Goal: Task Accomplishment & Management: Use online tool/utility

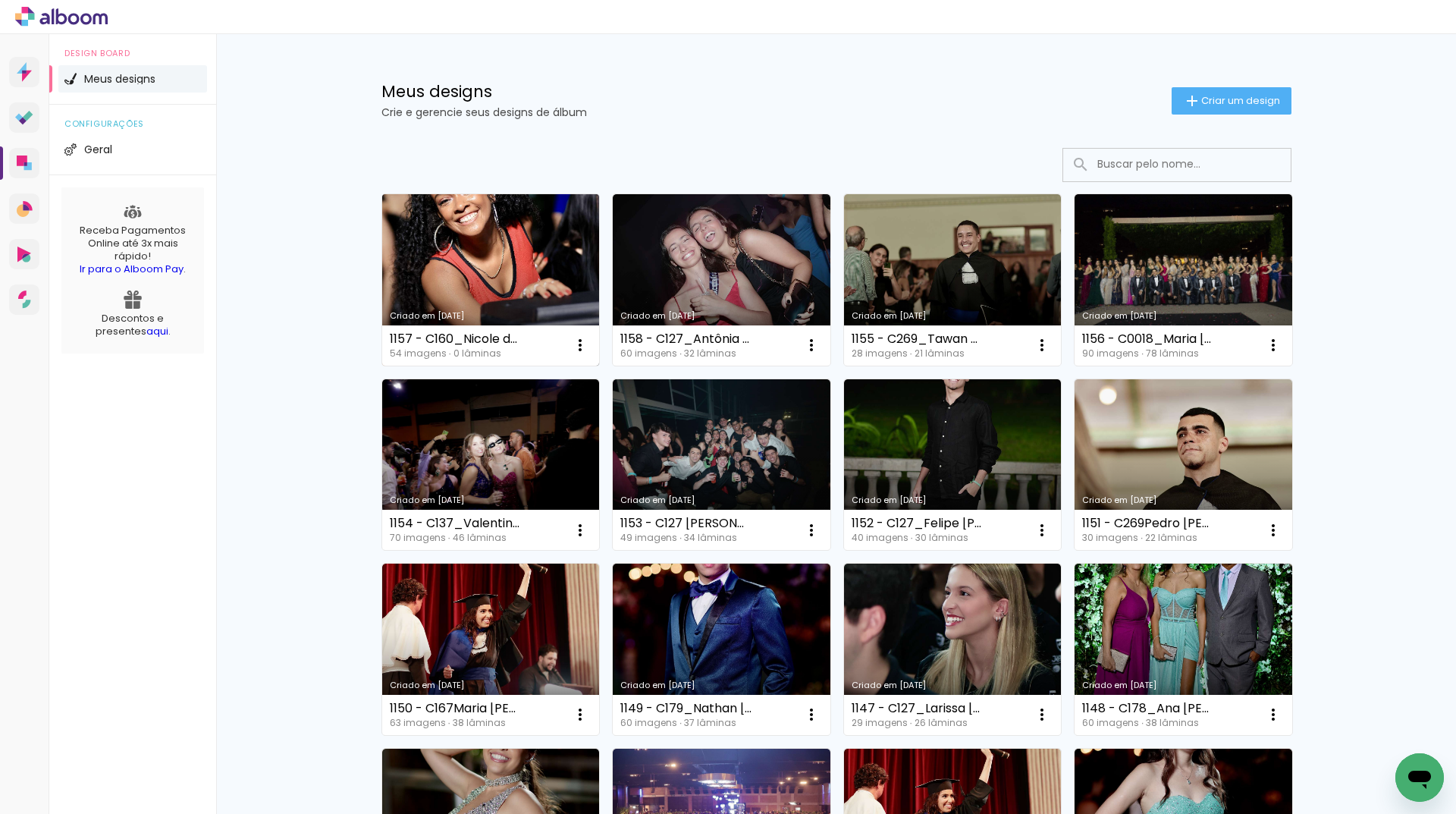
click at [474, 301] on link "Criado em [DATE]" at bounding box center [491, 280] width 217 height 171
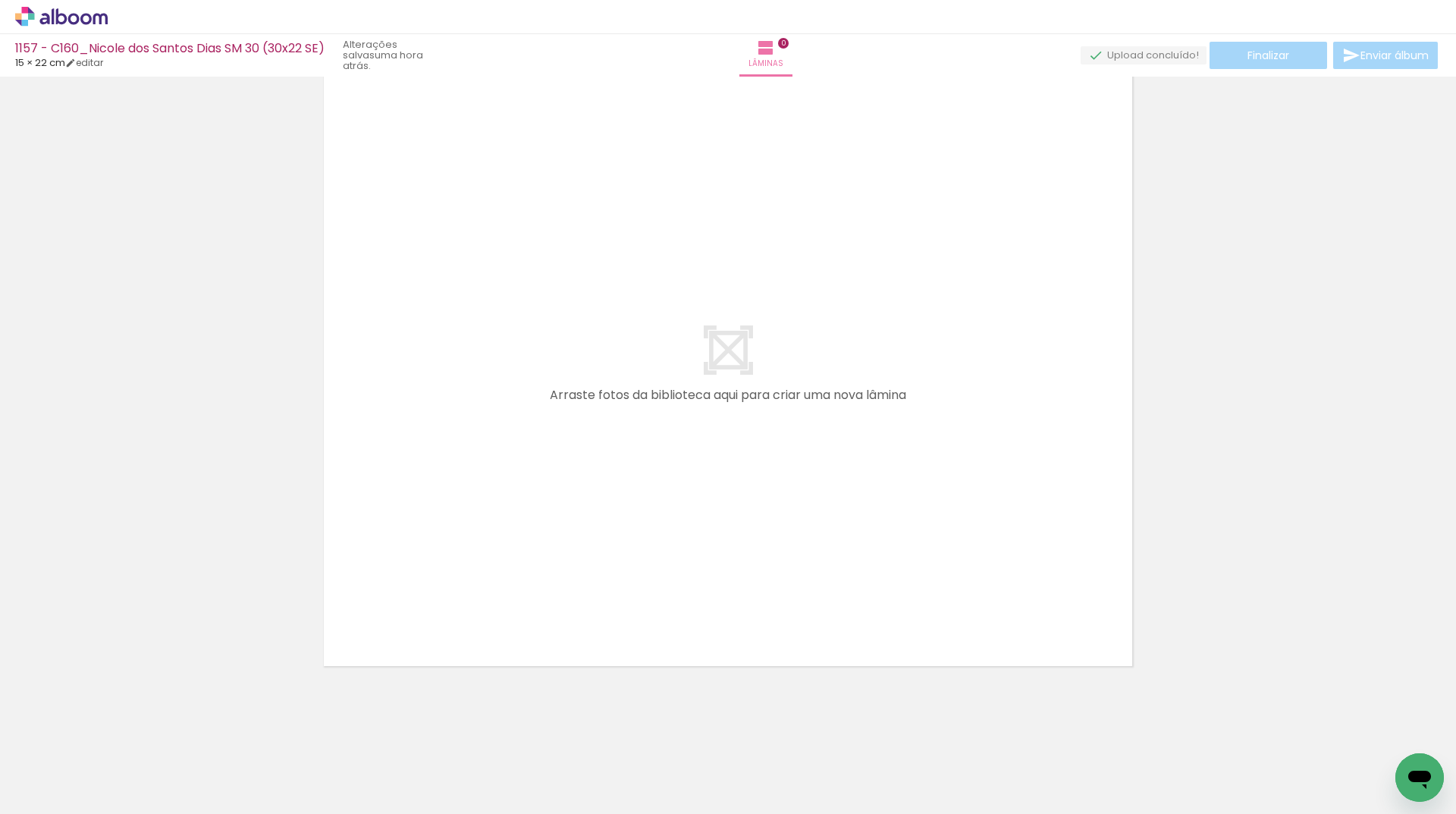
scroll to position [0, 795]
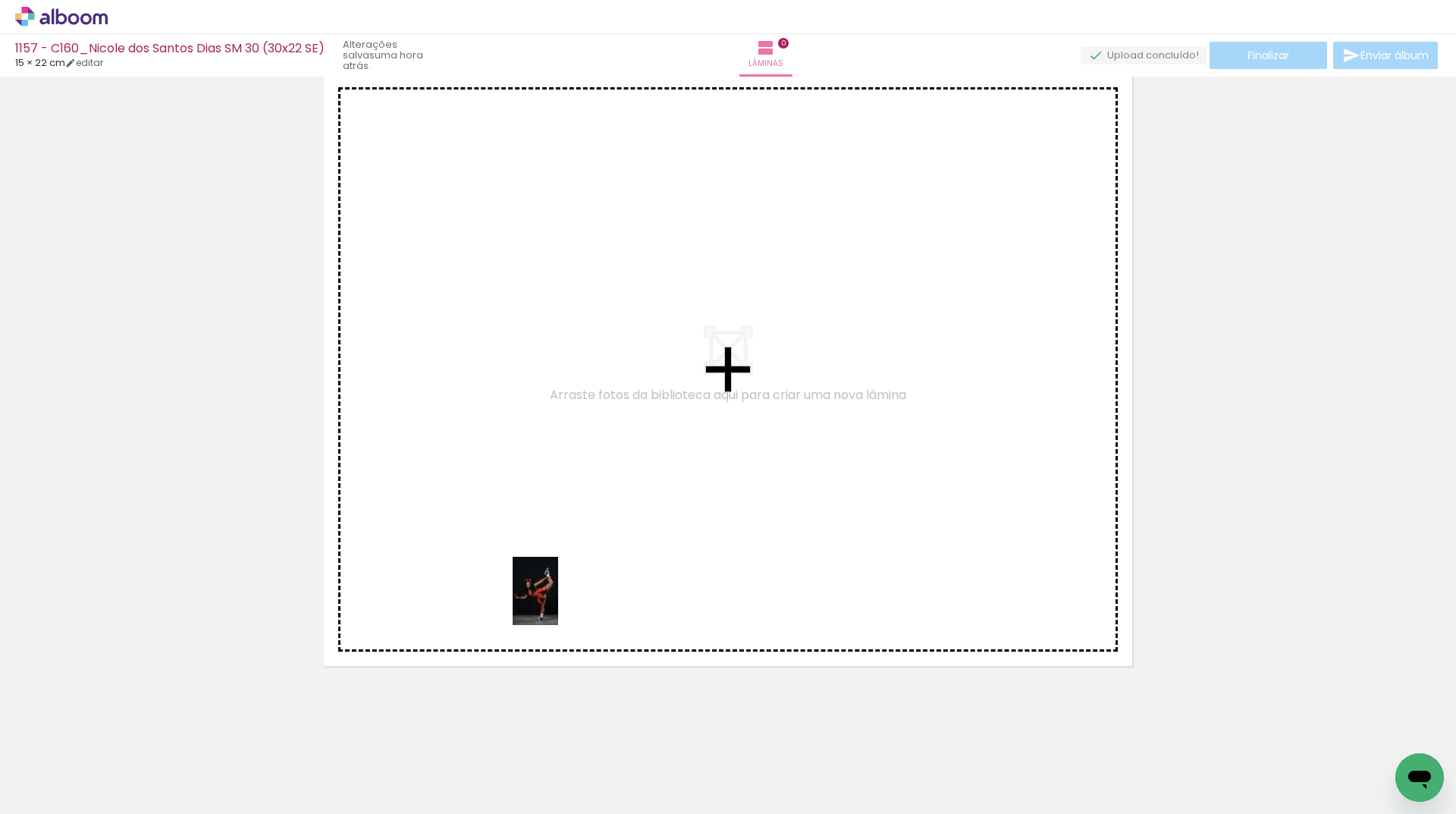
drag, startPoint x: 614, startPoint y: 791, endPoint x: 558, endPoint y: 602, distance: 197.1
click at [558, 602] on quentale-workspace at bounding box center [728, 407] width 1456 height 814
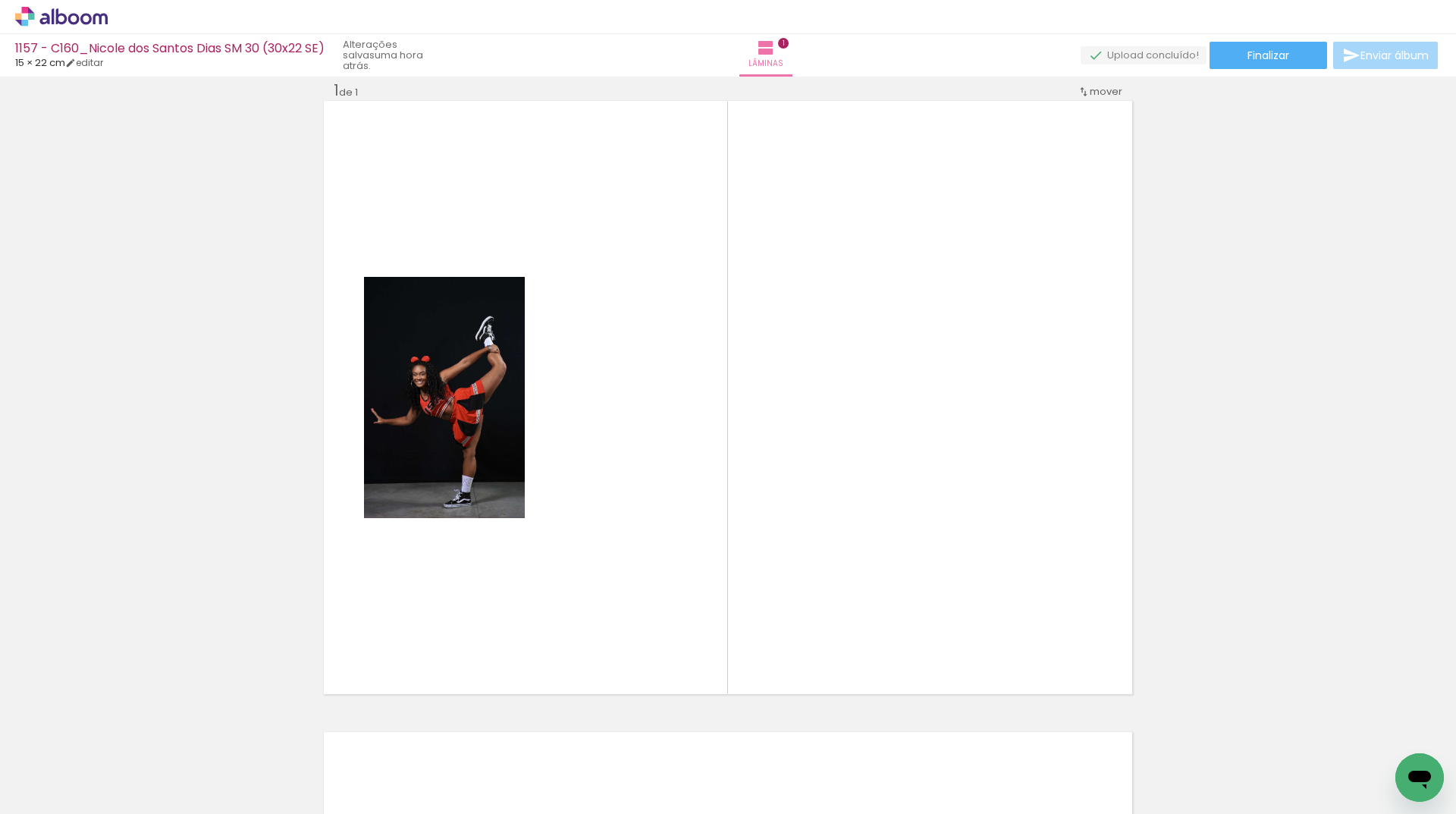
scroll to position [0, 0]
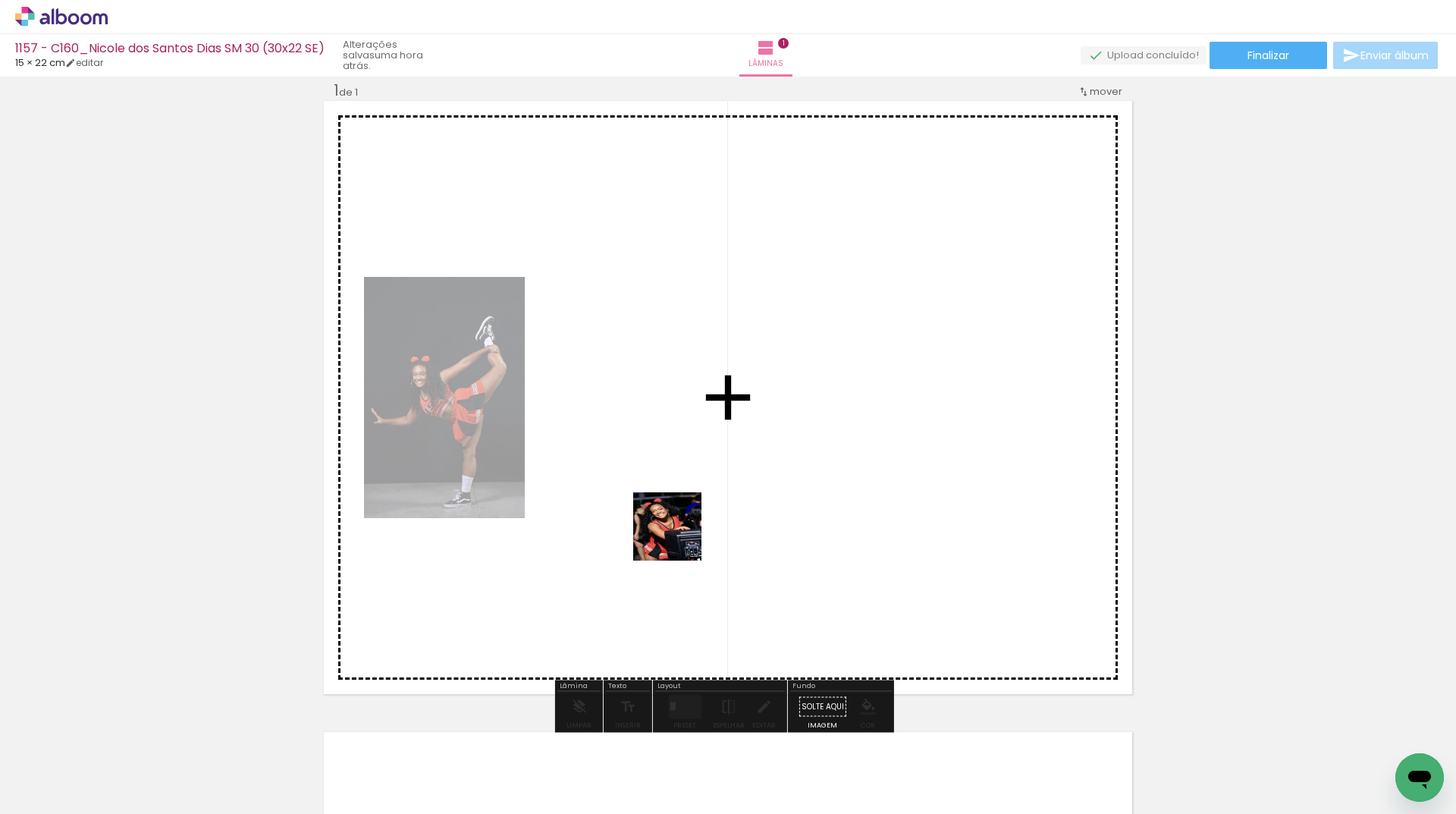
drag, startPoint x: 200, startPoint y: 763, endPoint x: 805, endPoint y: 469, distance: 672.7
click at [805, 469] on quentale-workspace at bounding box center [728, 407] width 1456 height 814
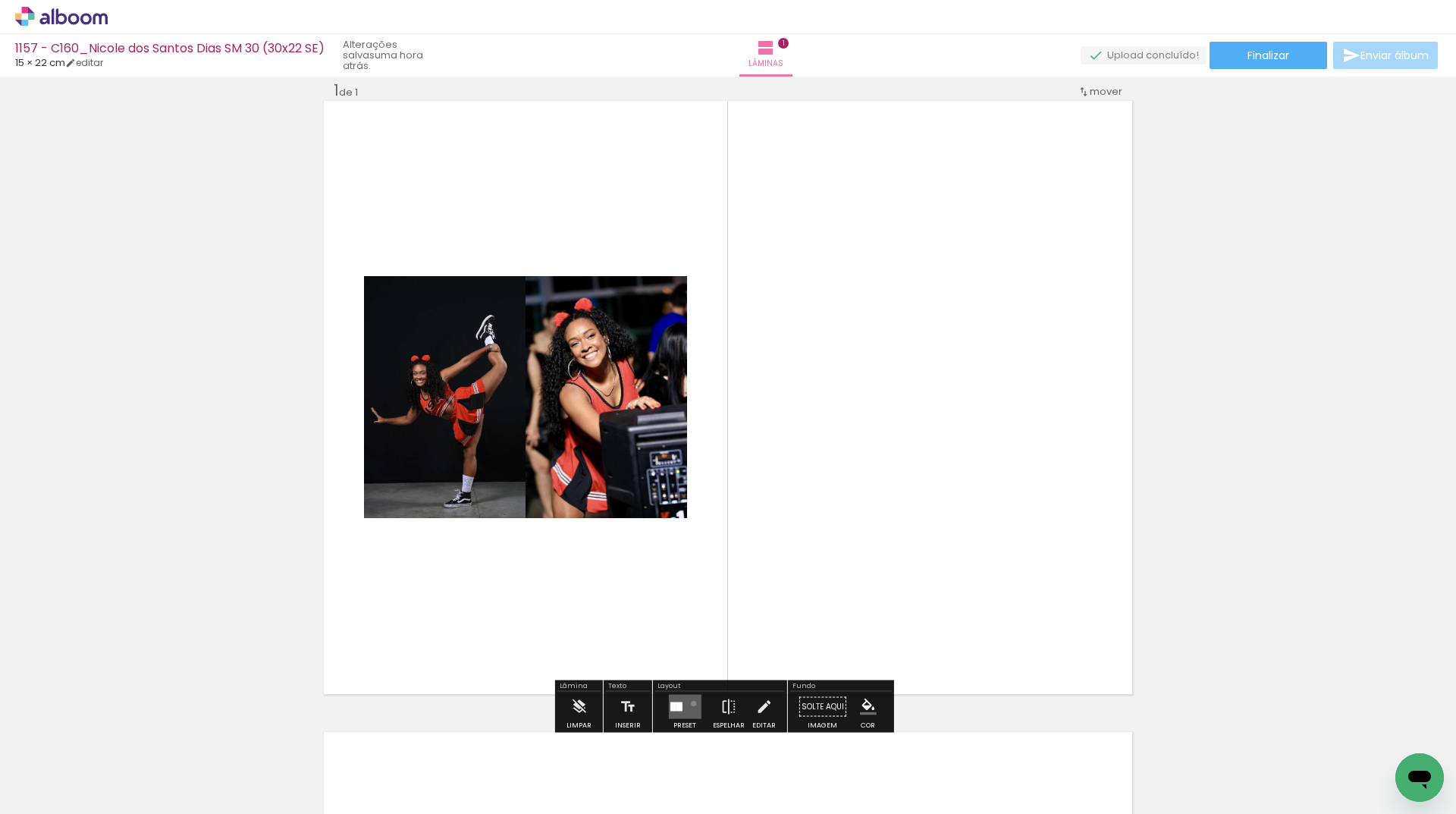
click at [690, 703] on quentale-layouter at bounding box center [684, 706] width 33 height 24
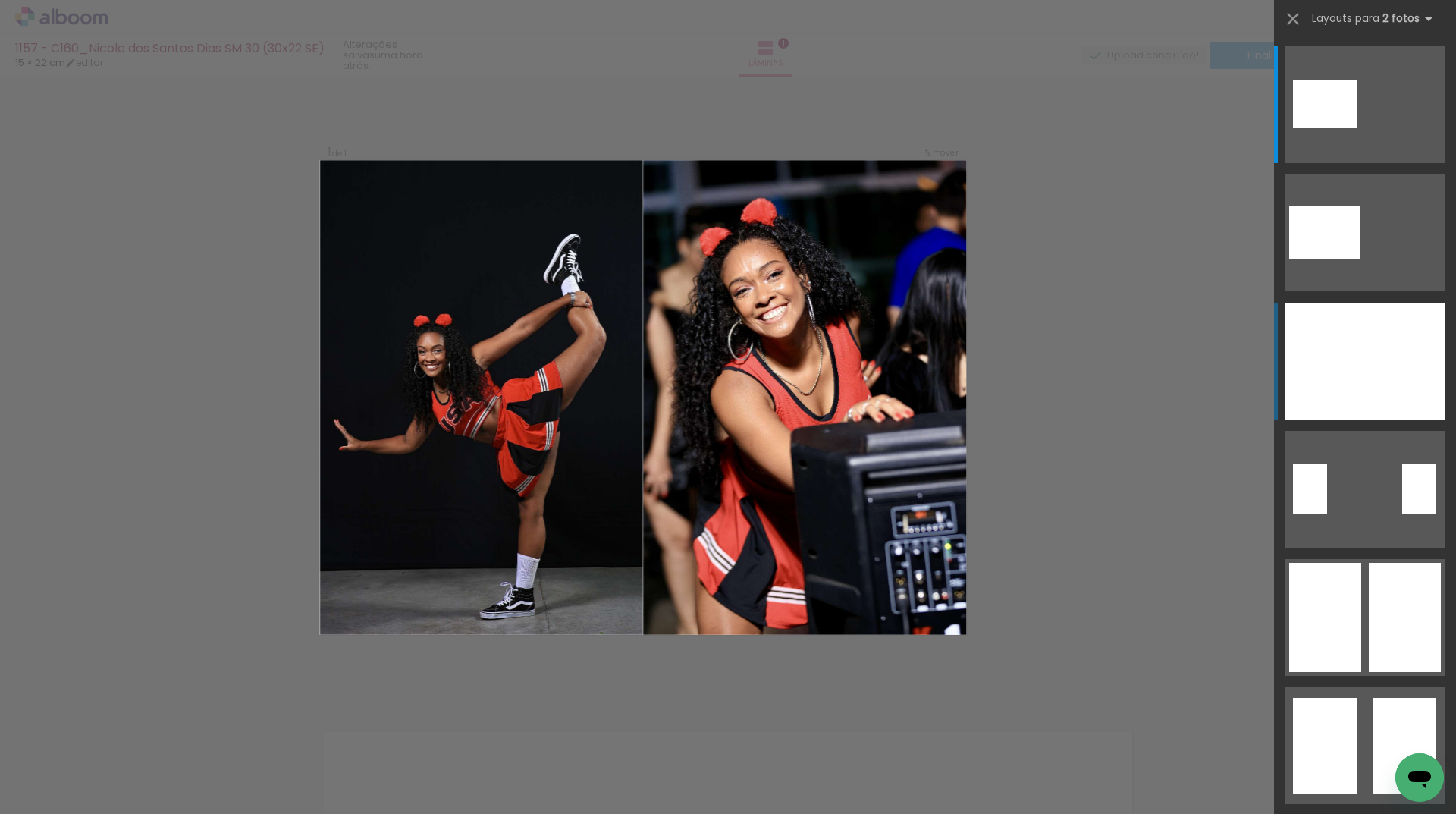
click at [1324, 129] on div at bounding box center [1309, 105] width 32 height 48
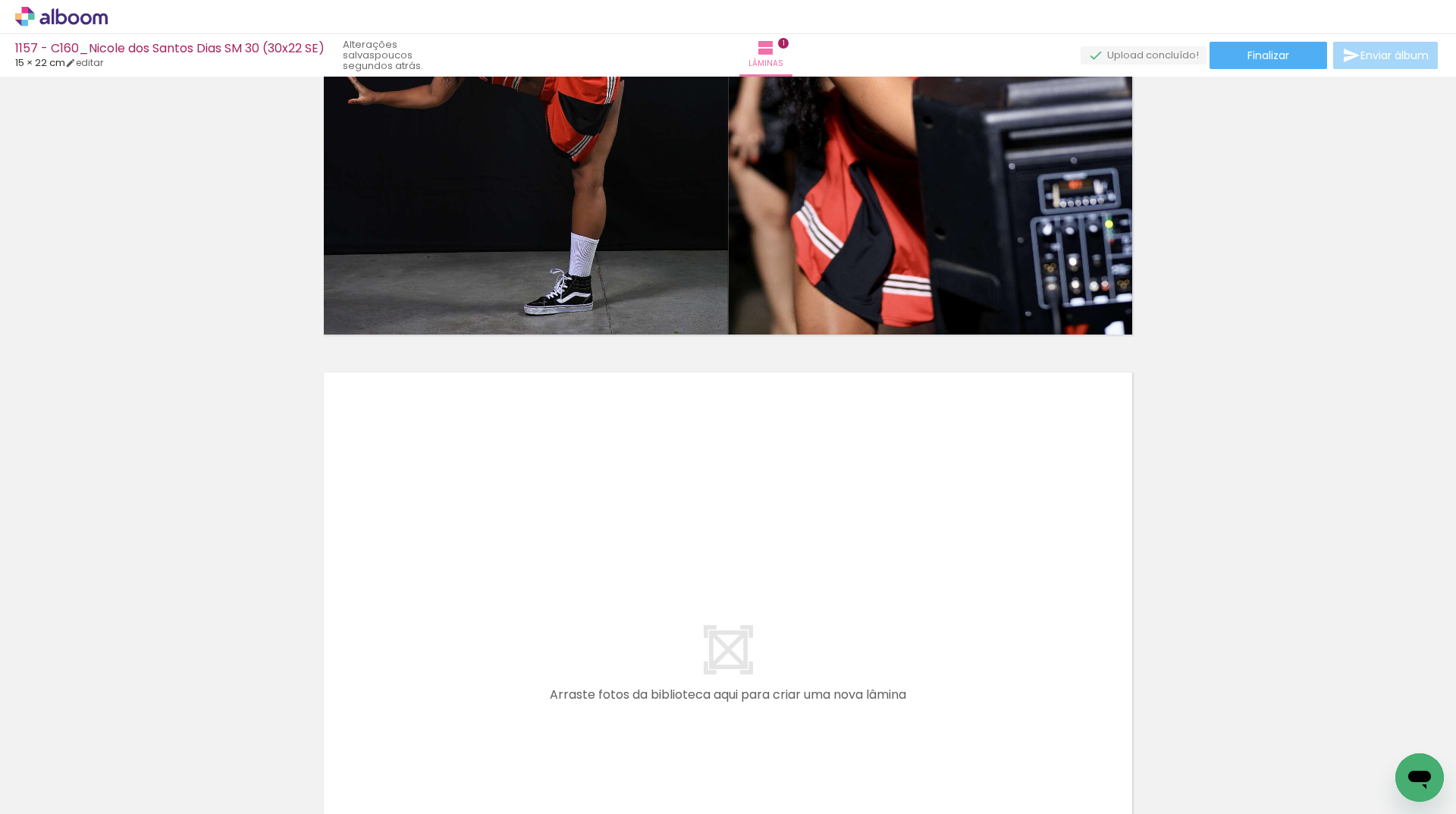
scroll to position [0, 1258]
drag, startPoint x: 344, startPoint y: 773, endPoint x: 376, endPoint y: 761, distance: 34.2
click at [376, 761] on div at bounding box center [338, 763] width 75 height 50
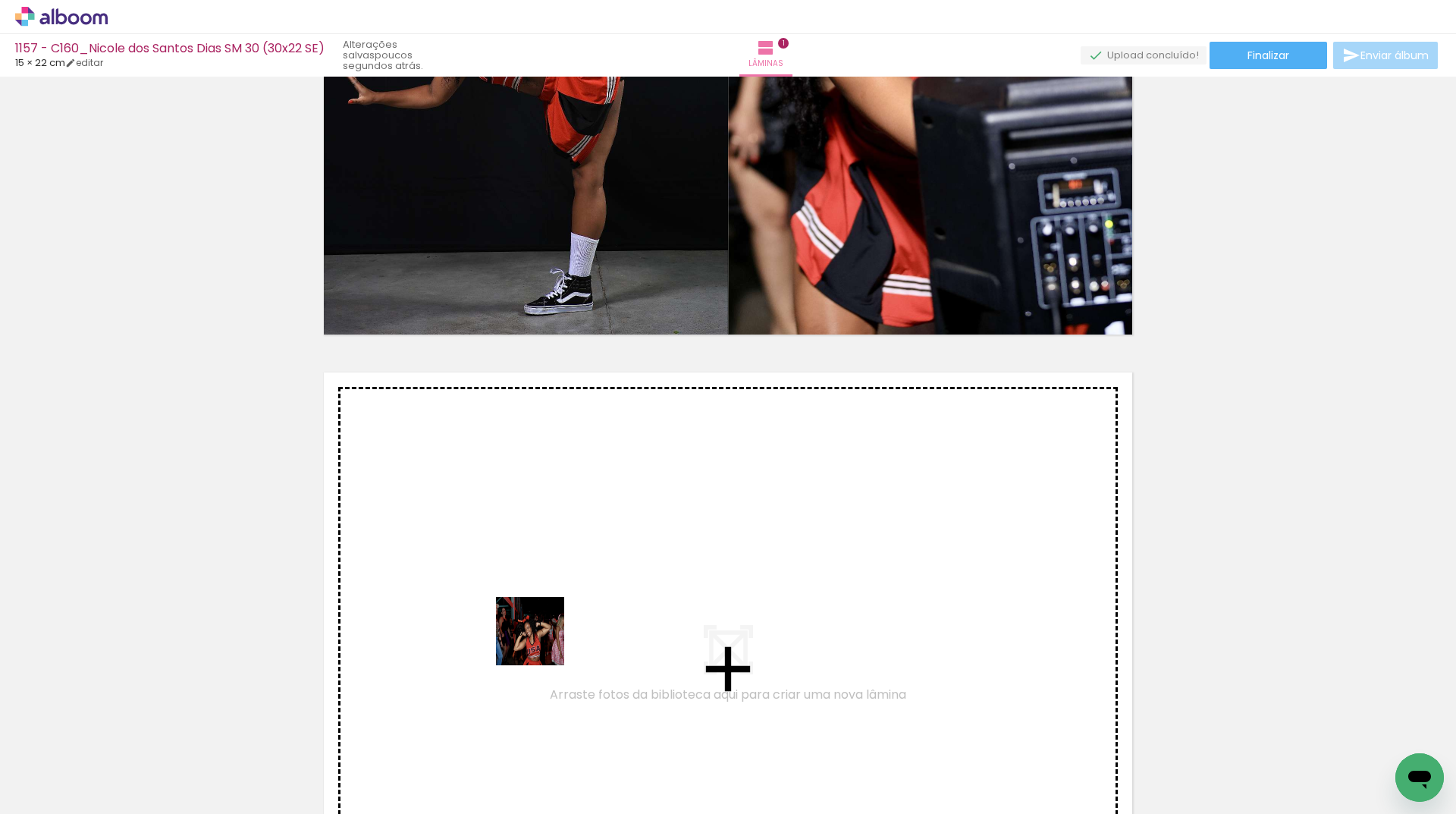
drag, startPoint x: 547, startPoint y: 773, endPoint x: 543, endPoint y: 626, distance: 147.1
click at [543, 626] on quentale-workspace at bounding box center [728, 407] width 1456 height 814
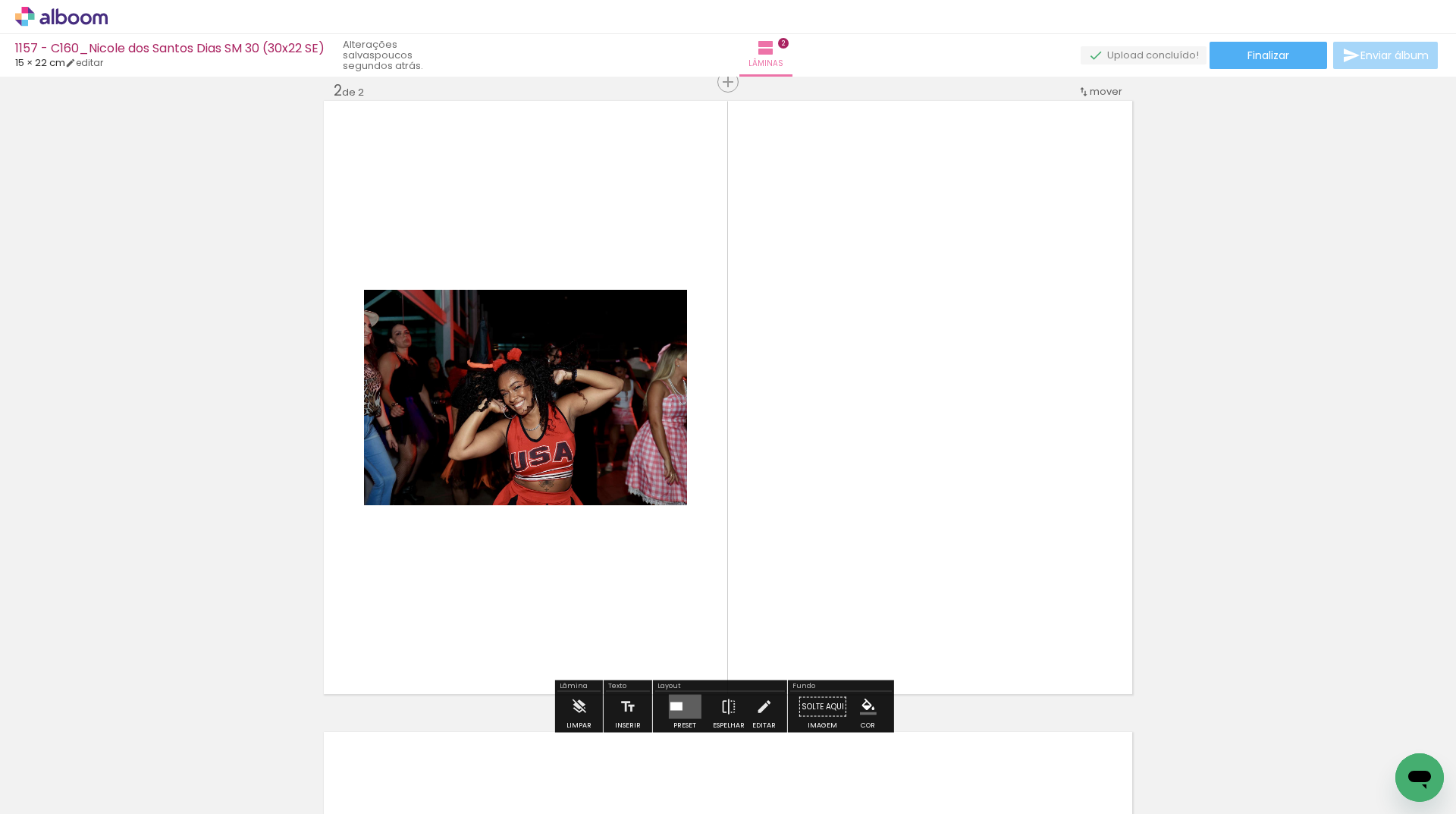
scroll to position [802, 0]
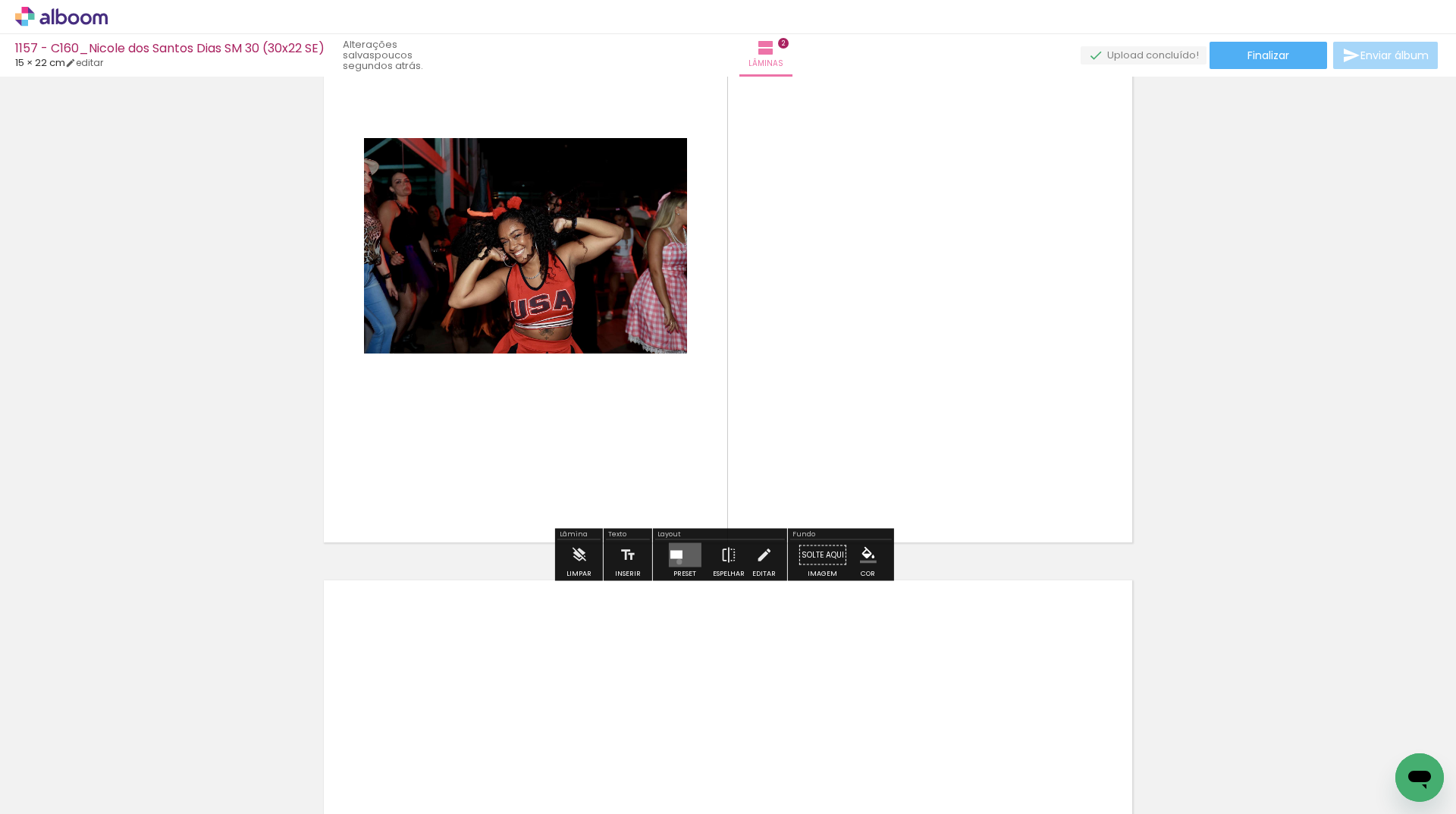
drag, startPoint x: 675, startPoint y: 561, endPoint x: 671, endPoint y: 572, distance: 11.7
click at [674, 569] on div at bounding box center [685, 555] width 41 height 30
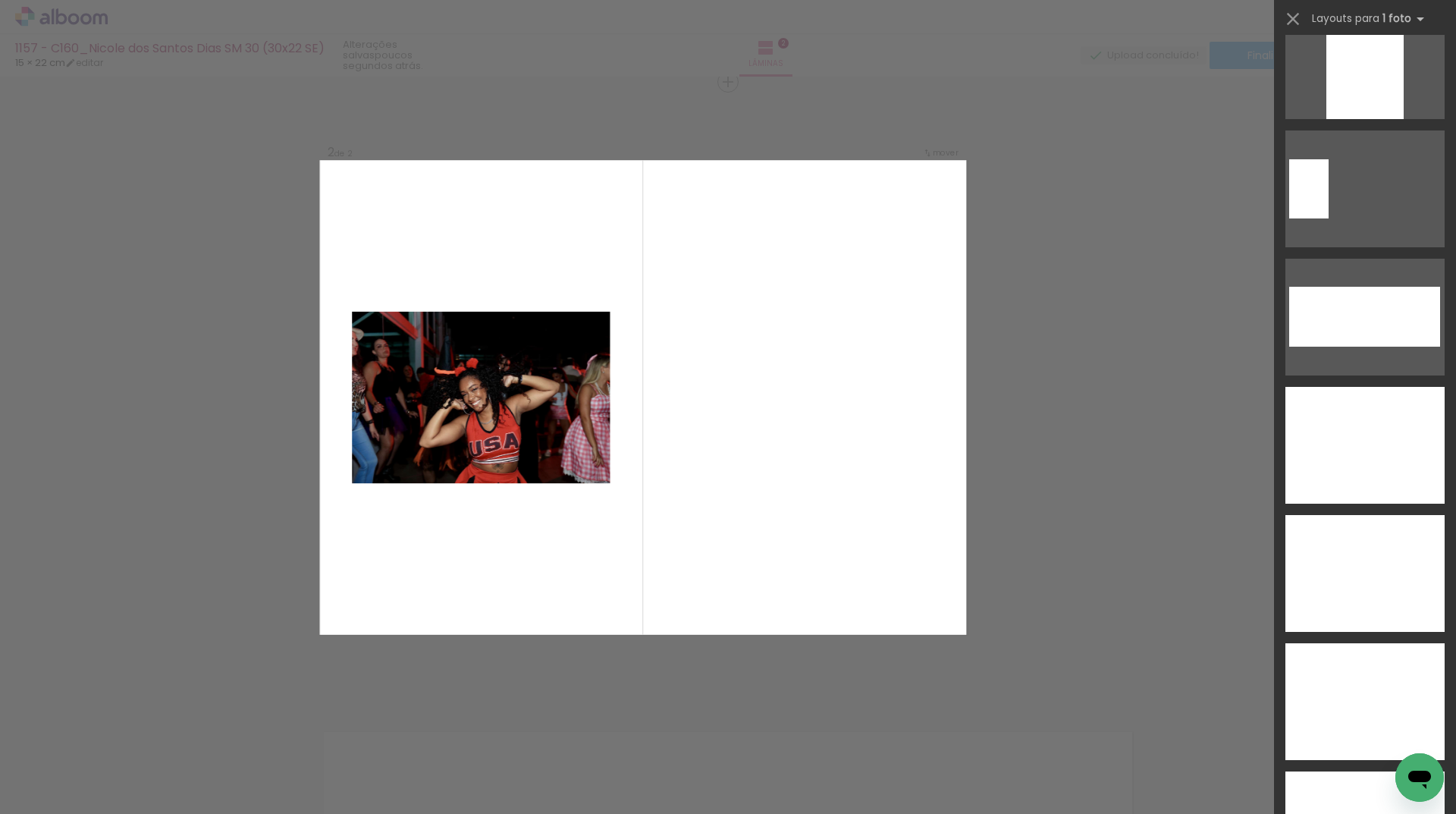
scroll to position [5989, 0]
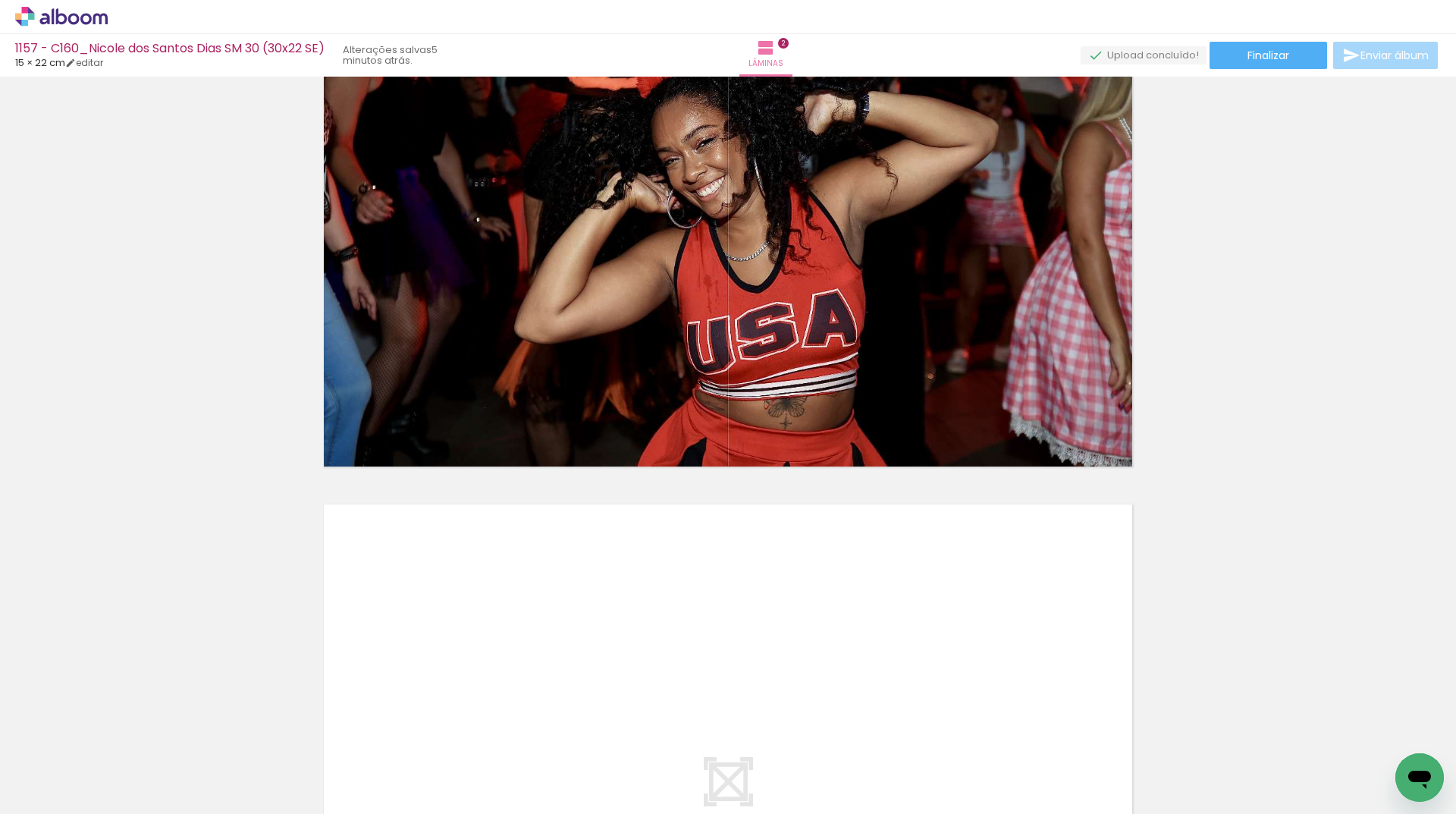
scroll to position [954, 0]
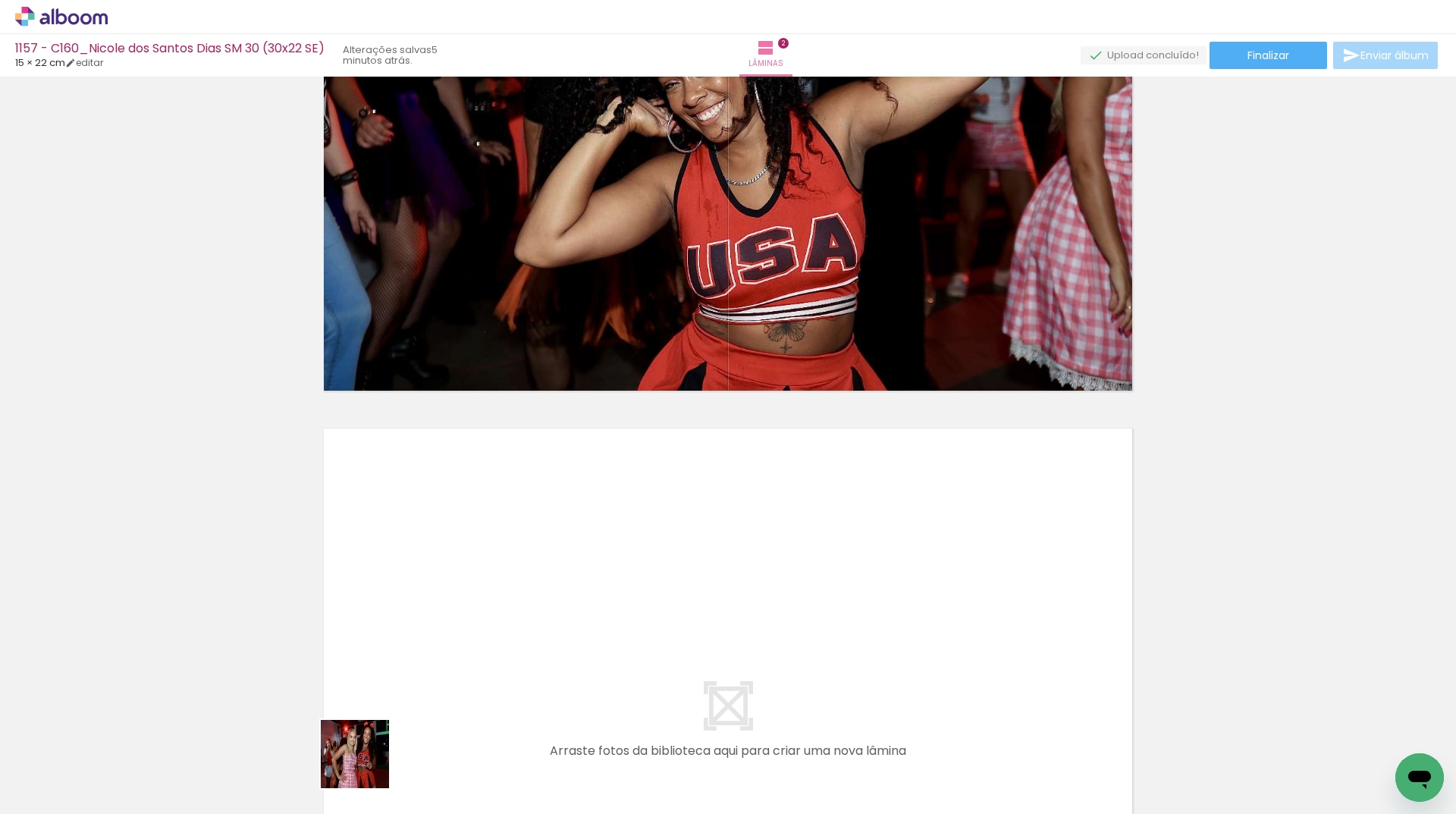
drag, startPoint x: 360, startPoint y: 768, endPoint x: 487, endPoint y: 644, distance: 177.5
click at [487, 644] on quentale-workspace at bounding box center [728, 407] width 1456 height 814
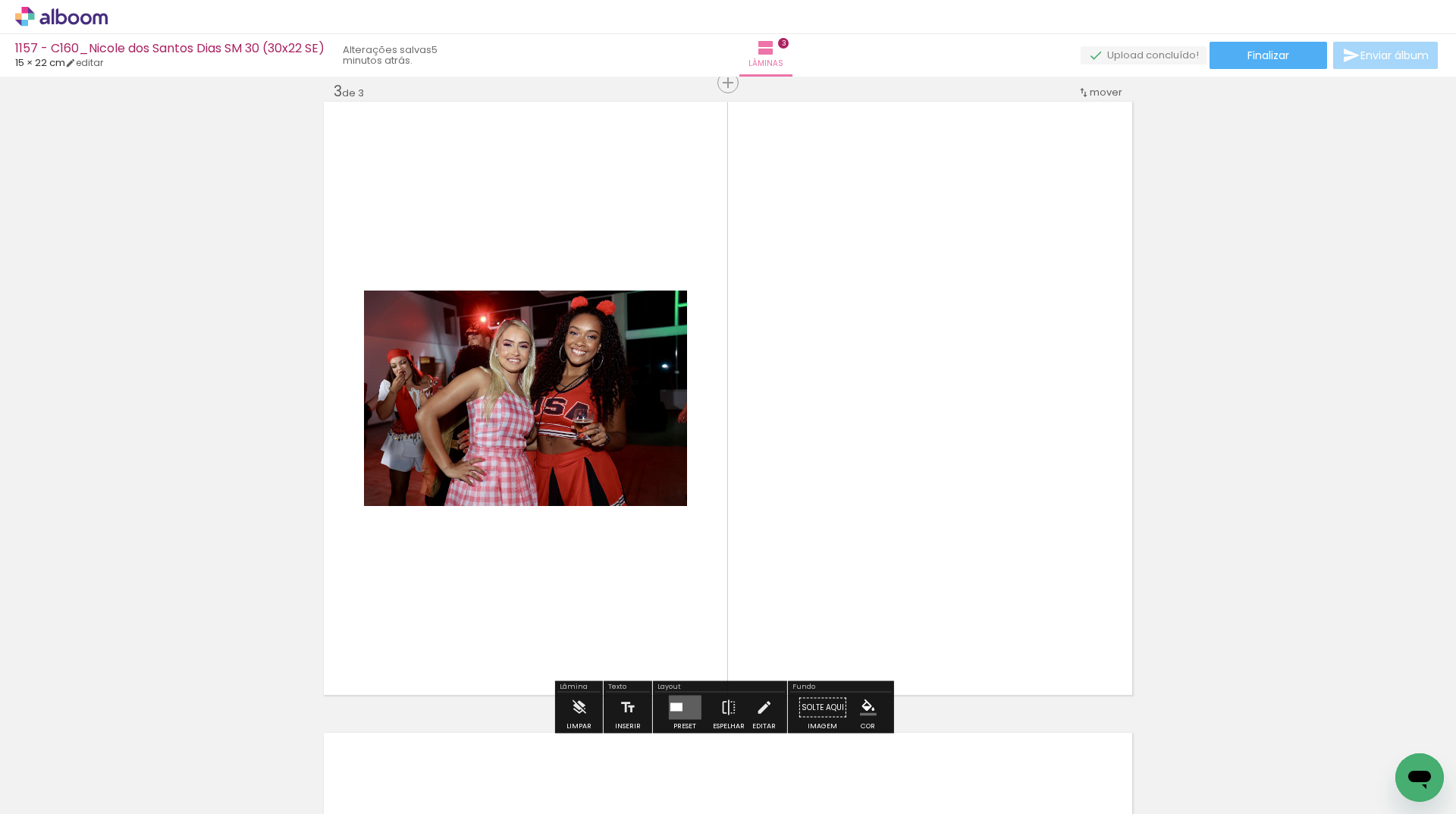
scroll to position [1282, 0]
drag, startPoint x: 688, startPoint y: 698, endPoint x: 885, endPoint y: 659, distance: 200.8
click at [688, 699] on quentale-layouter at bounding box center [684, 706] width 33 height 24
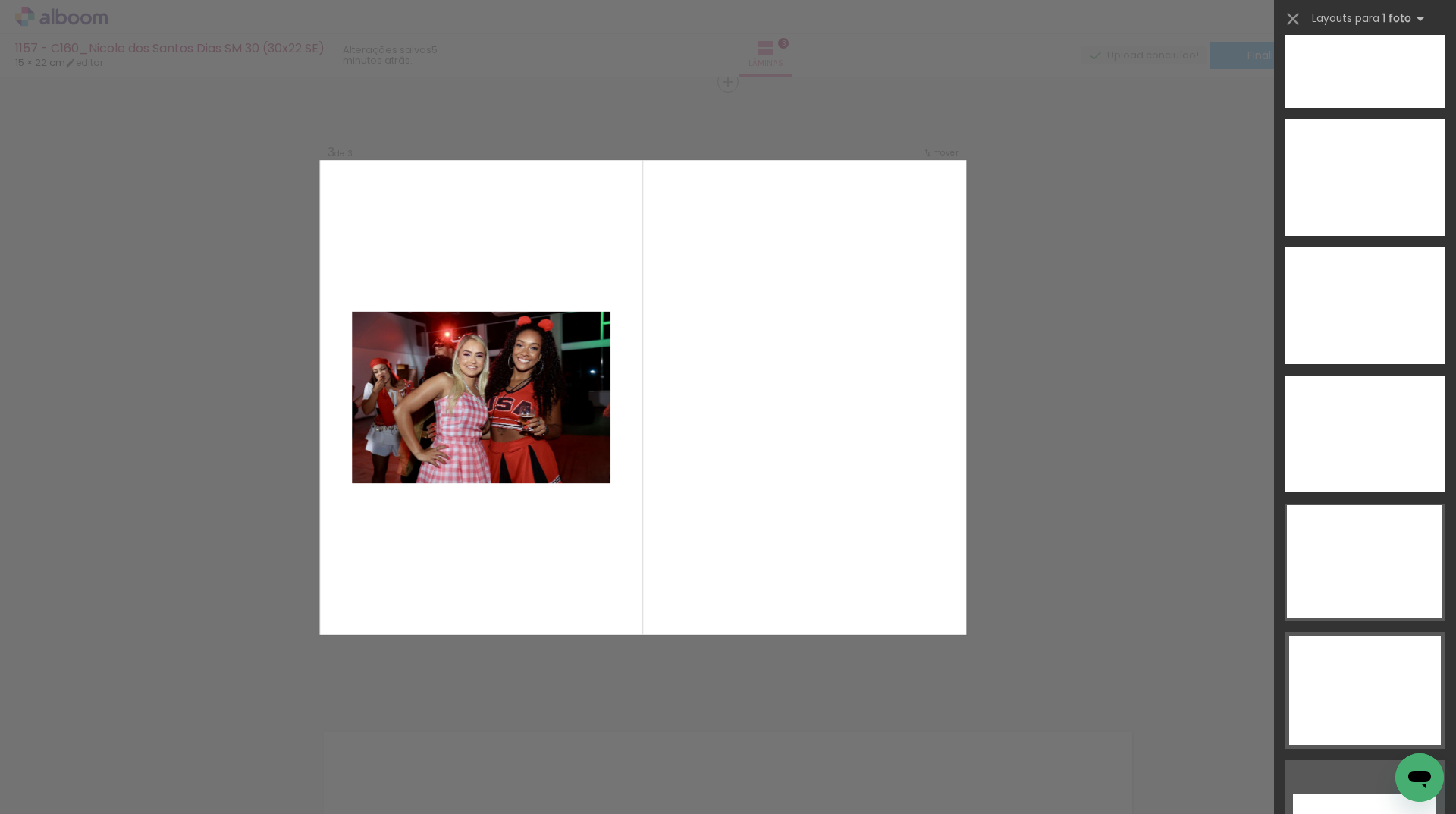
scroll to position [6369, 0]
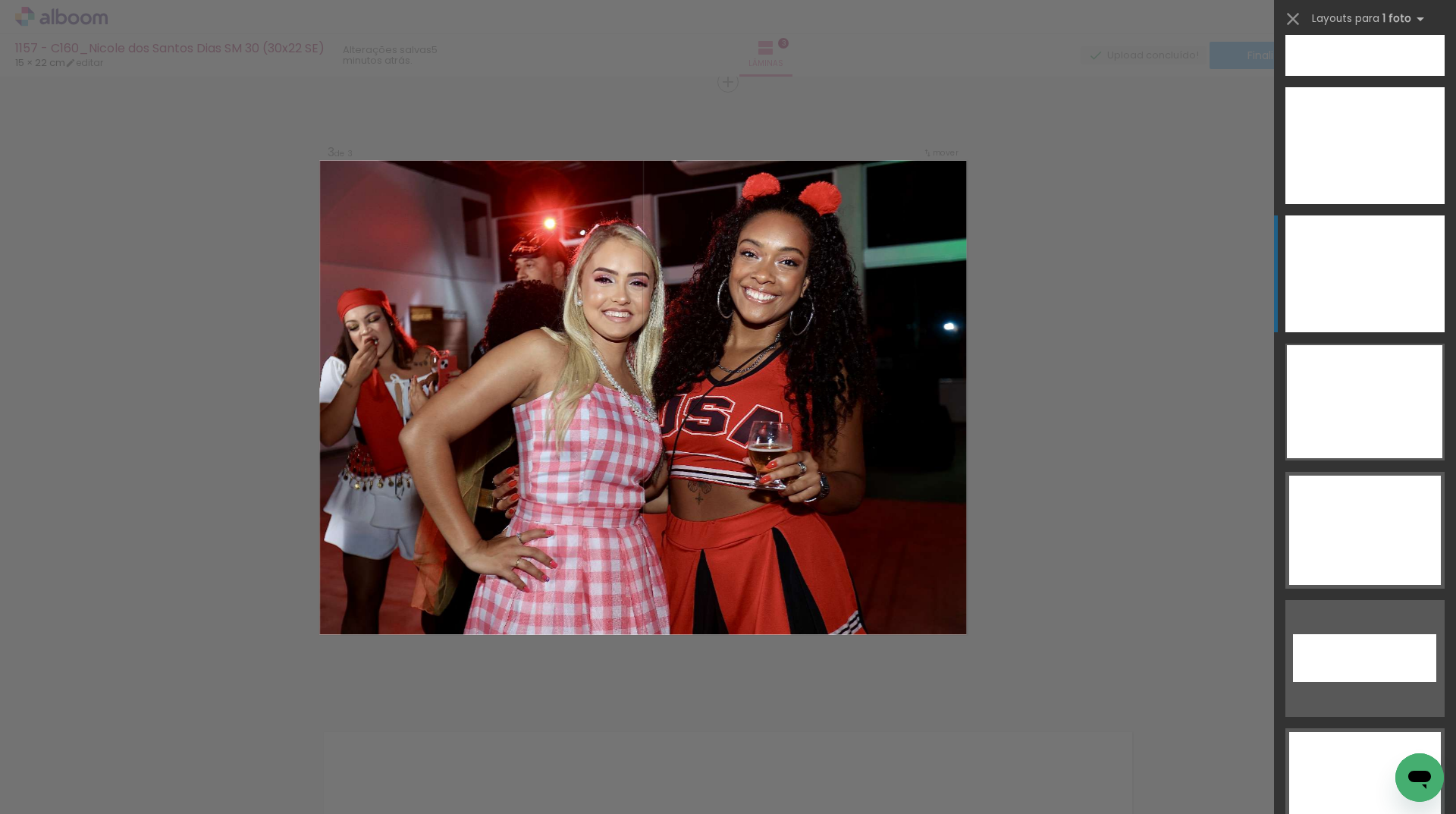
drag, startPoint x: 1363, startPoint y: 264, endPoint x: 1365, endPoint y: 274, distance: 10.2
click at [1363, 266] on div at bounding box center [1365, 274] width 159 height 117
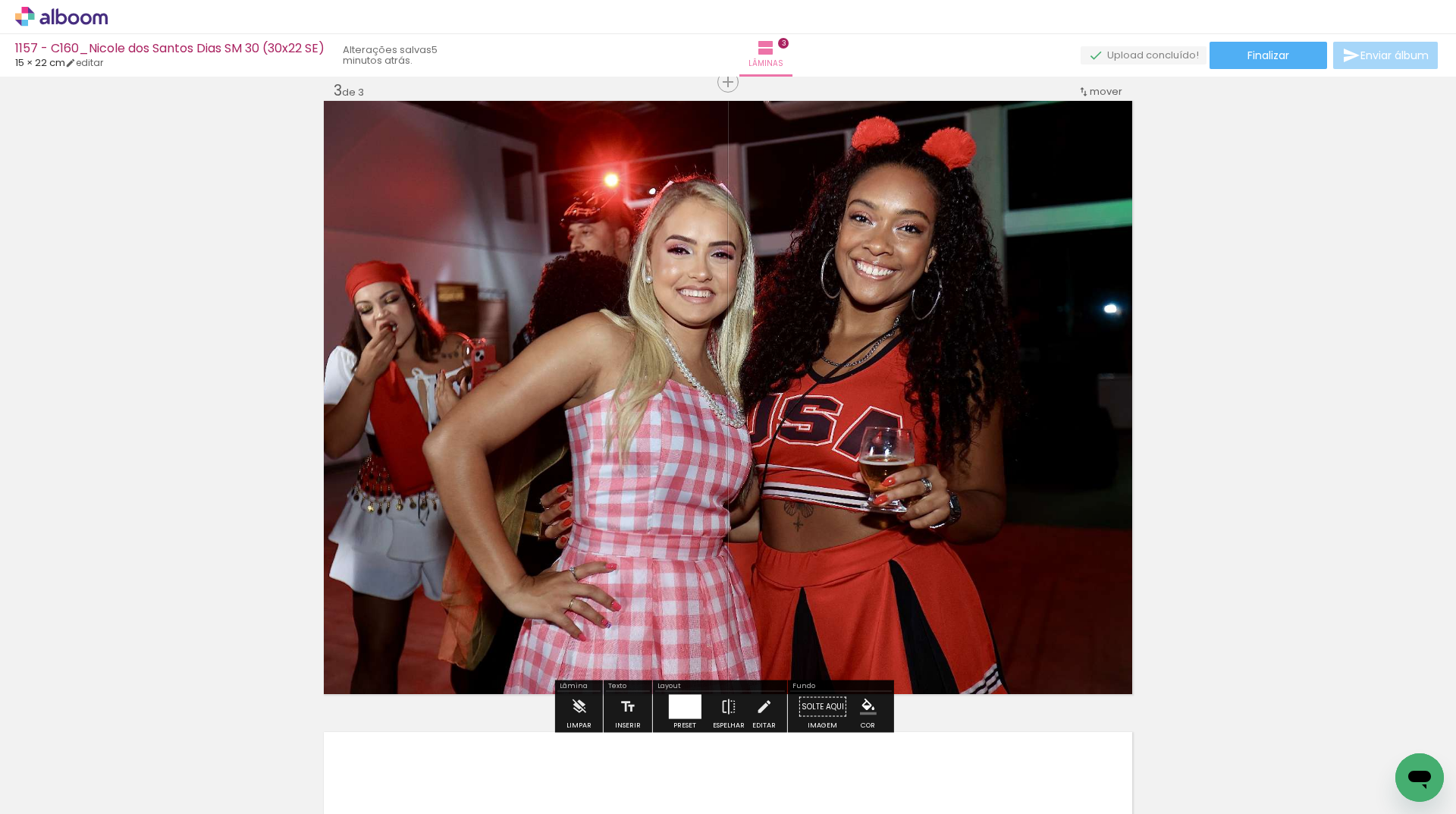
scroll to position [1358, 0]
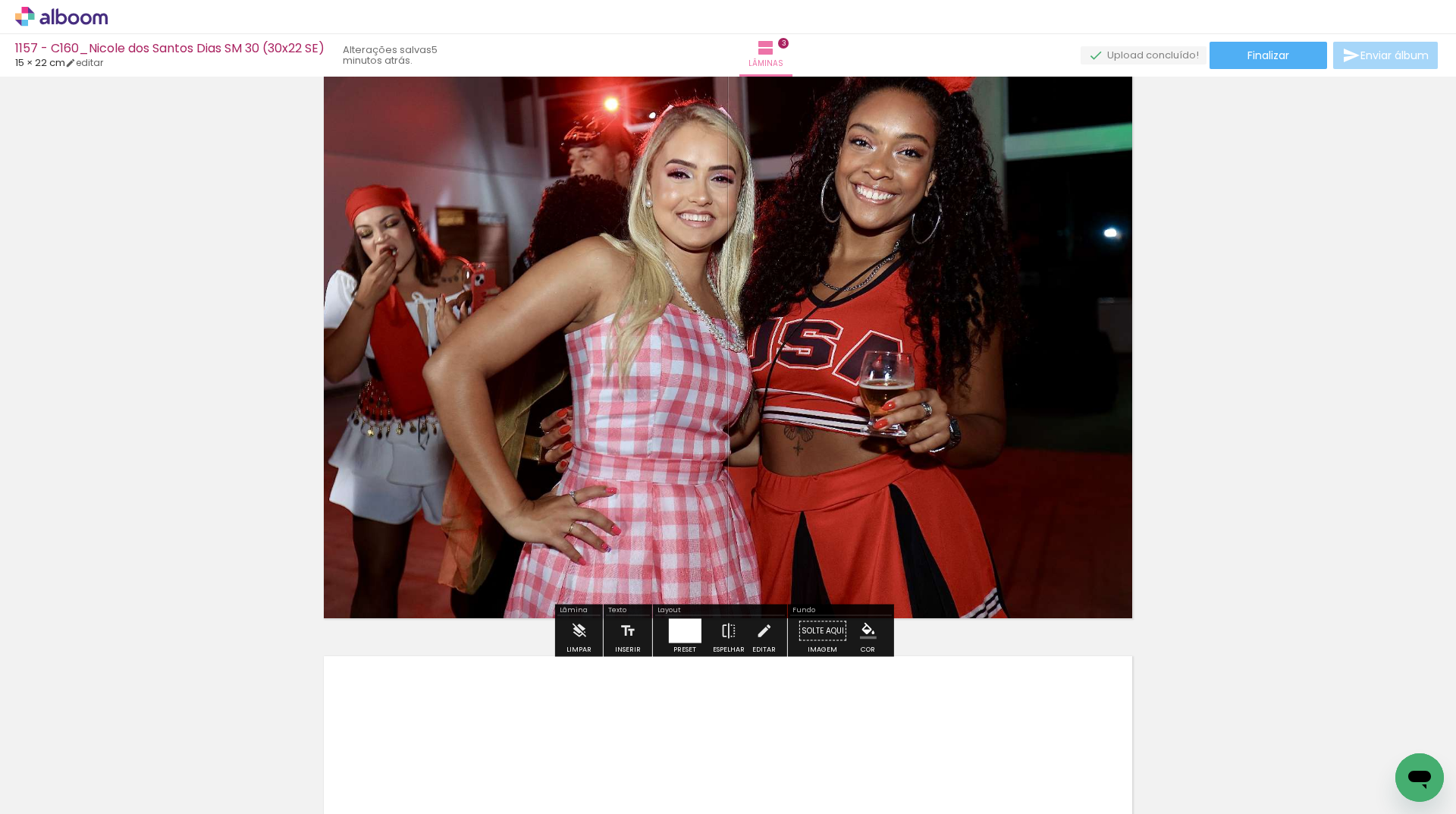
click at [57, 765] on input "Todas as fotos" at bounding box center [43, 768] width 58 height 13
click at [0, 0] on slot "Não utilizadas" at bounding box center [0, 0] width 0 height 0
type input "Não utilizadas"
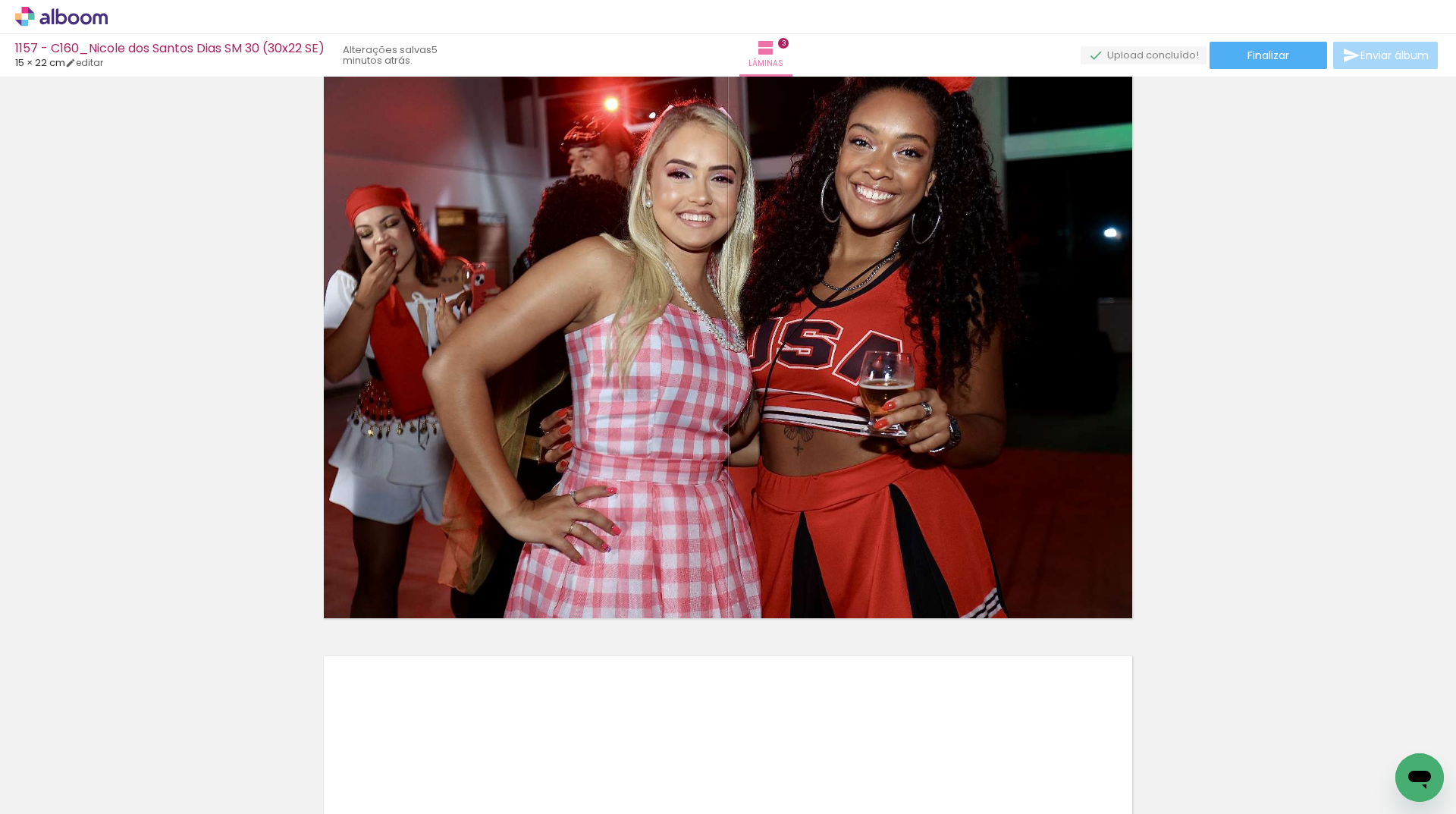
scroll to position [1509, 0]
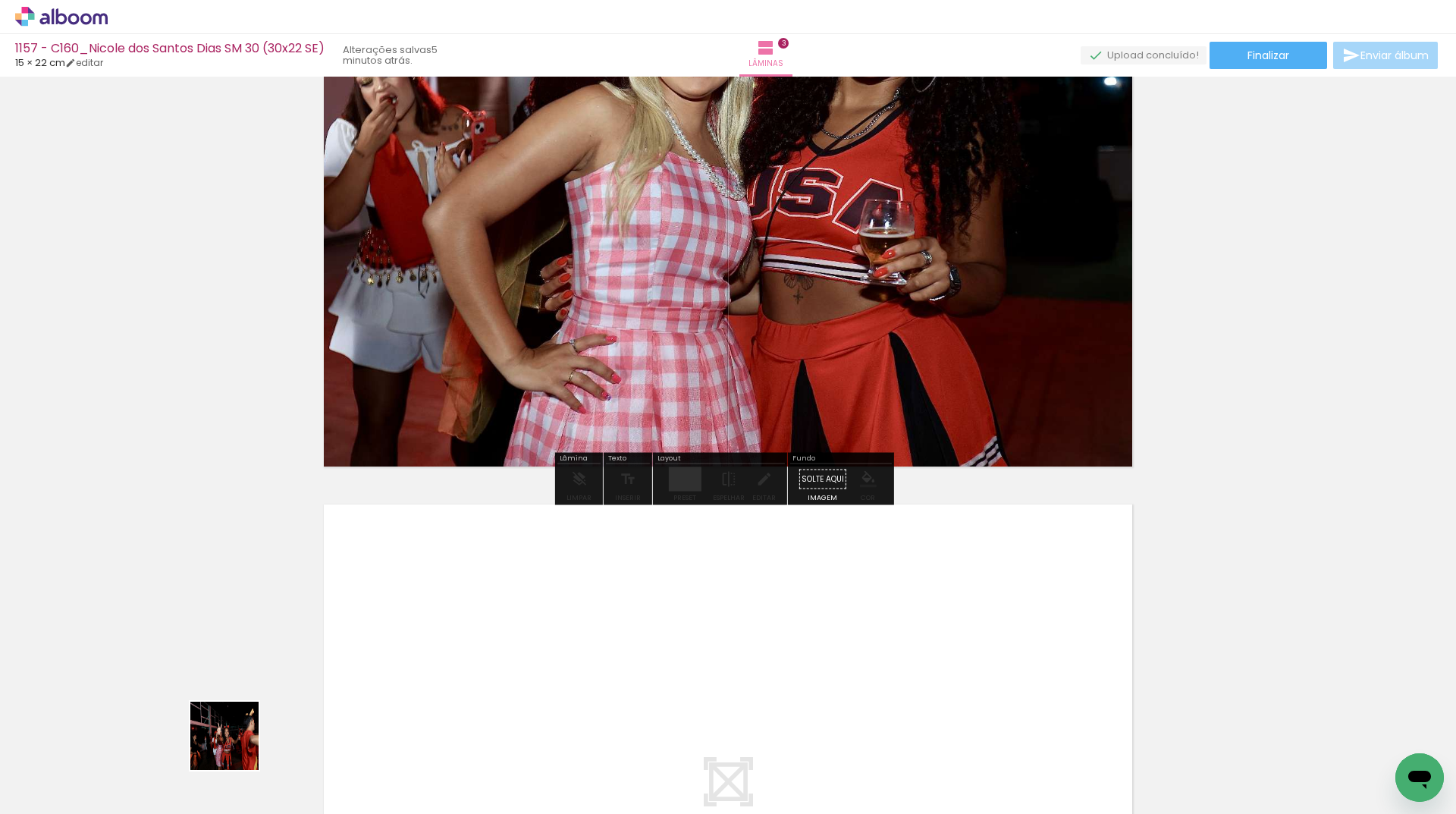
drag, startPoint x: 197, startPoint y: 771, endPoint x: 444, endPoint y: 634, distance: 282.4
click at [444, 634] on quentale-workspace at bounding box center [728, 407] width 1456 height 814
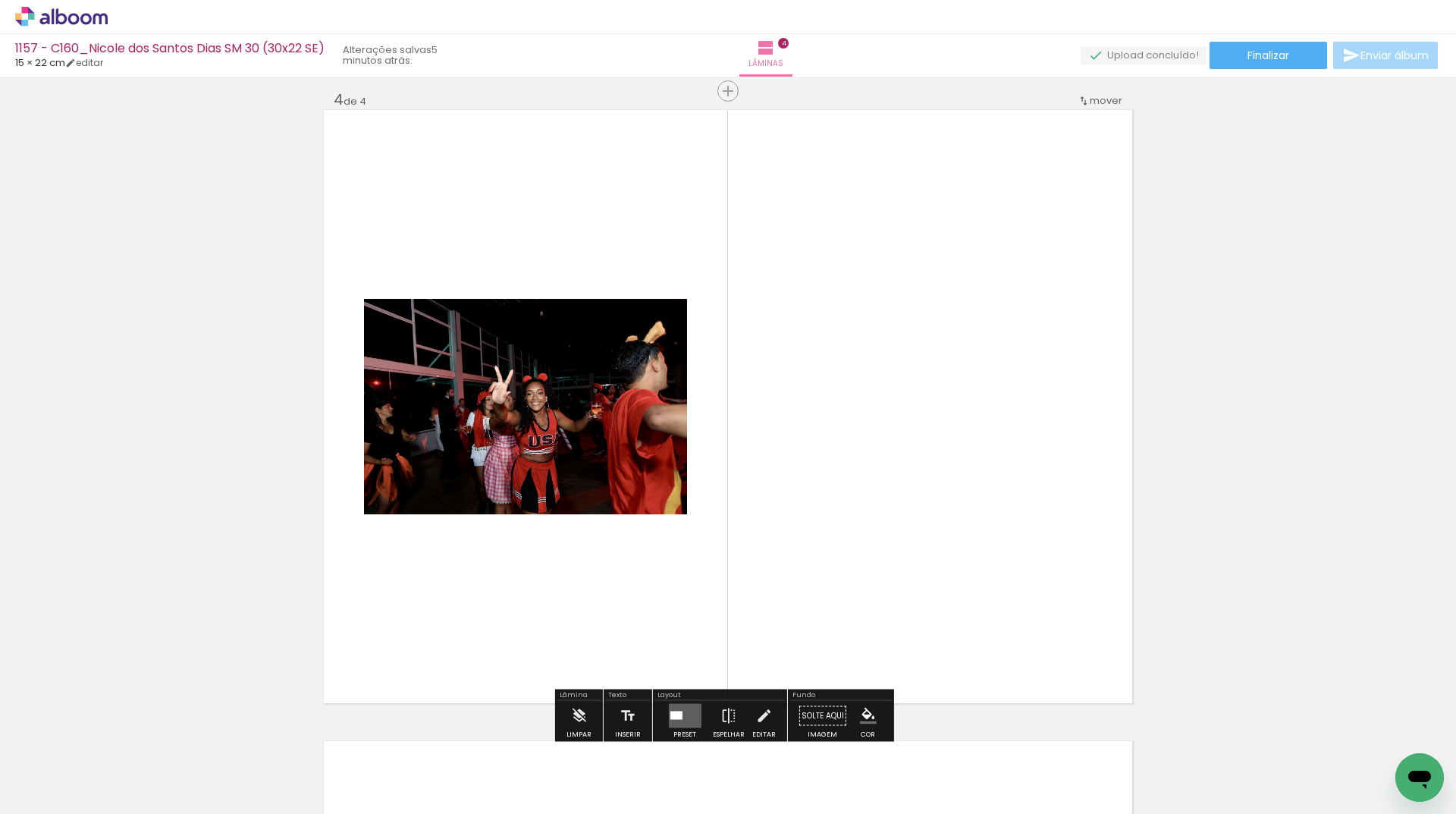
scroll to position [1913, 0]
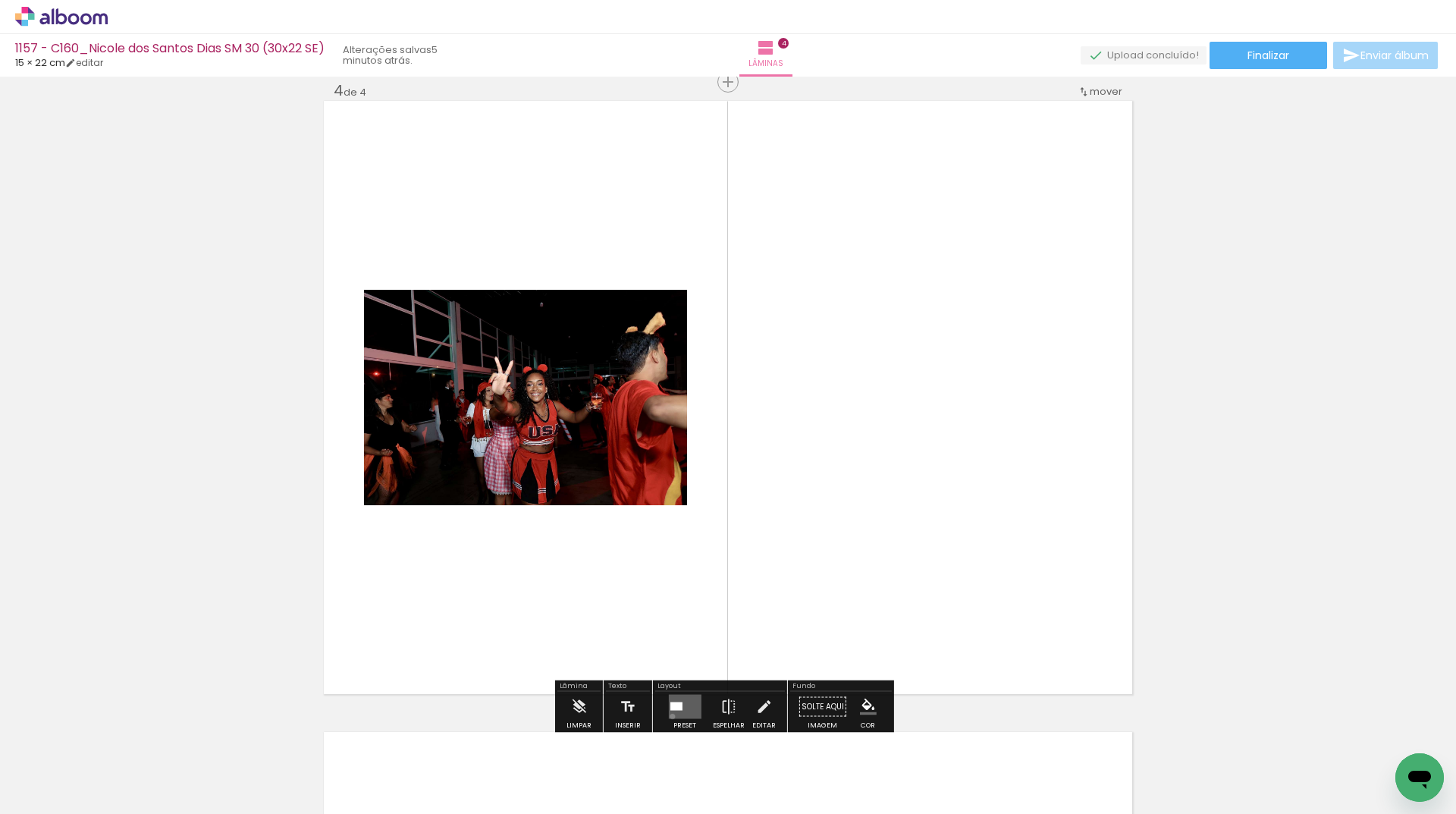
click at [669, 716] on quentale-layouter at bounding box center [684, 706] width 33 height 24
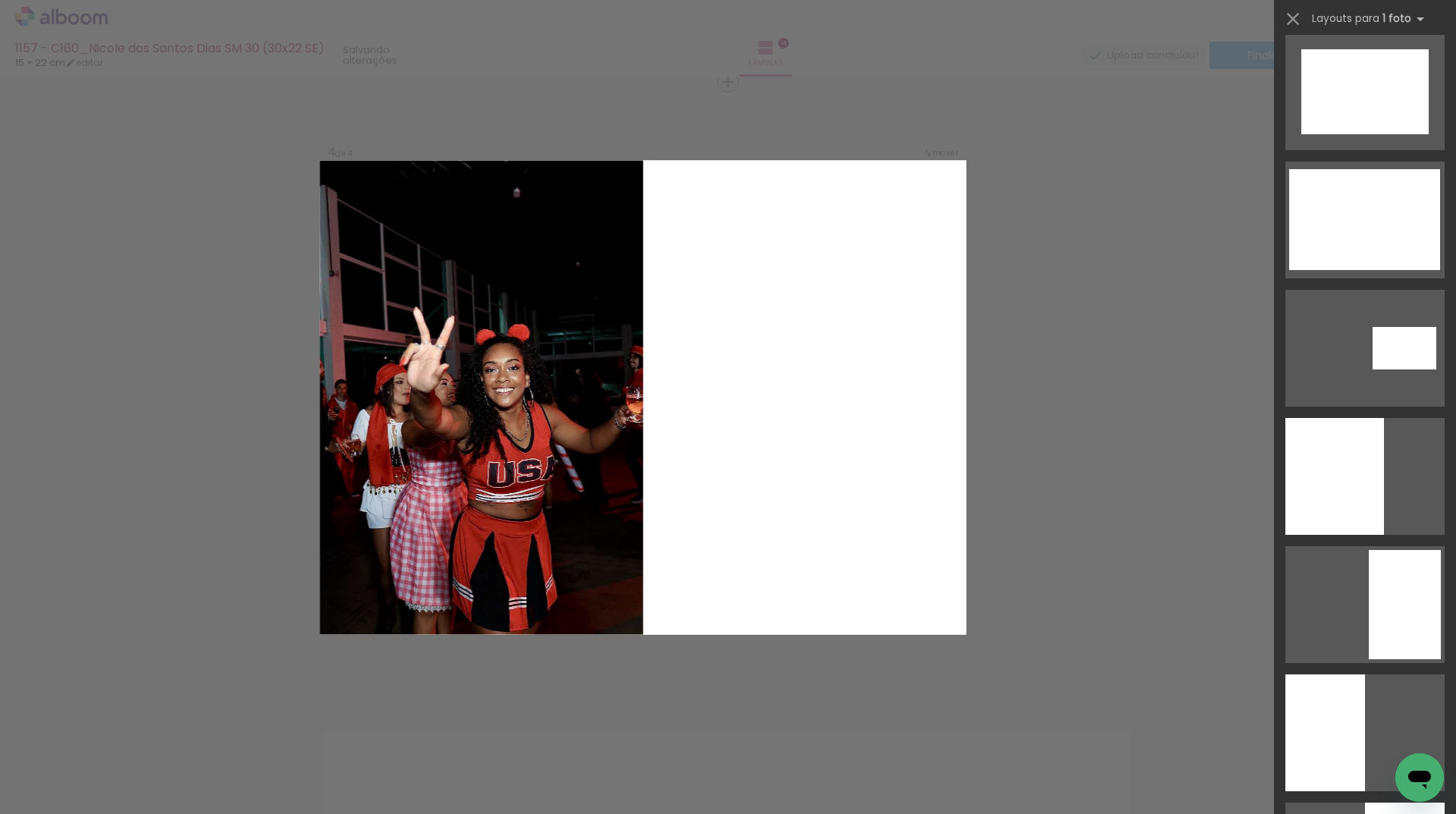
scroll to position [1441, 0]
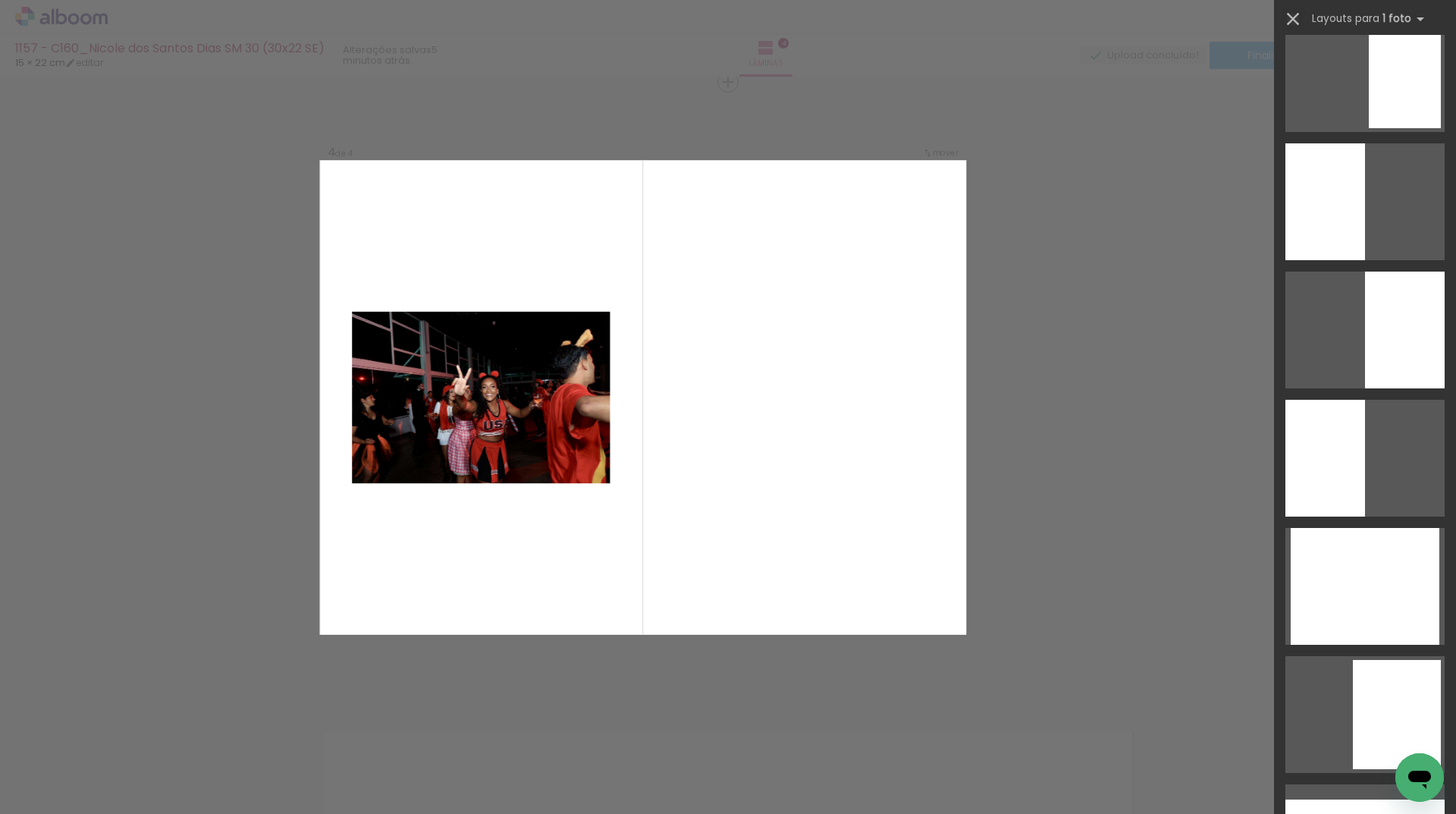
click at [1298, 18] on iron-icon at bounding box center [1293, 19] width 21 height 21
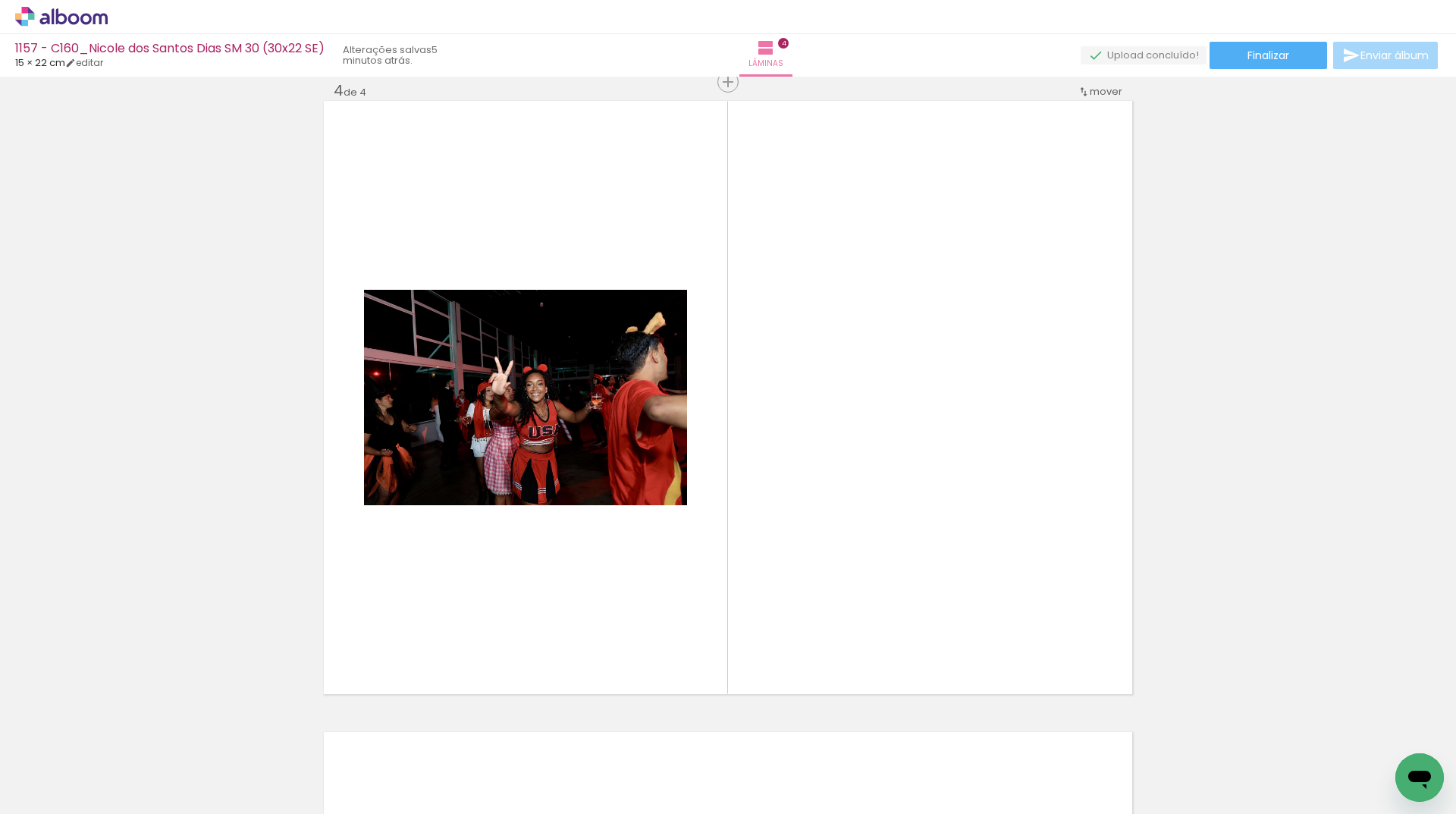
scroll to position [0, 419]
click at [0, 0] on slot at bounding box center [0, 0] width 0 height 0
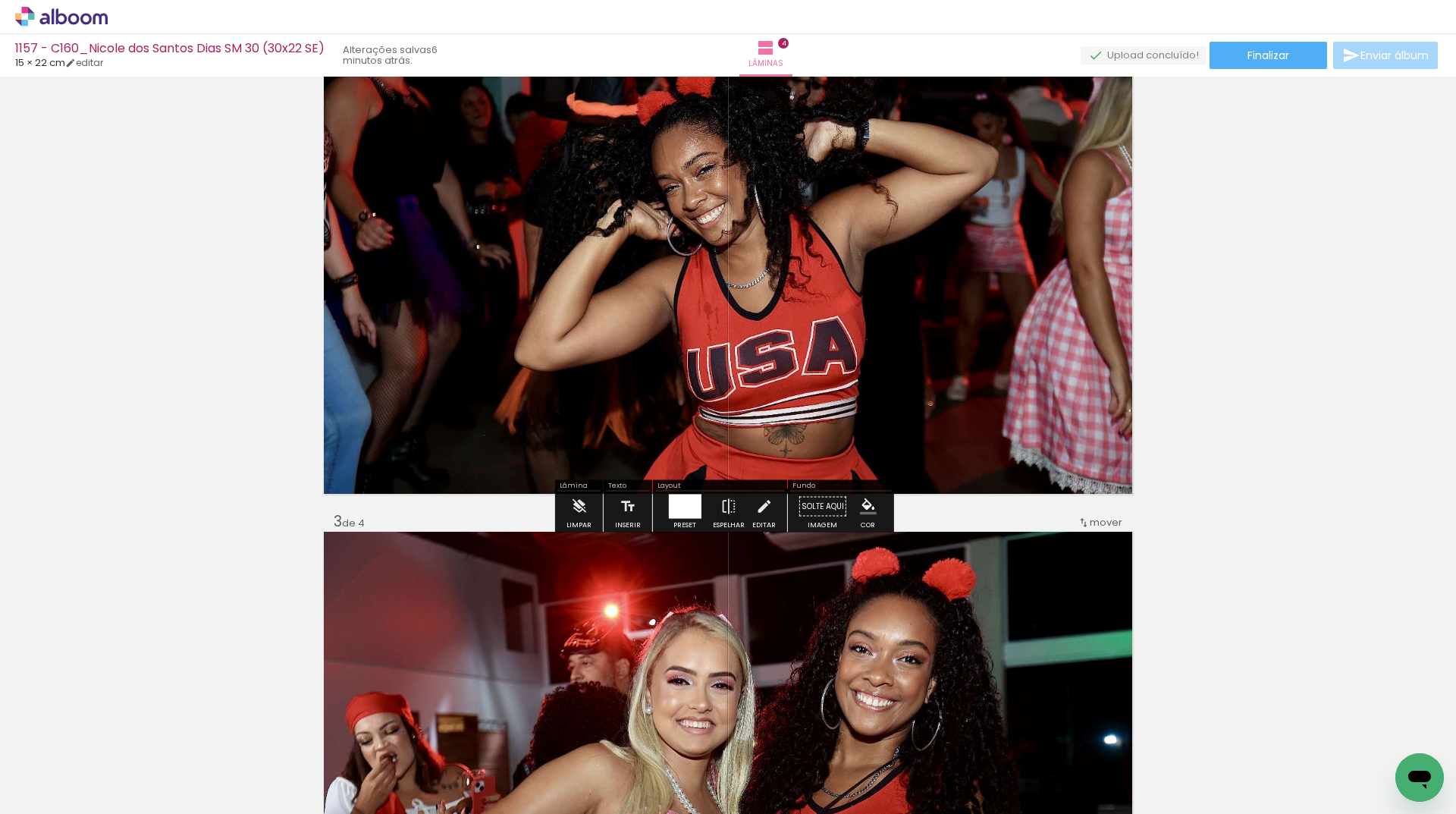
scroll to position [699, 0]
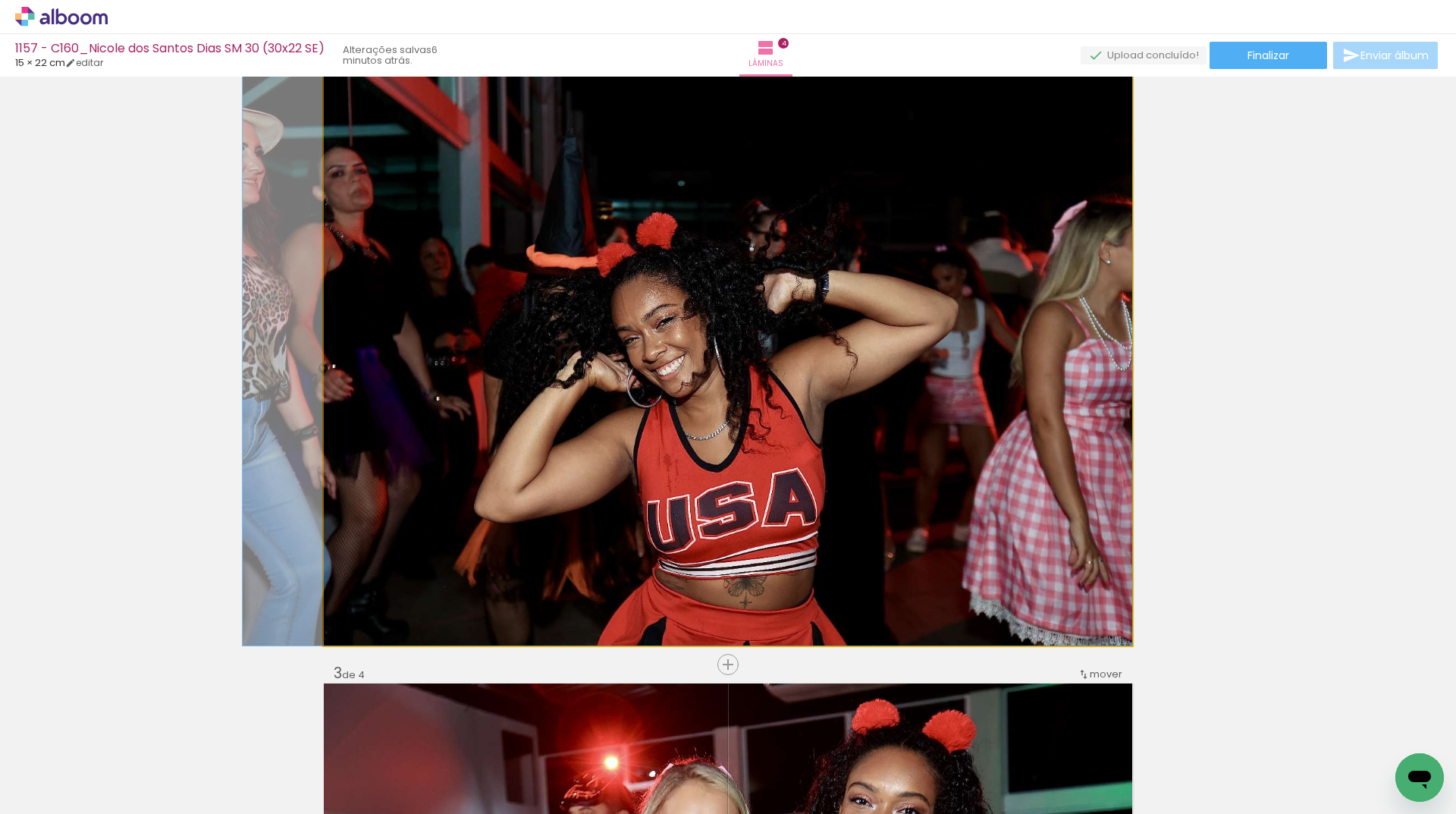
drag, startPoint x: 704, startPoint y: 440, endPoint x: 578, endPoint y: 444, distance: 126.1
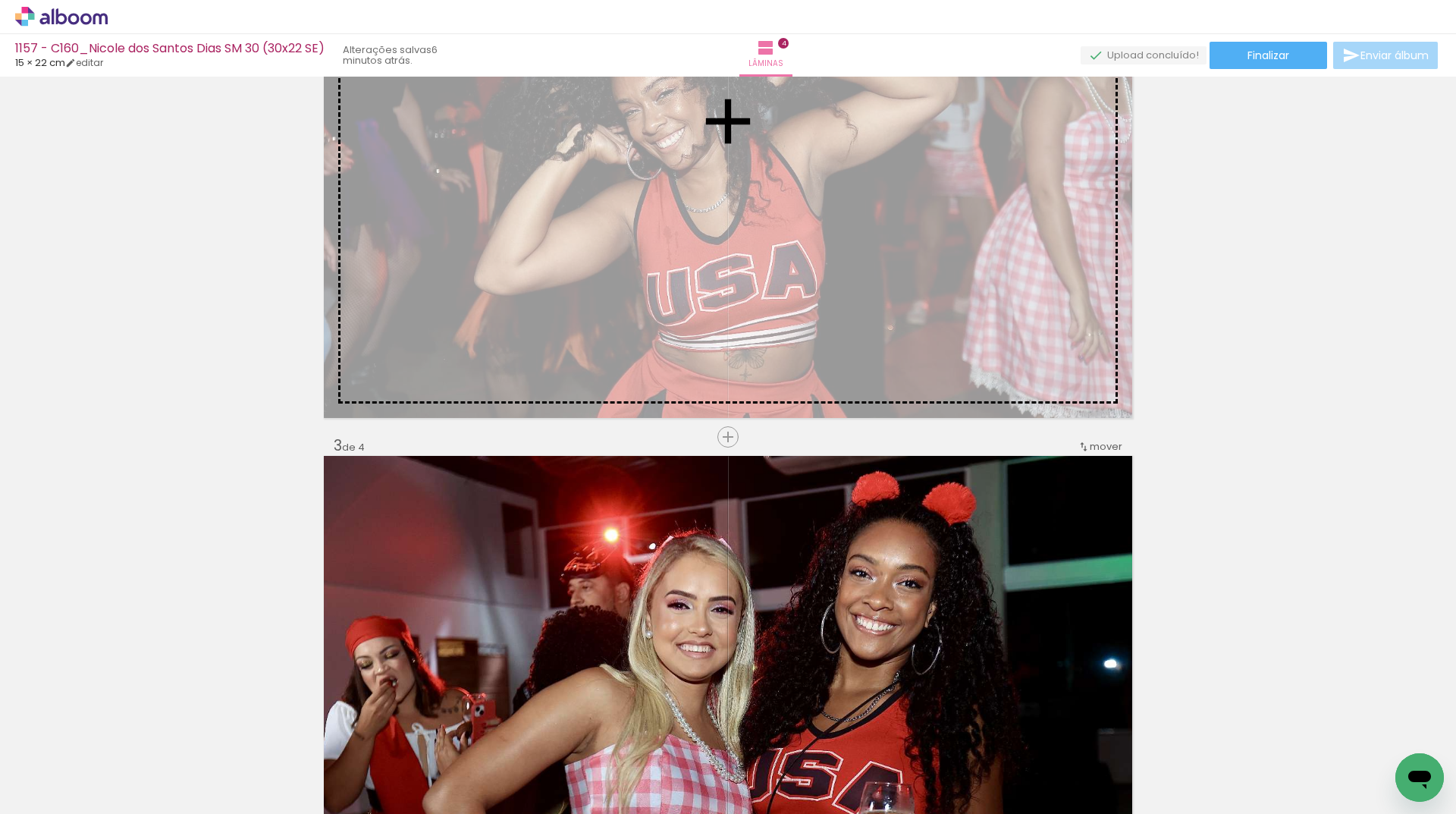
scroll to position [775, 0]
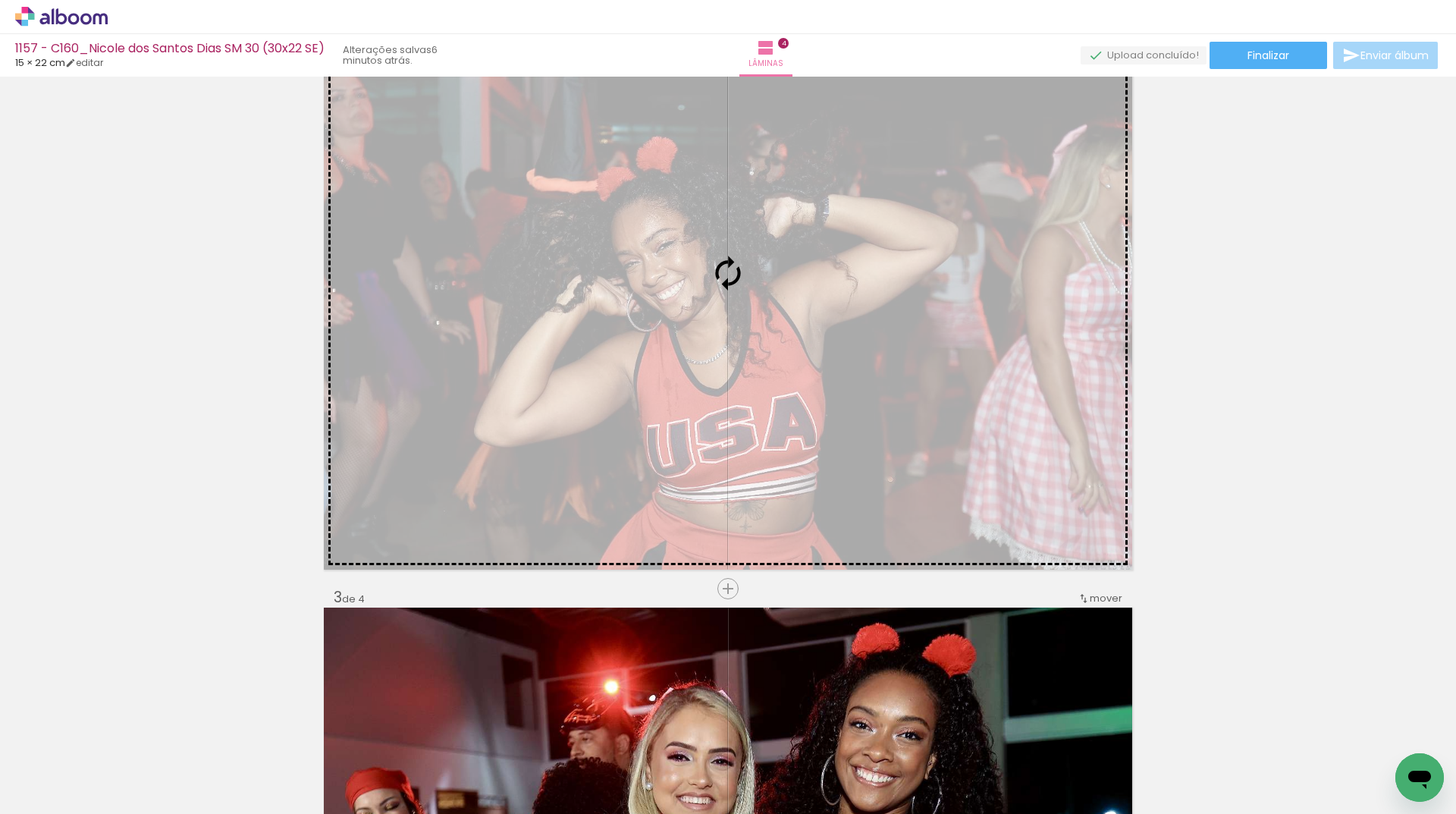
drag, startPoint x: 574, startPoint y: 700, endPoint x: 912, endPoint y: 359, distance: 480.1
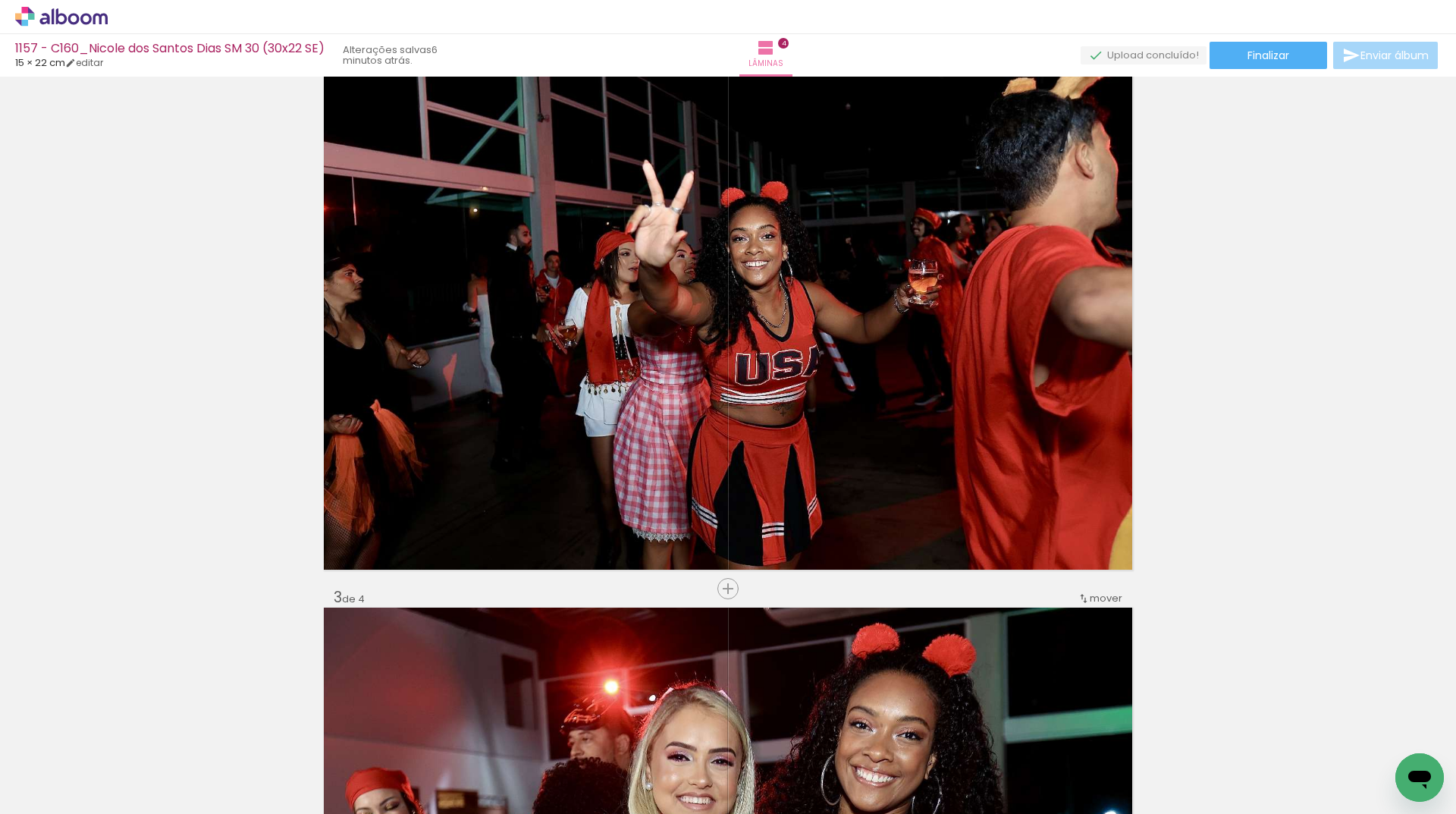
scroll to position [0, 0]
drag, startPoint x: 1164, startPoint y: 760, endPoint x: 1190, endPoint y: 584, distance: 177.9
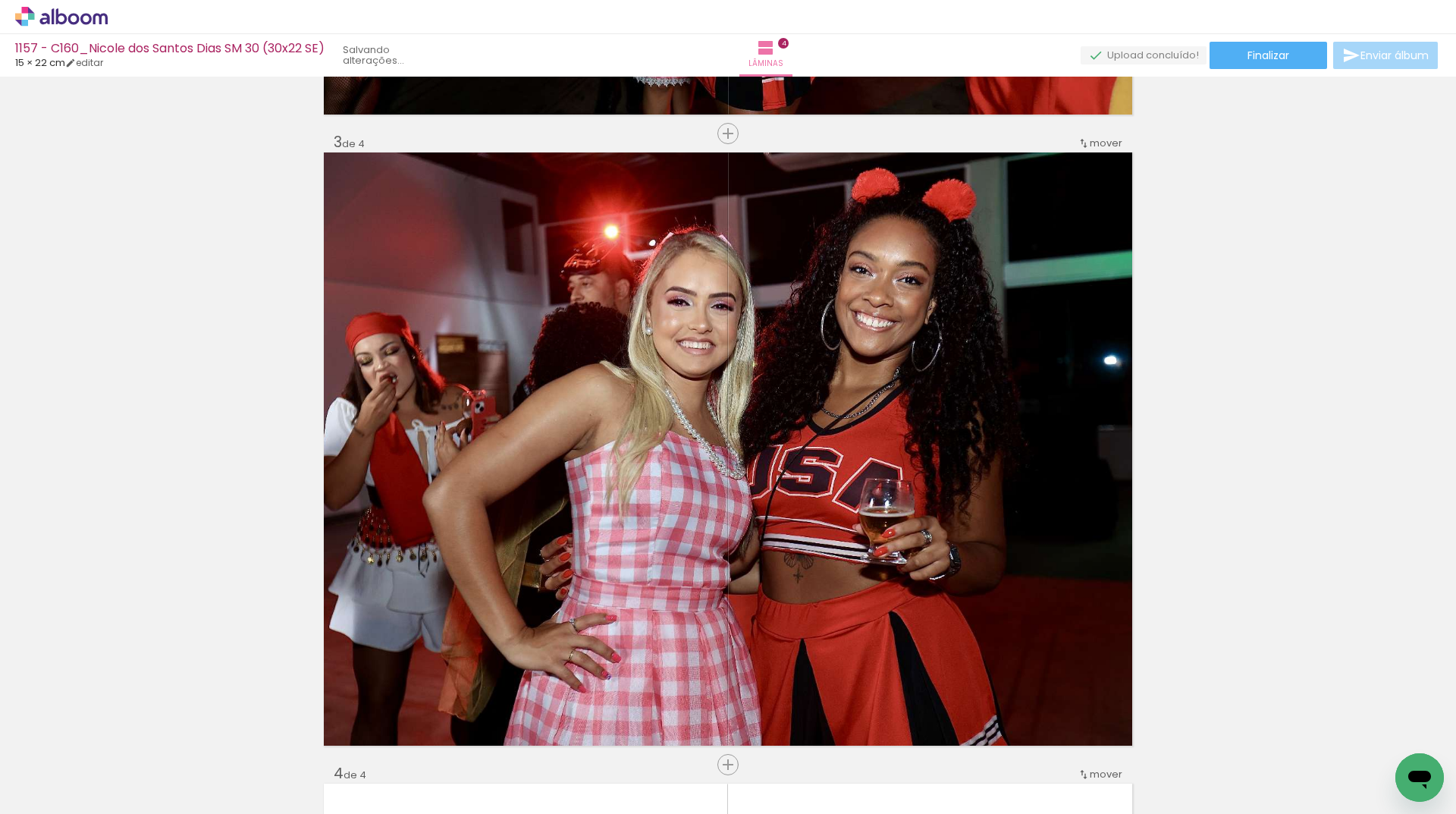
scroll to position [1078, 0]
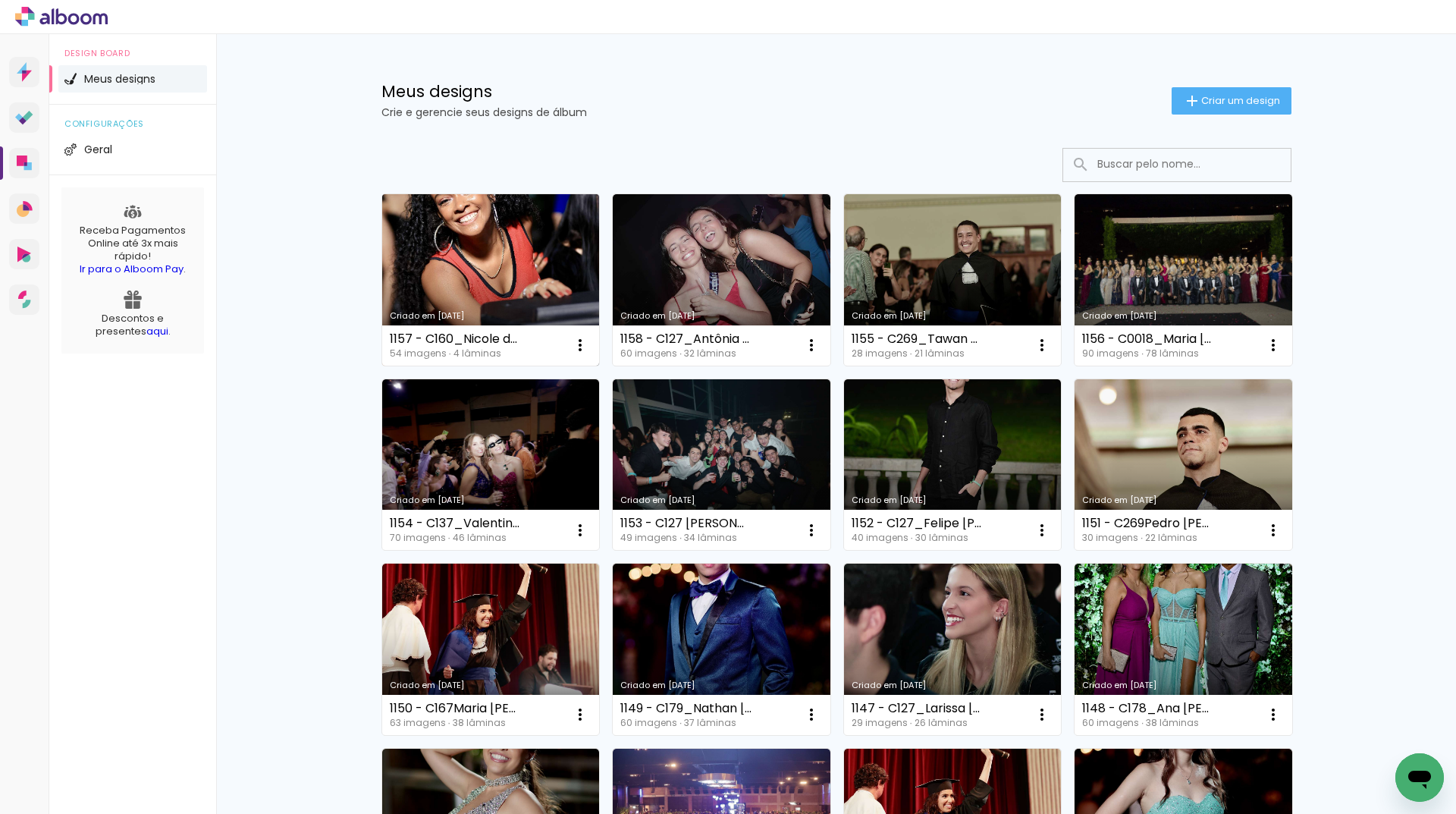
click at [469, 318] on div "Criado em [DATE]" at bounding box center [491, 316] width 203 height 8
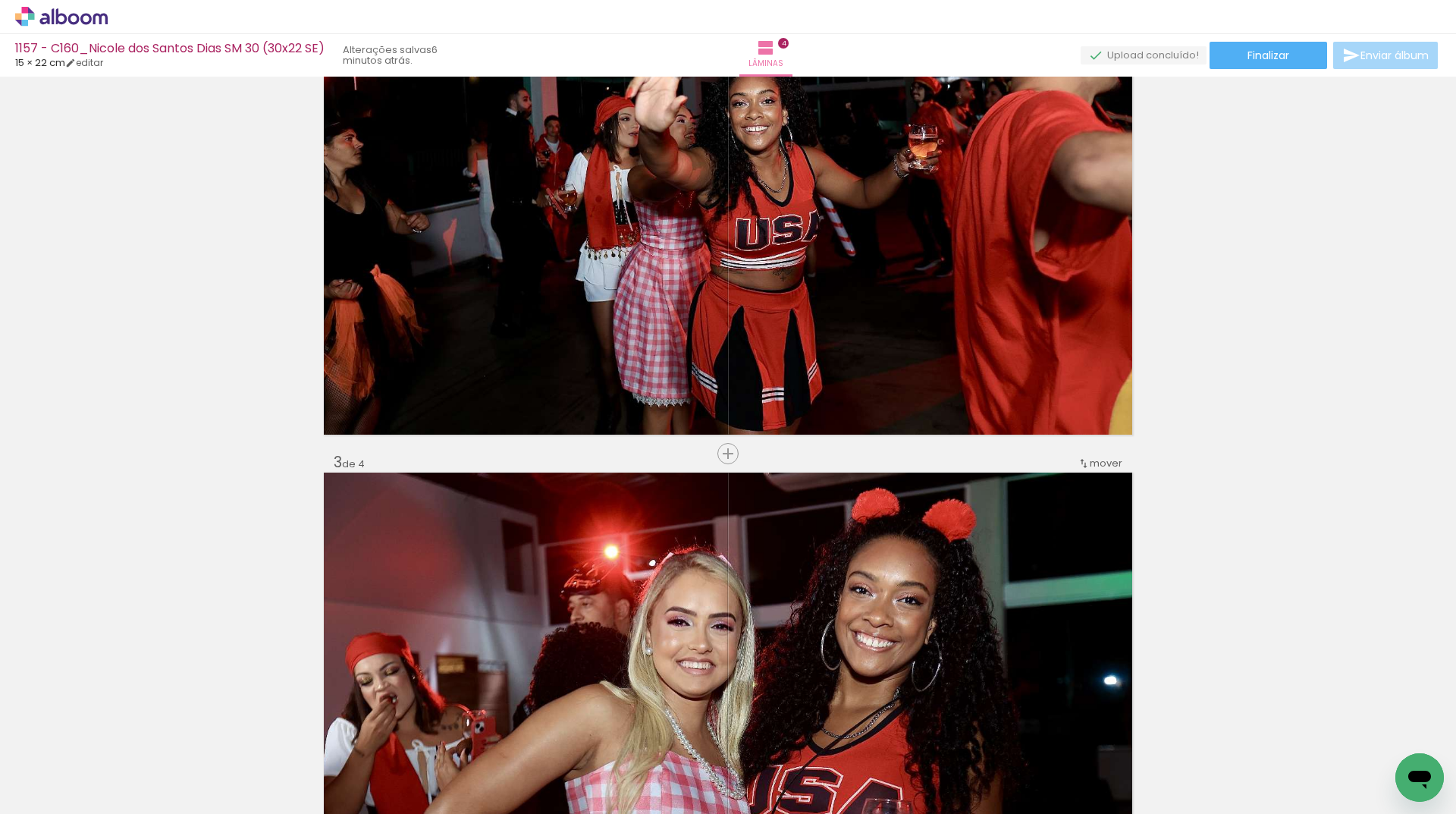
scroll to position [1138, 0]
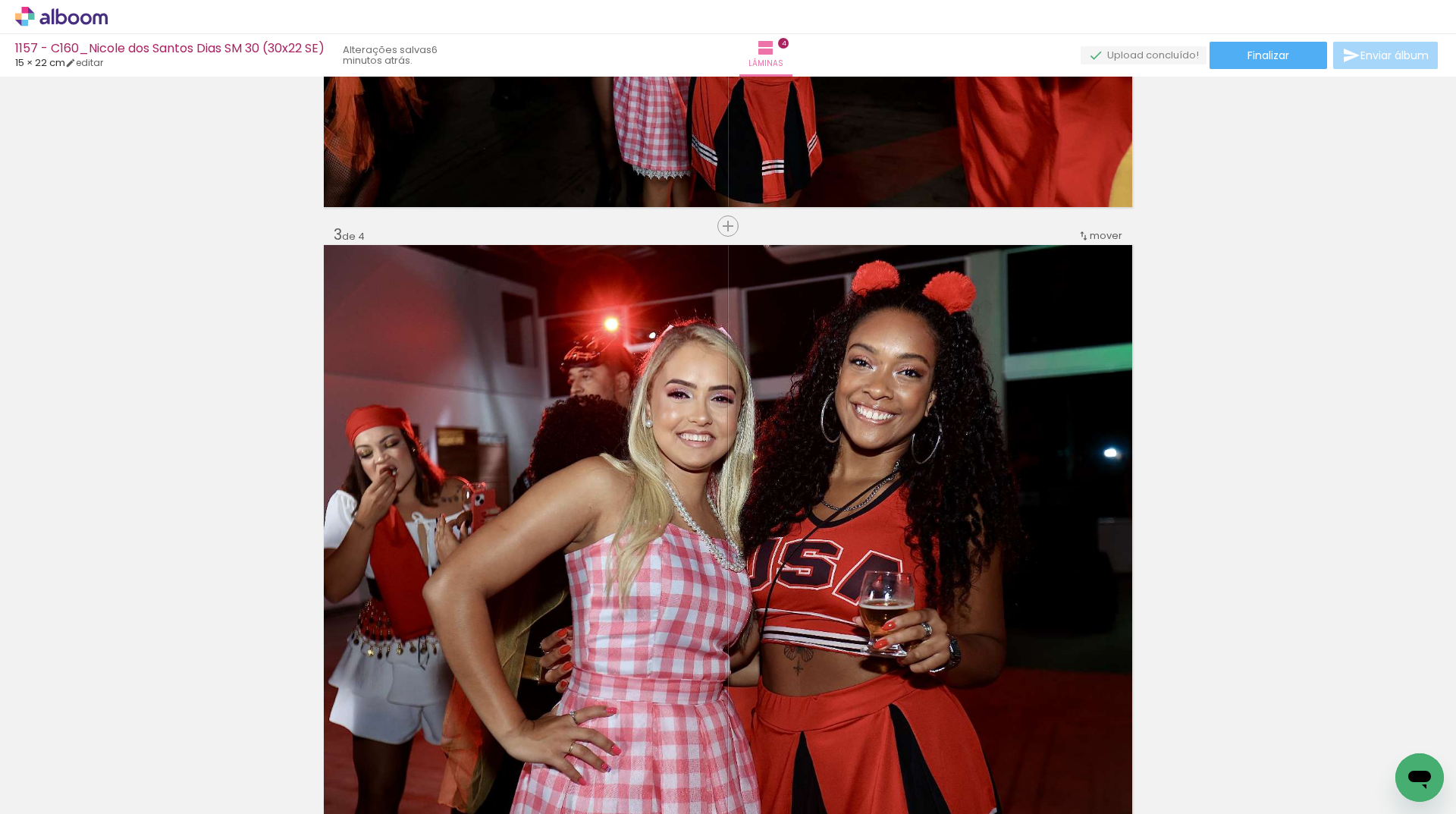
click at [30, 762] on input "Todas as fotos" at bounding box center [43, 768] width 58 height 13
click at [0, 0] on slot "Não utilizadas" at bounding box center [0, 0] width 0 height 0
type input "Não utilizadas"
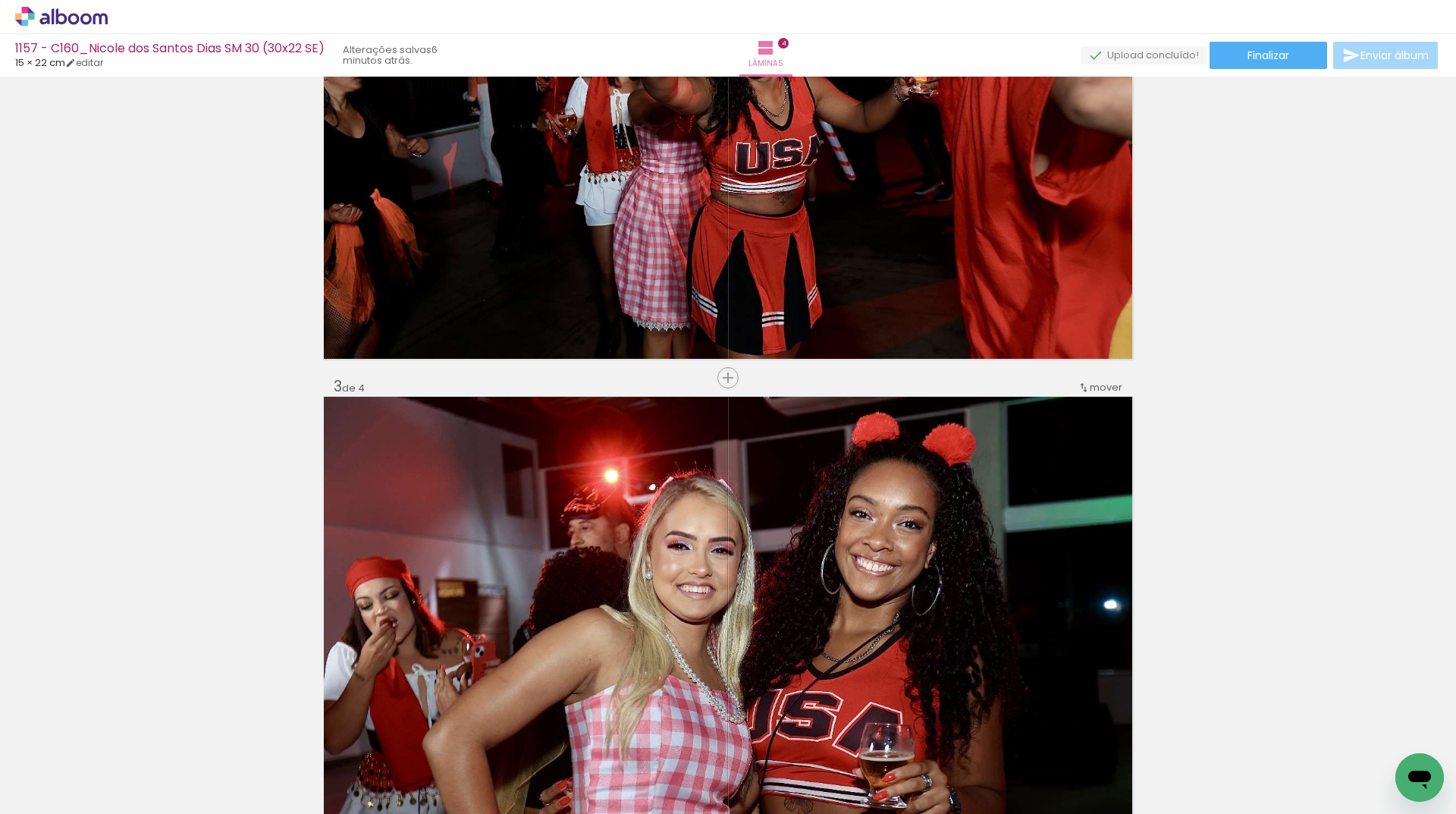
scroll to position [683, 0]
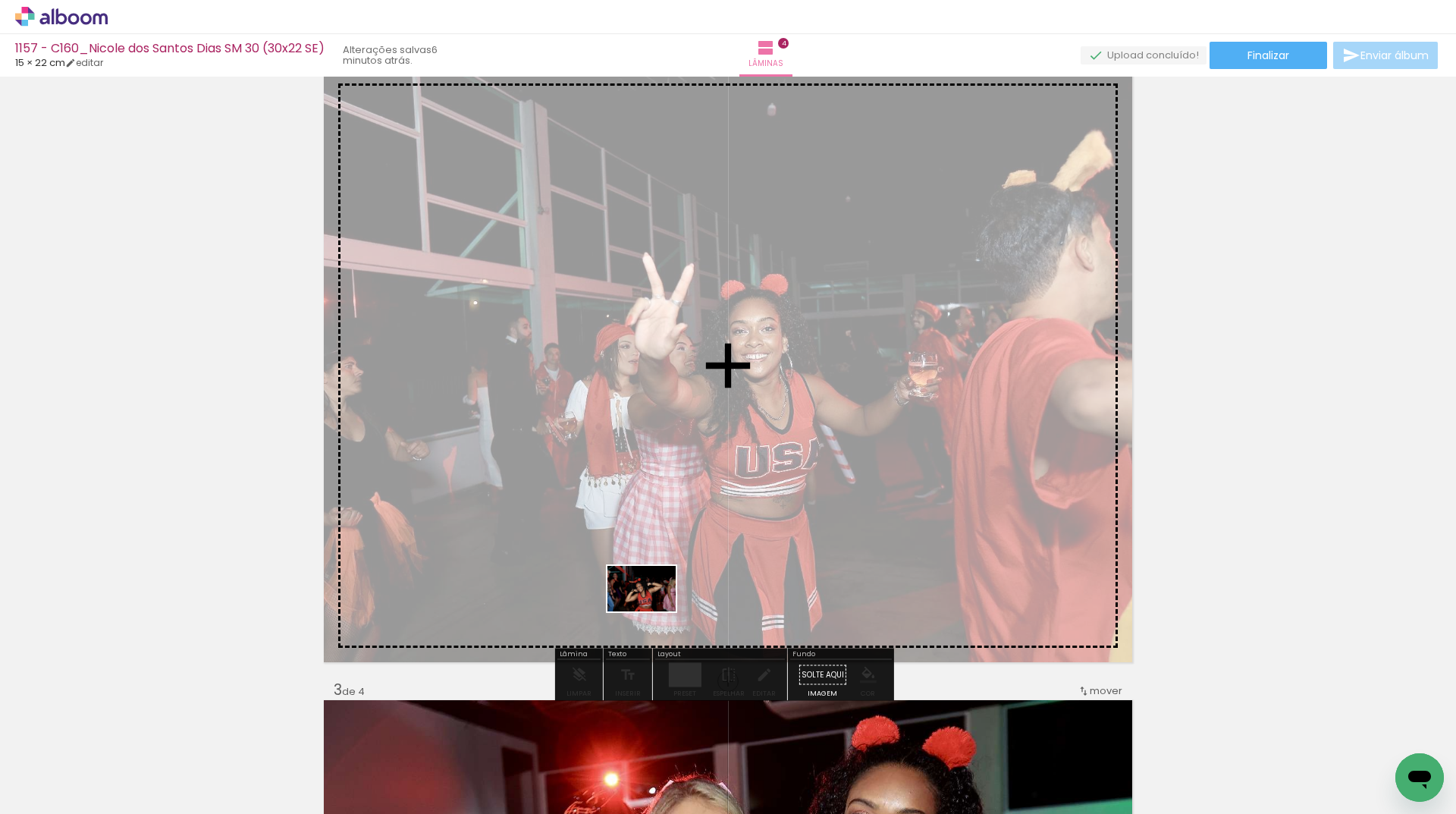
drag, startPoint x: 434, startPoint y: 763, endPoint x: 653, endPoint y: 611, distance: 266.6
click at [653, 611] on quentale-workspace at bounding box center [728, 407] width 1456 height 814
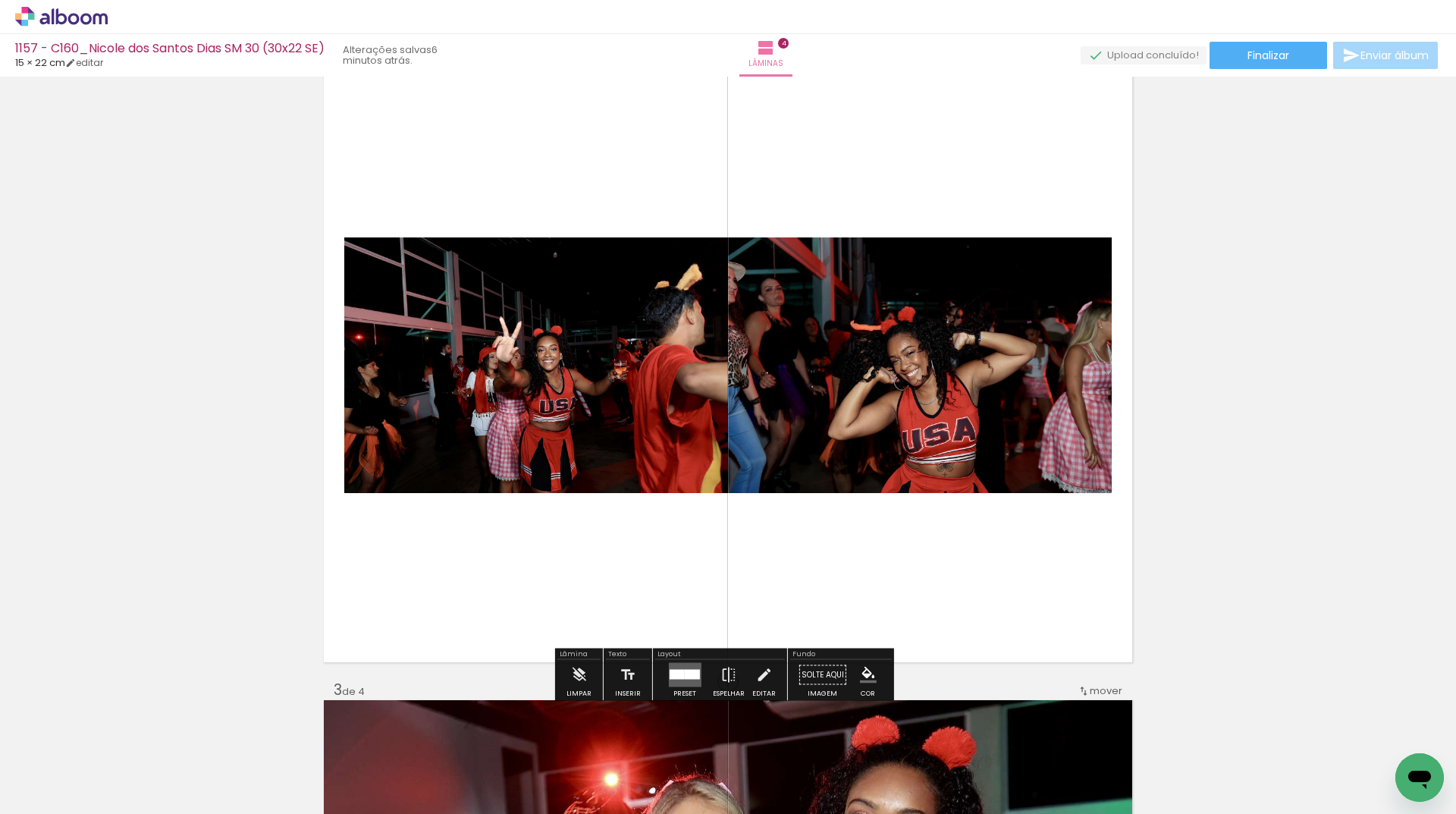
drag, startPoint x: 698, startPoint y: 674, endPoint x: 875, endPoint y: 648, distance: 178.9
click at [698, 675] on div at bounding box center [685, 675] width 41 height 30
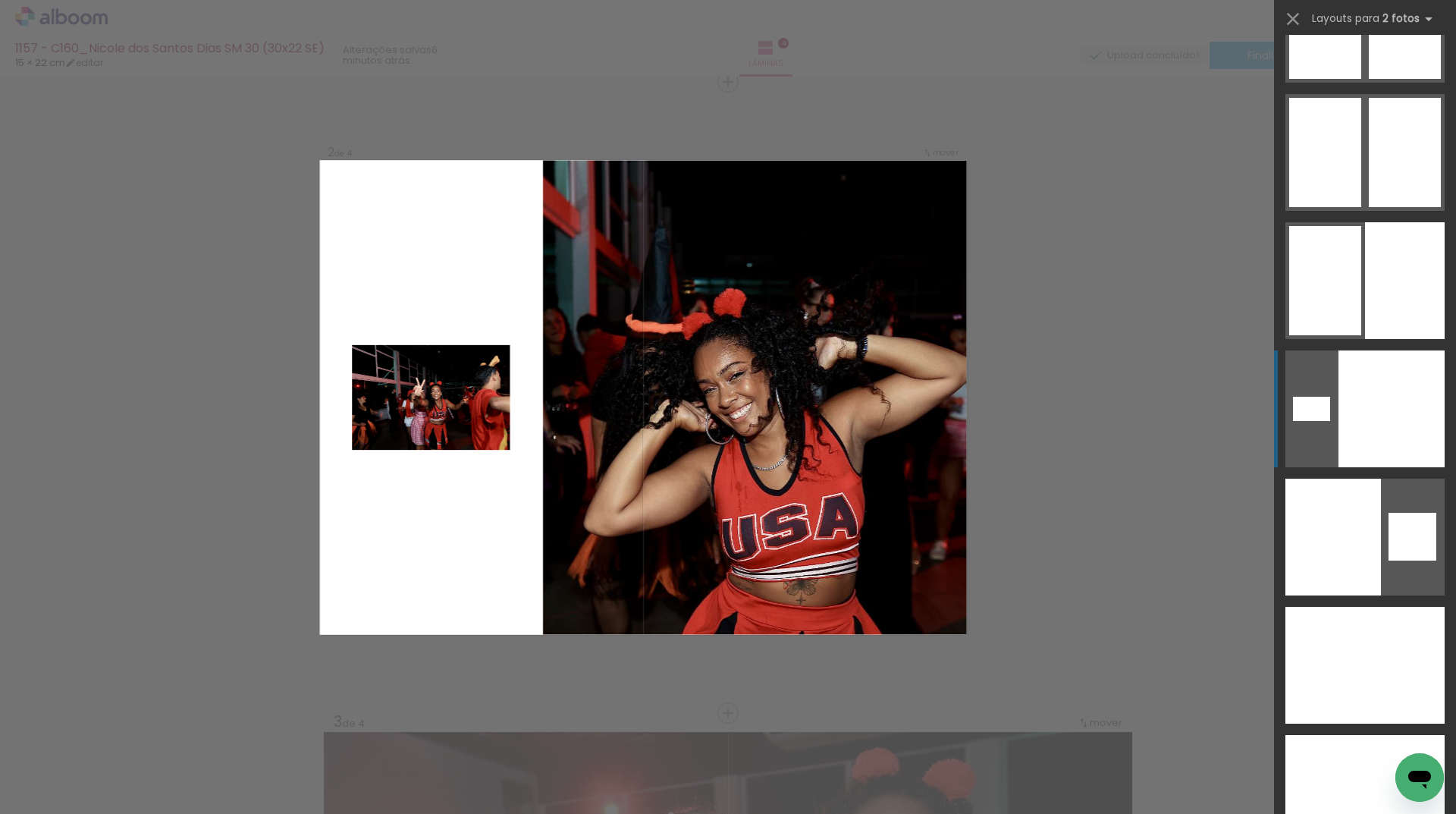
scroll to position [3868, 0]
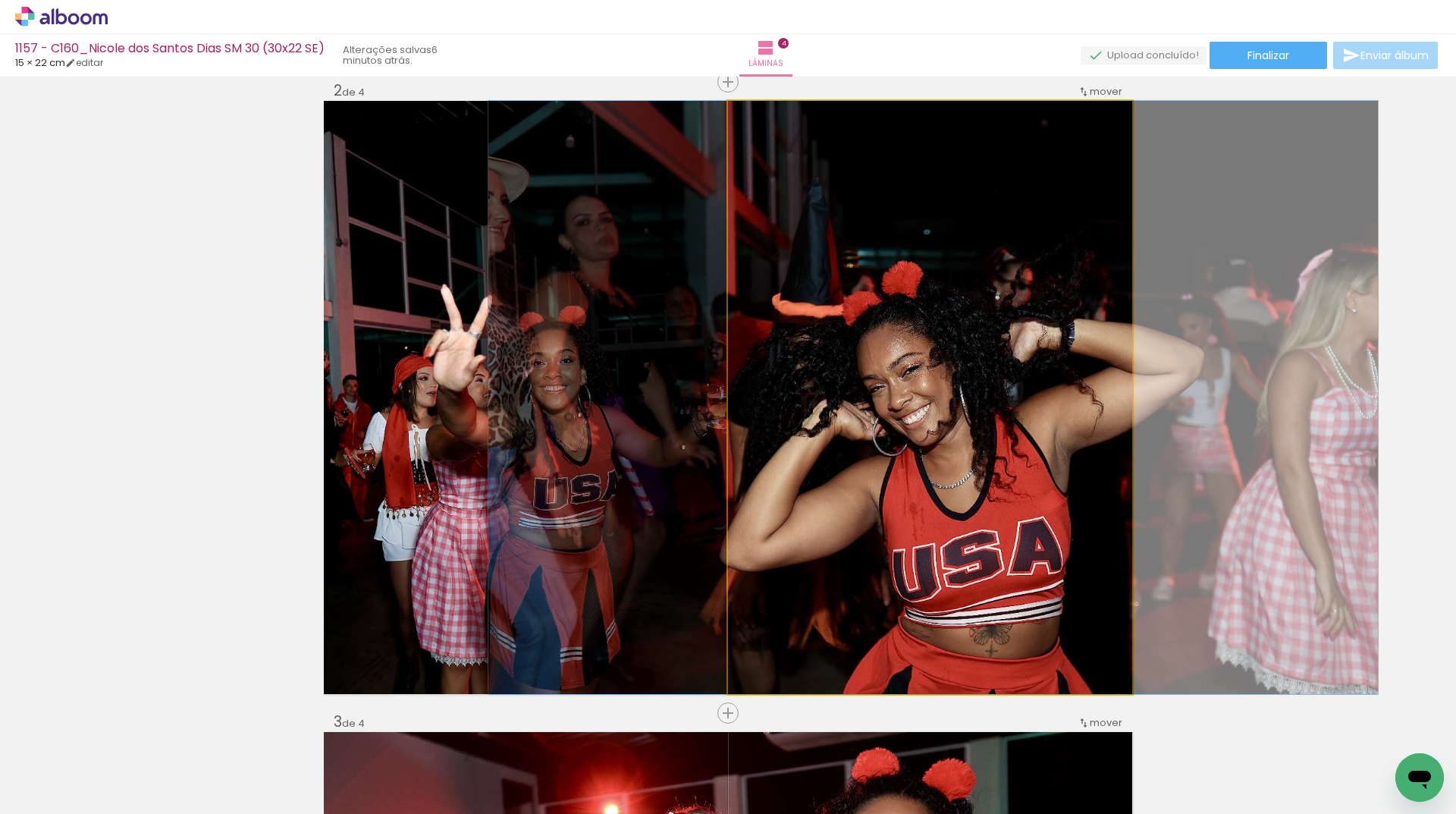
drag, startPoint x: 834, startPoint y: 454, endPoint x: 838, endPoint y: 446, distance: 8.9
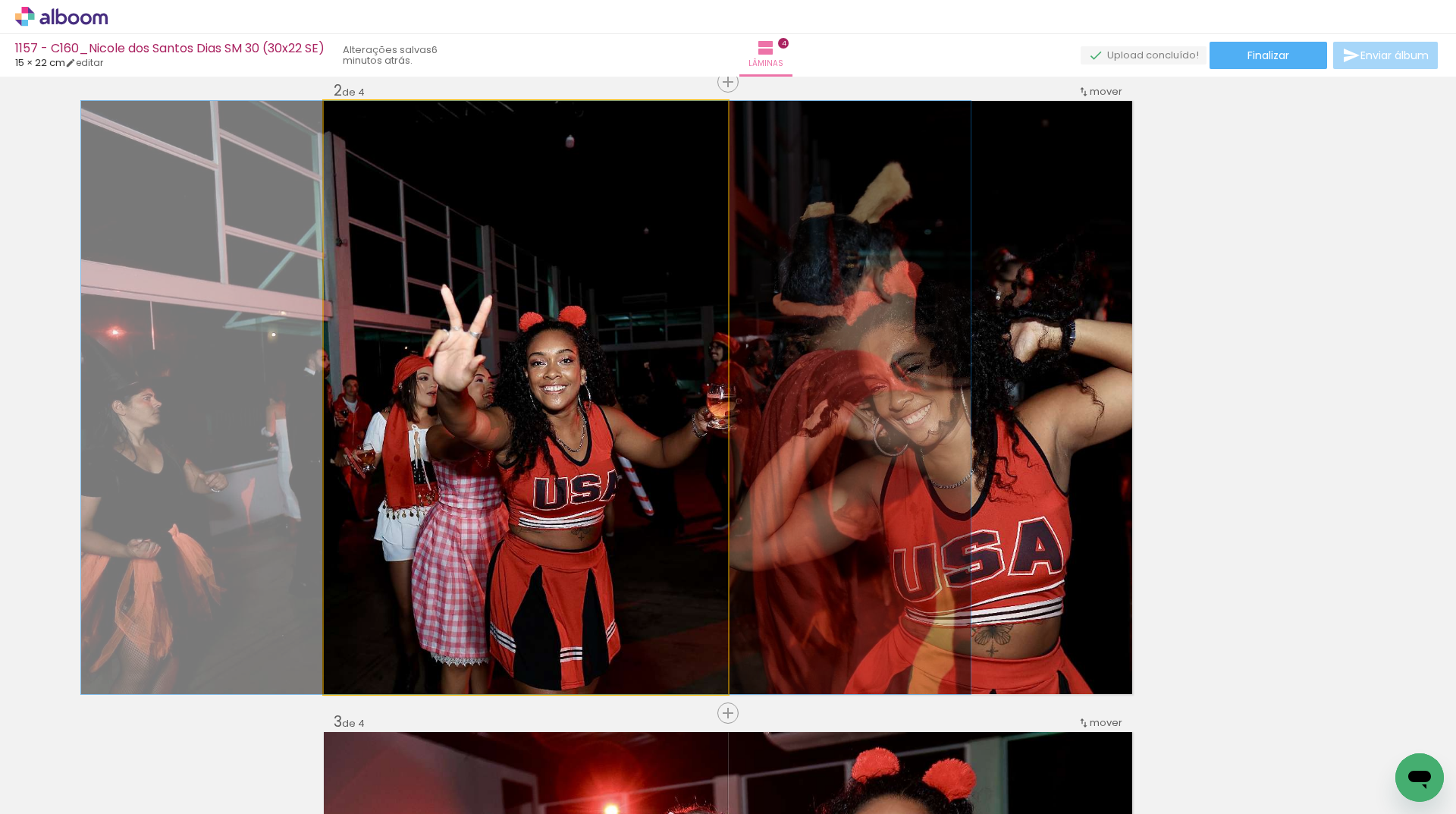
click at [595, 442] on quentale-photo at bounding box center [525, 397] width 404 height 593
click at [595, 443] on quentale-photo at bounding box center [525, 397] width 404 height 593
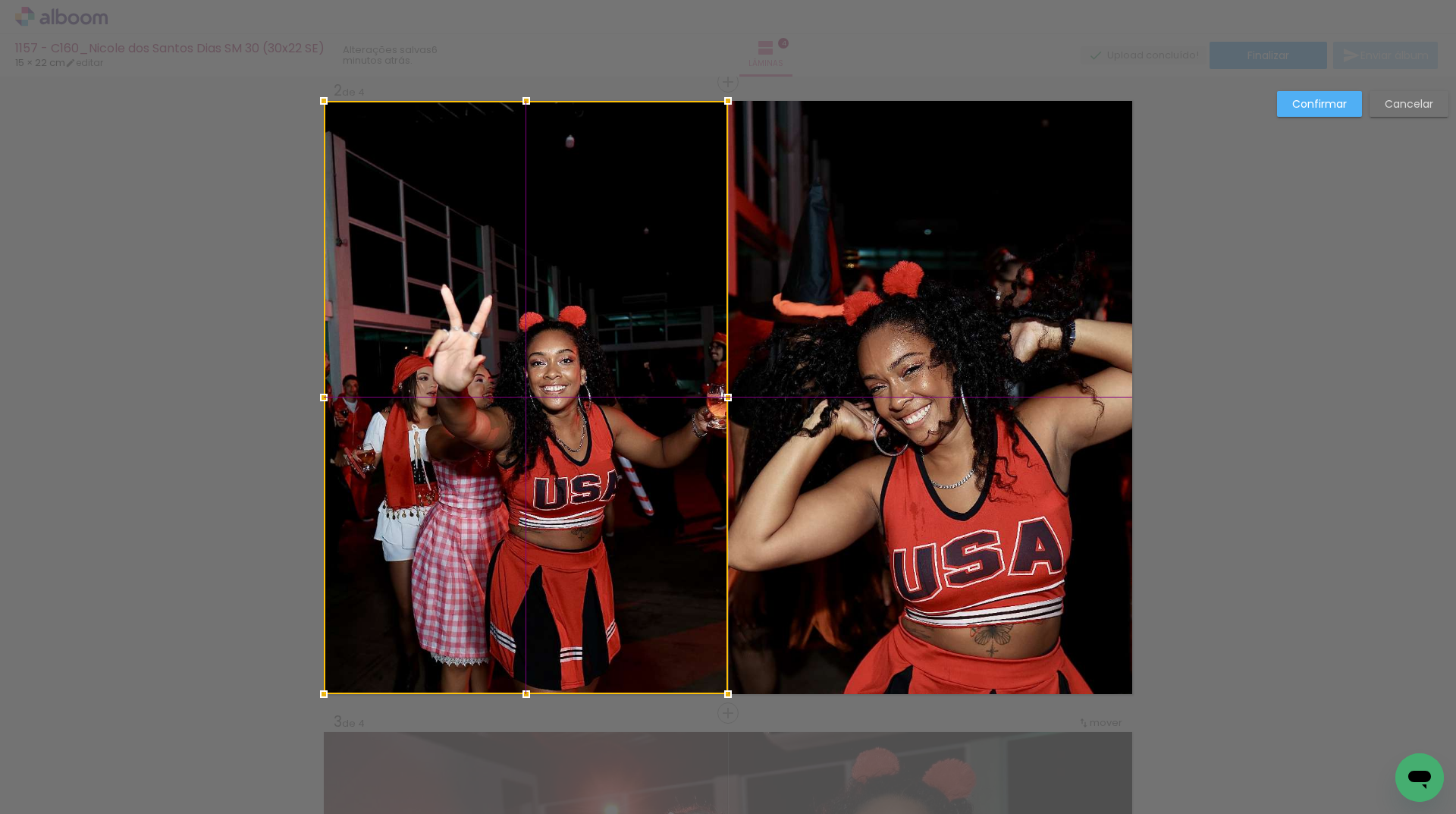
drag, startPoint x: 569, startPoint y: 450, endPoint x: 530, endPoint y: 448, distance: 39.1
click at [530, 448] on div at bounding box center [525, 397] width 404 height 593
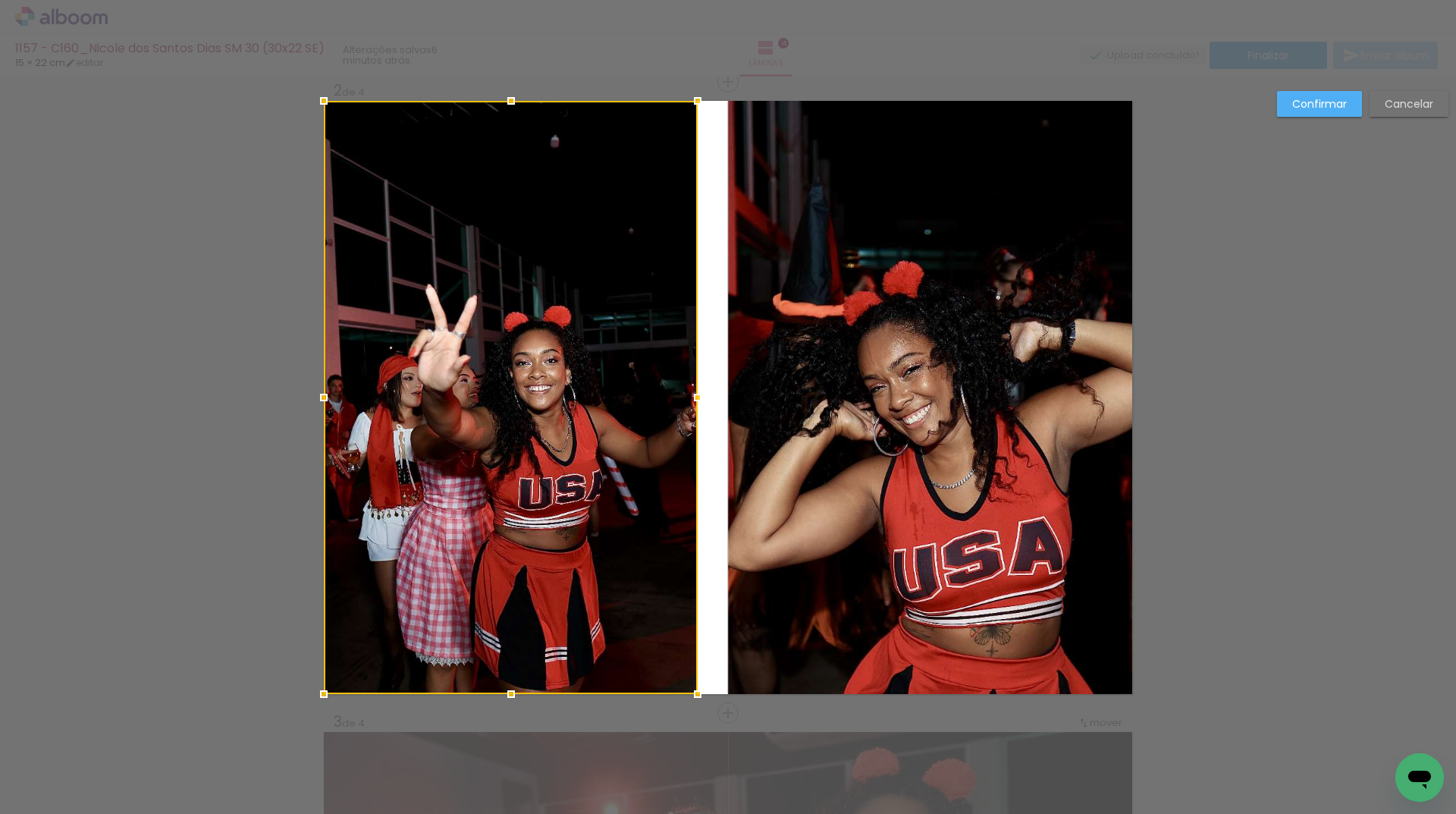
drag, startPoint x: 721, startPoint y: 394, endPoint x: 729, endPoint y: 395, distance: 8.1
click at [729, 395] on album-spread "2 de 4" at bounding box center [727, 397] width 808 height 593
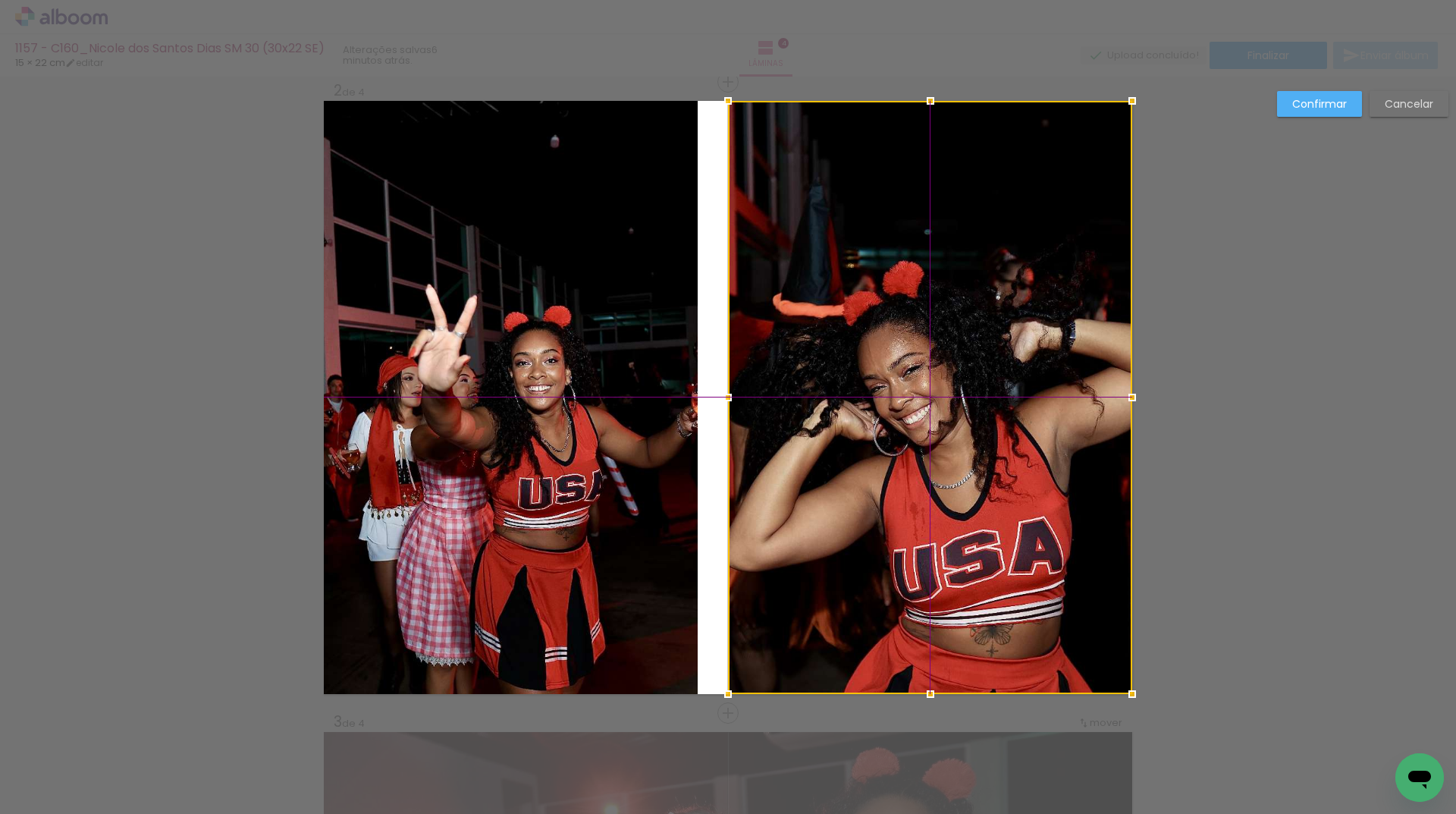
drag, startPoint x: 754, startPoint y: 395, endPoint x: 739, endPoint y: 395, distance: 15.0
click at [753, 397] on div at bounding box center [930, 397] width 404 height 593
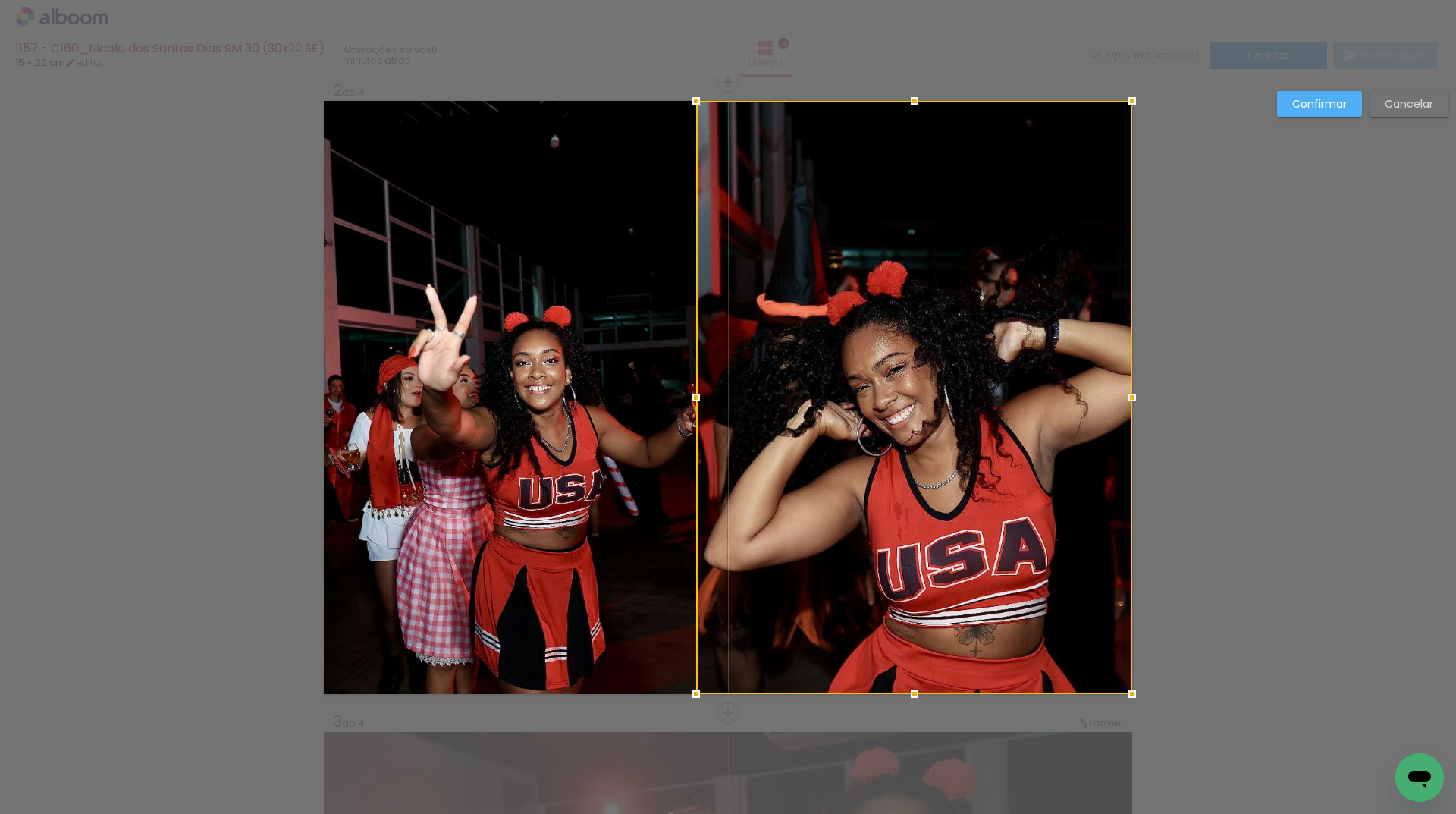
drag, startPoint x: 734, startPoint y: 396, endPoint x: 708, endPoint y: 401, distance: 26.5
click at [708, 401] on div at bounding box center [913, 397] width 436 height 593
click at [1291, 109] on paper-button "Confirmar" at bounding box center [1318, 103] width 85 height 26
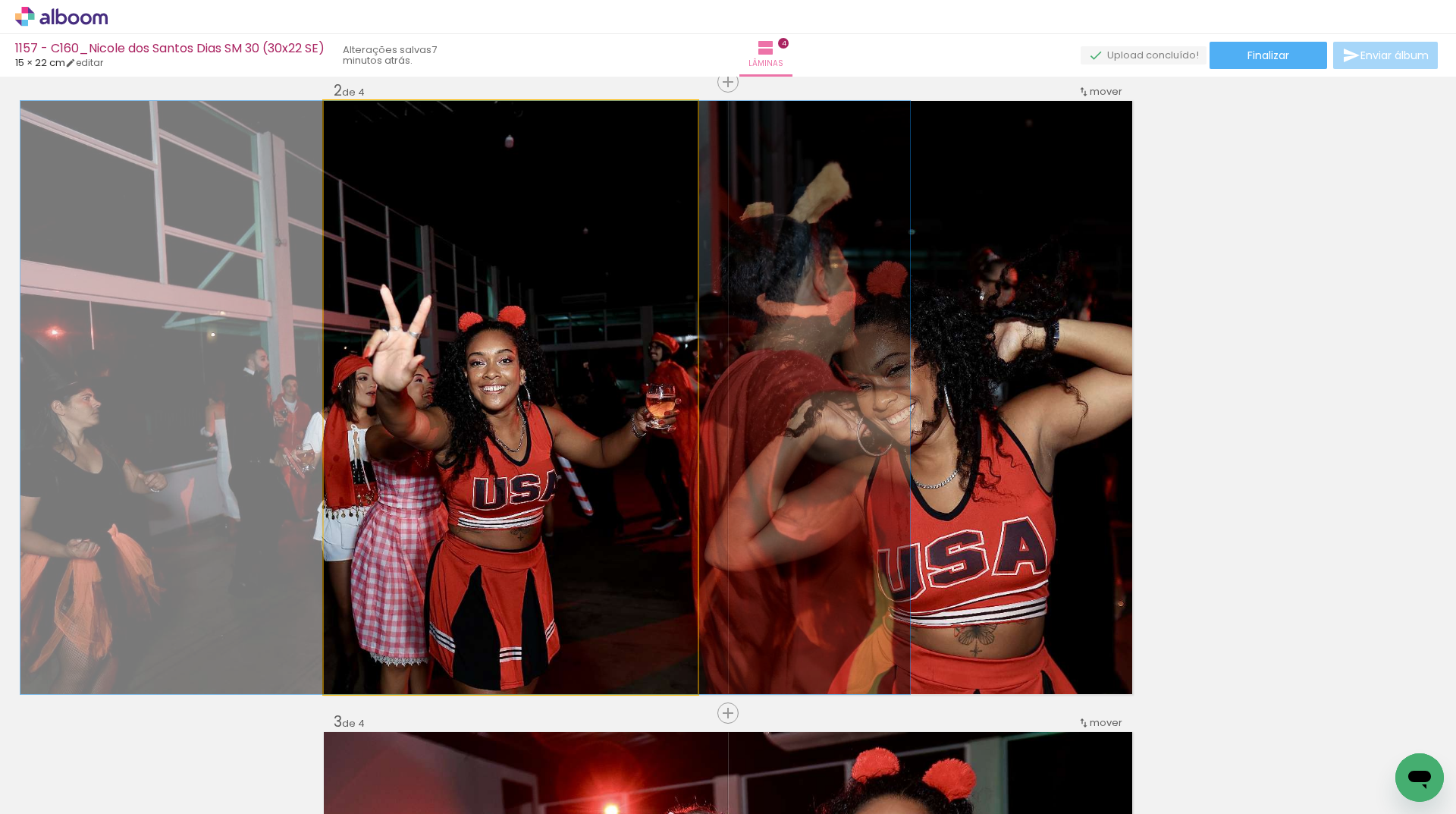
drag, startPoint x: 640, startPoint y: 372, endPoint x: 595, endPoint y: 381, distance: 45.9
click at [646, 395] on quentale-photo at bounding box center [511, 397] width 374 height 593
click at [646, 395] on quentale-photo at bounding box center [511, 397] width 374 height 593
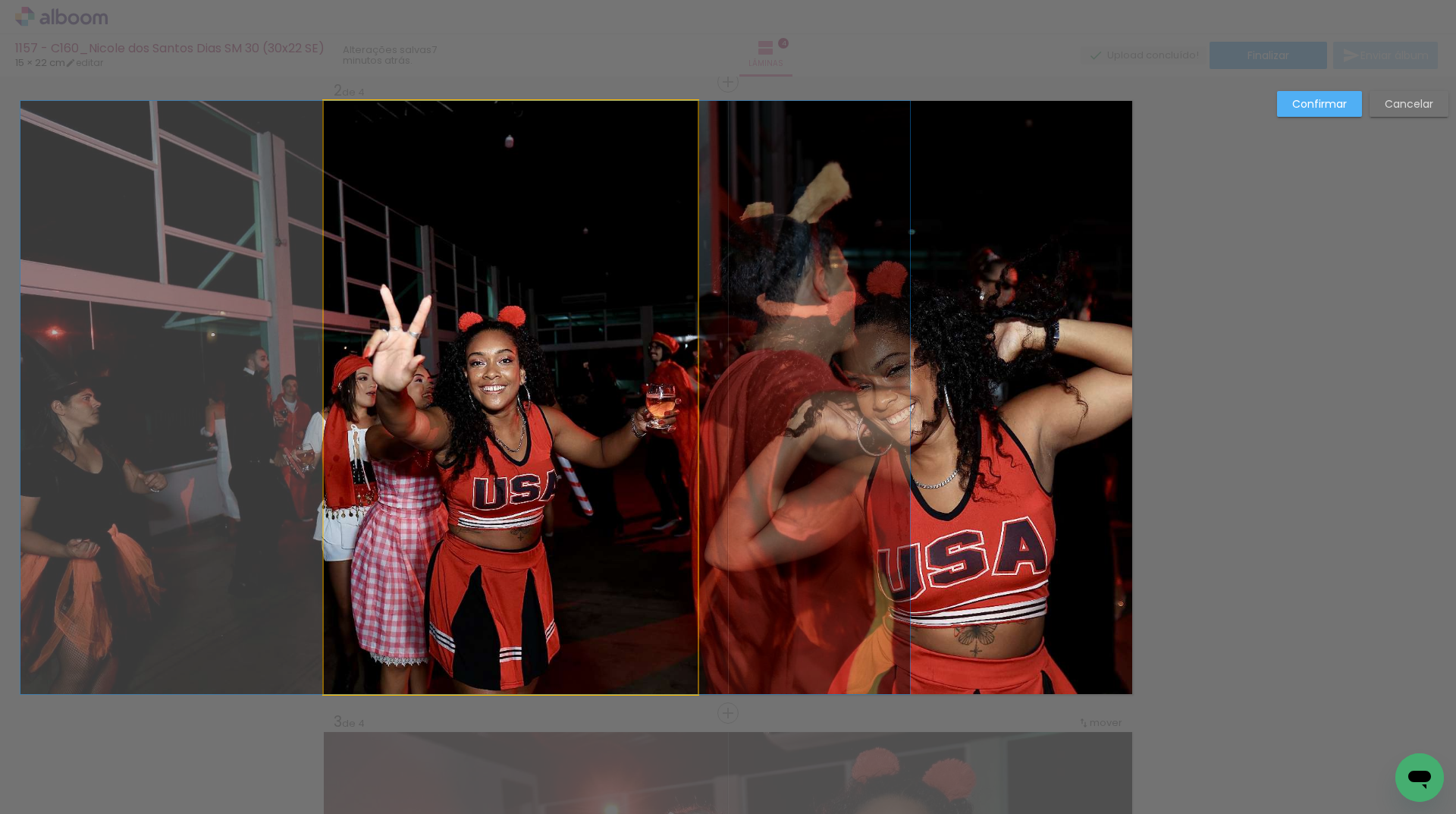
click at [654, 402] on quentale-photo at bounding box center [511, 397] width 374 height 593
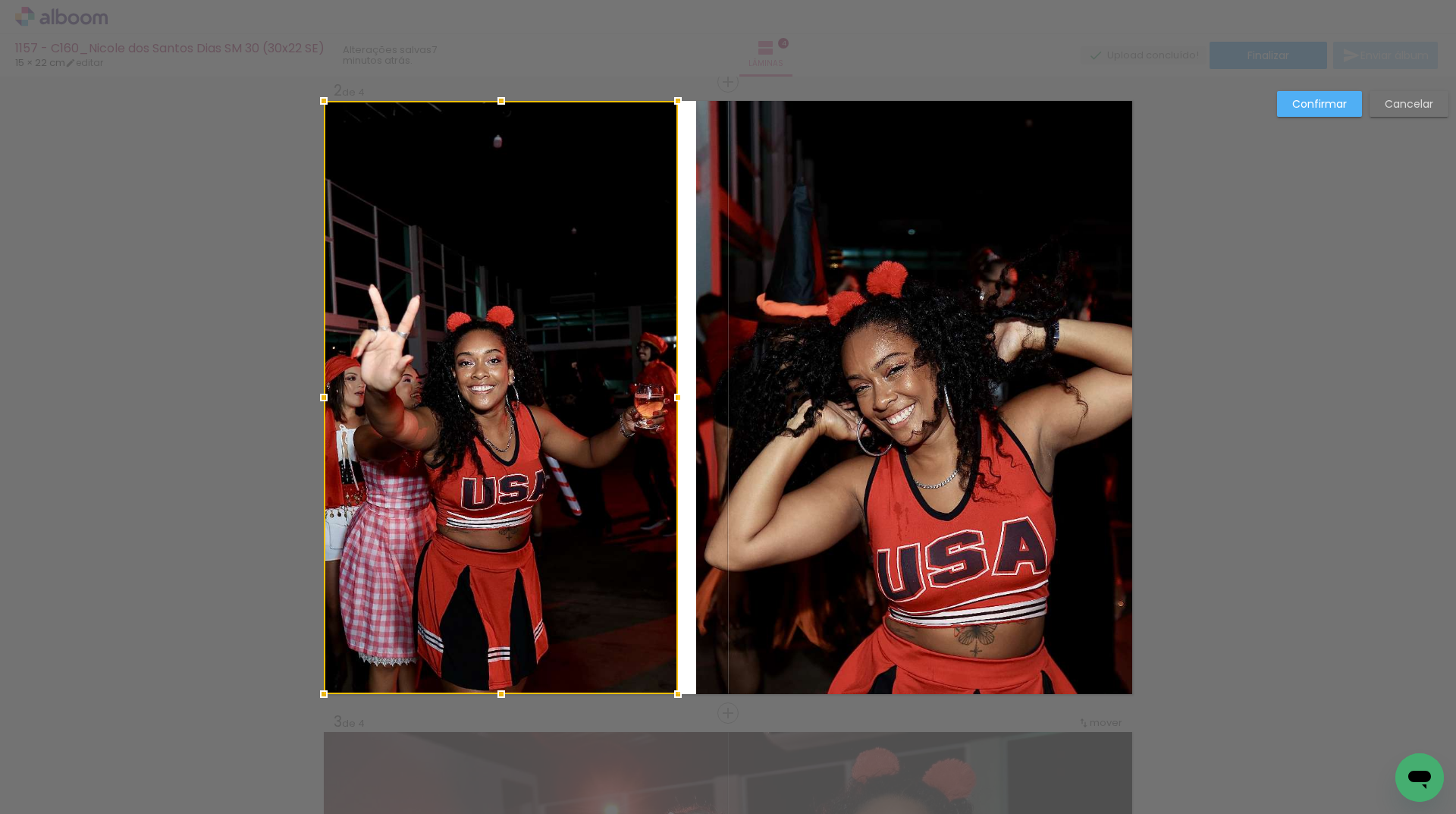
click at [665, 398] on div at bounding box center [678, 397] width 30 height 30
click at [733, 391] on quentale-photo at bounding box center [913, 397] width 436 height 593
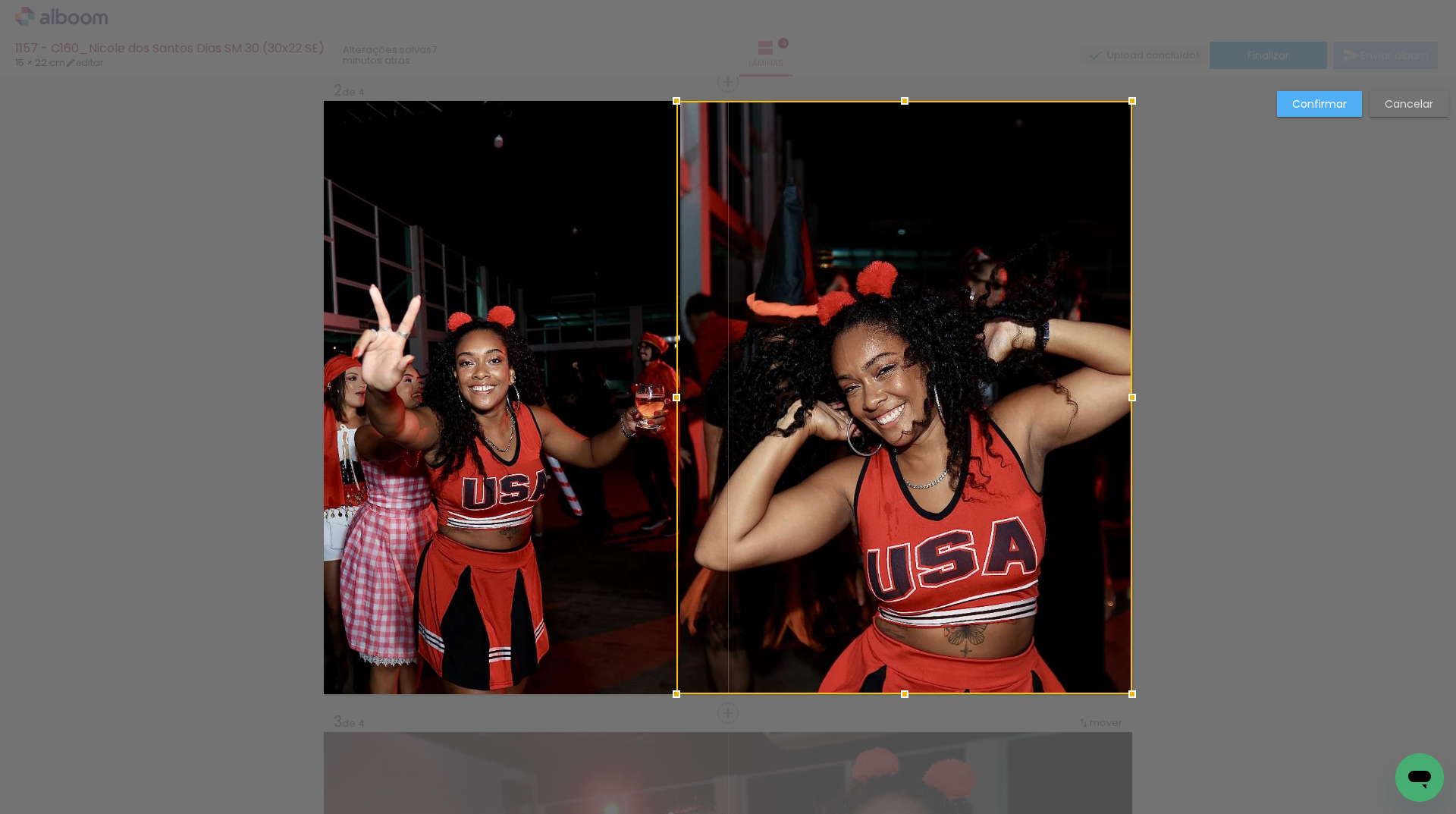
drag, startPoint x: 686, startPoint y: 405, endPoint x: 666, endPoint y: 413, distance: 21.5
click at [666, 413] on album-spread "2 de 4" at bounding box center [727, 397] width 808 height 593
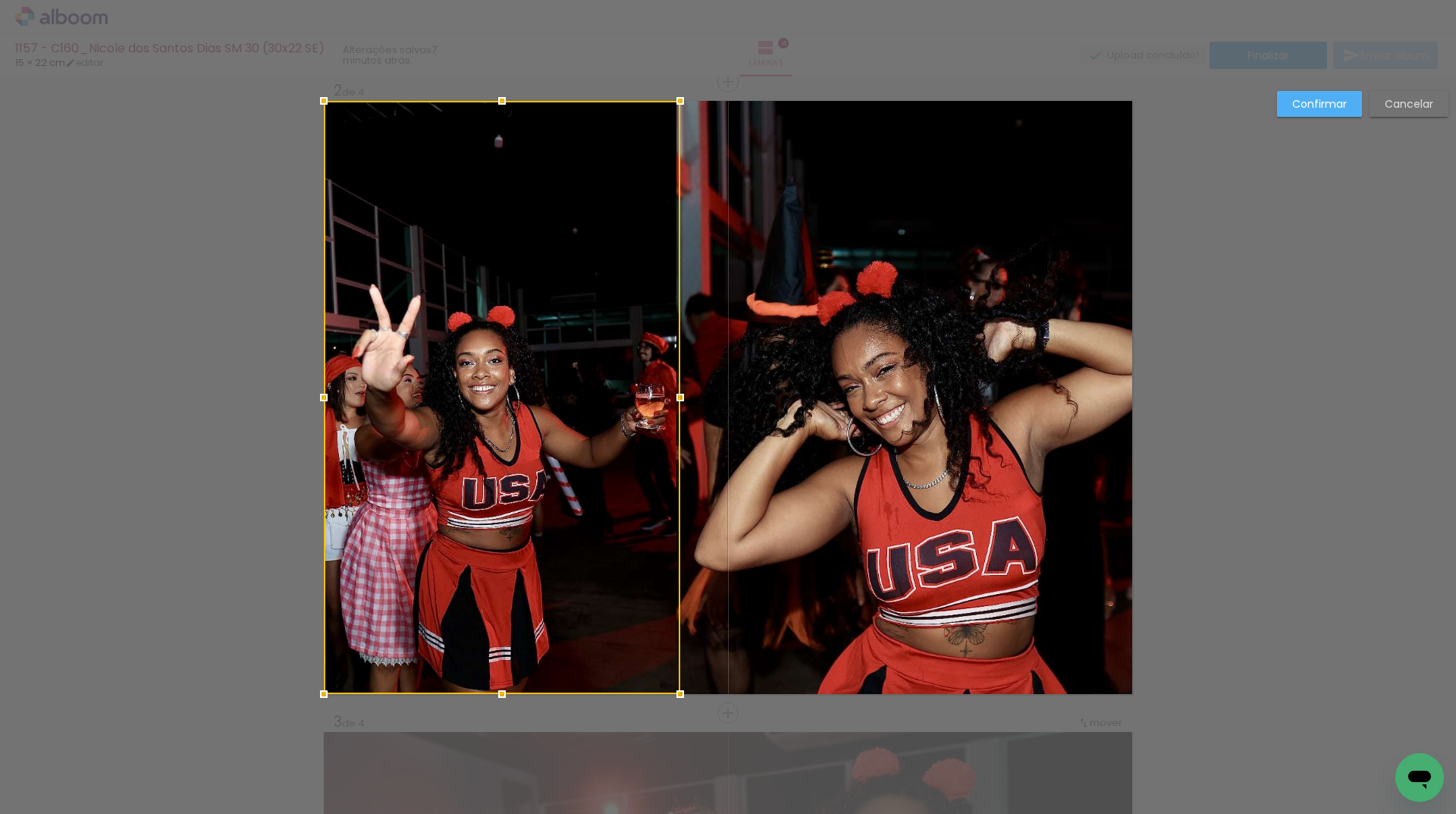
click at [0, 0] on slot "Confirmar" at bounding box center [0, 0] width 0 height 0
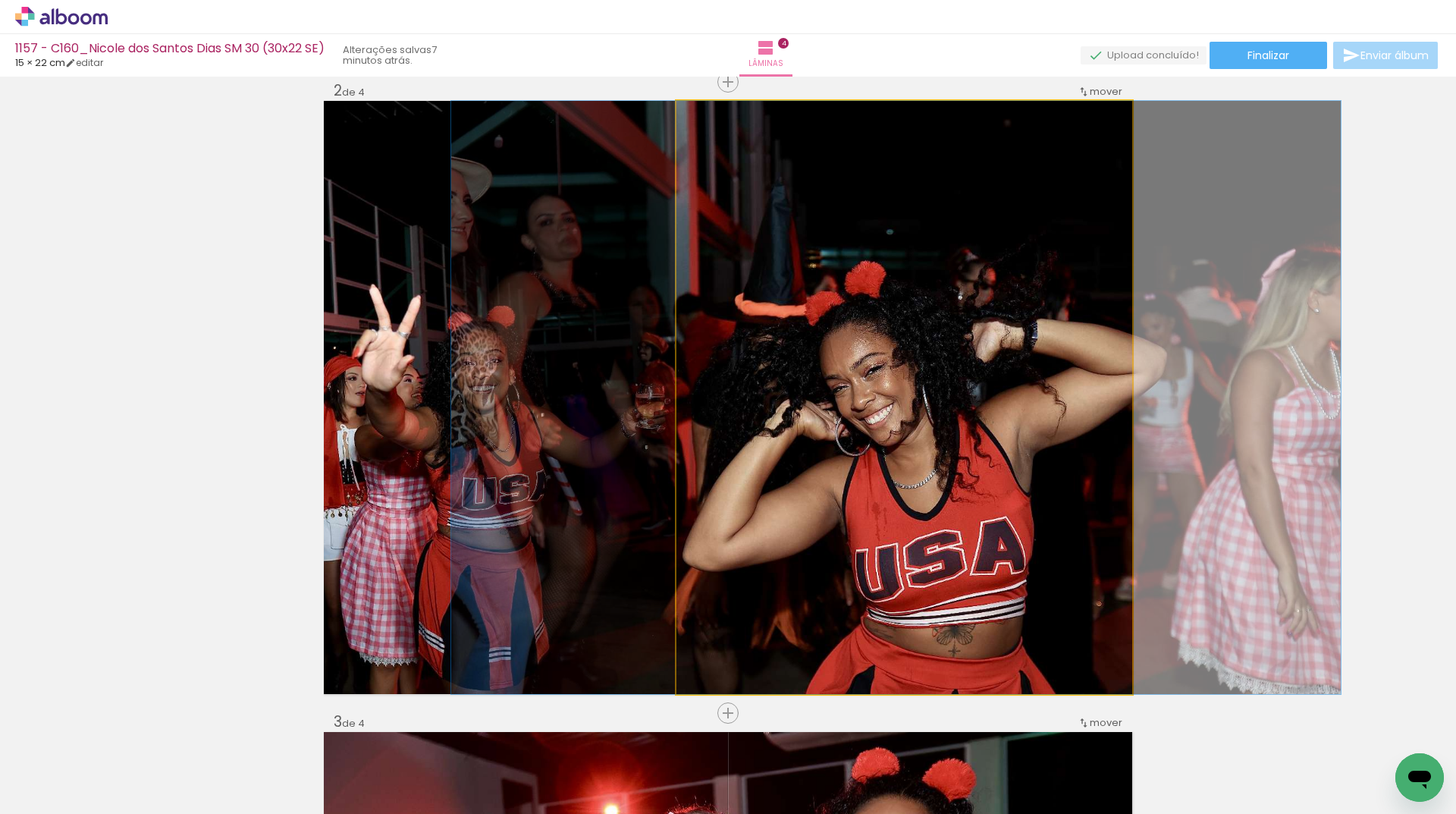
drag, startPoint x: 929, startPoint y: 408, endPoint x: 917, endPoint y: 413, distance: 13.0
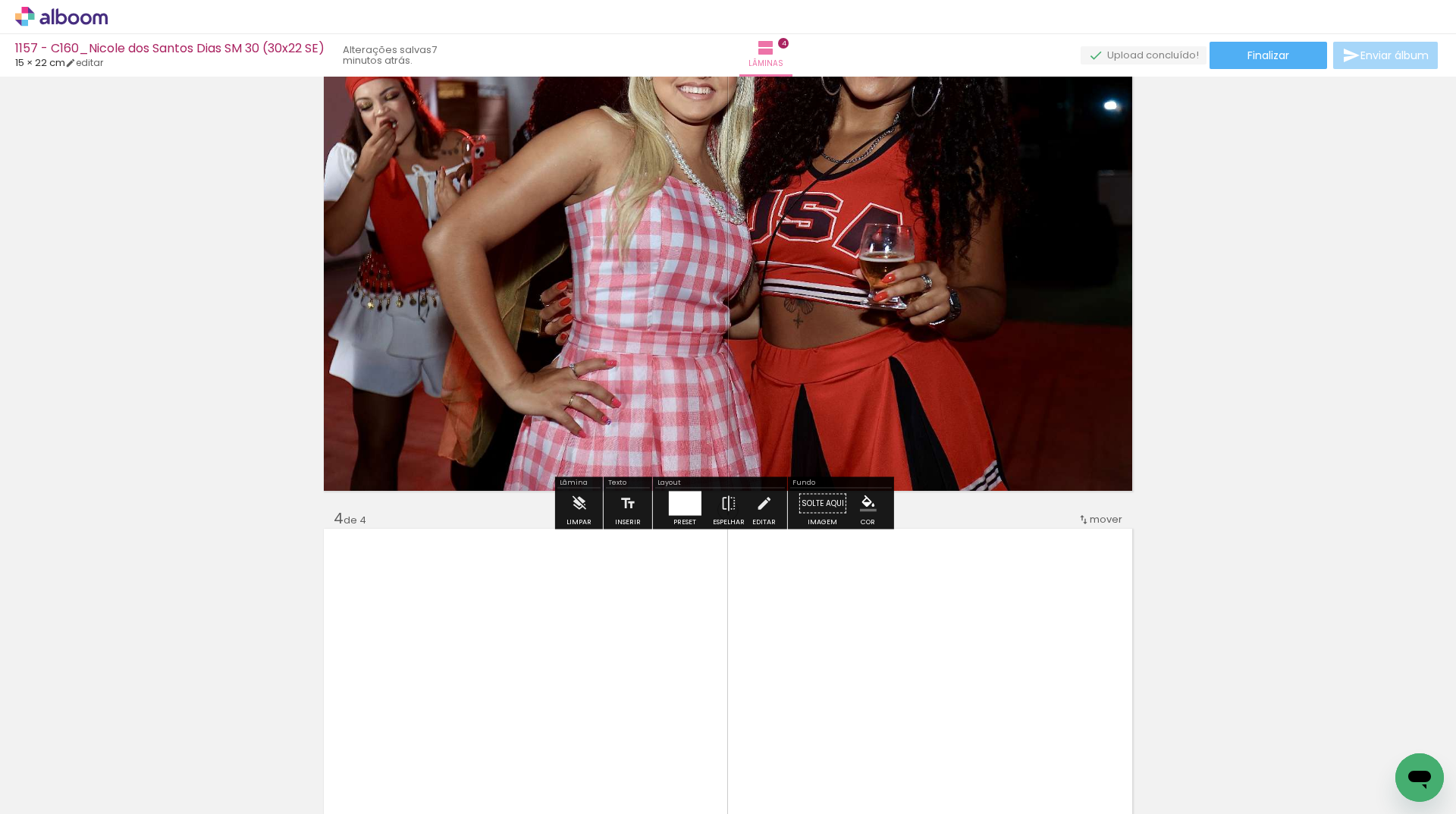
scroll to position [1713, 0]
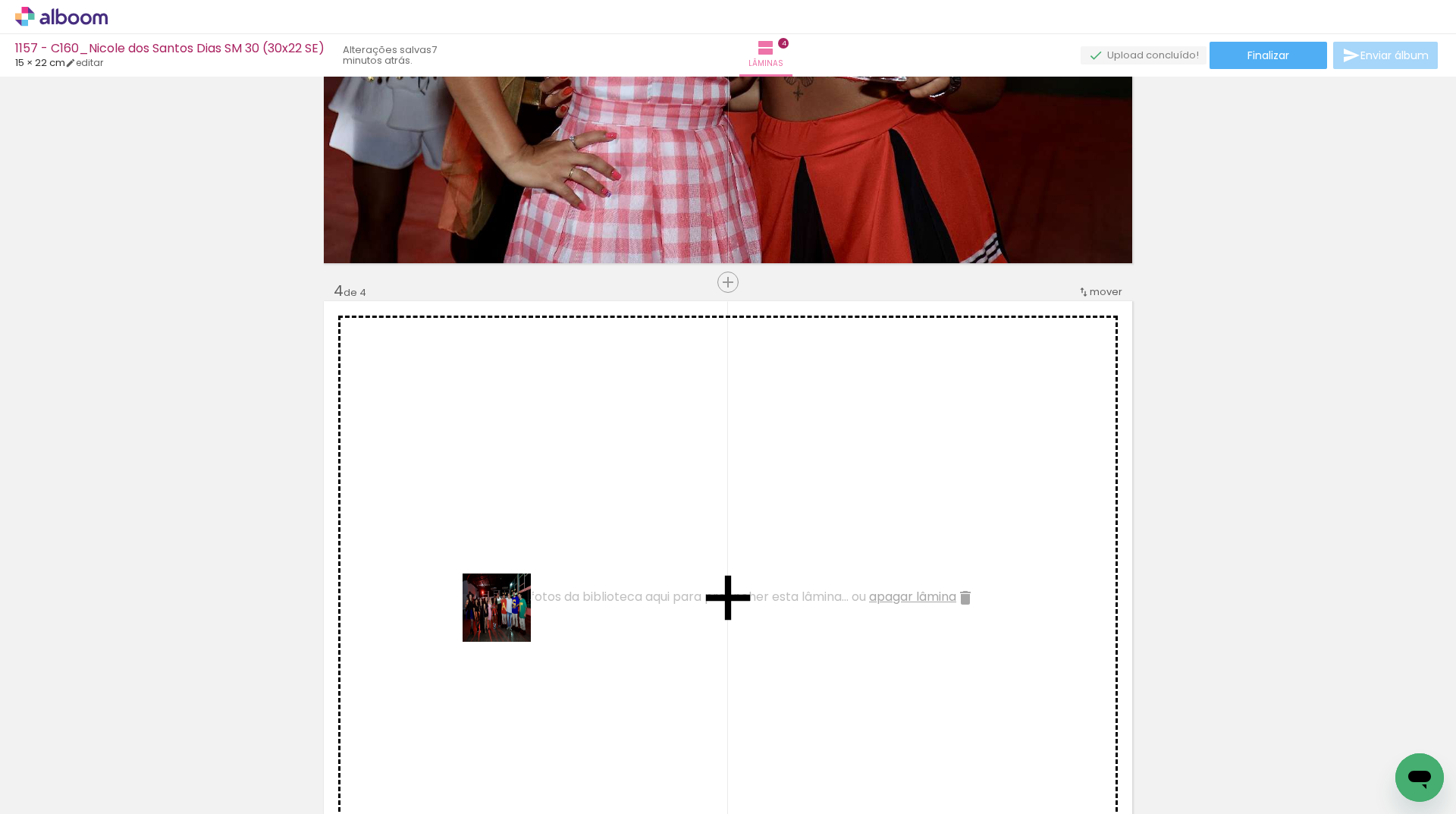
drag, startPoint x: 385, startPoint y: 764, endPoint x: 509, endPoint y: 610, distance: 197.7
click at [509, 610] on quentale-workspace at bounding box center [728, 407] width 1456 height 814
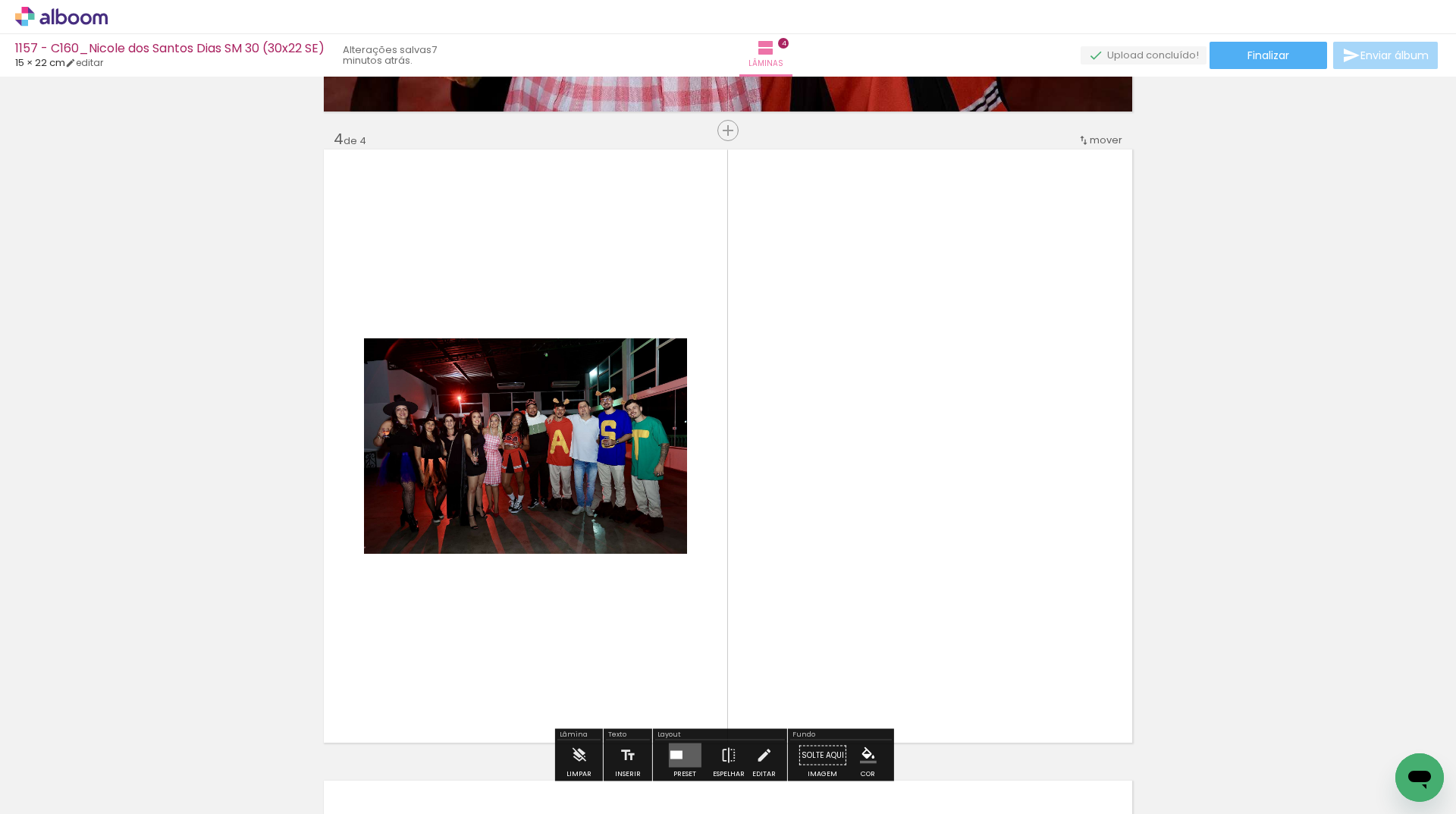
scroll to position [2016, 0]
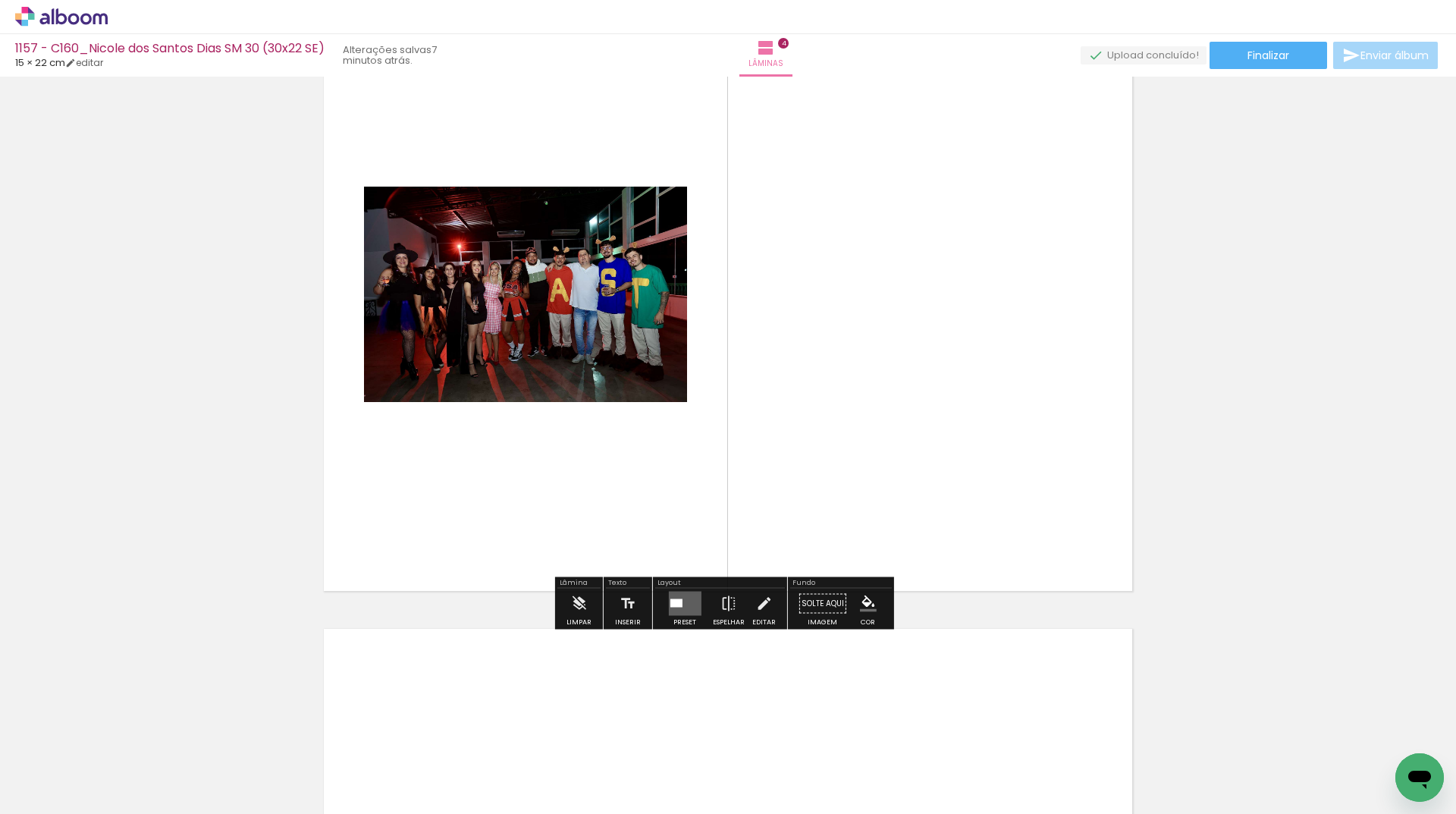
click at [683, 617] on div at bounding box center [685, 603] width 41 height 30
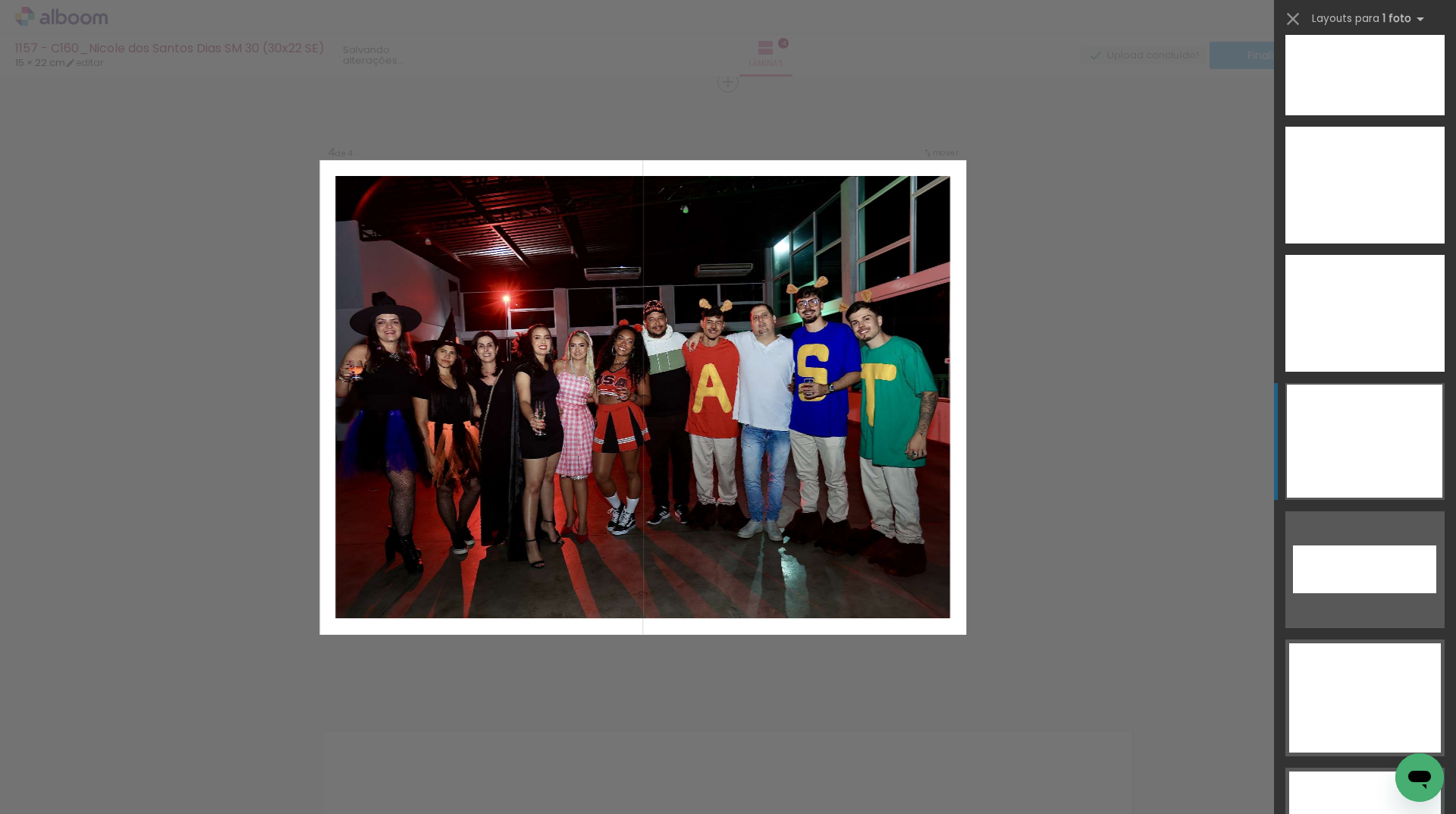
scroll to position [6253, 0]
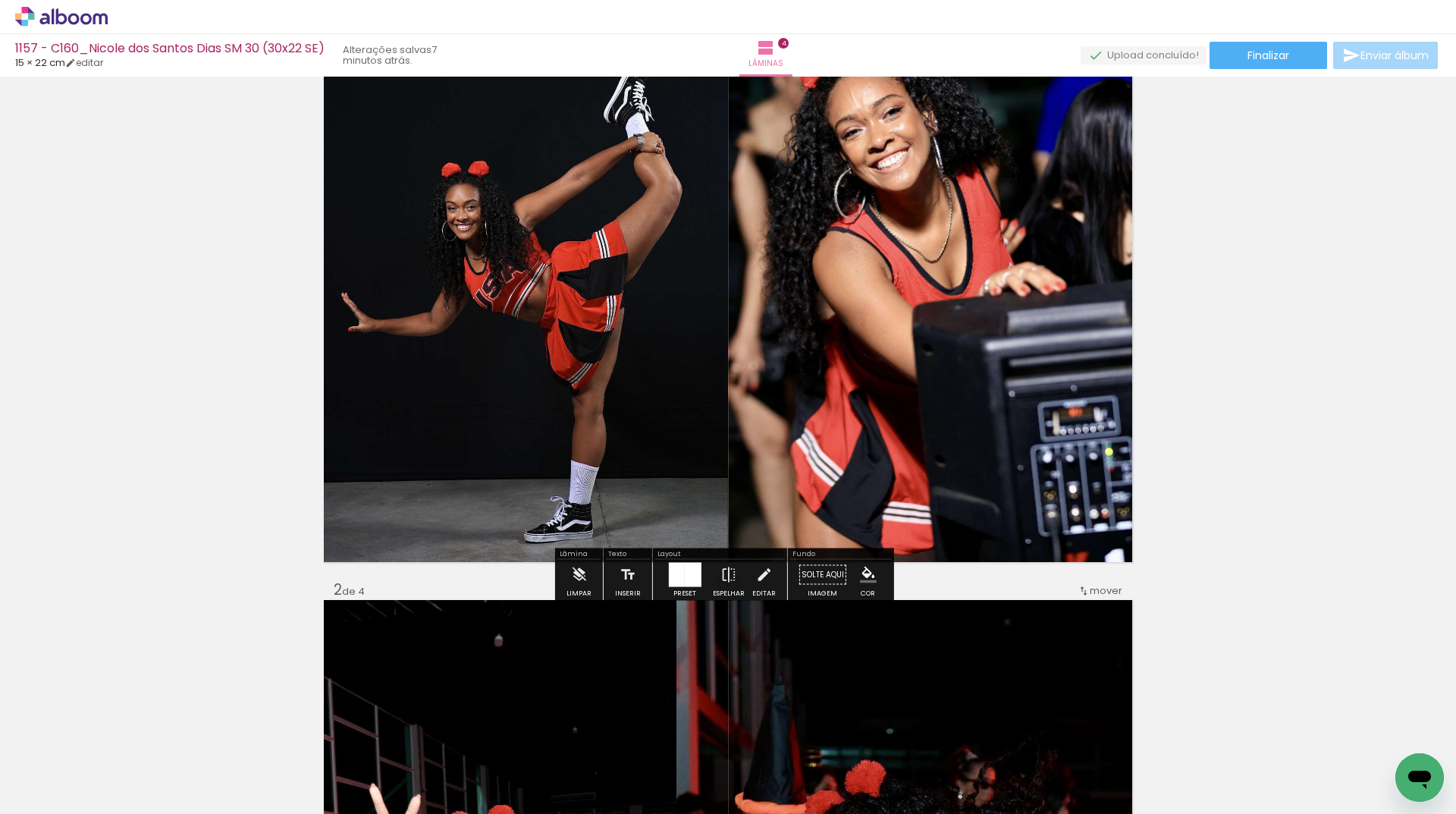
scroll to position [227, 0]
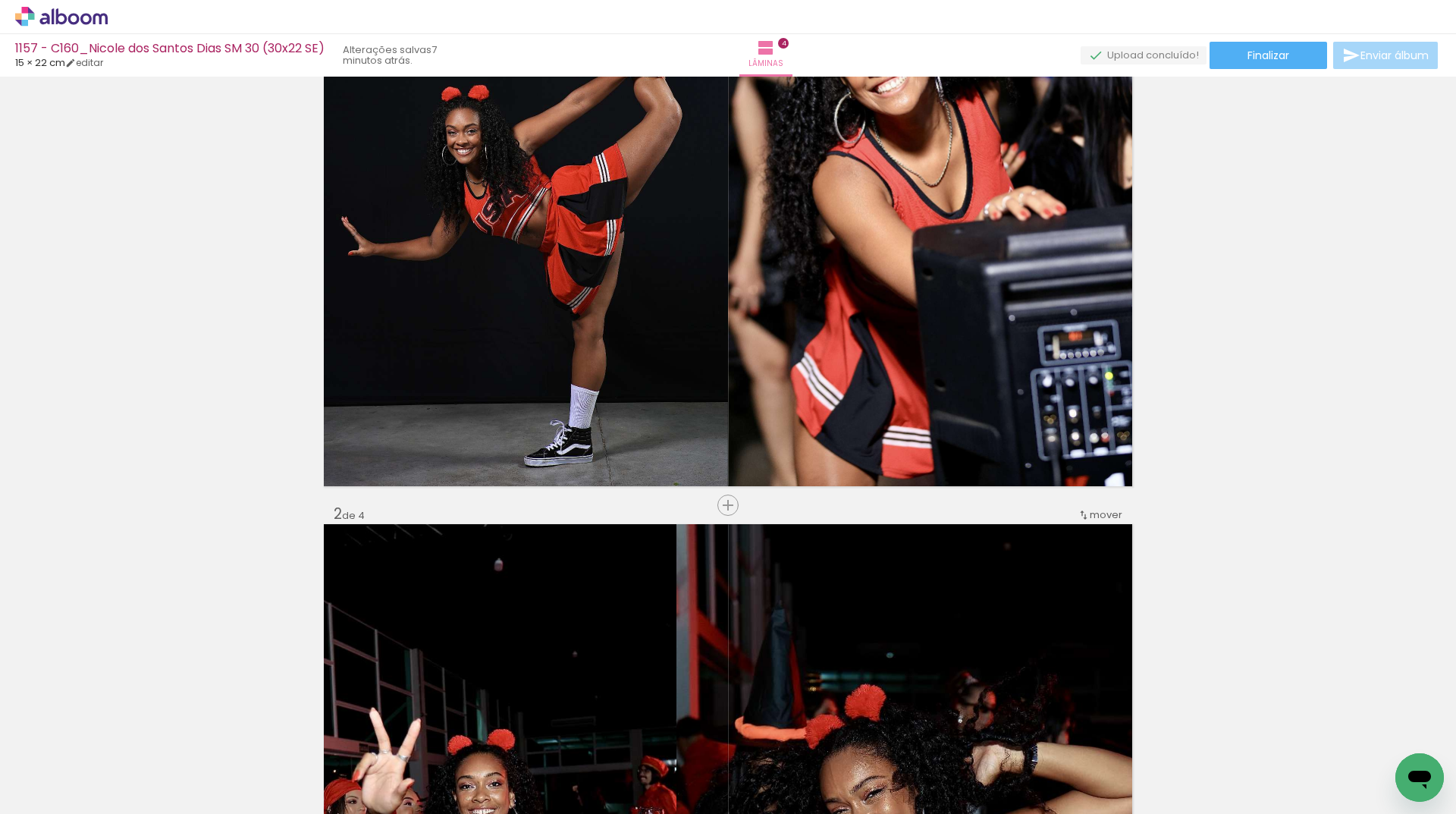
click at [725, 513] on div "Inserir lâmina" at bounding box center [727, 505] width 82 height 18
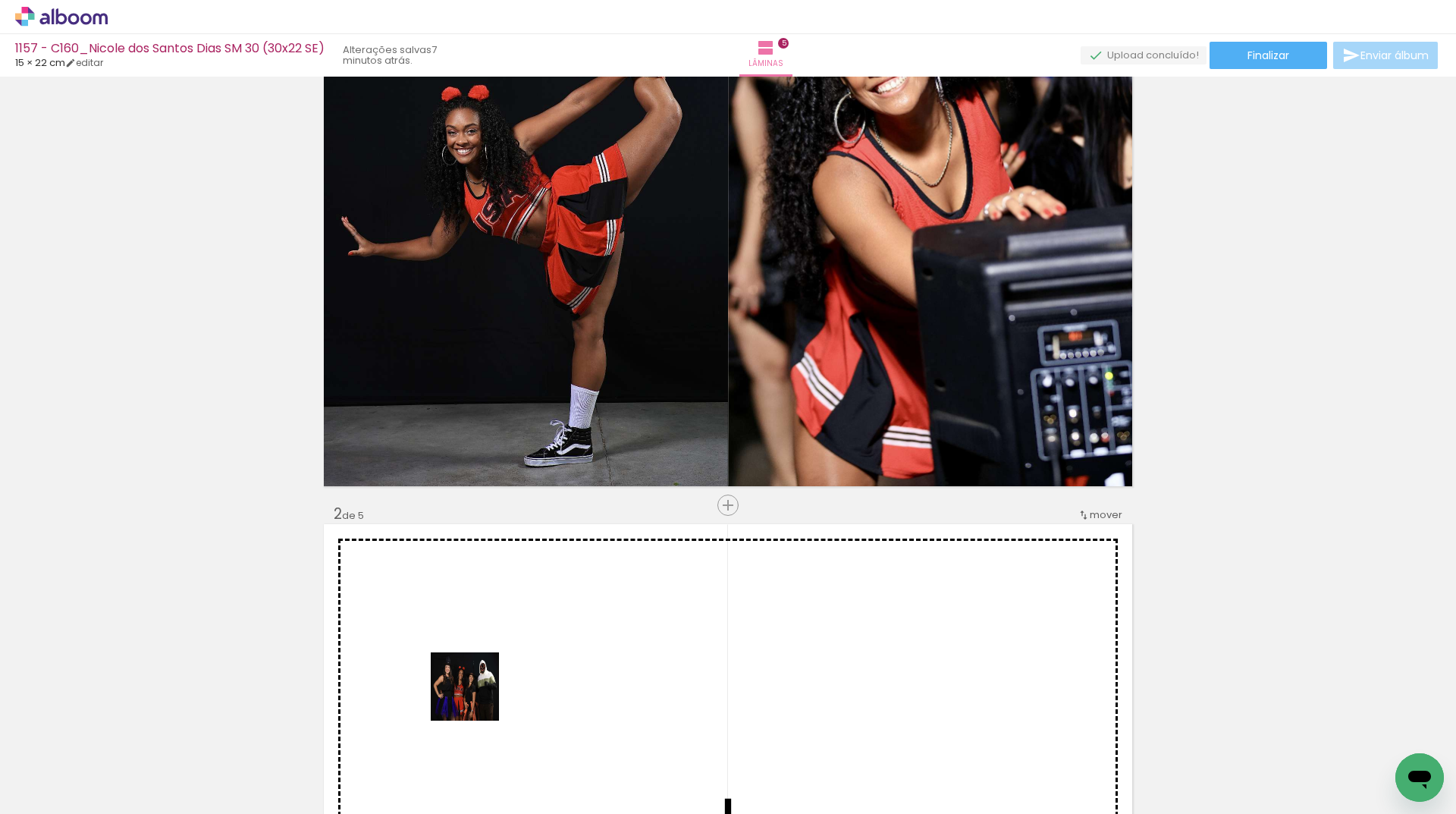
drag, startPoint x: 340, startPoint y: 751, endPoint x: 504, endPoint y: 688, distance: 175.7
click at [504, 688] on quentale-workspace at bounding box center [728, 407] width 1456 height 814
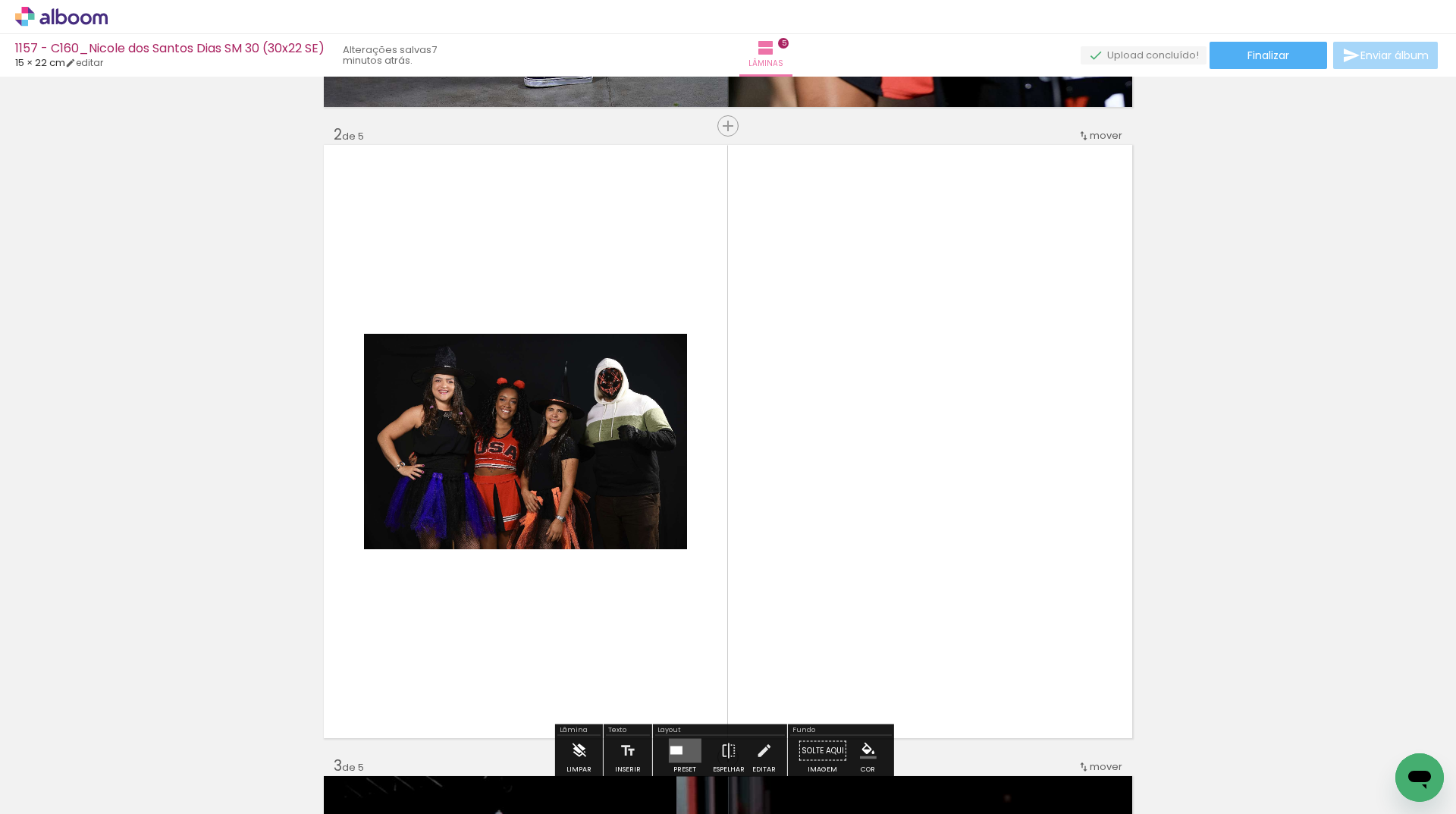
scroll to position [683, 0]
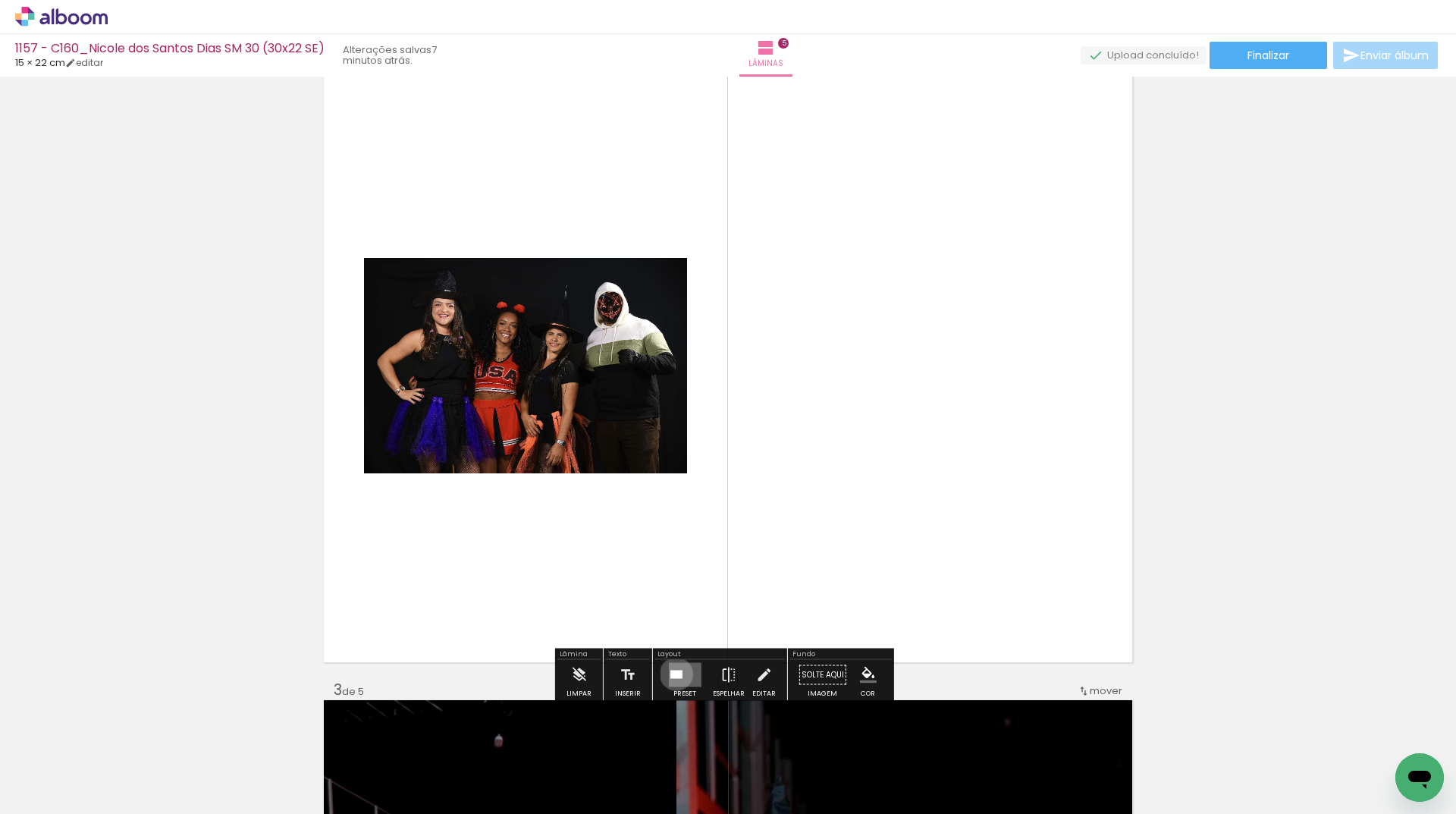
drag, startPoint x: 673, startPoint y: 673, endPoint x: 680, endPoint y: 676, distance: 7.6
click at [674, 674] on div at bounding box center [675, 675] width 12 height 8
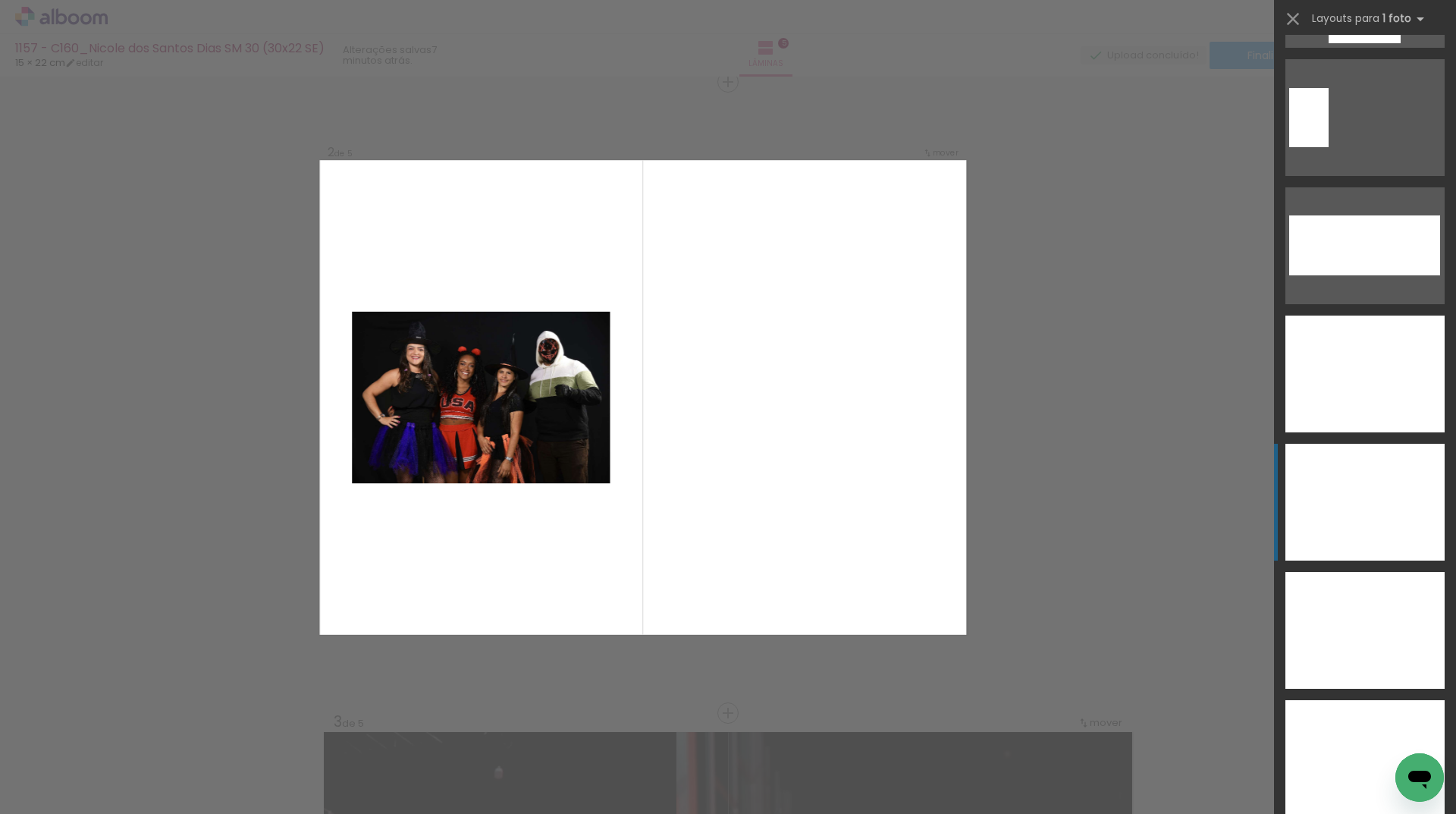
scroll to position [5770, 0]
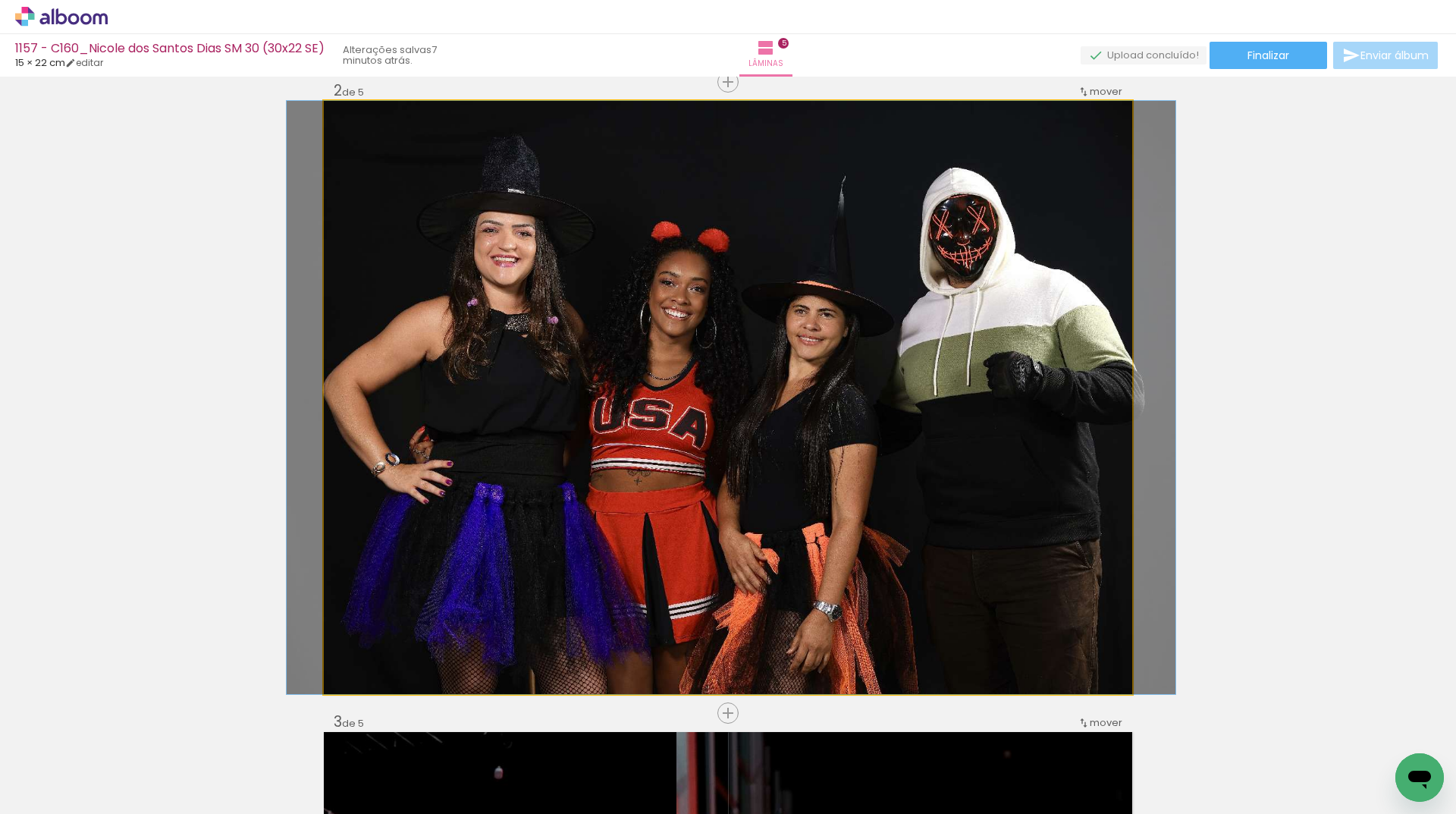
drag, startPoint x: 908, startPoint y: 472, endPoint x: 912, endPoint y: 496, distance: 24.3
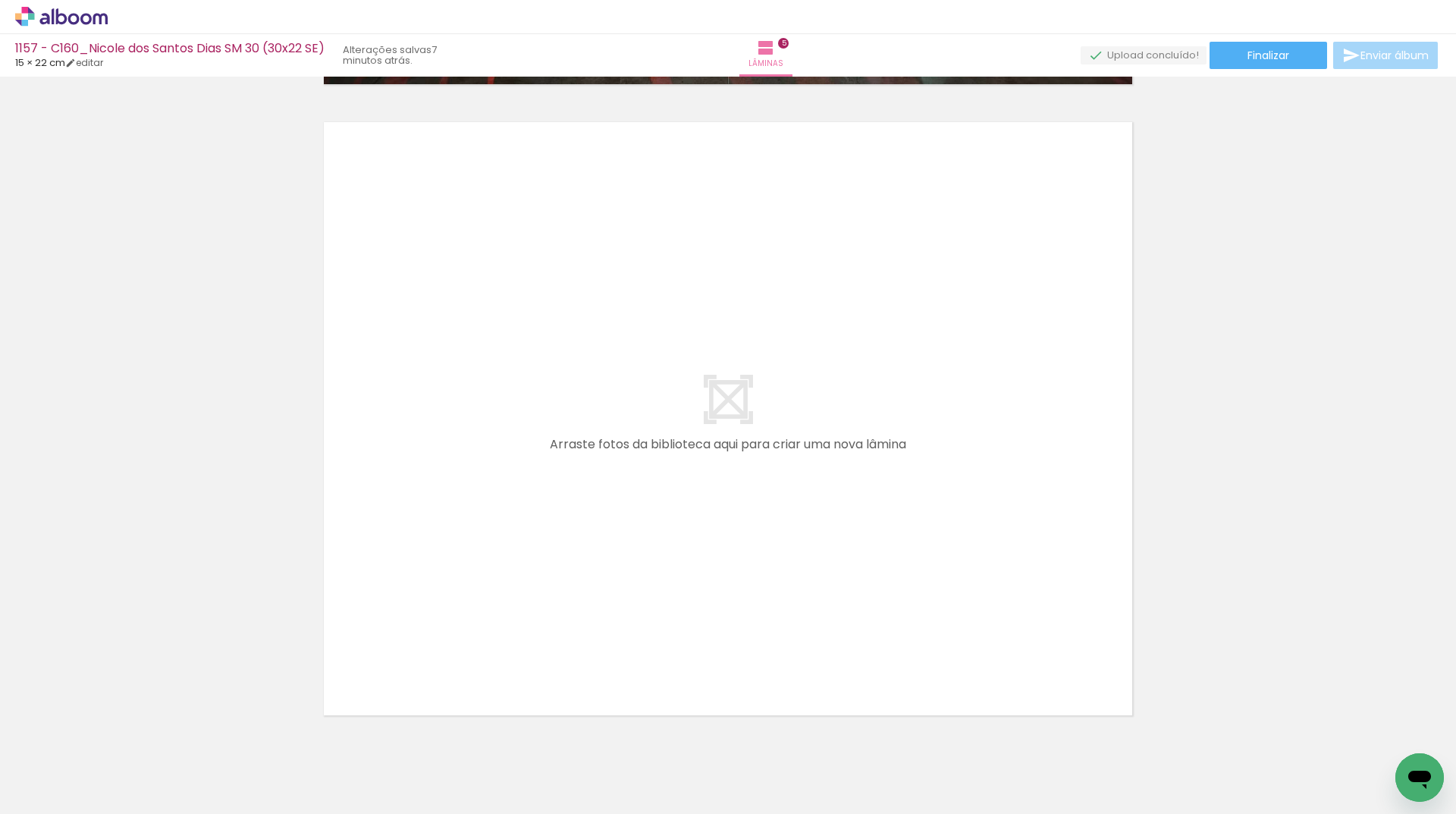
scroll to position [0, 0]
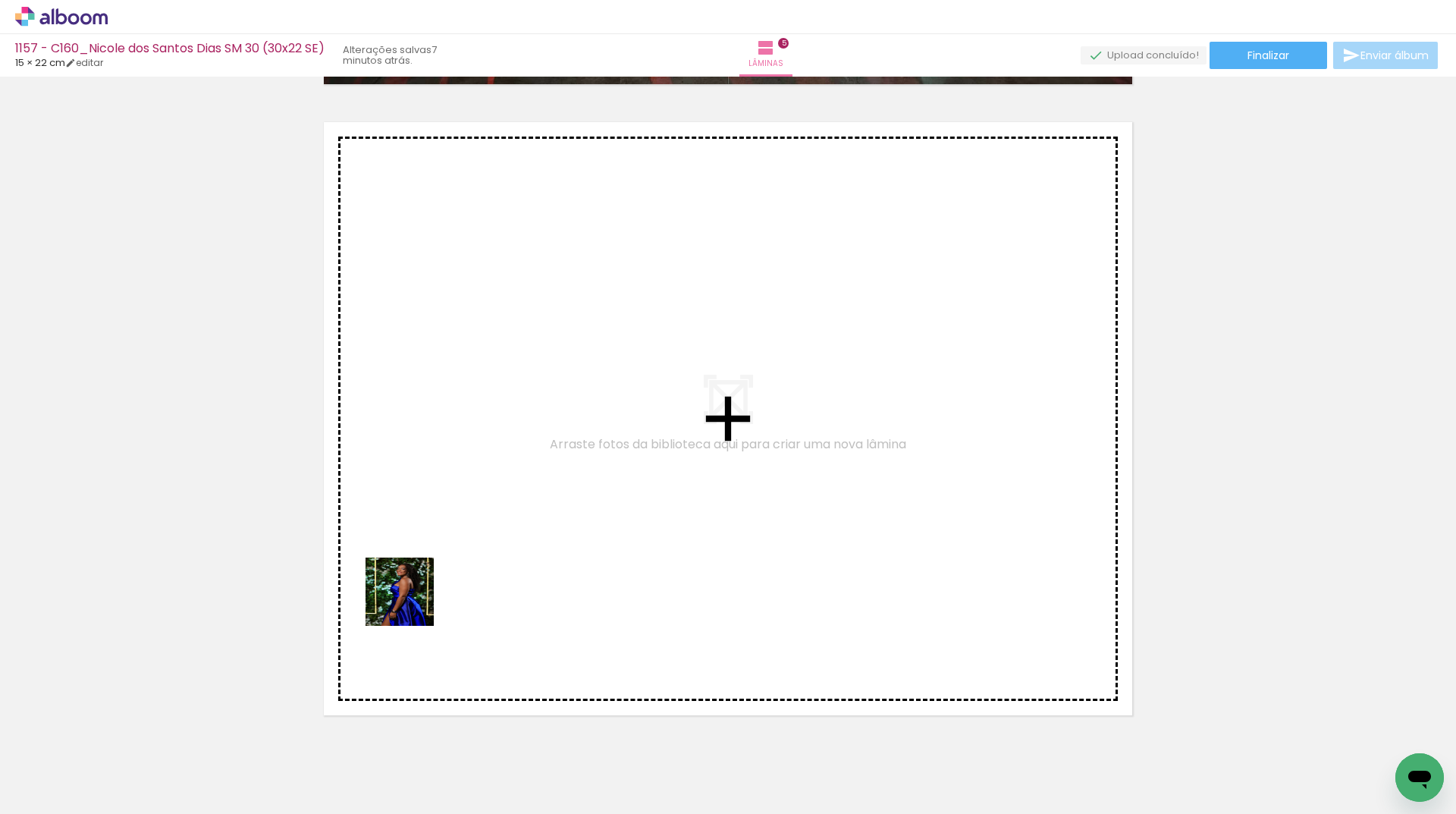
drag, startPoint x: 237, startPoint y: 760, endPoint x: 497, endPoint y: 521, distance: 353.2
click at [497, 521] on quentale-workspace at bounding box center [728, 407] width 1456 height 814
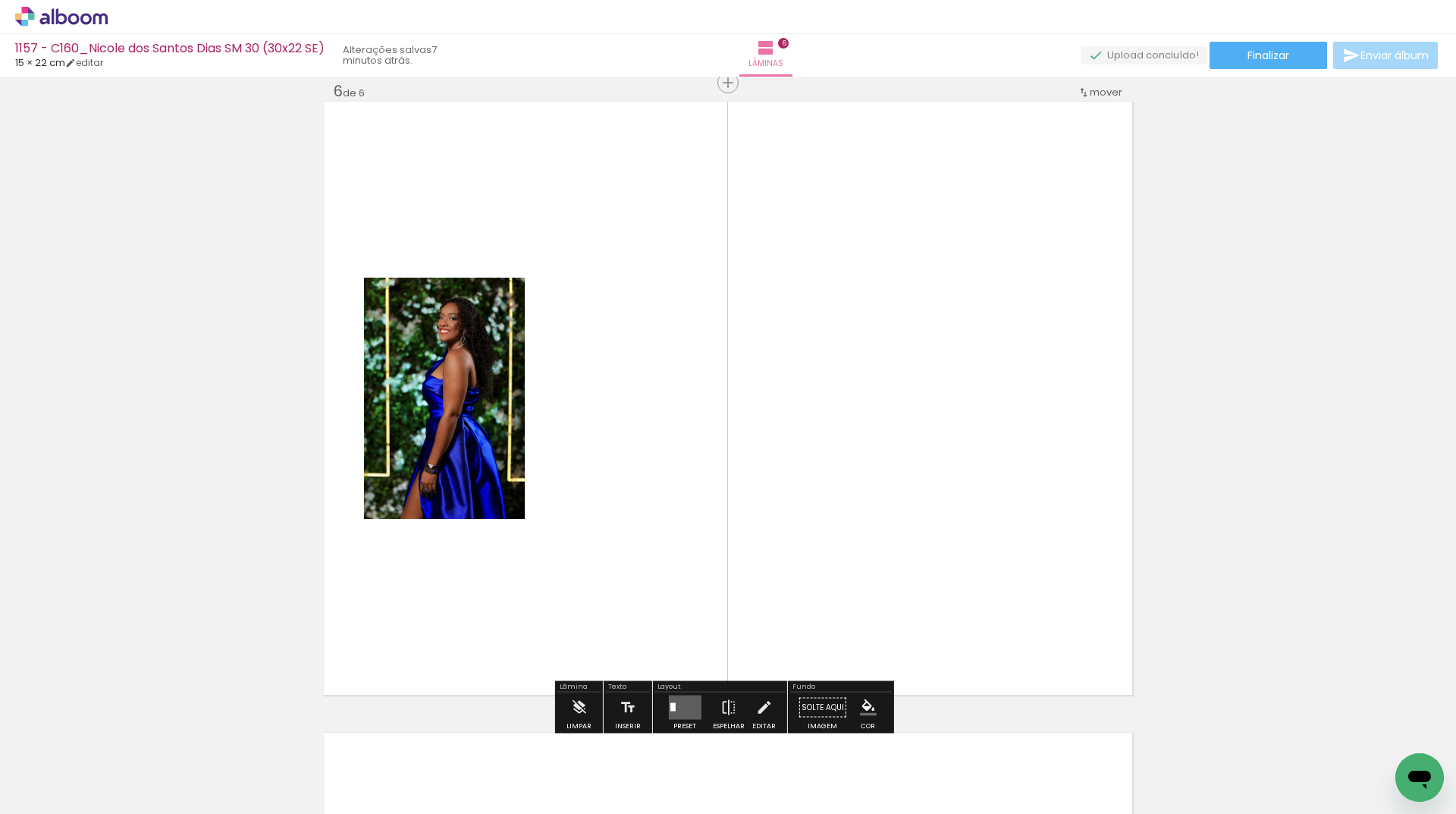
scroll to position [3175, 0]
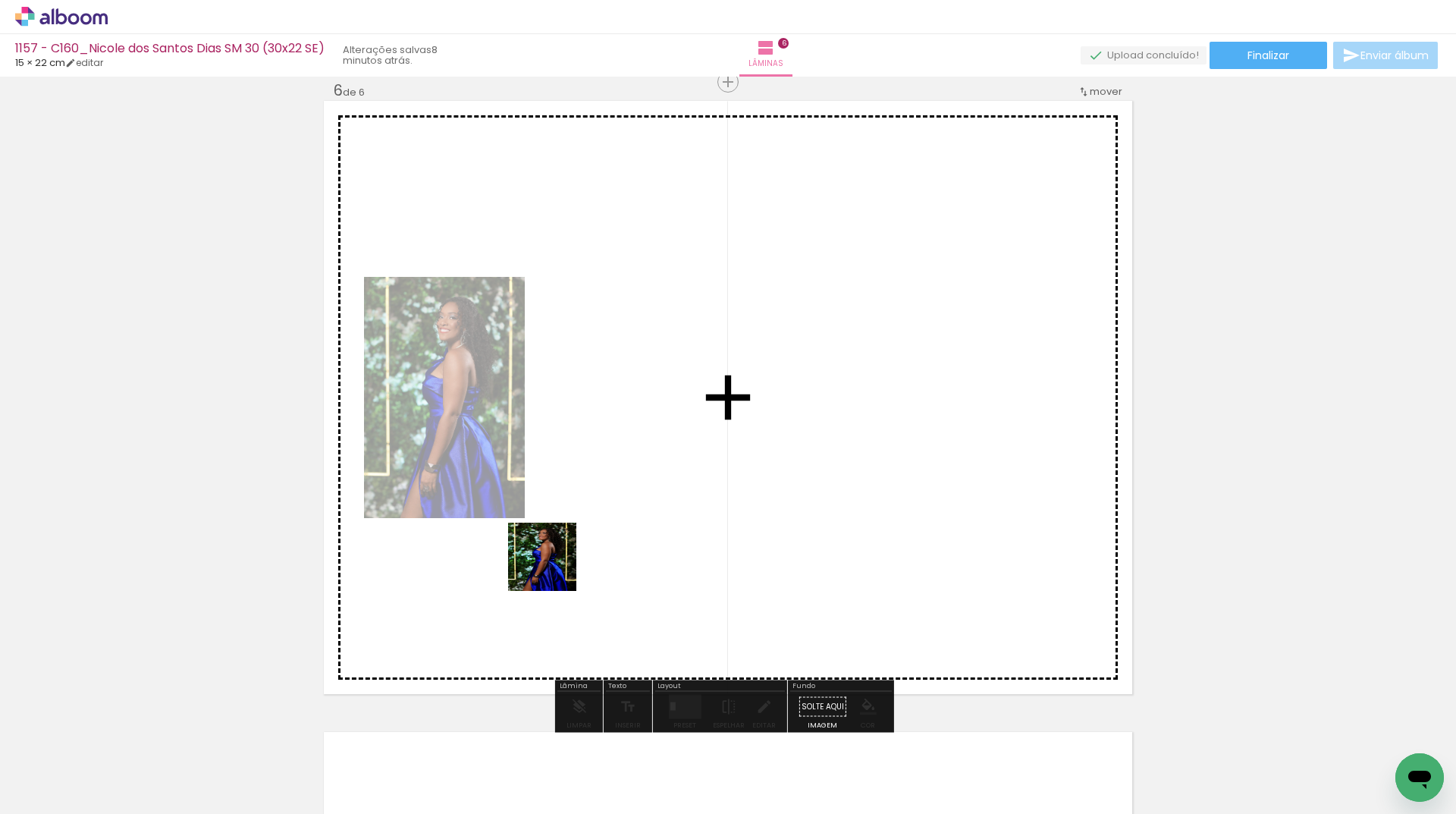
drag, startPoint x: 259, startPoint y: 768, endPoint x: 642, endPoint y: 488, distance: 474.4
click at [642, 488] on quentale-workspace at bounding box center [728, 407] width 1456 height 814
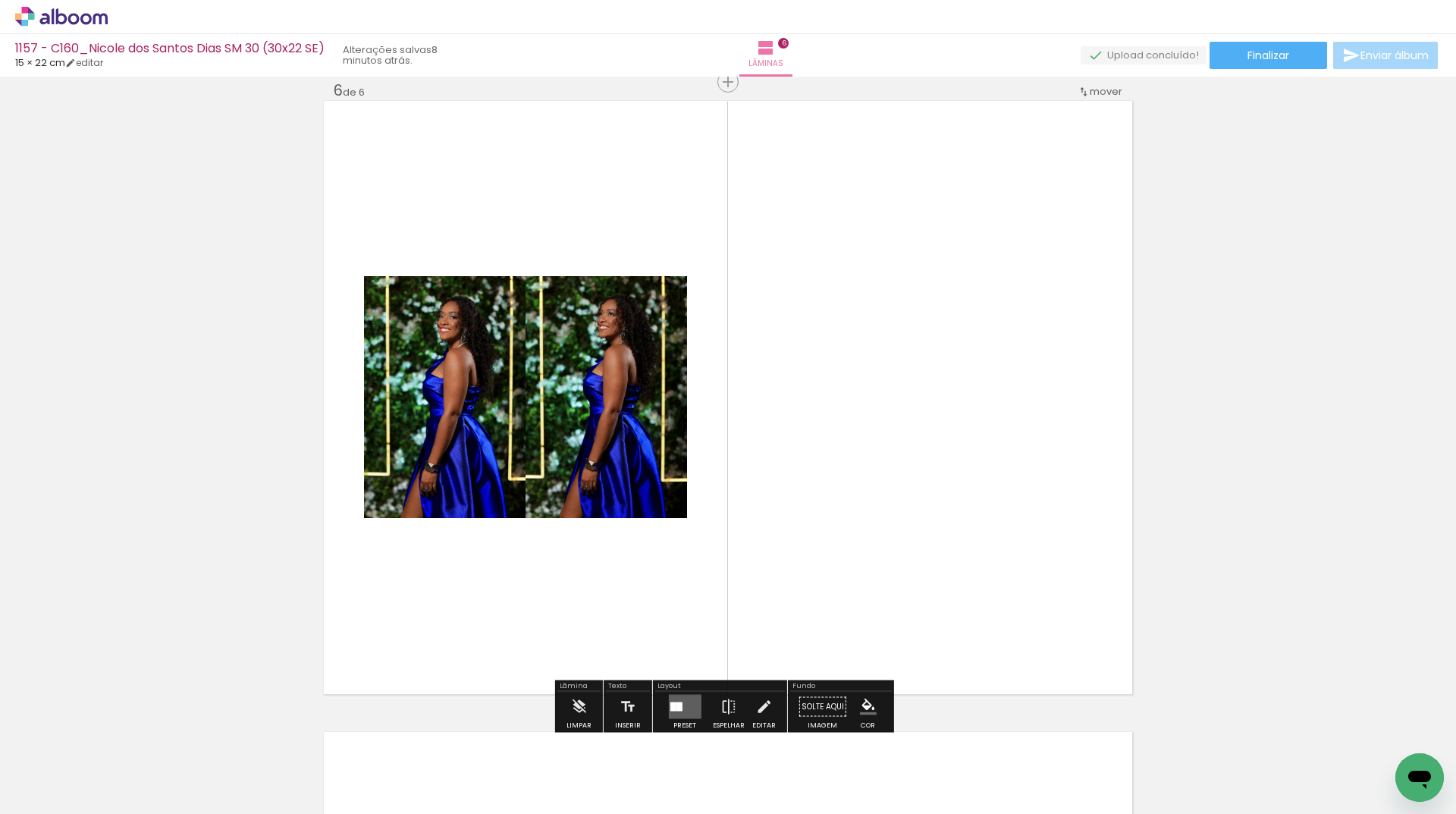
drag, startPoint x: 693, startPoint y: 700, endPoint x: 646, endPoint y: 676, distance: 52.8
click at [691, 703] on quentale-layouter at bounding box center [684, 706] width 33 height 24
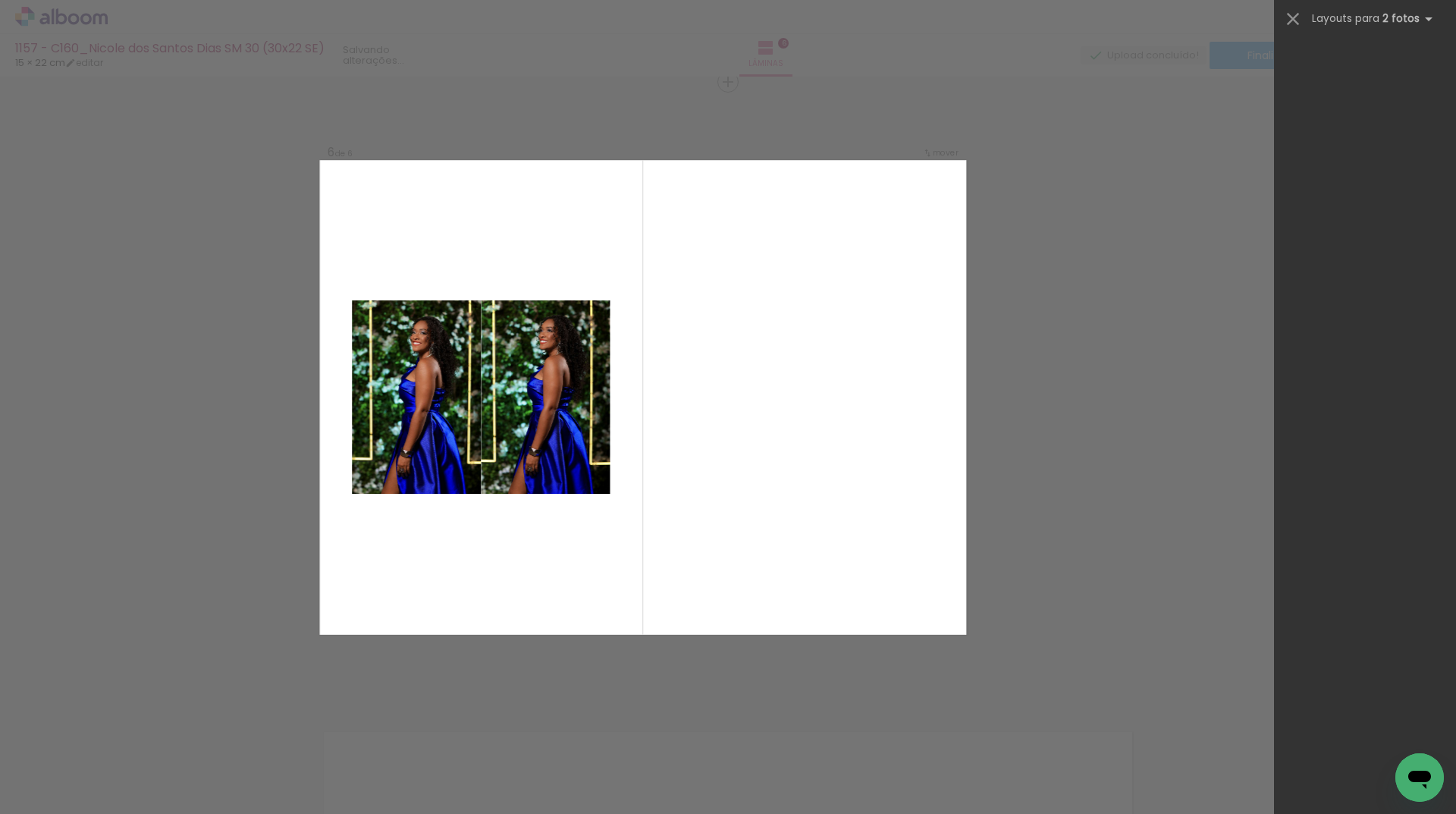
scroll to position [0, 0]
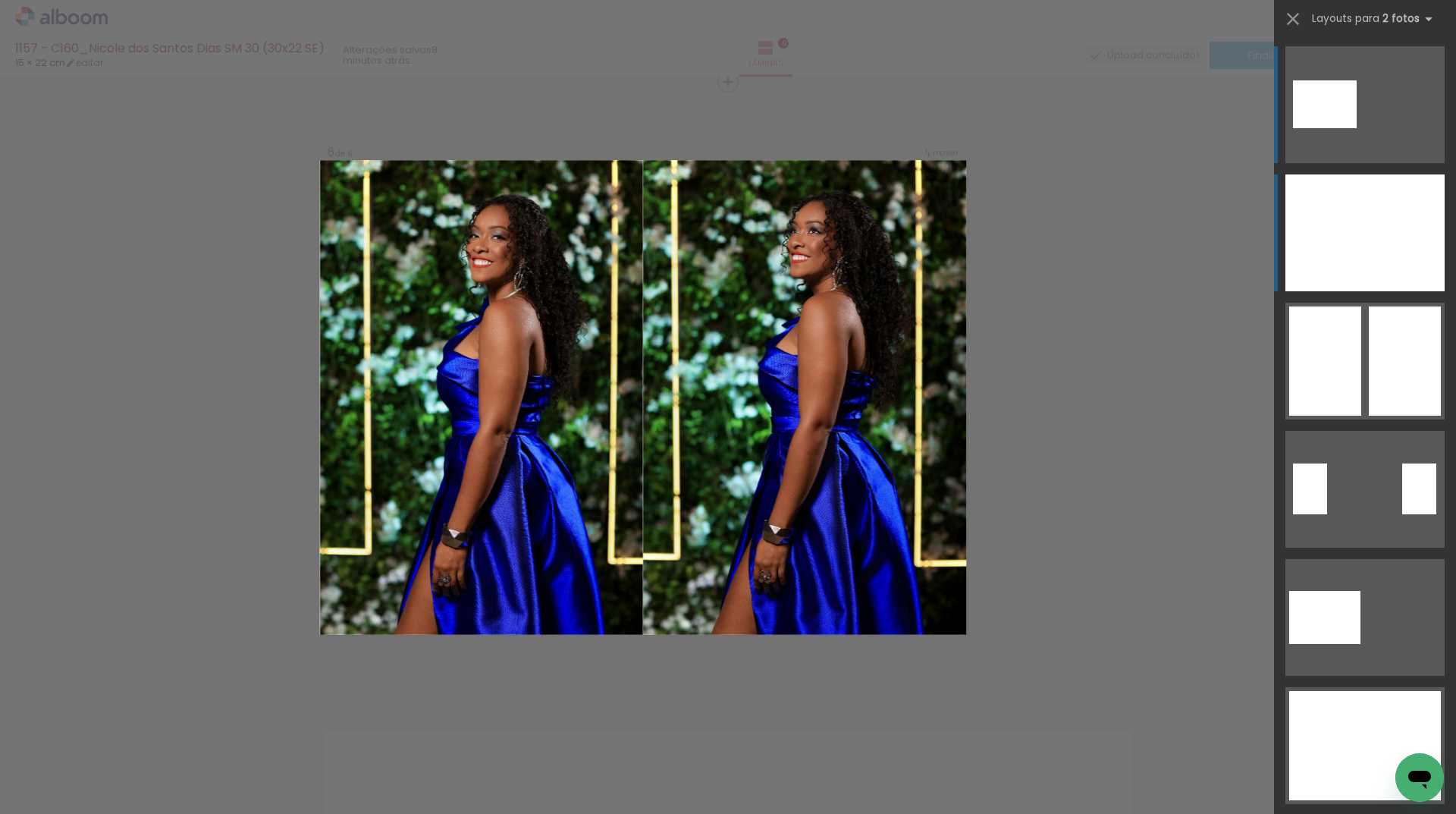
click at [1369, 235] on div at bounding box center [1404, 233] width 80 height 117
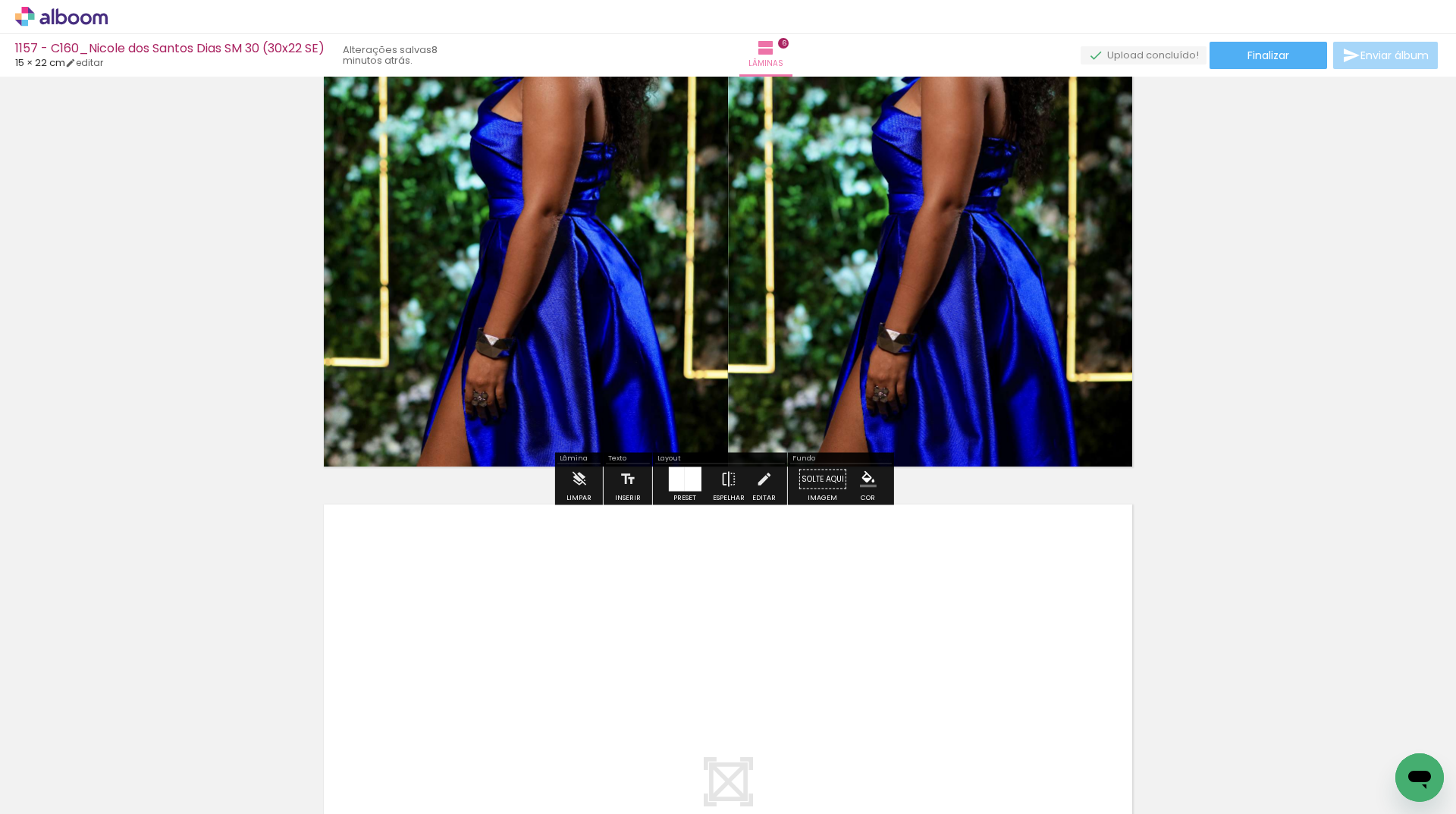
scroll to position [3554, 0]
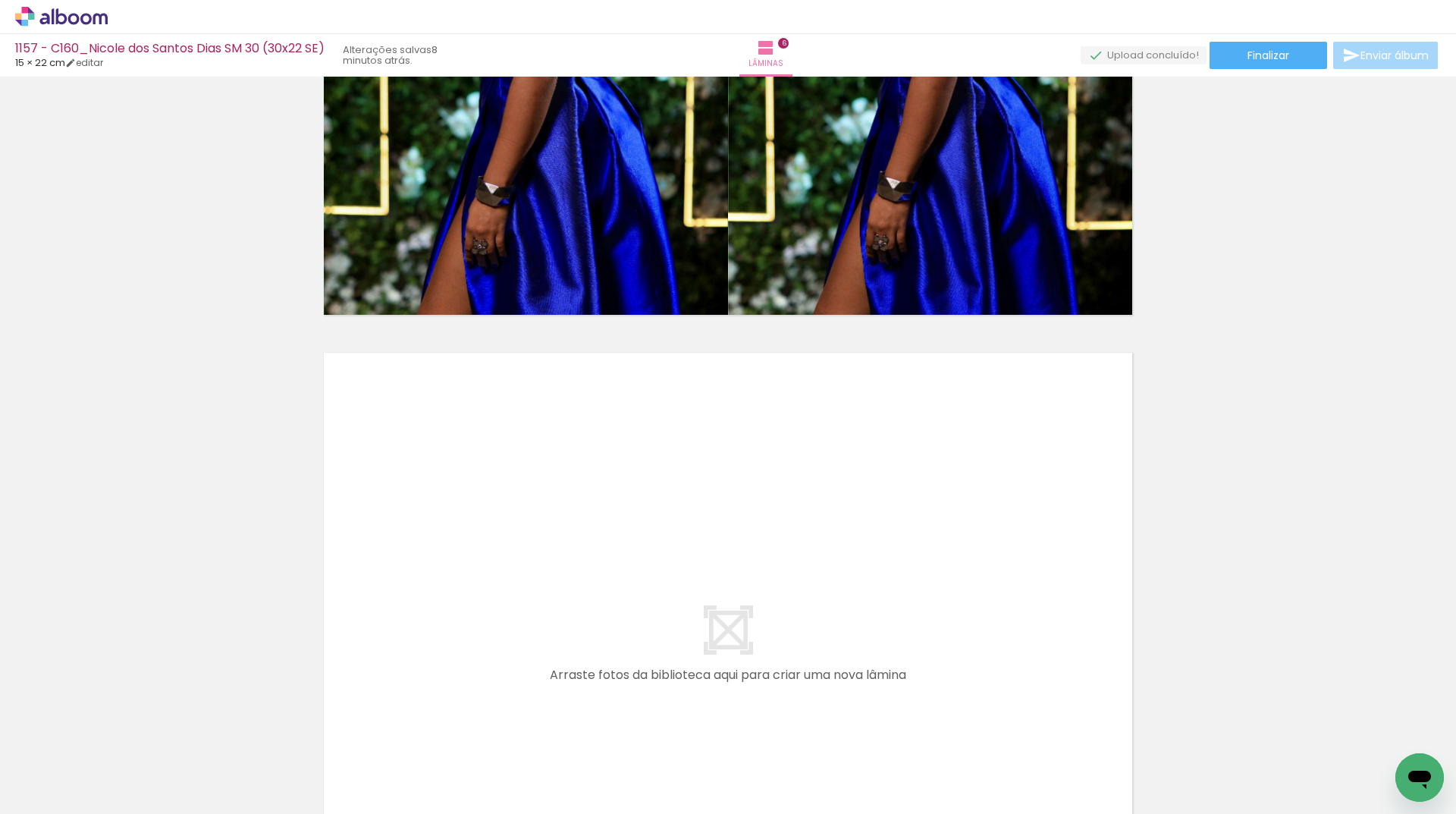
click at [177, 781] on div at bounding box center [152, 762] width 50 height 75
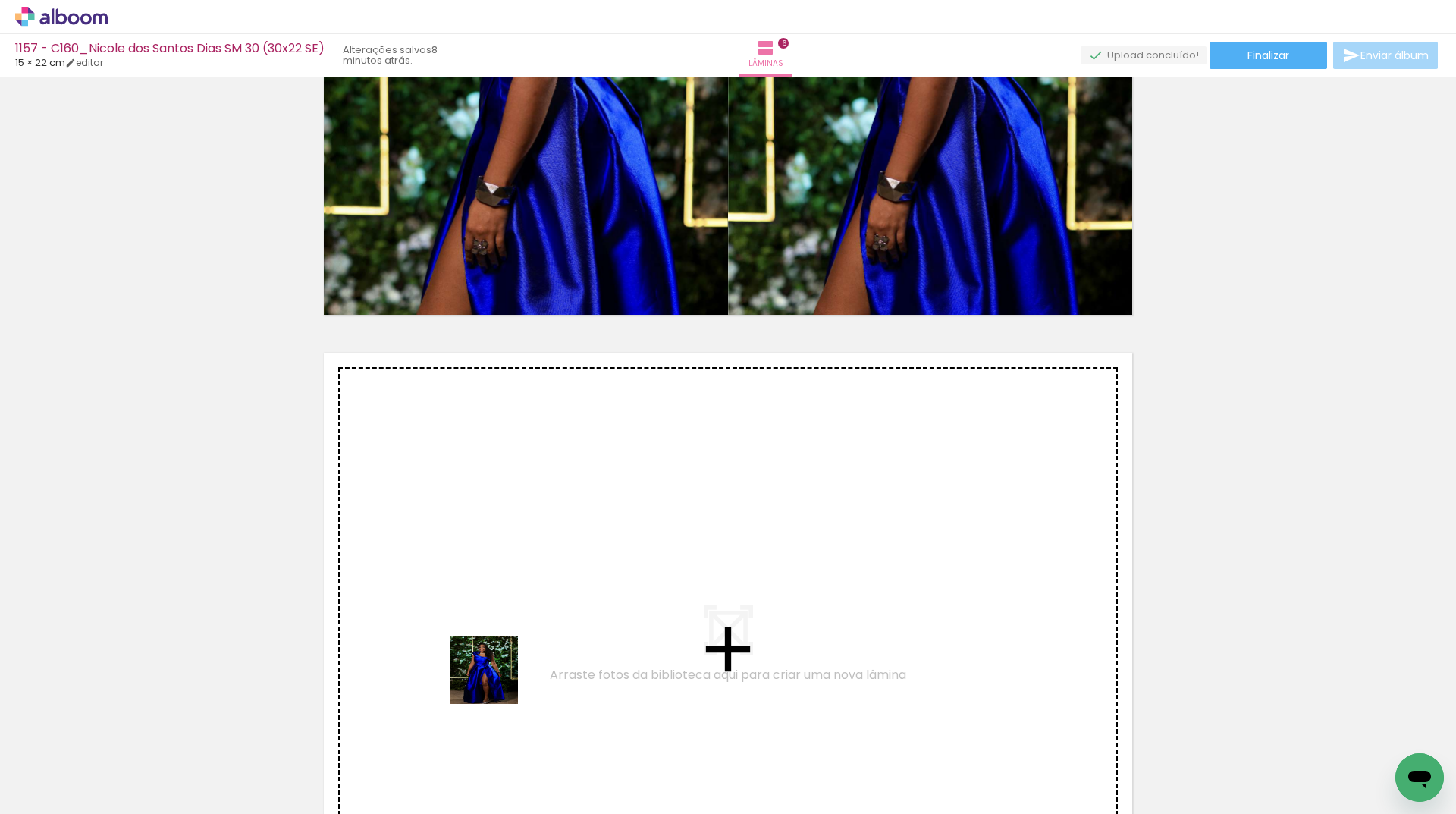
drag, startPoint x: 343, startPoint y: 734, endPoint x: 303, endPoint y: 772, distance: 55.2
click at [548, 643] on quentale-workspace at bounding box center [728, 407] width 1456 height 814
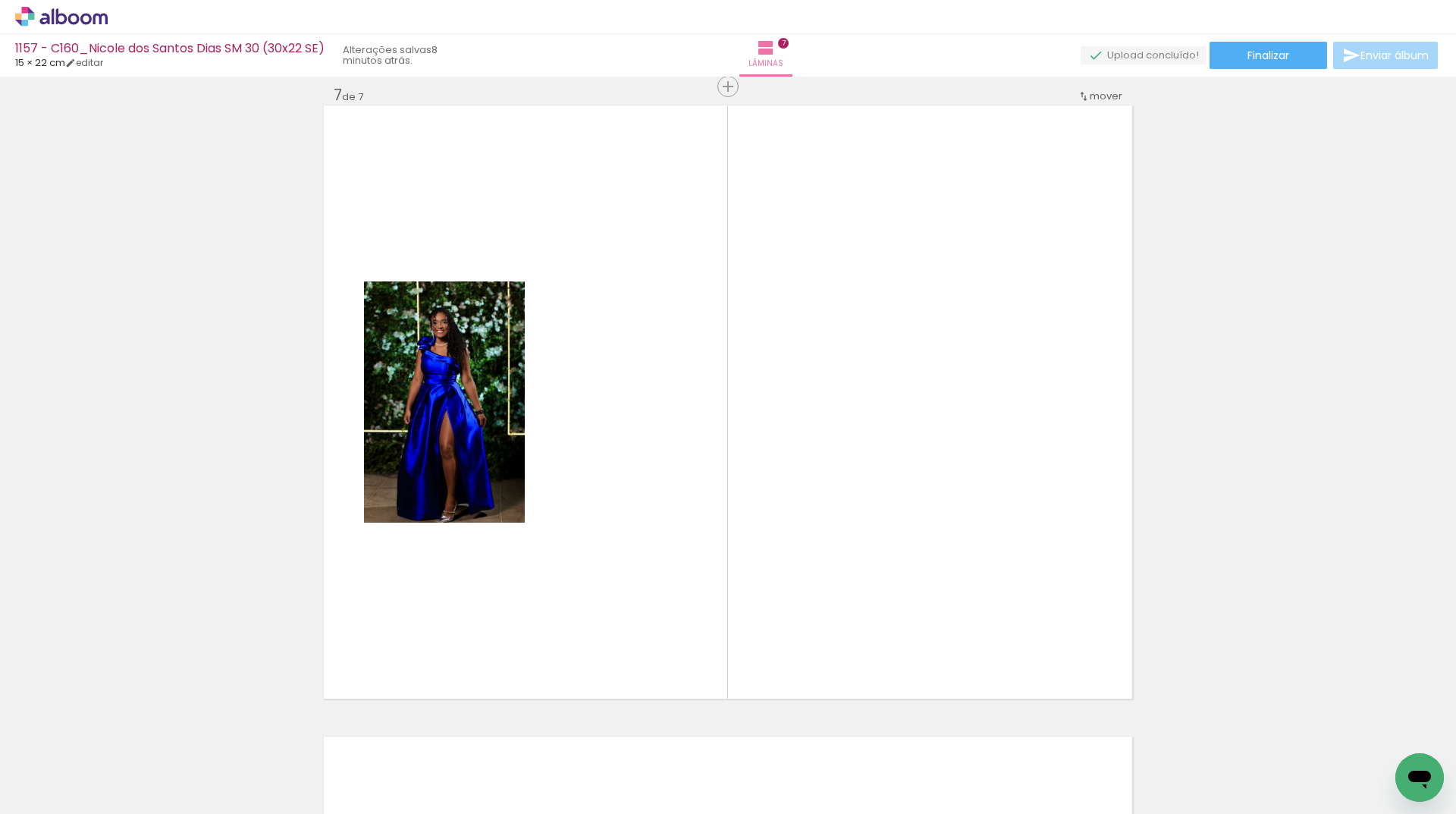
scroll to position [3806, 0]
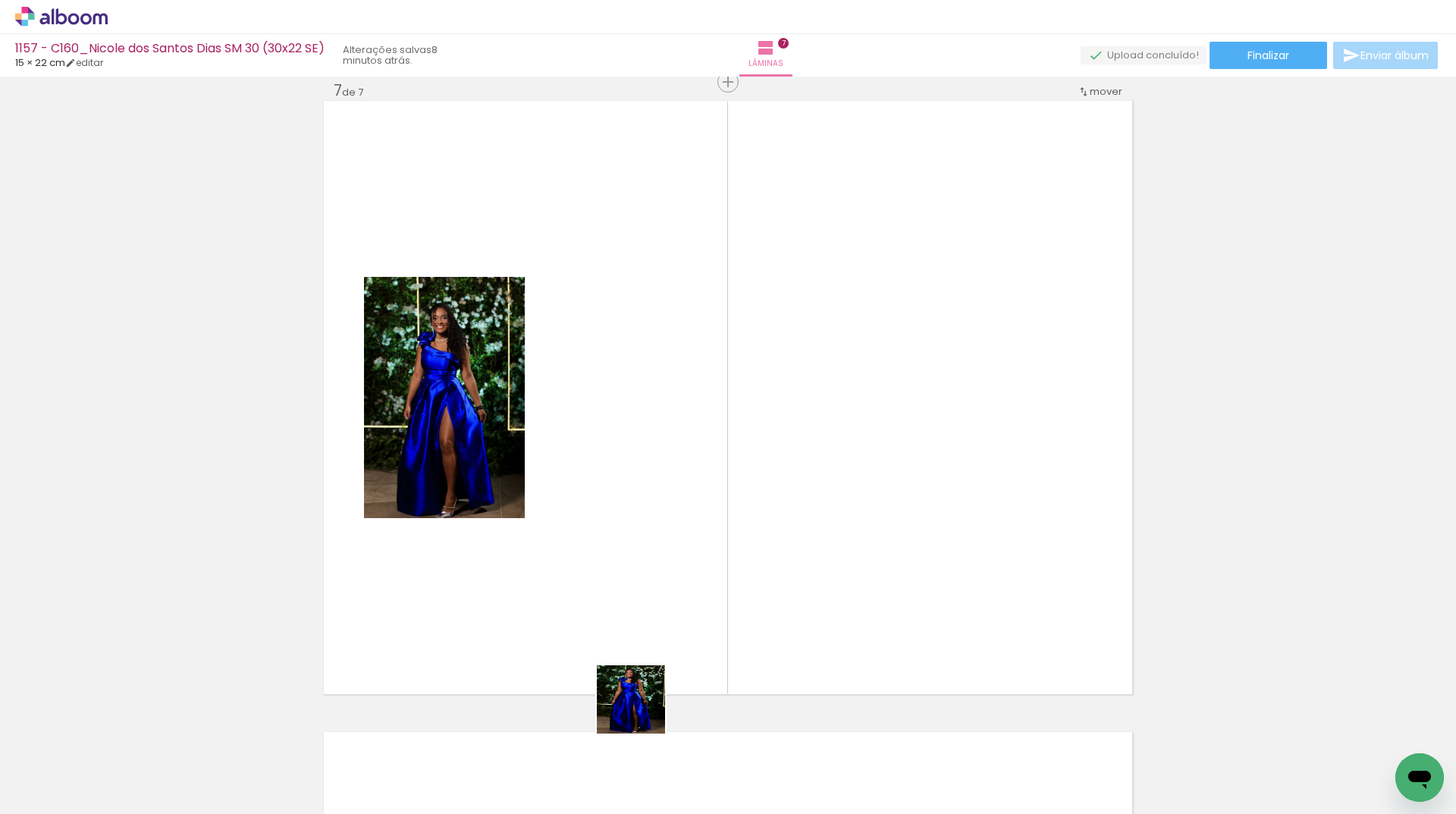
drag, startPoint x: 585, startPoint y: 776, endPoint x: 595, endPoint y: 695, distance: 81.6
click at [749, 580] on quentale-workspace at bounding box center [728, 407] width 1456 height 814
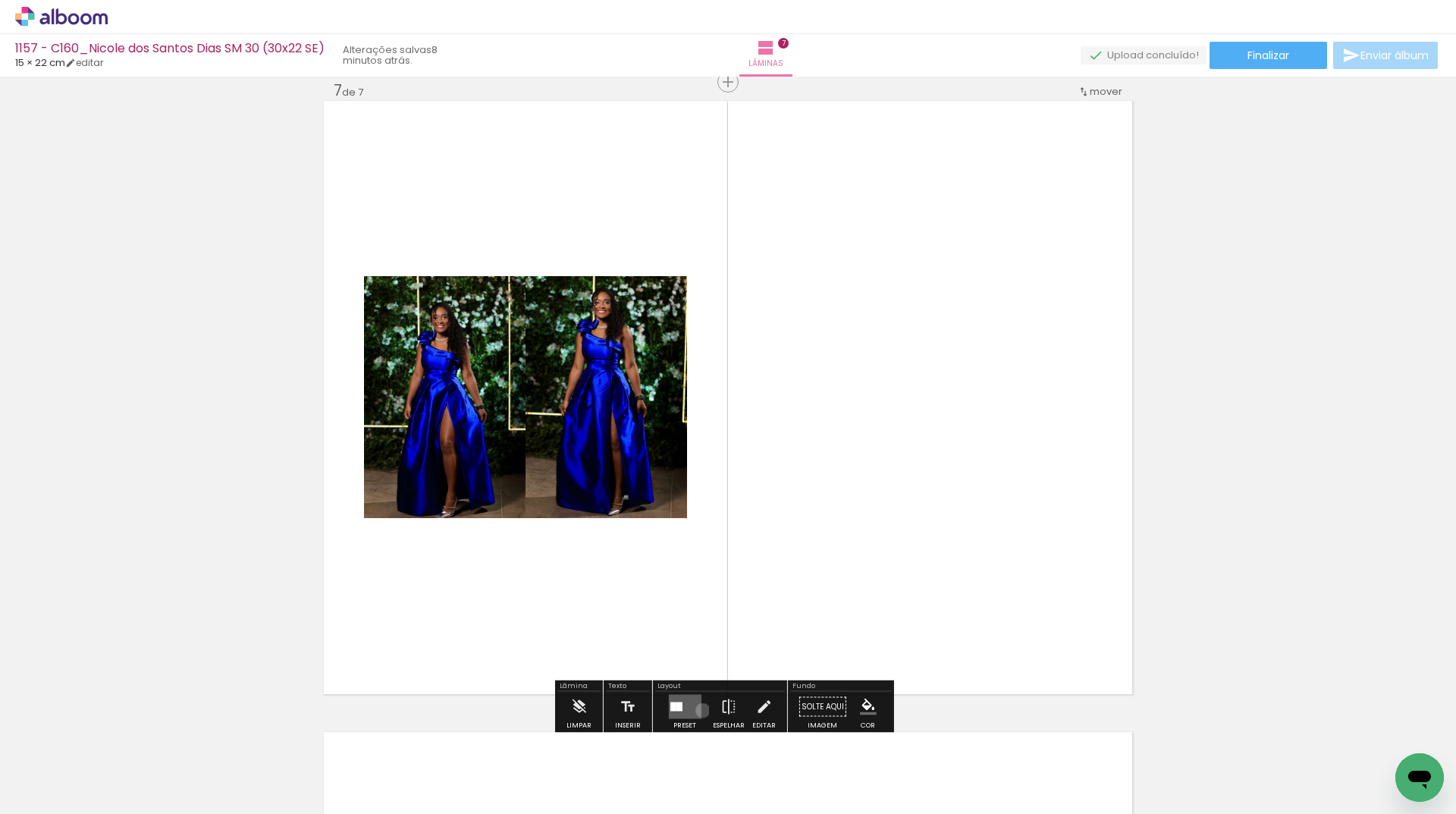
click at [699, 712] on div at bounding box center [685, 707] width 41 height 30
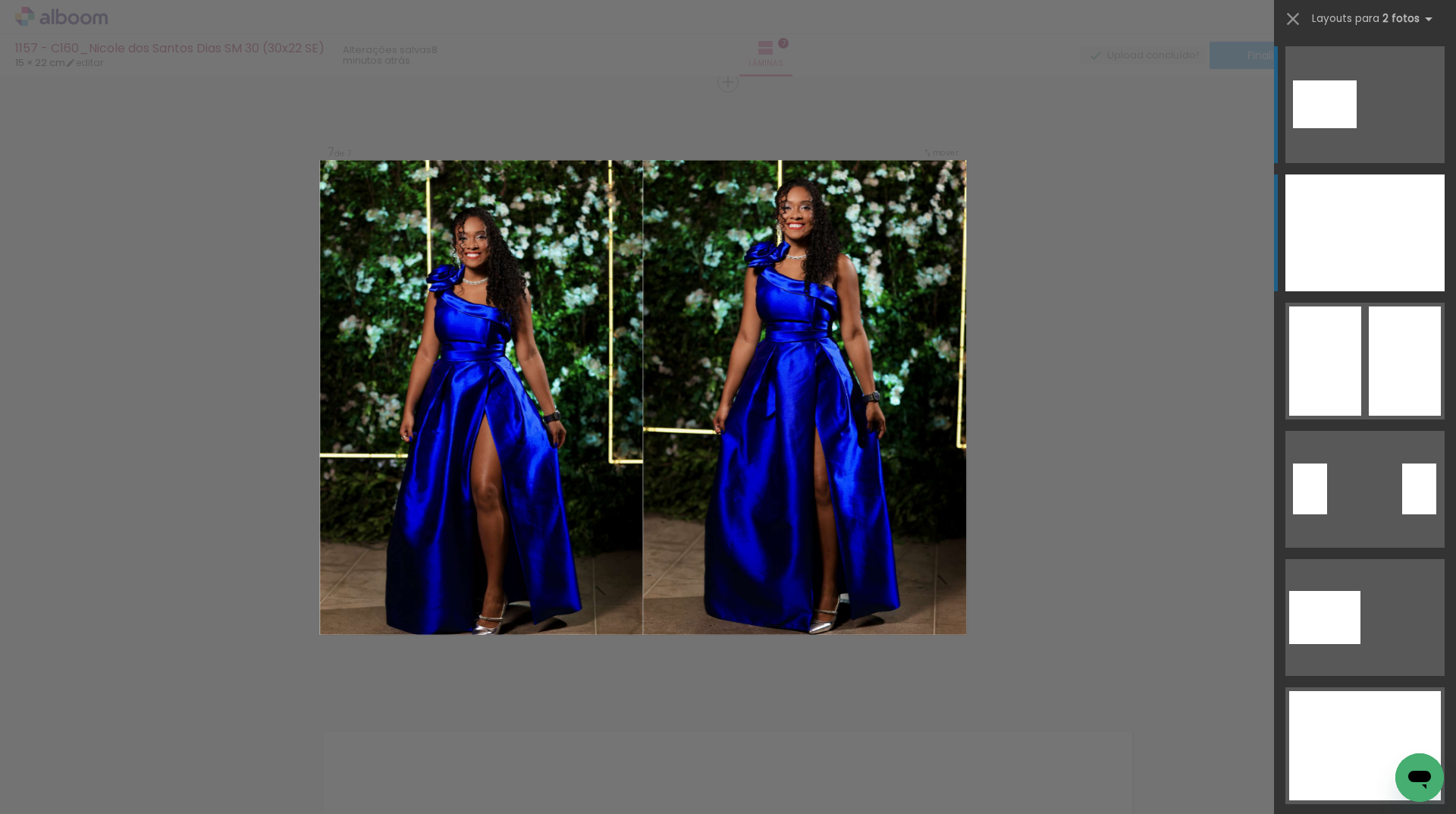
click at [1319, 271] on div at bounding box center [1325, 233] width 80 height 117
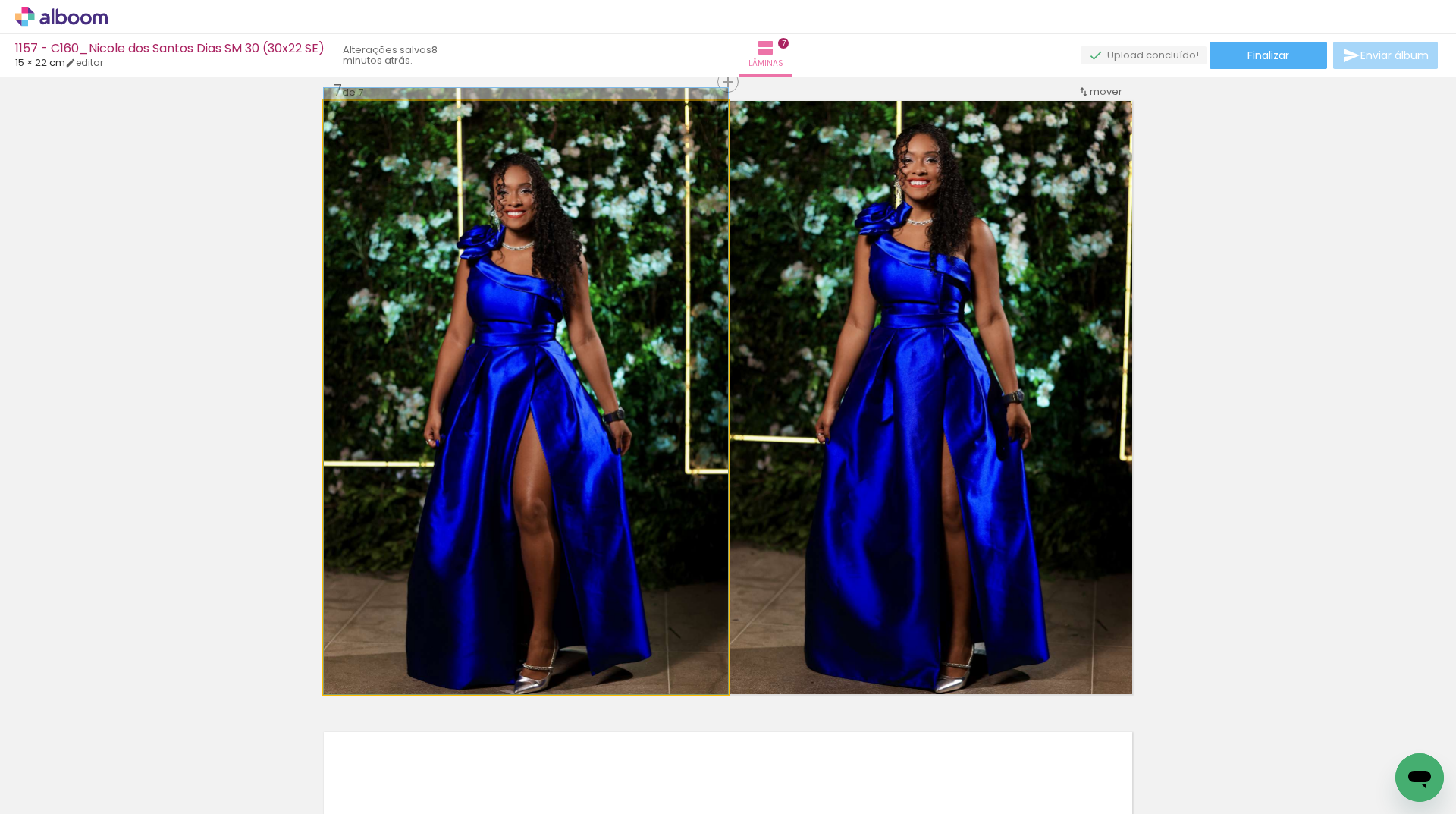
drag, startPoint x: 535, startPoint y: 518, endPoint x: 558, endPoint y: 453, distance: 68.9
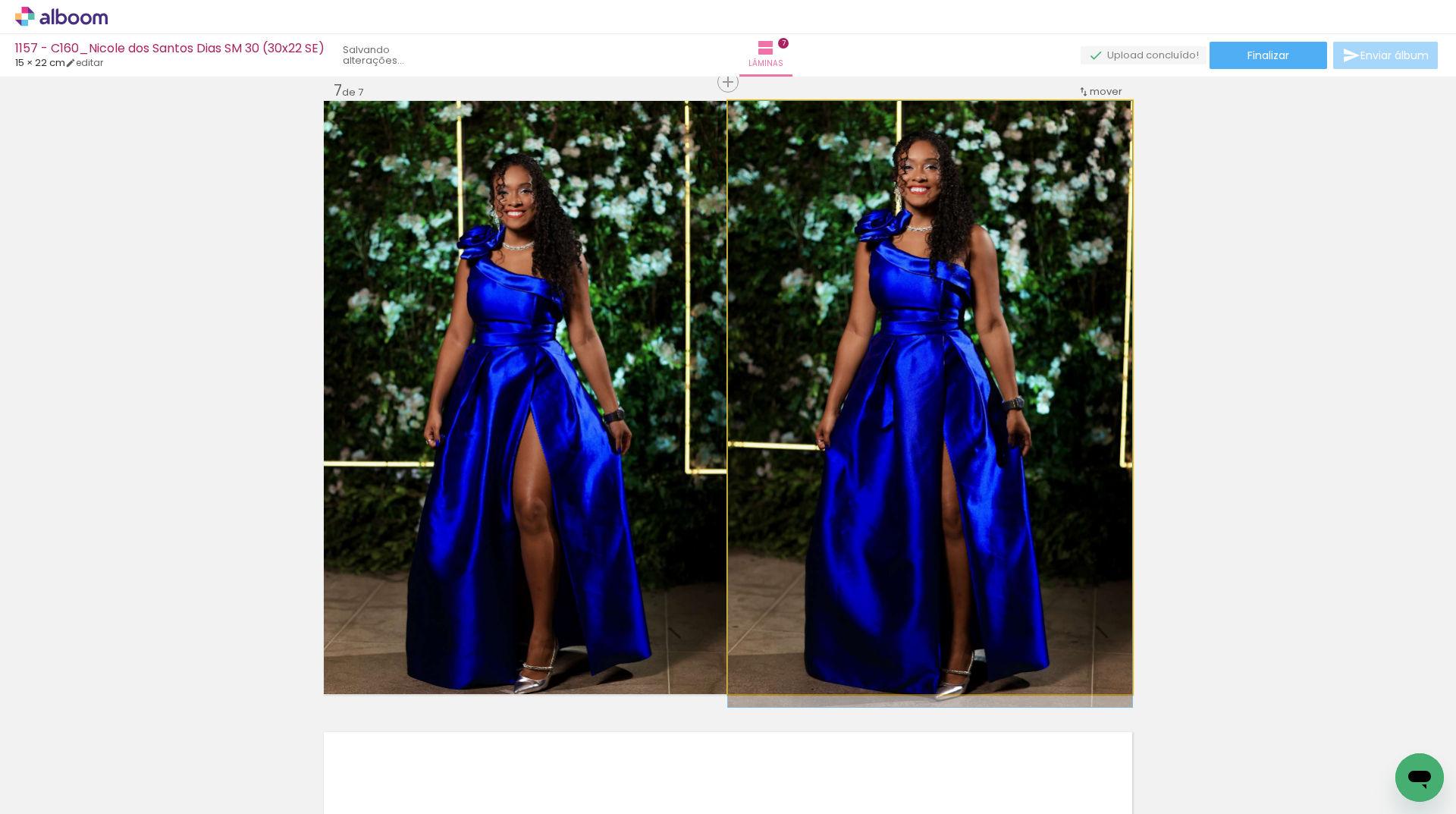
drag, startPoint x: 804, startPoint y: 448, endPoint x: 824, endPoint y: 511, distance: 66.1
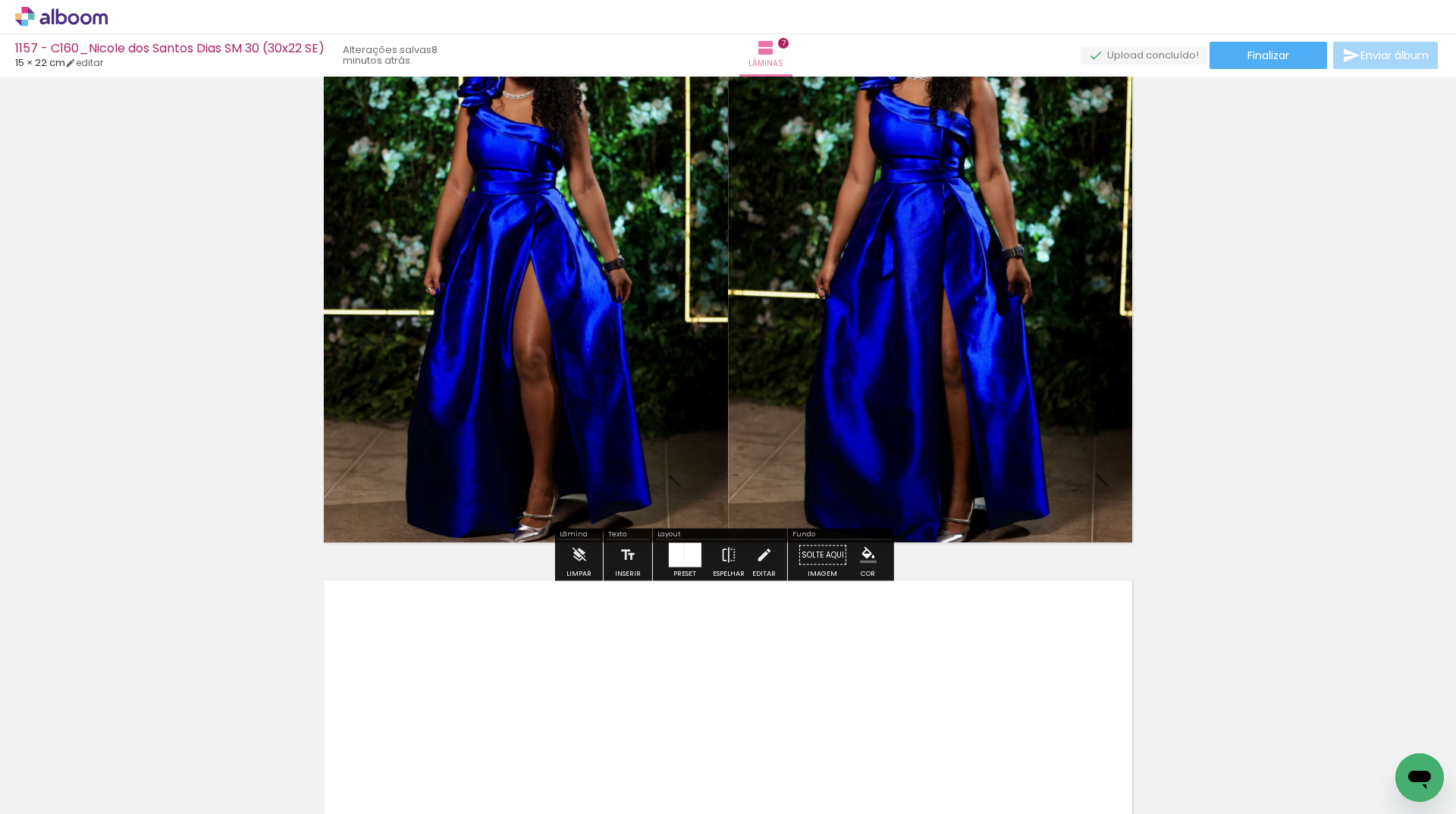
scroll to position [4110, 0]
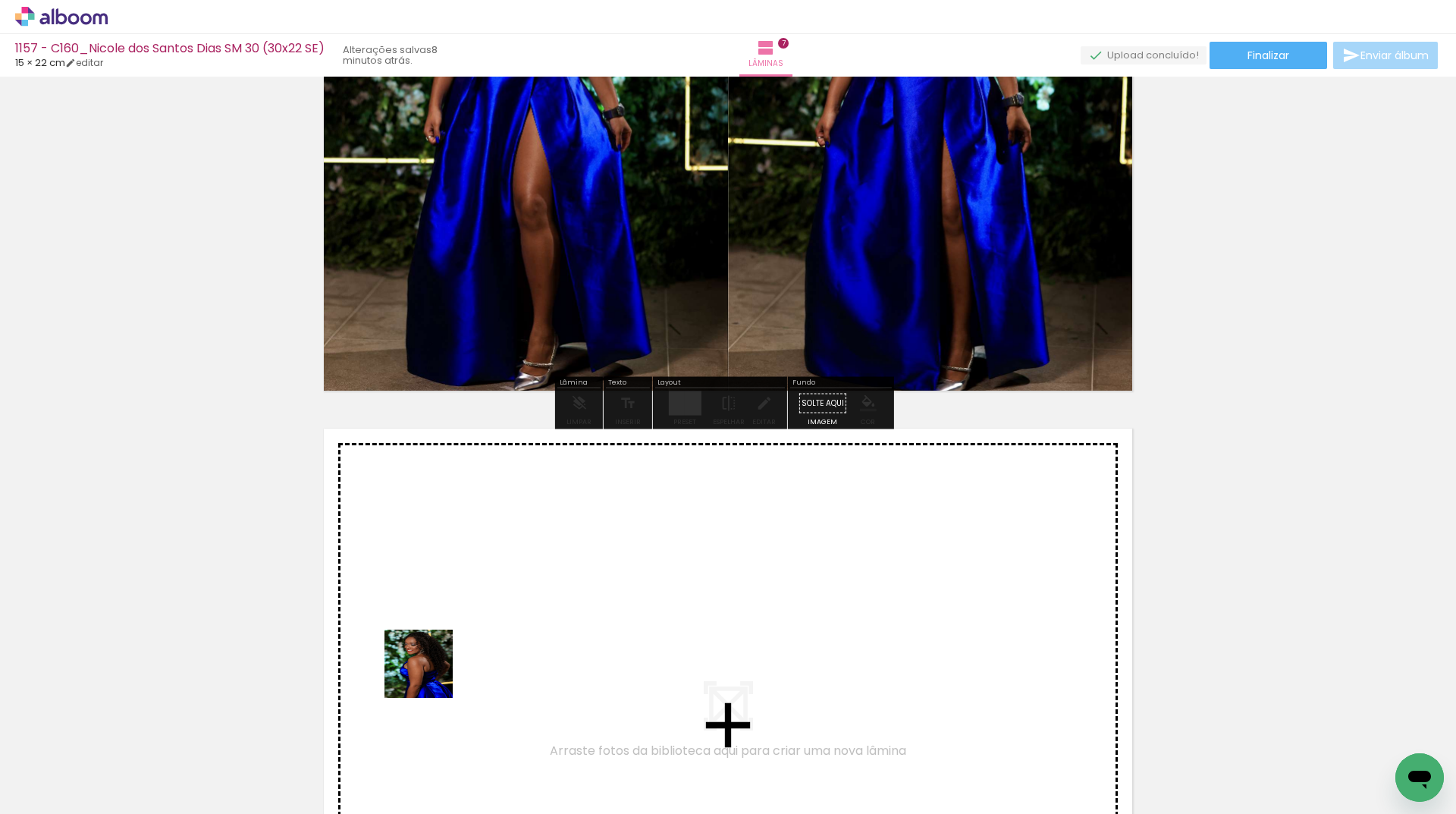
drag, startPoint x: 332, startPoint y: 771, endPoint x: 399, endPoint y: 751, distance: 69.9
click at [439, 666] on quentale-workspace at bounding box center [728, 407] width 1456 height 814
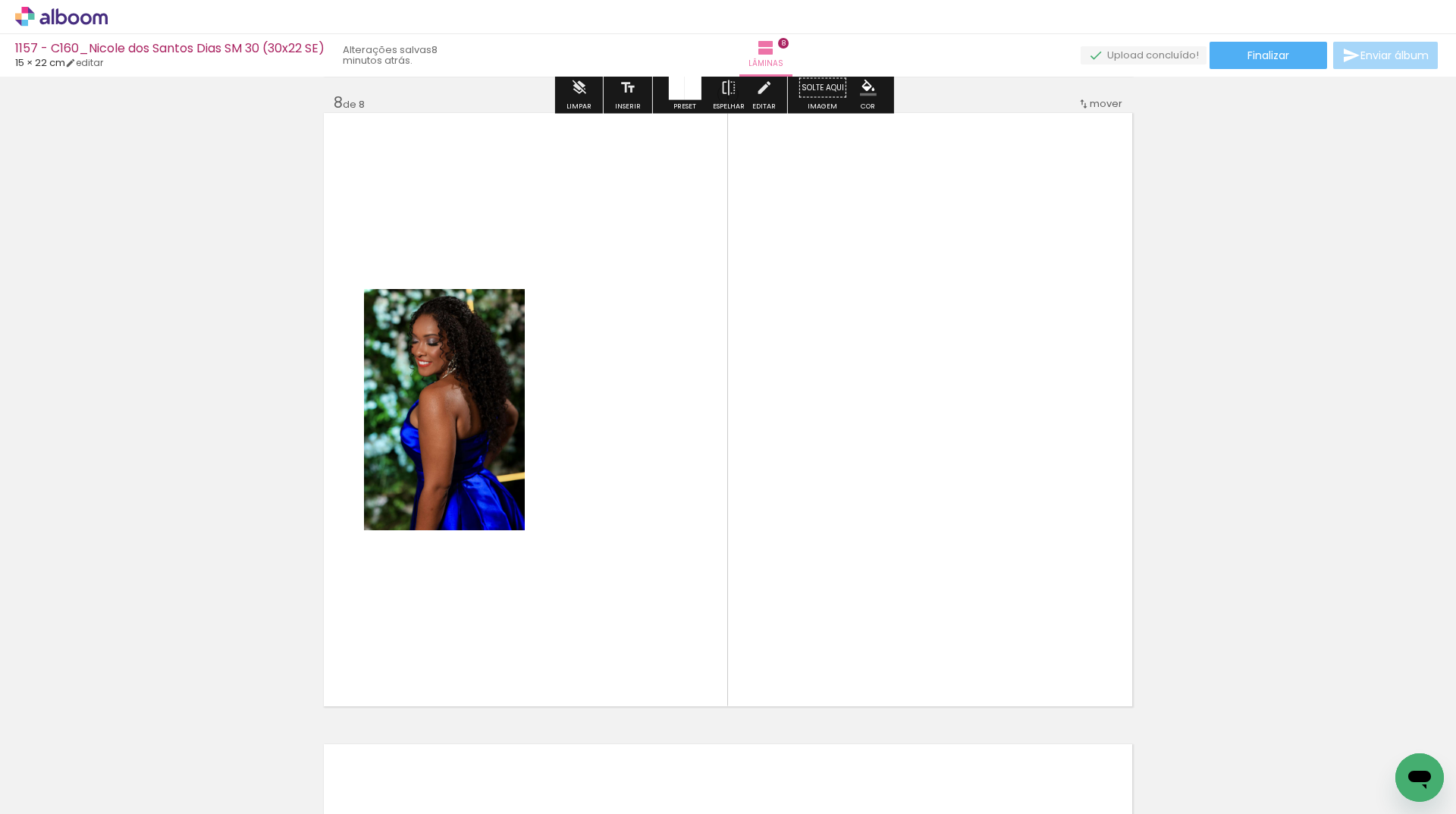
scroll to position [4437, 0]
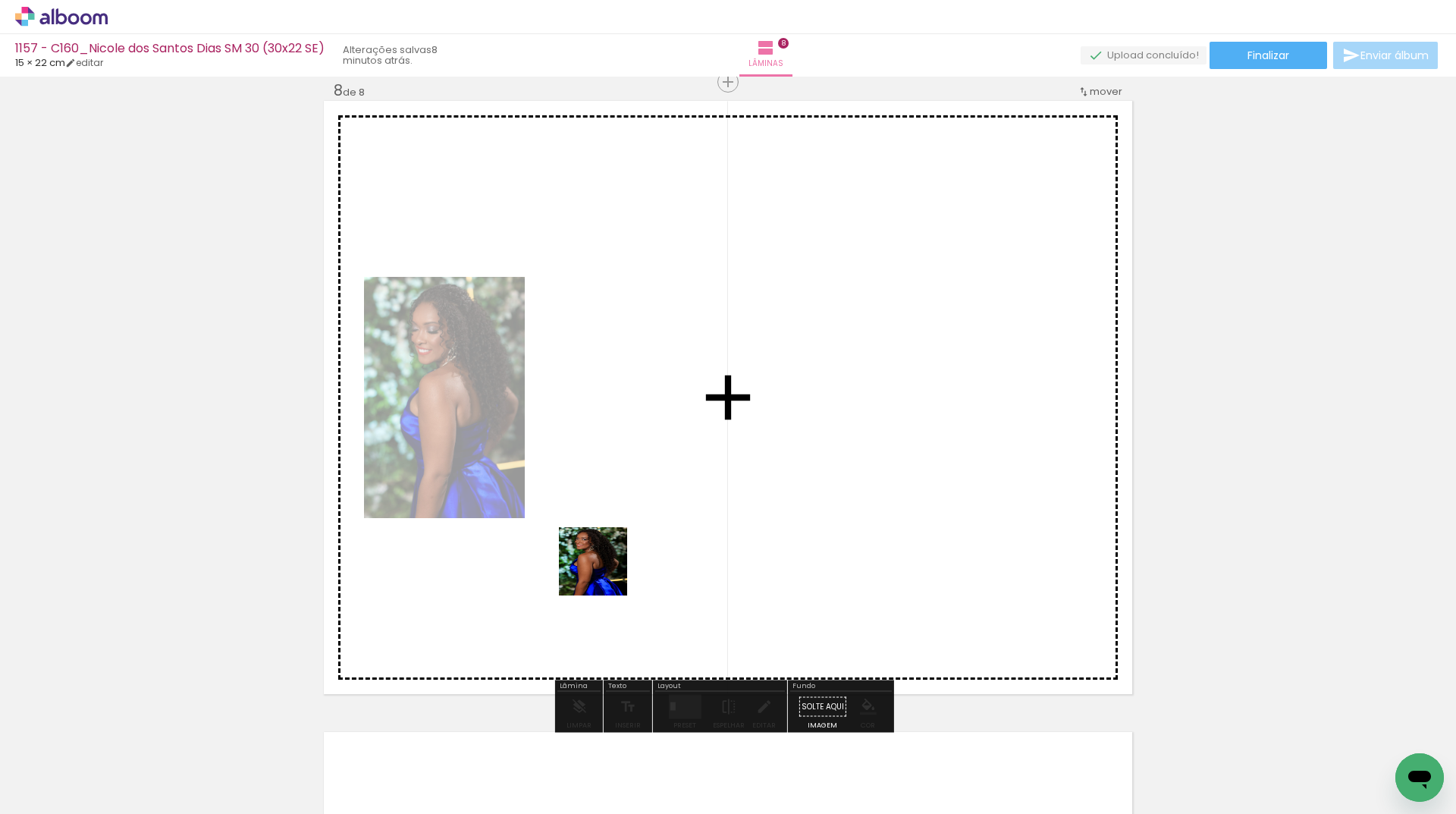
drag, startPoint x: 341, startPoint y: 774, endPoint x: 707, endPoint y: 615, distance: 399.0
click at [716, 486] on quentale-workspace at bounding box center [728, 407] width 1456 height 814
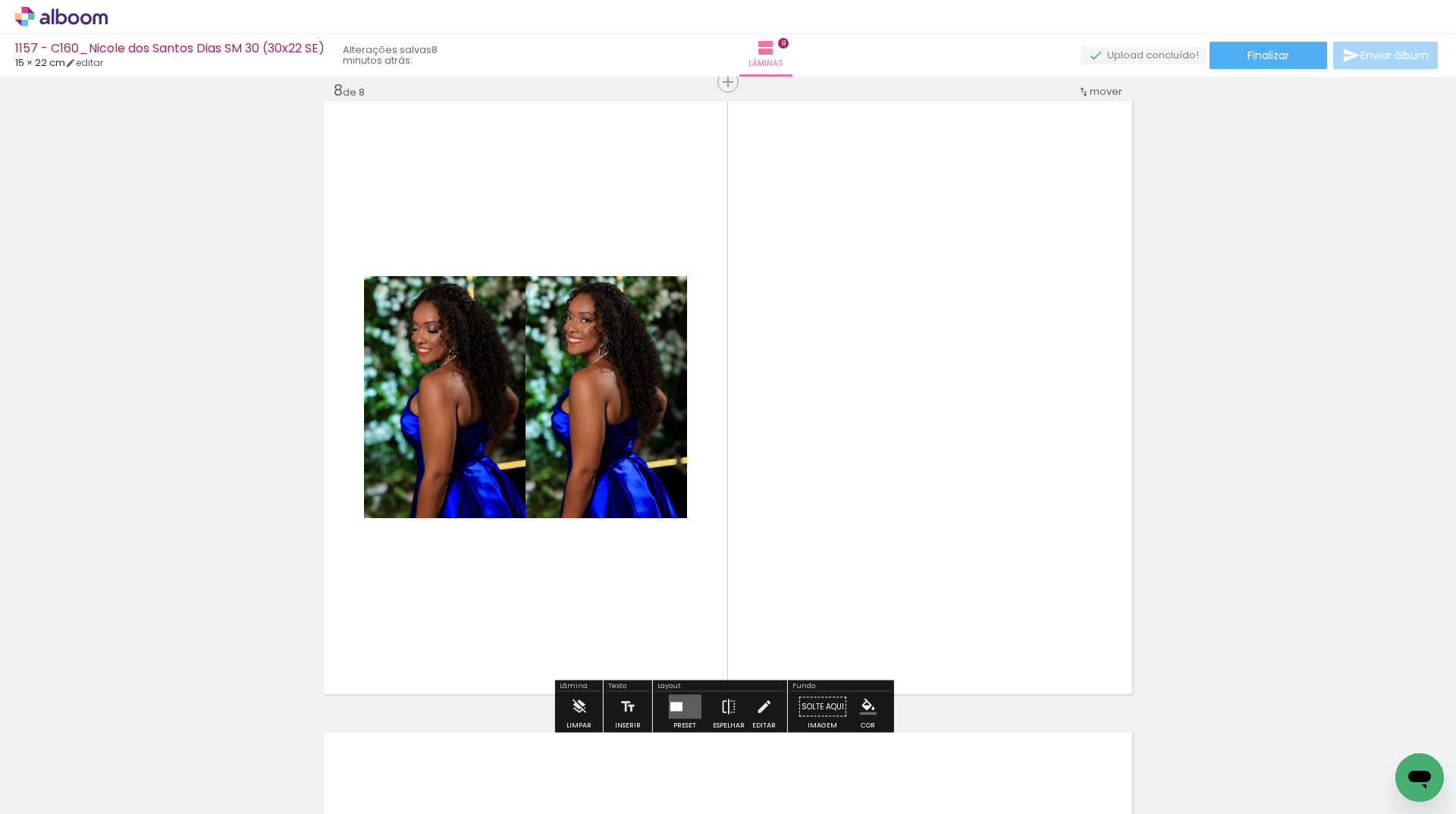
drag, startPoint x: 682, startPoint y: 700, endPoint x: 706, endPoint y: 667, distance: 40.8
click at [681, 703] on quentale-layouter at bounding box center [684, 706] width 33 height 24
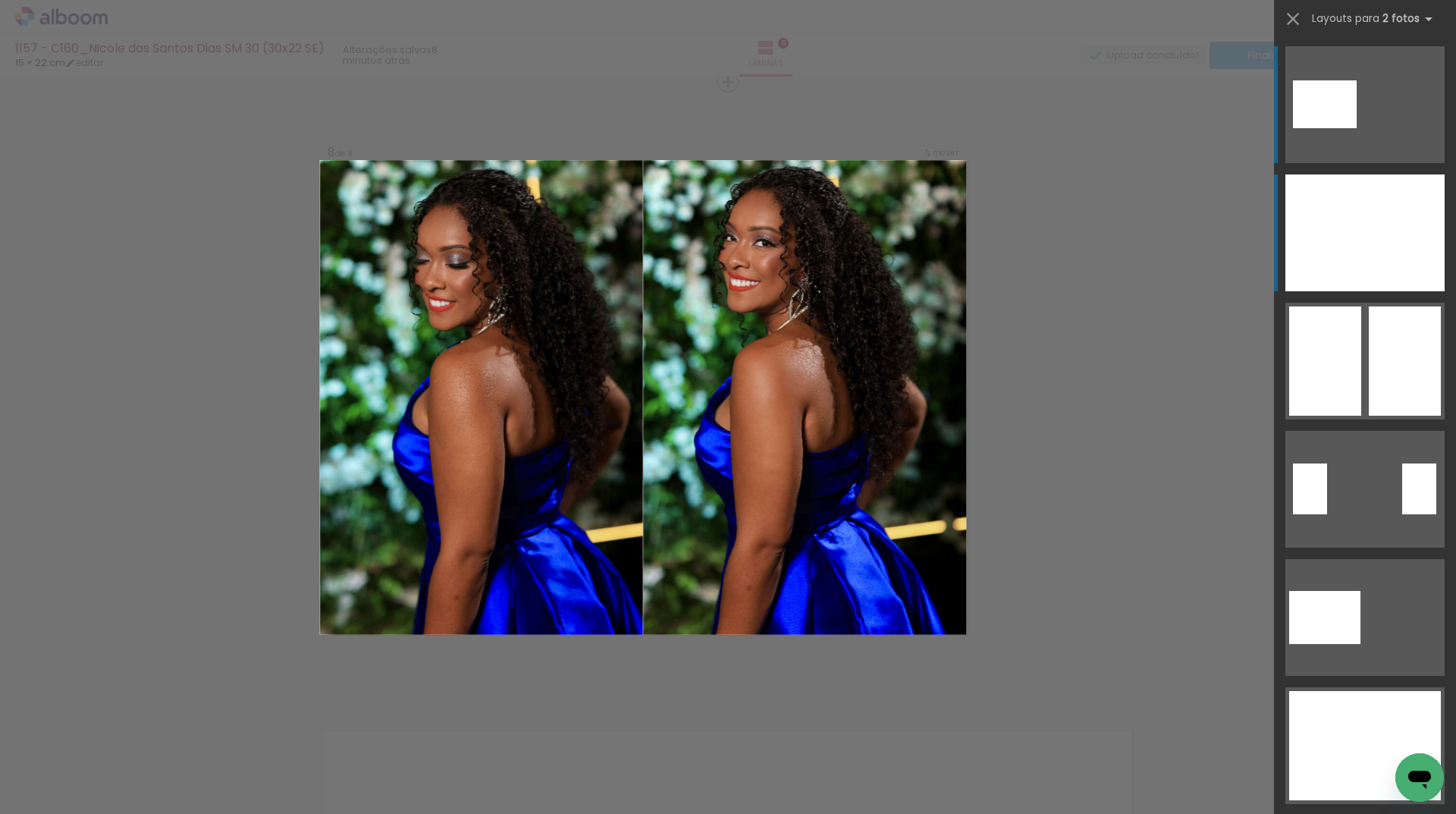
click at [1354, 241] on div at bounding box center [1325, 233] width 80 height 117
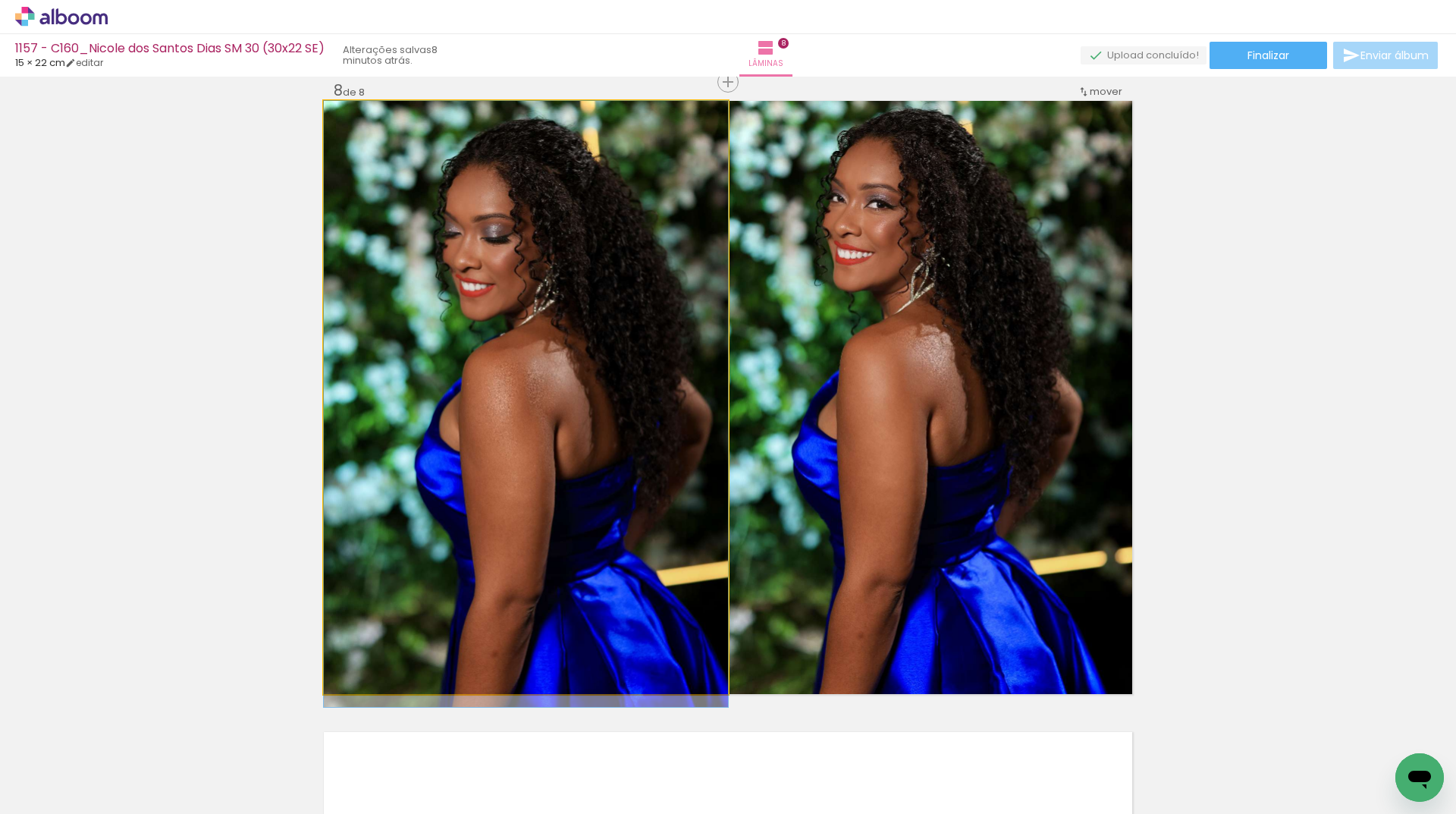
drag, startPoint x: 548, startPoint y: 397, endPoint x: 542, endPoint y: 420, distance: 23.8
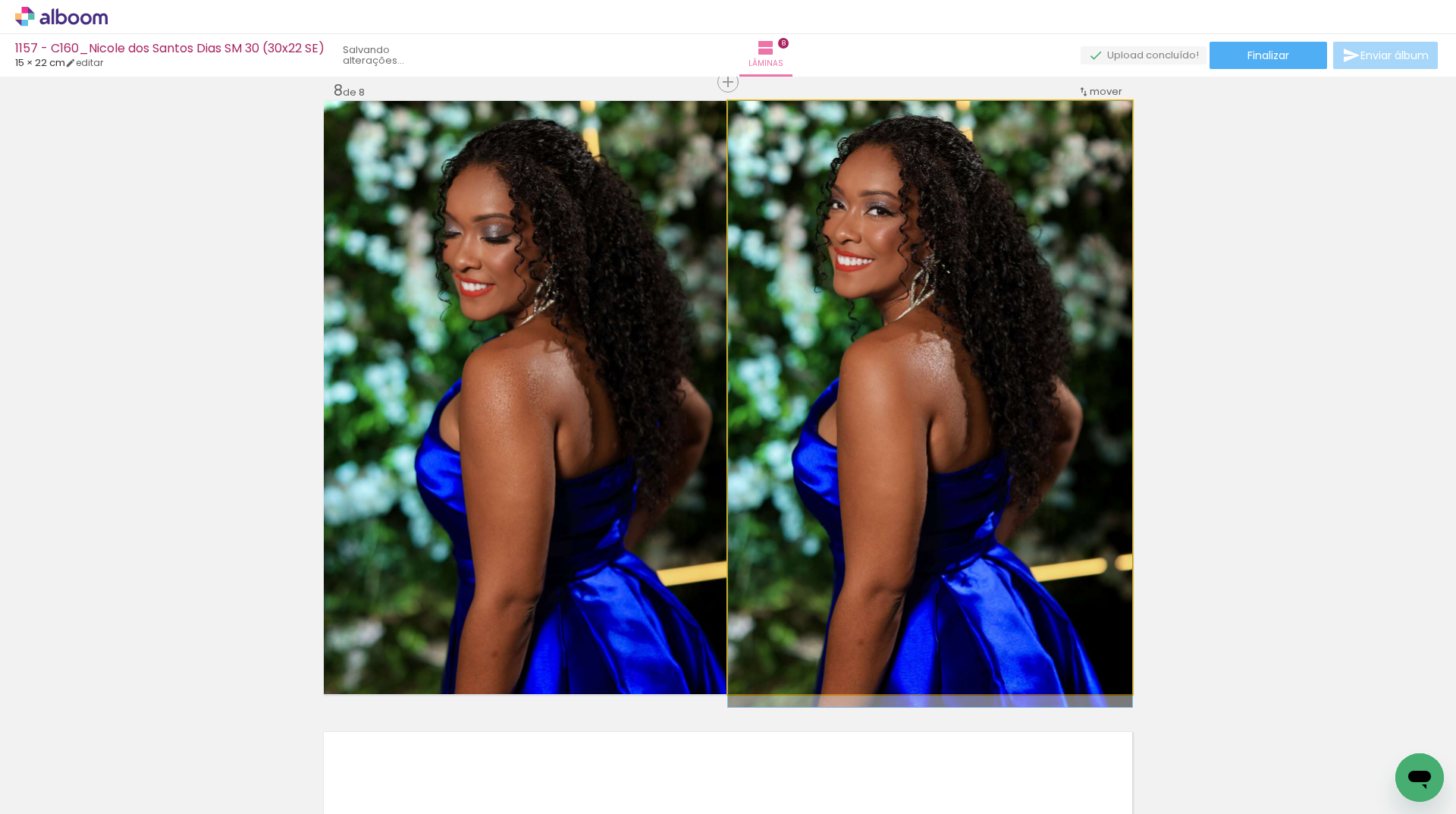
drag, startPoint x: 833, startPoint y: 339, endPoint x: 861, endPoint y: 385, distance: 53.9
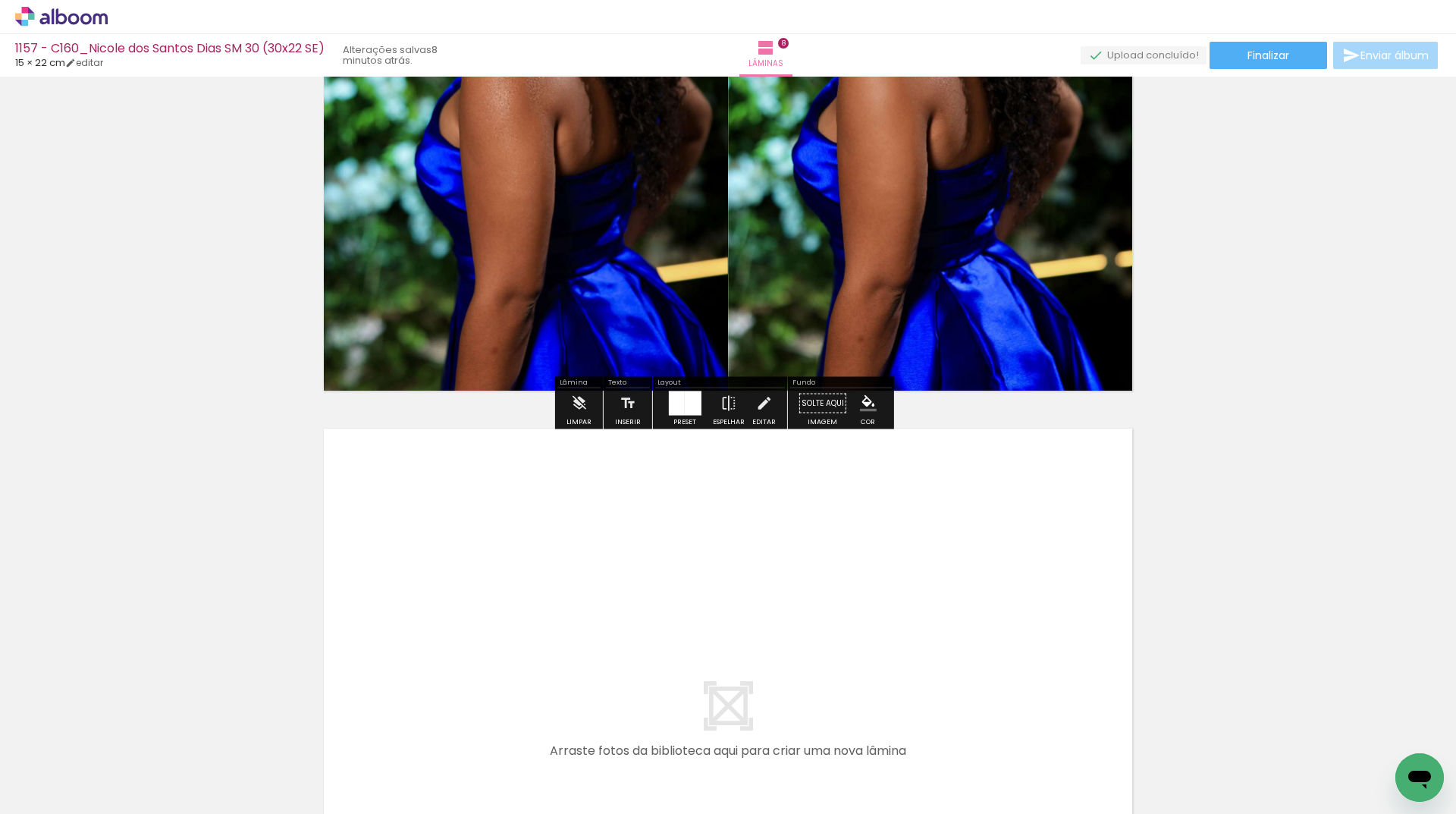
scroll to position [4816, 0]
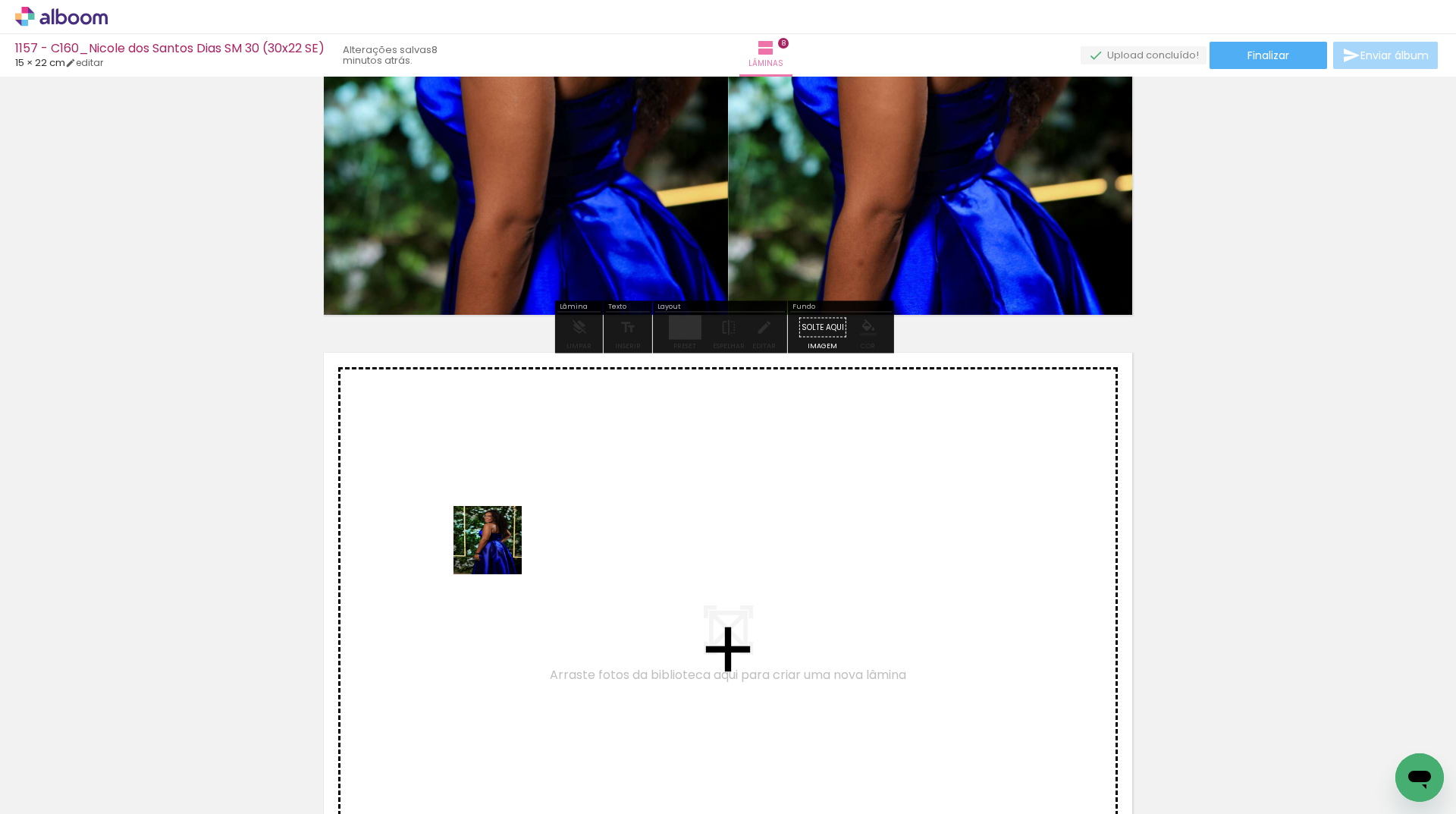
drag, startPoint x: 229, startPoint y: 772, endPoint x: 492, endPoint y: 554, distance: 341.6
click at [492, 554] on quentale-workspace at bounding box center [728, 407] width 1456 height 814
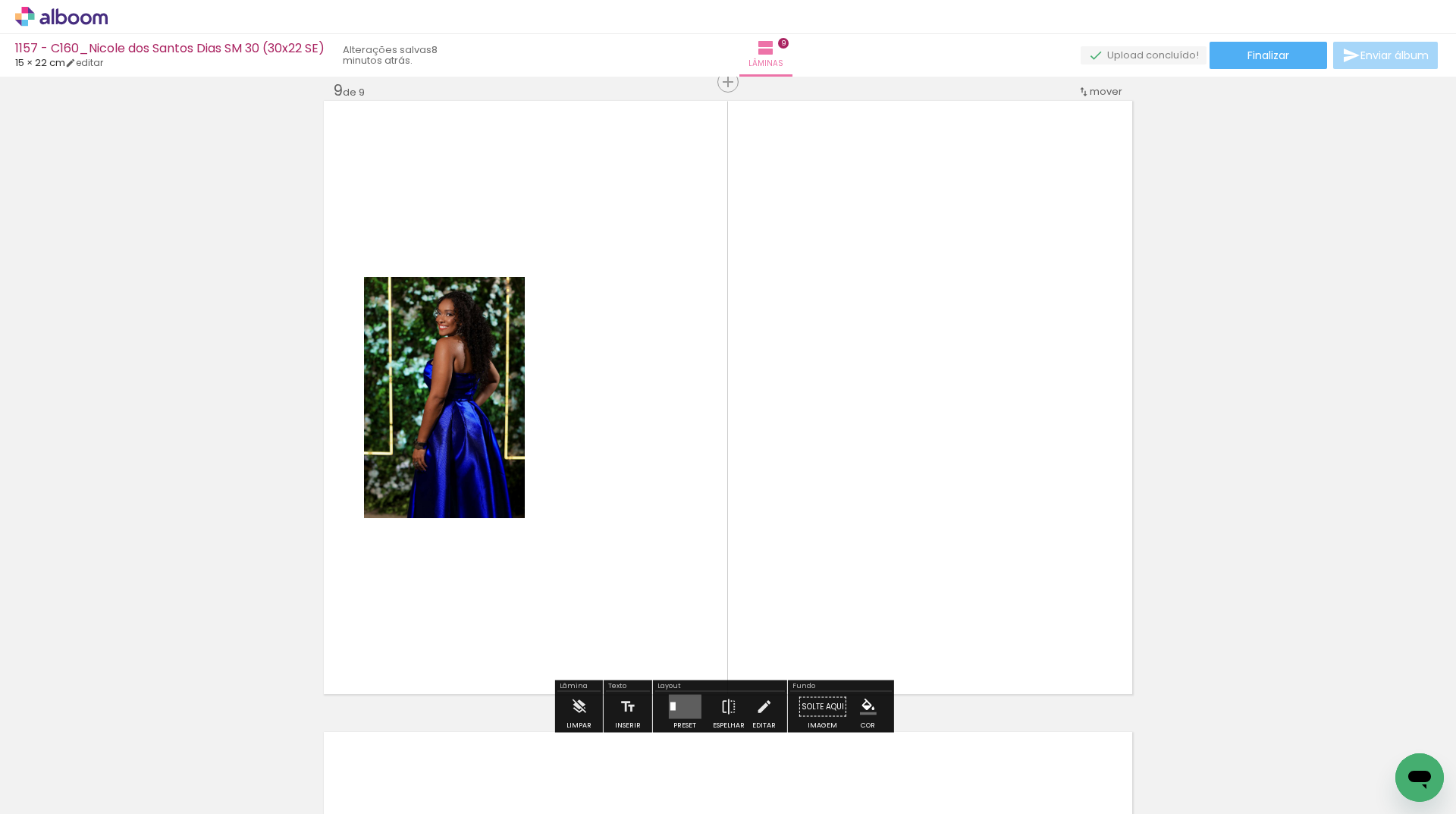
scroll to position [5144, 0]
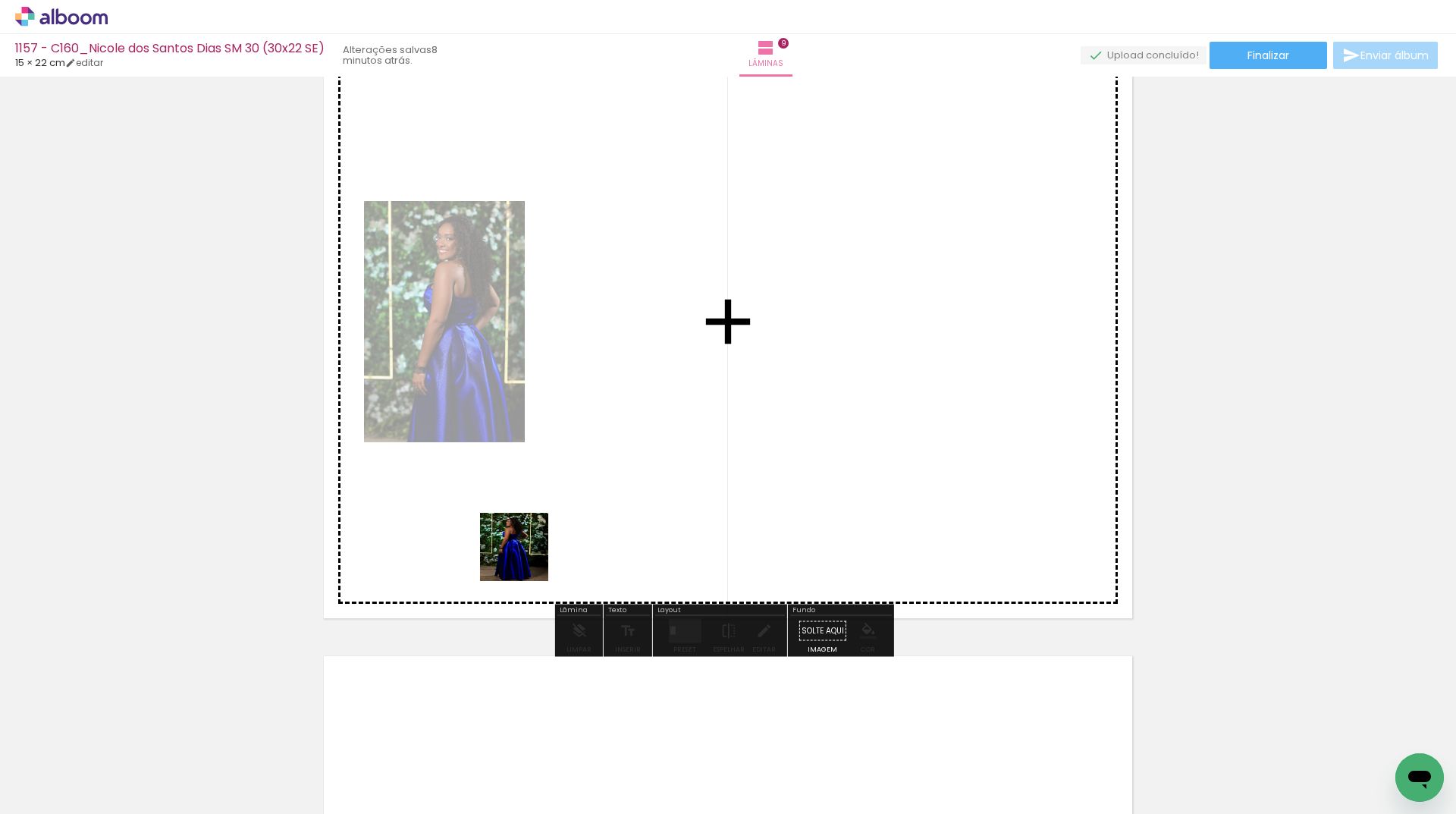
drag, startPoint x: 175, startPoint y: 774, endPoint x: 660, endPoint y: 459, distance: 578.3
click at [660, 459] on quentale-workspace at bounding box center [728, 407] width 1456 height 814
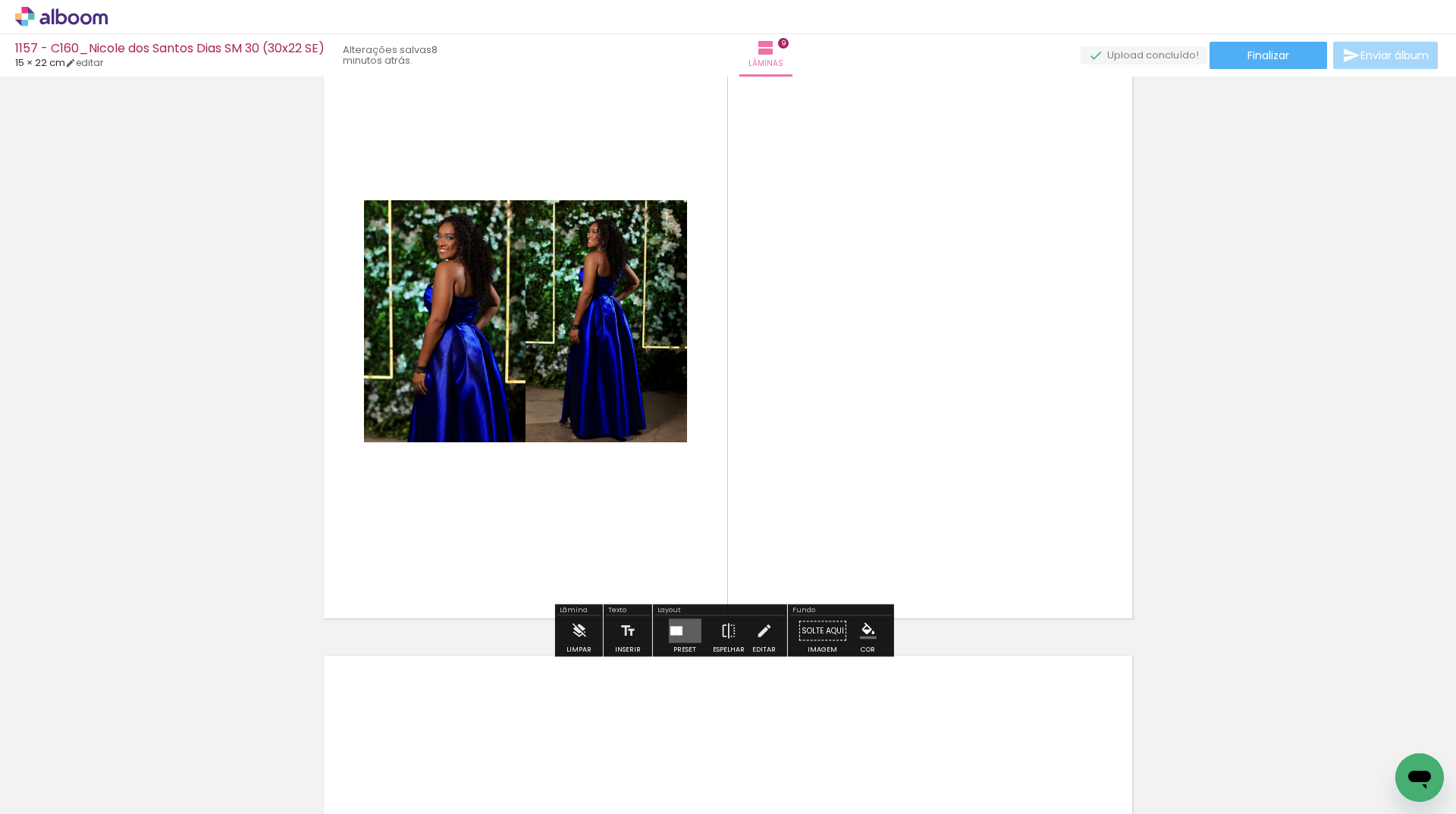
drag, startPoint x: 673, startPoint y: 631, endPoint x: 777, endPoint y: 577, distance: 117.2
click at [675, 632] on div at bounding box center [678, 630] width 6 height 9
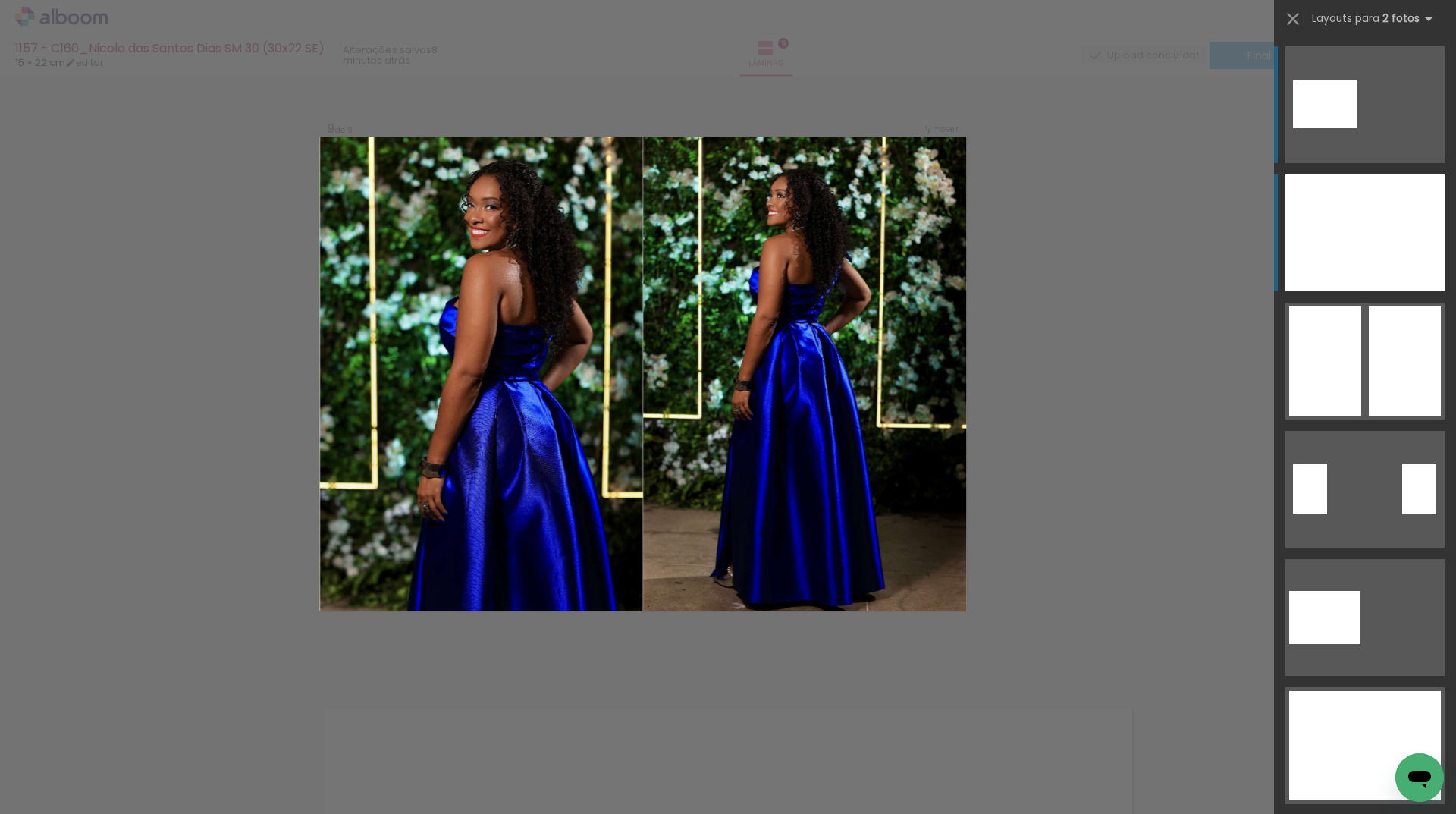
click at [1365, 227] on div at bounding box center [1404, 233] width 80 height 117
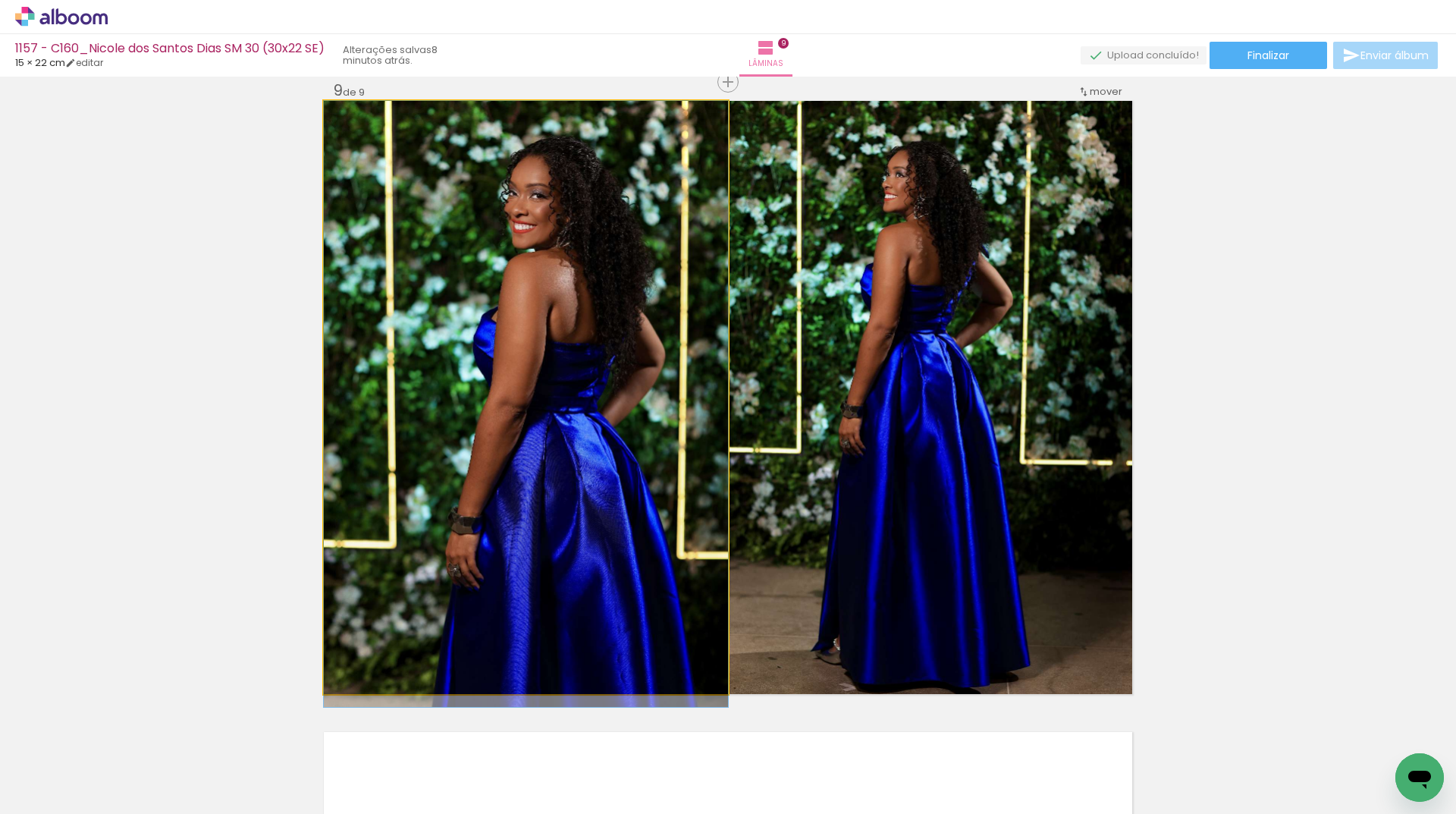
drag, startPoint x: 618, startPoint y: 414, endPoint x: 902, endPoint y: 330, distance: 296.2
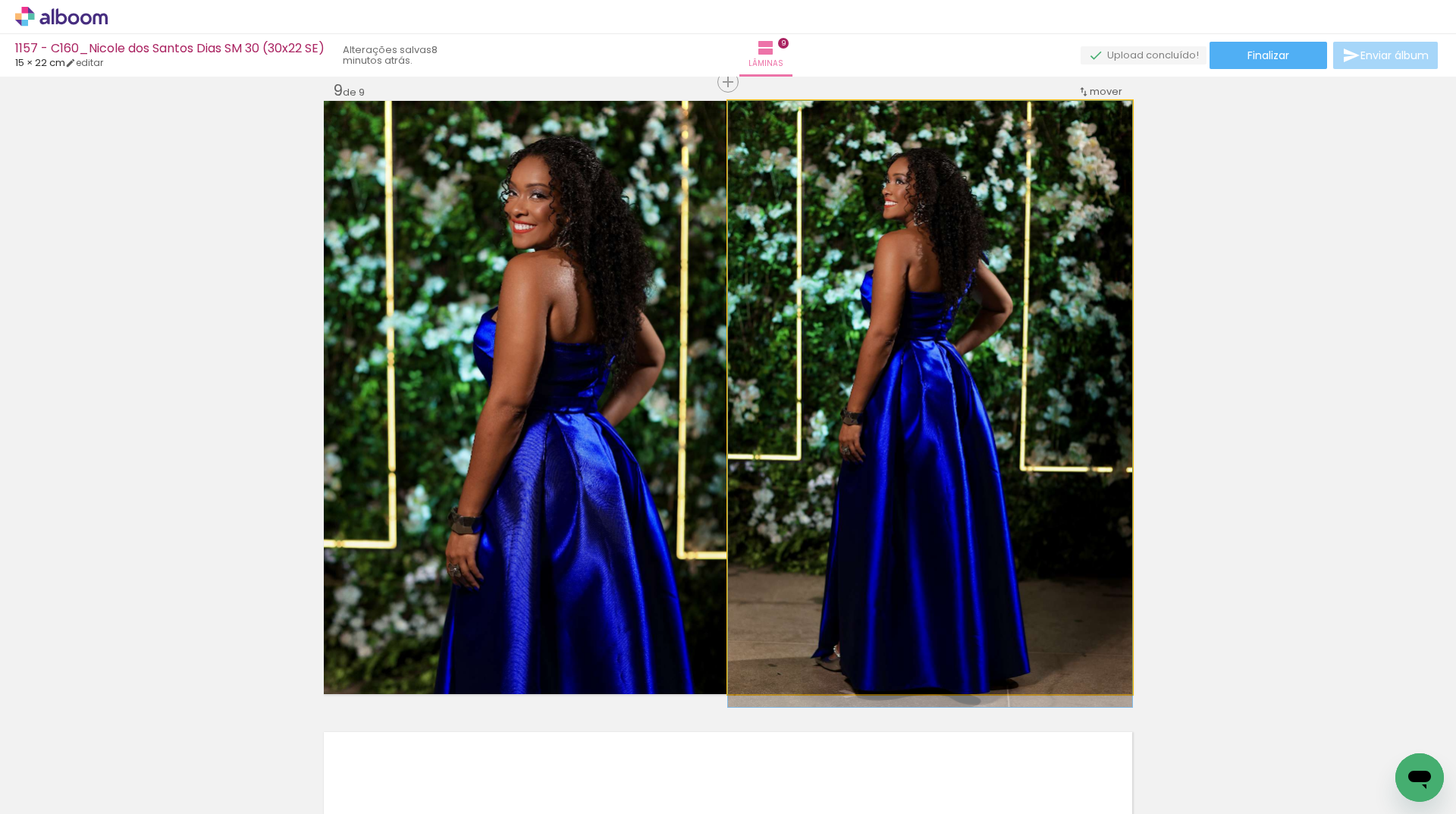
drag, startPoint x: 921, startPoint y: 326, endPoint x: 800, endPoint y: 439, distance: 165.6
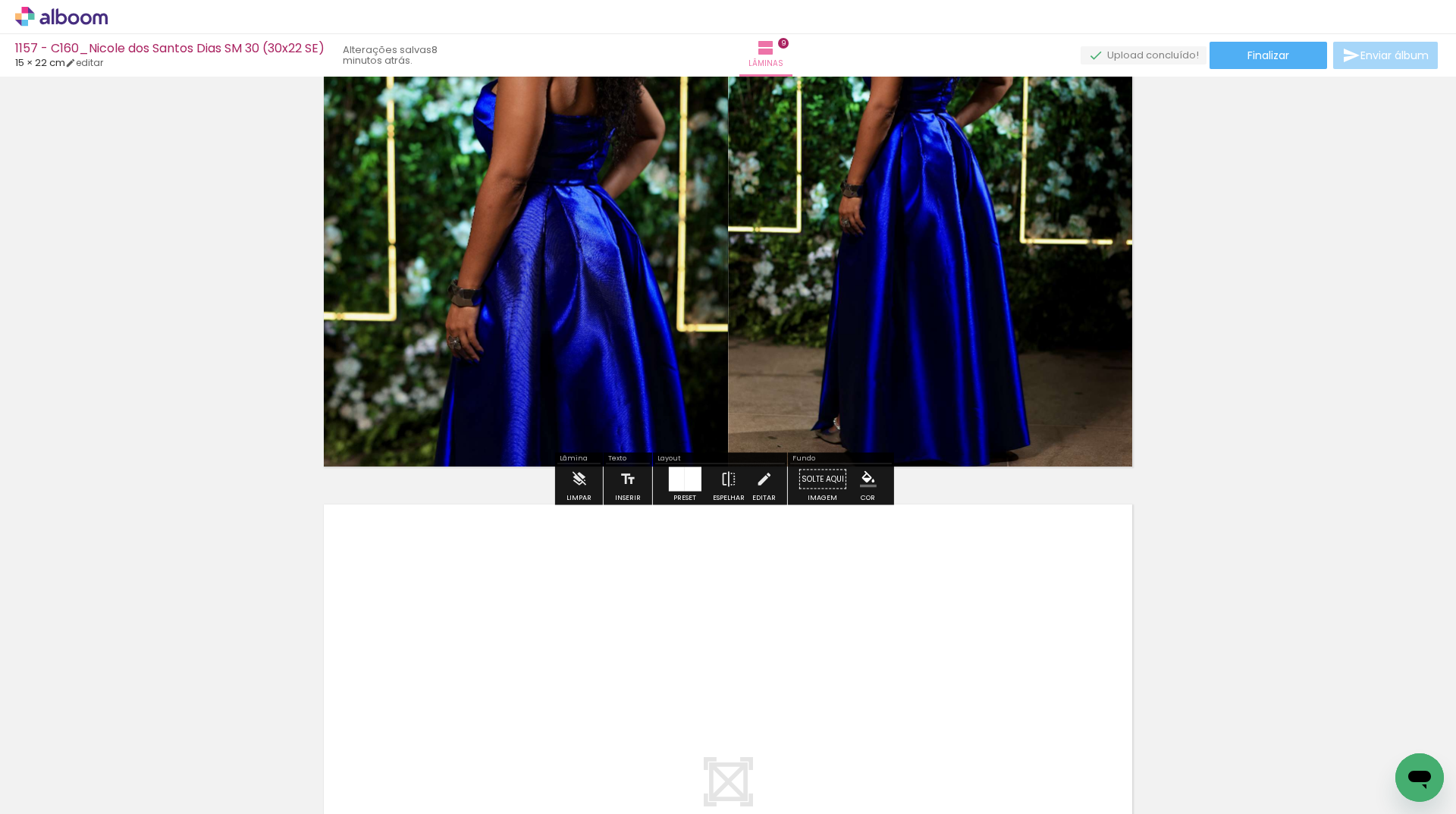
scroll to position [5372, 0]
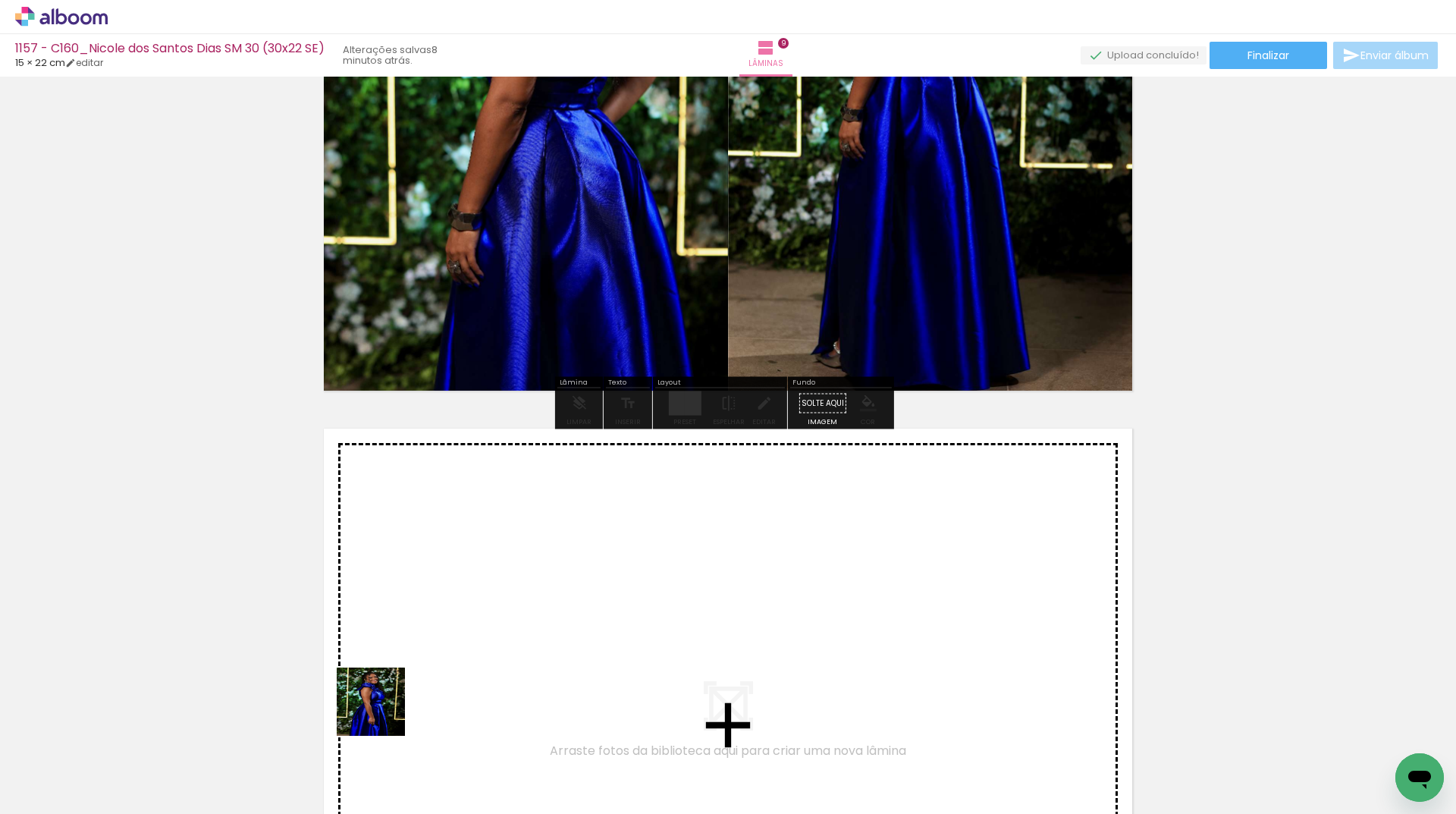
drag, startPoint x: 340, startPoint y: 757, endPoint x: 327, endPoint y: 766, distance: 15.8
click at [420, 673] on quentale-workspace at bounding box center [728, 407] width 1456 height 814
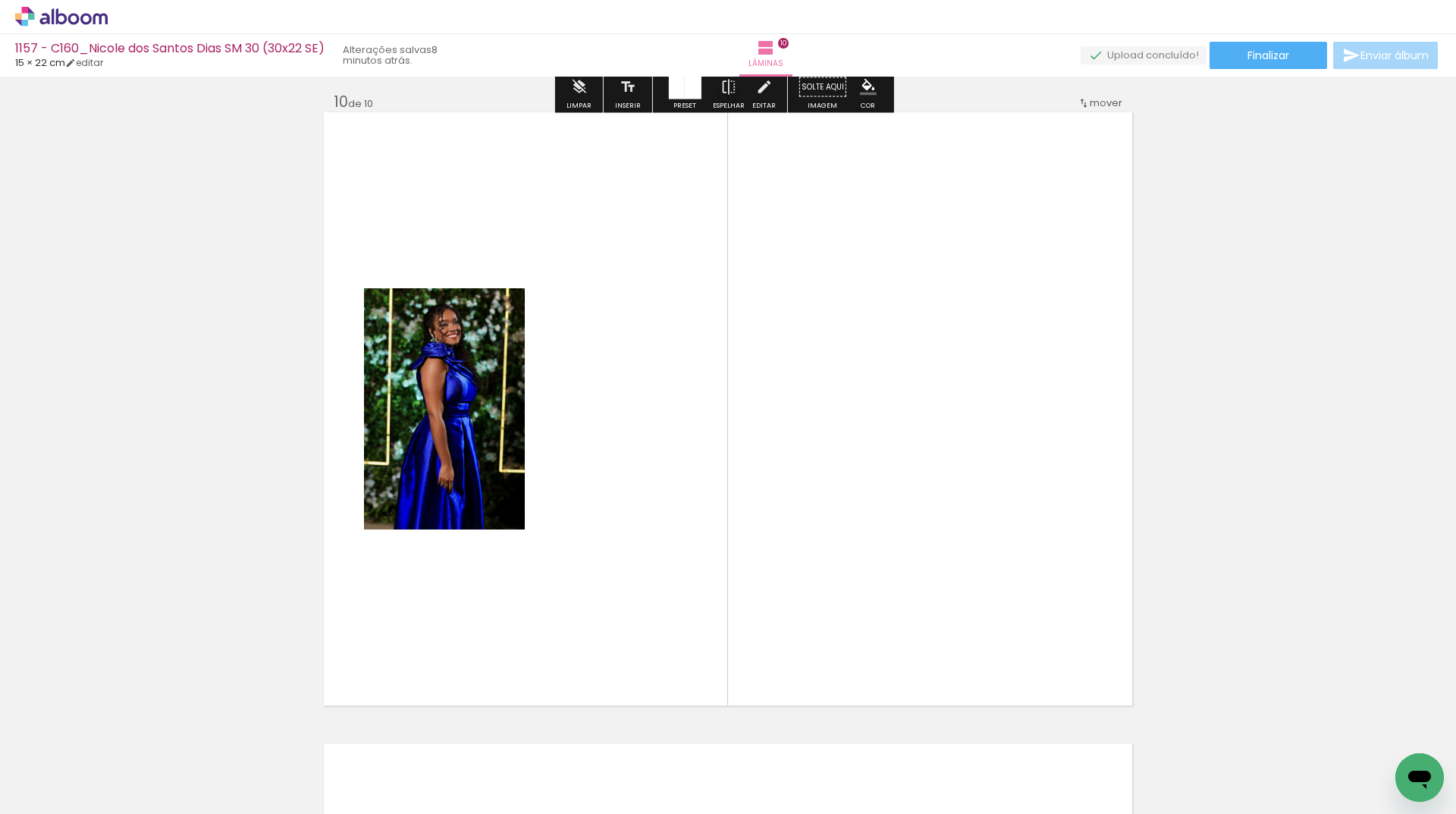
scroll to position [5700, 0]
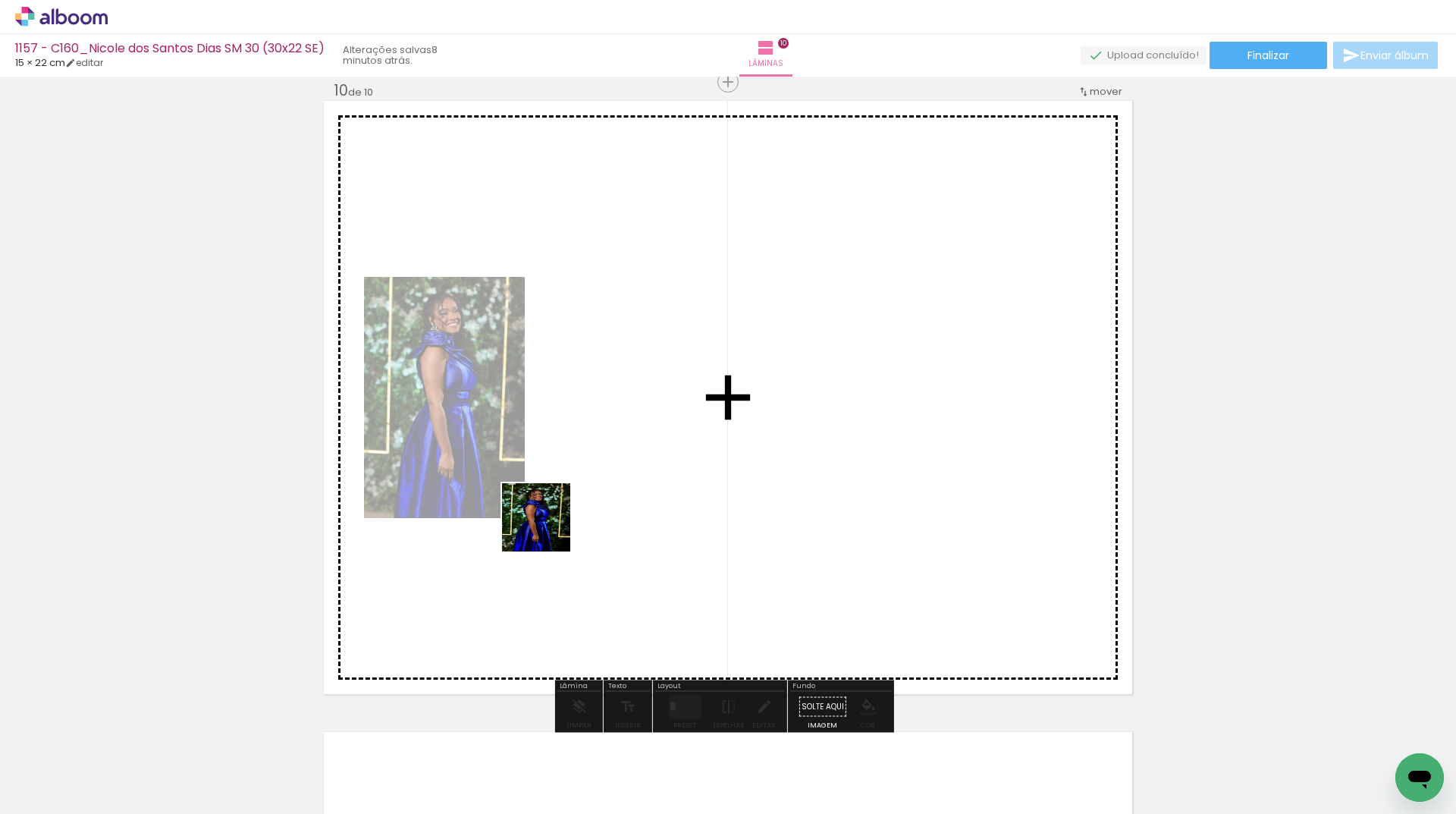
drag, startPoint x: 223, startPoint y: 766, endPoint x: 552, endPoint y: 522, distance: 409.6
click at [552, 522] on quentale-workspace at bounding box center [728, 407] width 1456 height 814
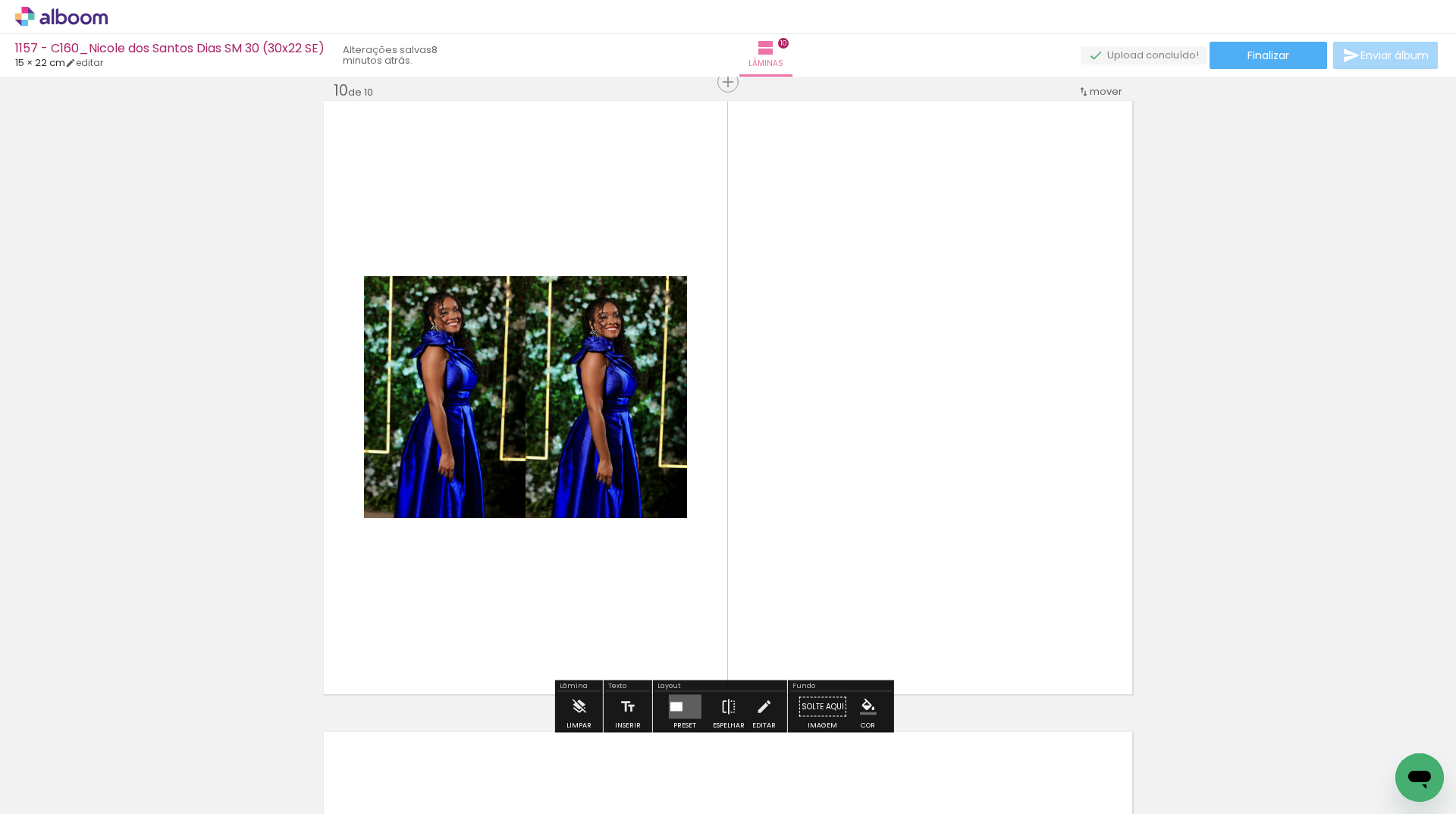
click at [665, 703] on div at bounding box center [685, 707] width 41 height 30
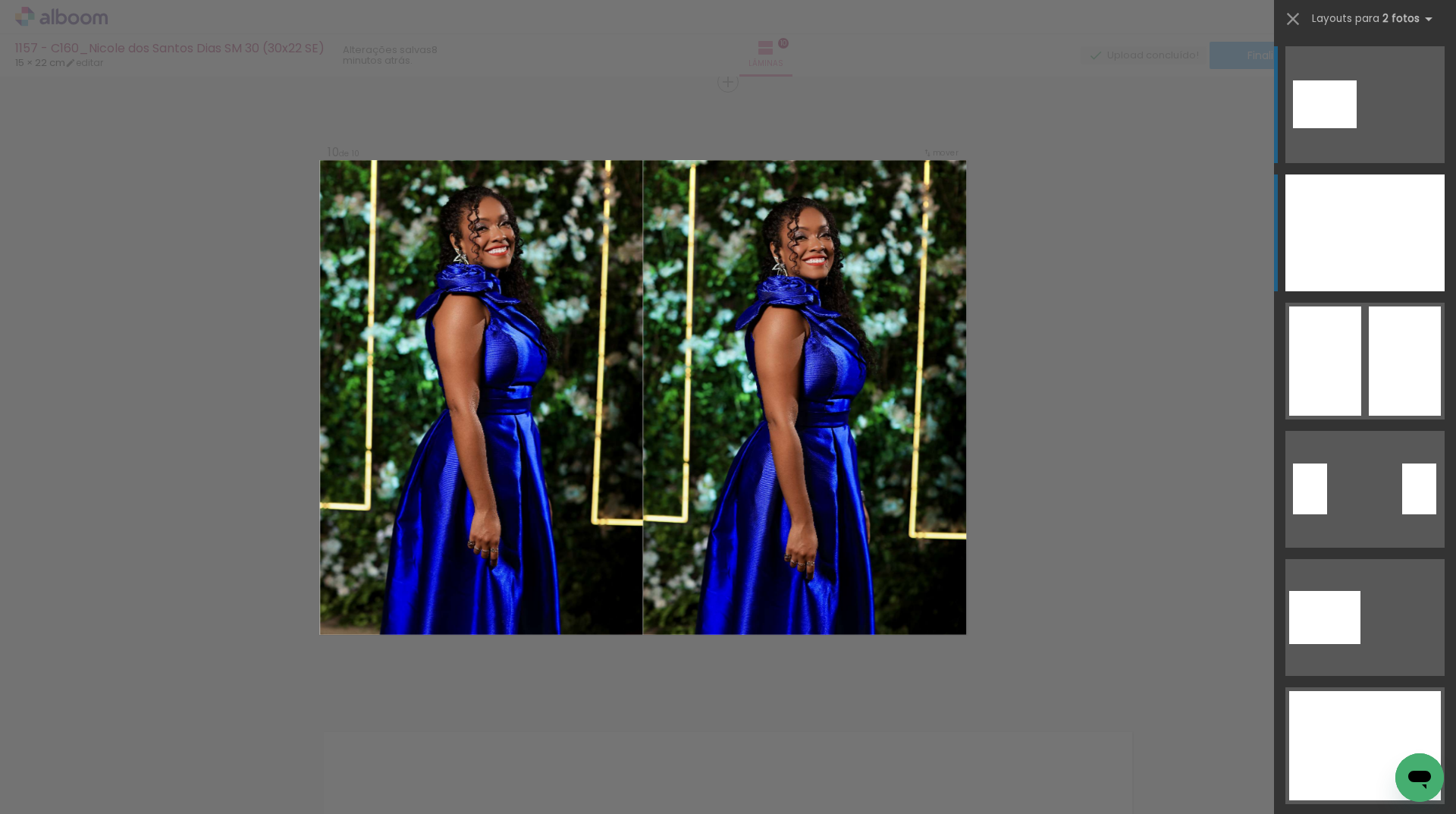
click at [1369, 262] on div at bounding box center [1404, 233] width 80 height 117
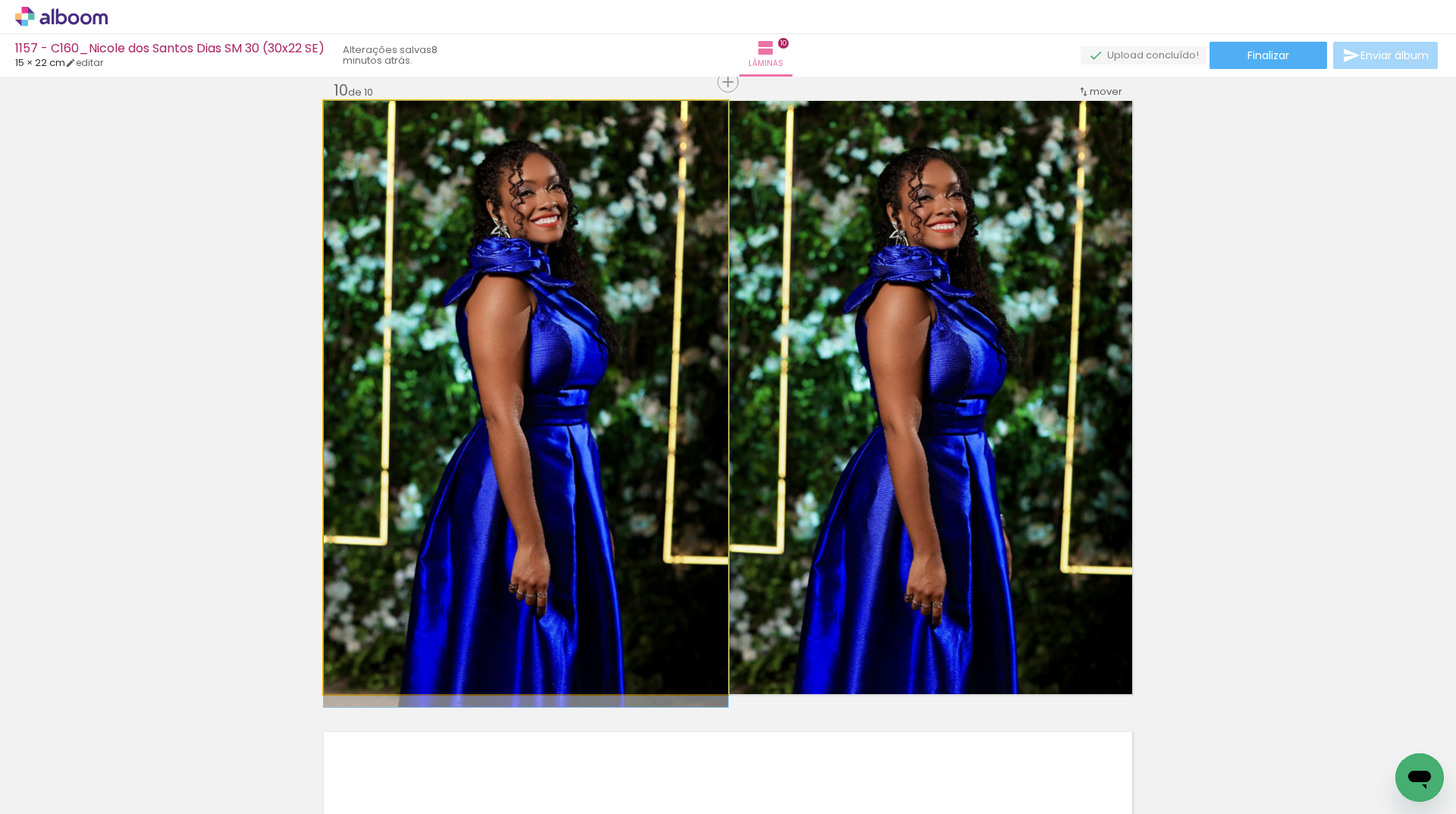
drag, startPoint x: 342, startPoint y: 445, endPoint x: 1111, endPoint y: 154, distance: 822.2
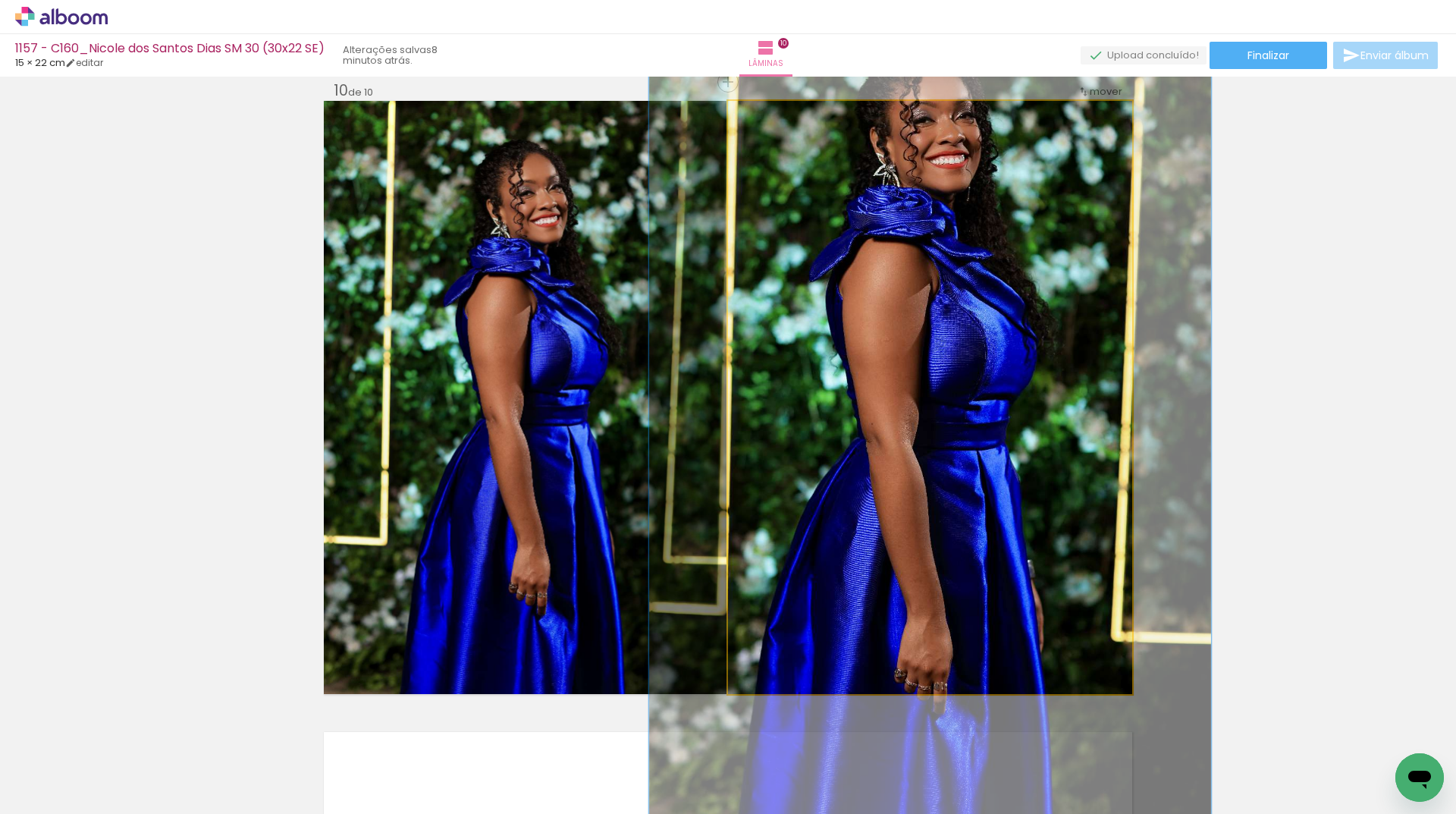
drag, startPoint x: 769, startPoint y: 123, endPoint x: 789, endPoint y: 128, distance: 20.6
type paper-slider "139"
click at [789, 128] on div at bounding box center [783, 116] width 24 height 24
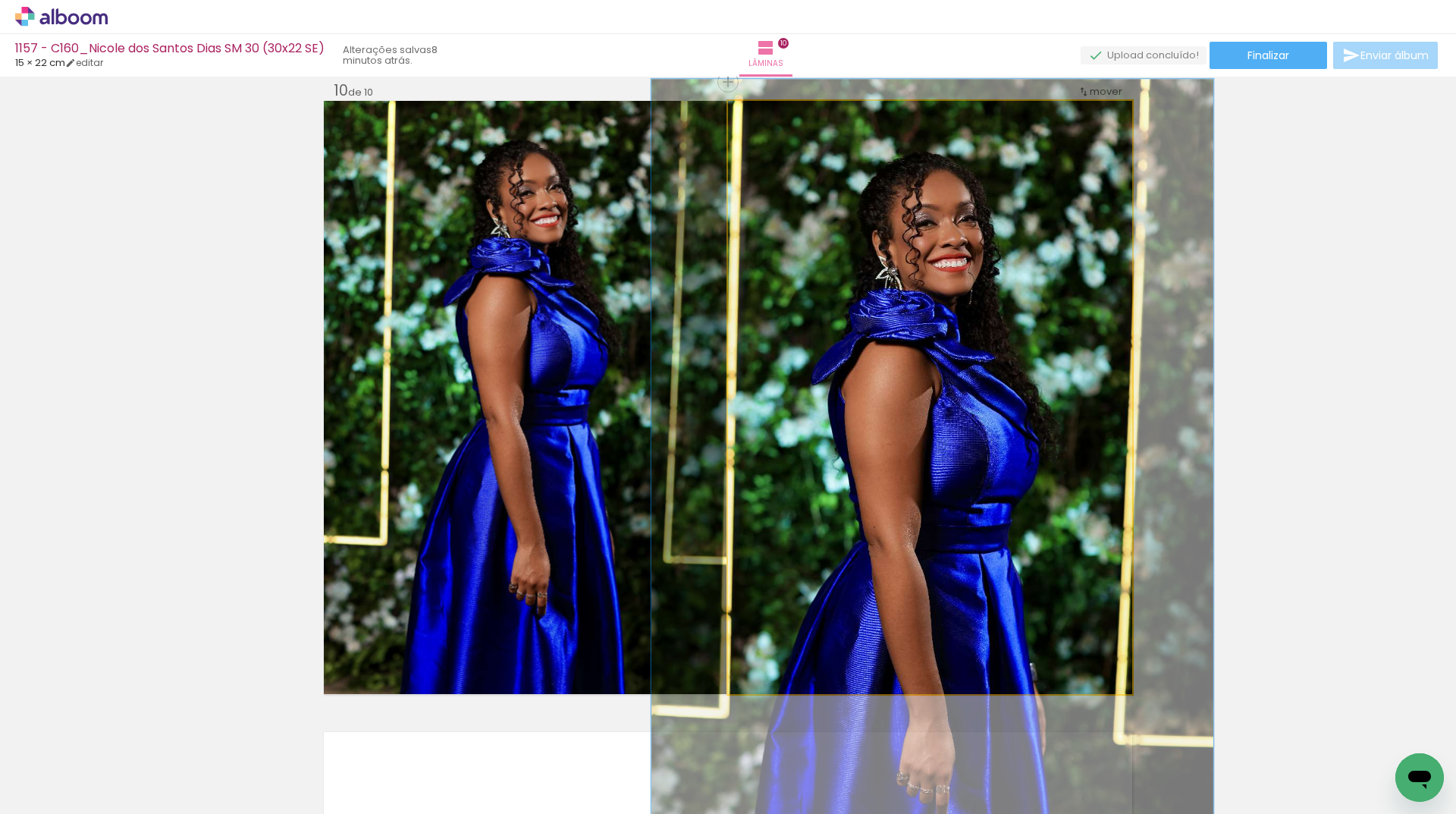
drag, startPoint x: 1013, startPoint y: 262, endPoint x: 1014, endPoint y: 367, distance: 105.0
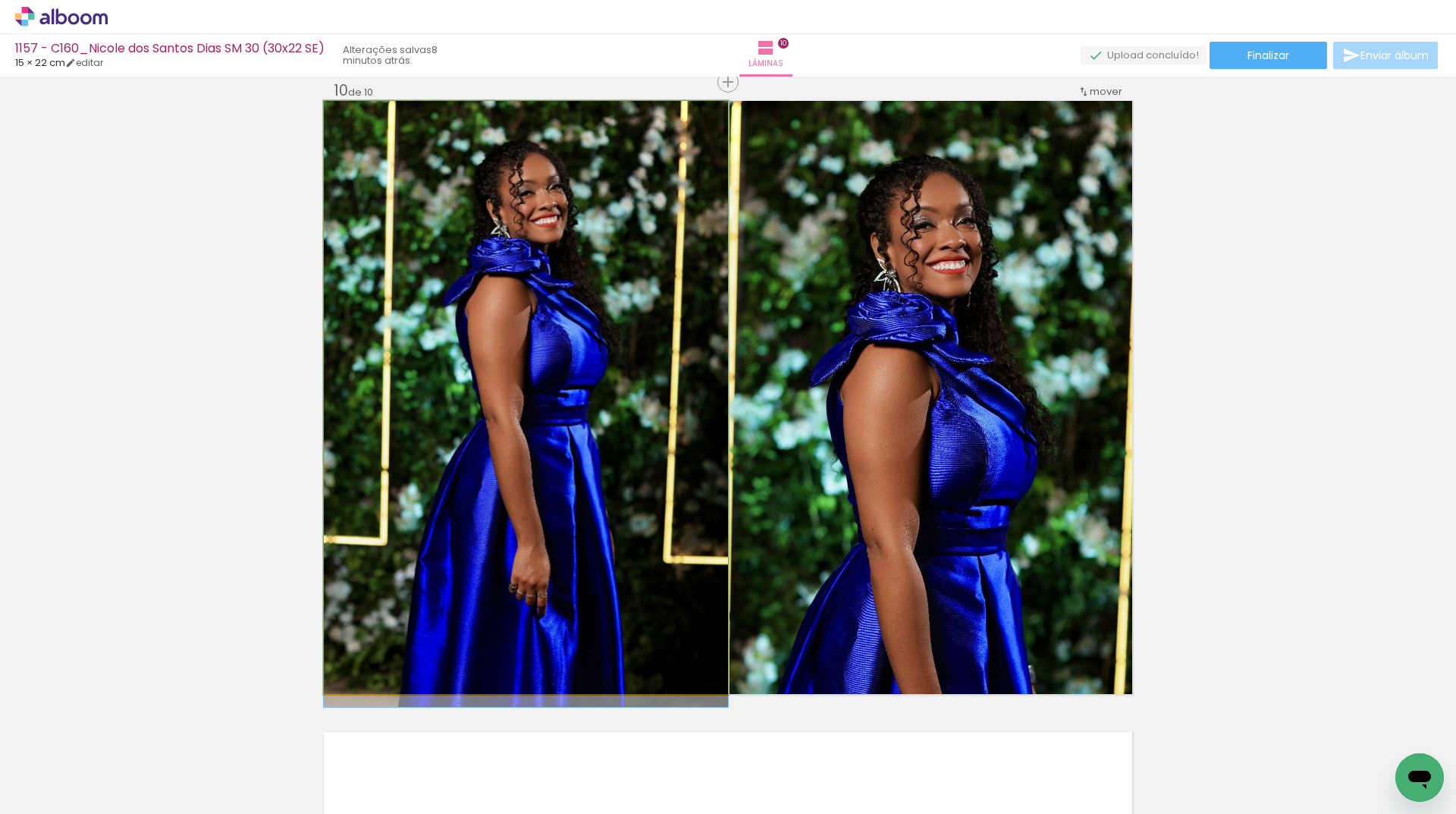
drag, startPoint x: 570, startPoint y: 424, endPoint x: 884, endPoint y: 337, distance: 325.8
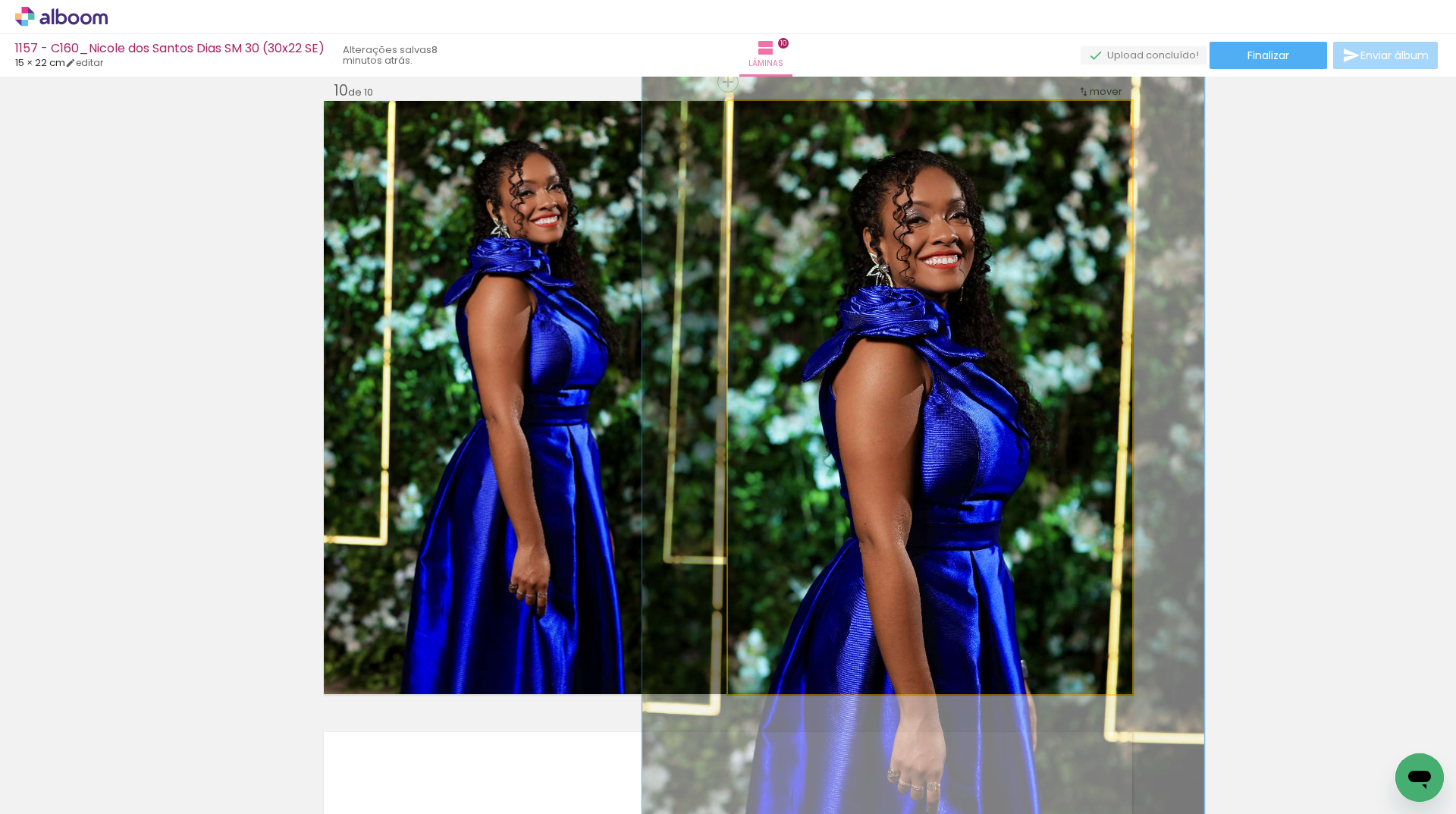
drag, startPoint x: 910, startPoint y: 352, endPoint x: 903, endPoint y: 347, distance: 8.6
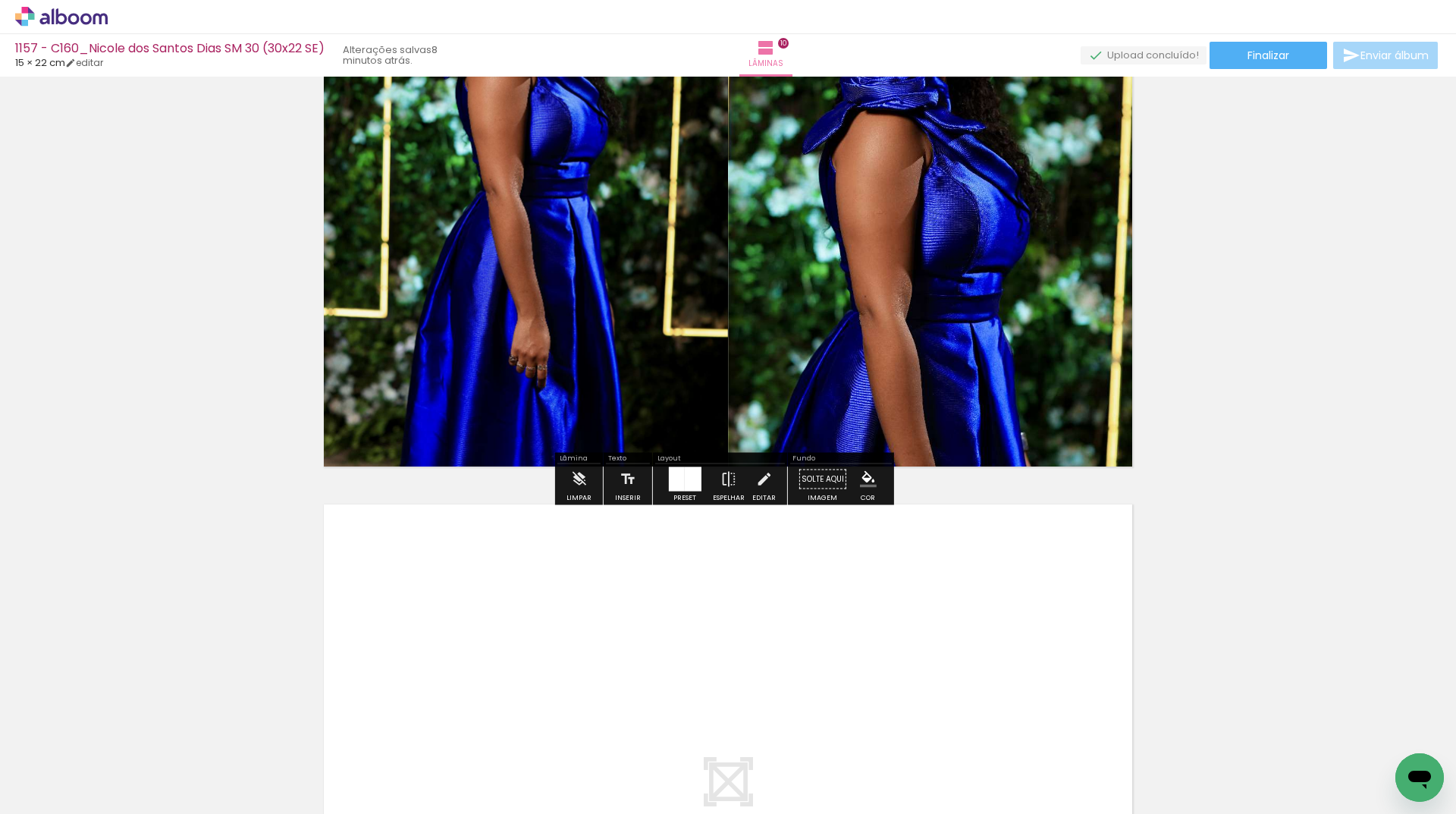
scroll to position [6003, 0]
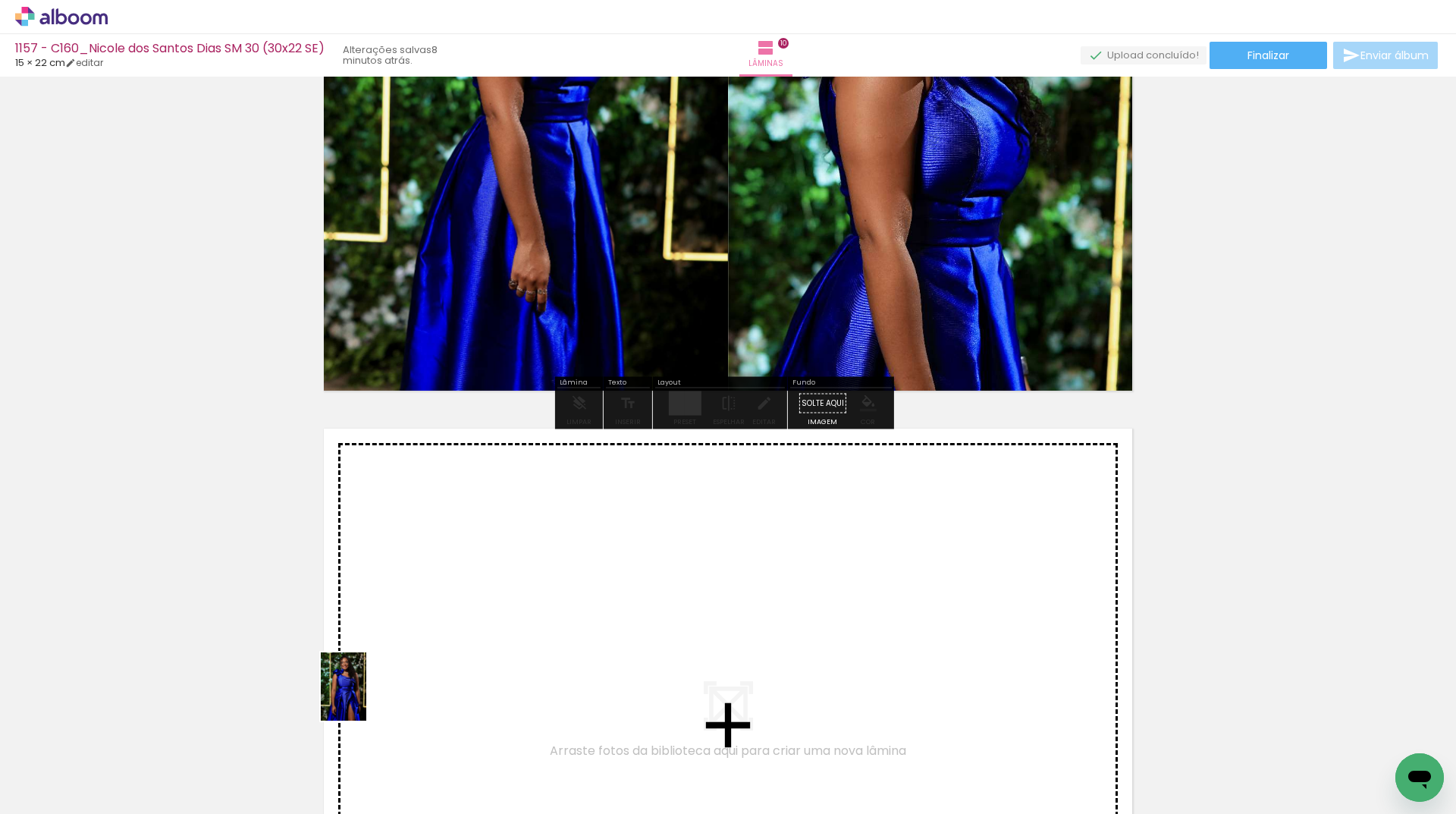
drag, startPoint x: 211, startPoint y: 770, endPoint x: 308, endPoint y: 750, distance: 99.0
click at [483, 653] on quentale-workspace at bounding box center [728, 407] width 1456 height 814
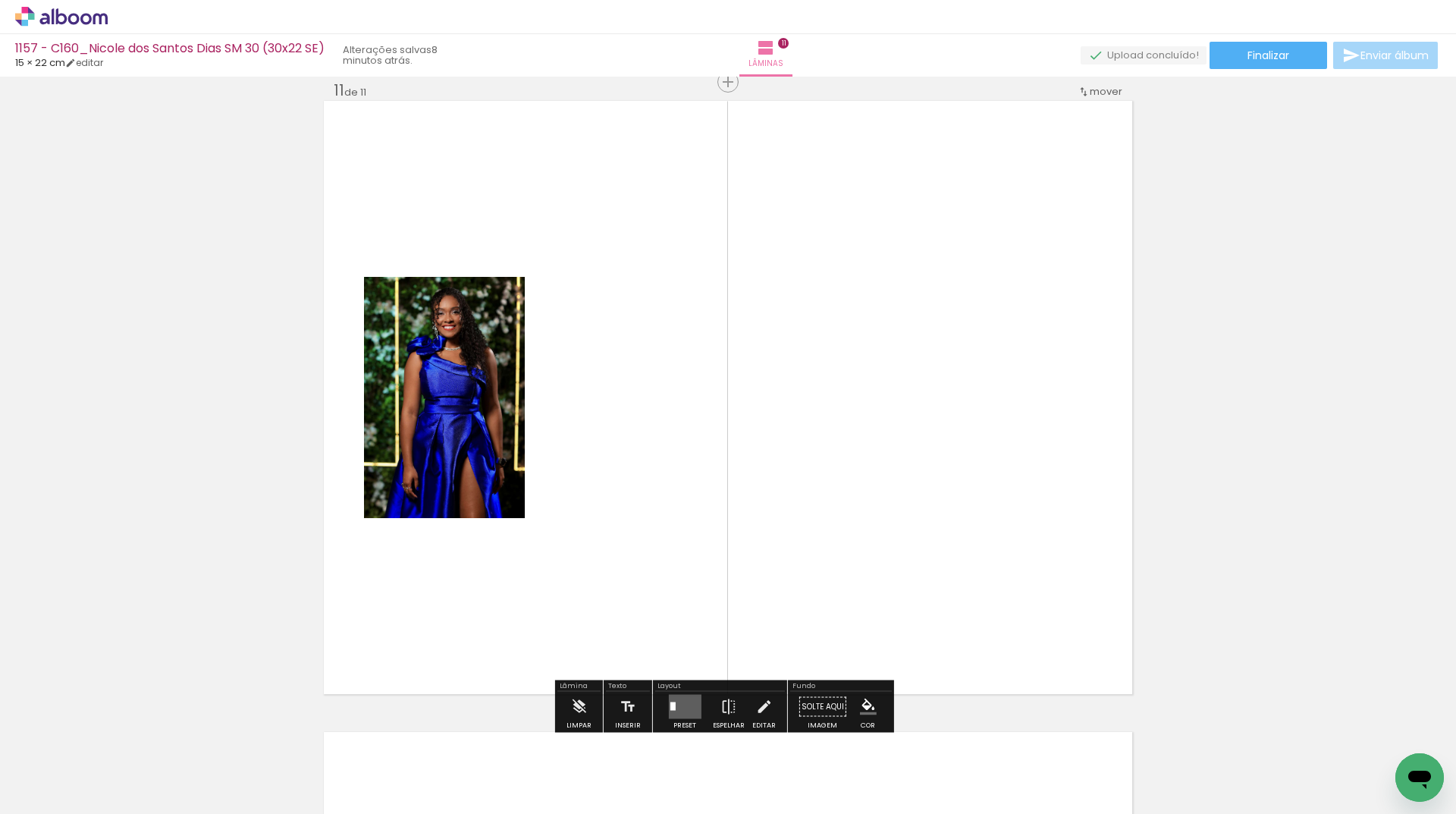
scroll to position [0, 0]
click at [685, 709] on quentale-layouter at bounding box center [684, 706] width 33 height 24
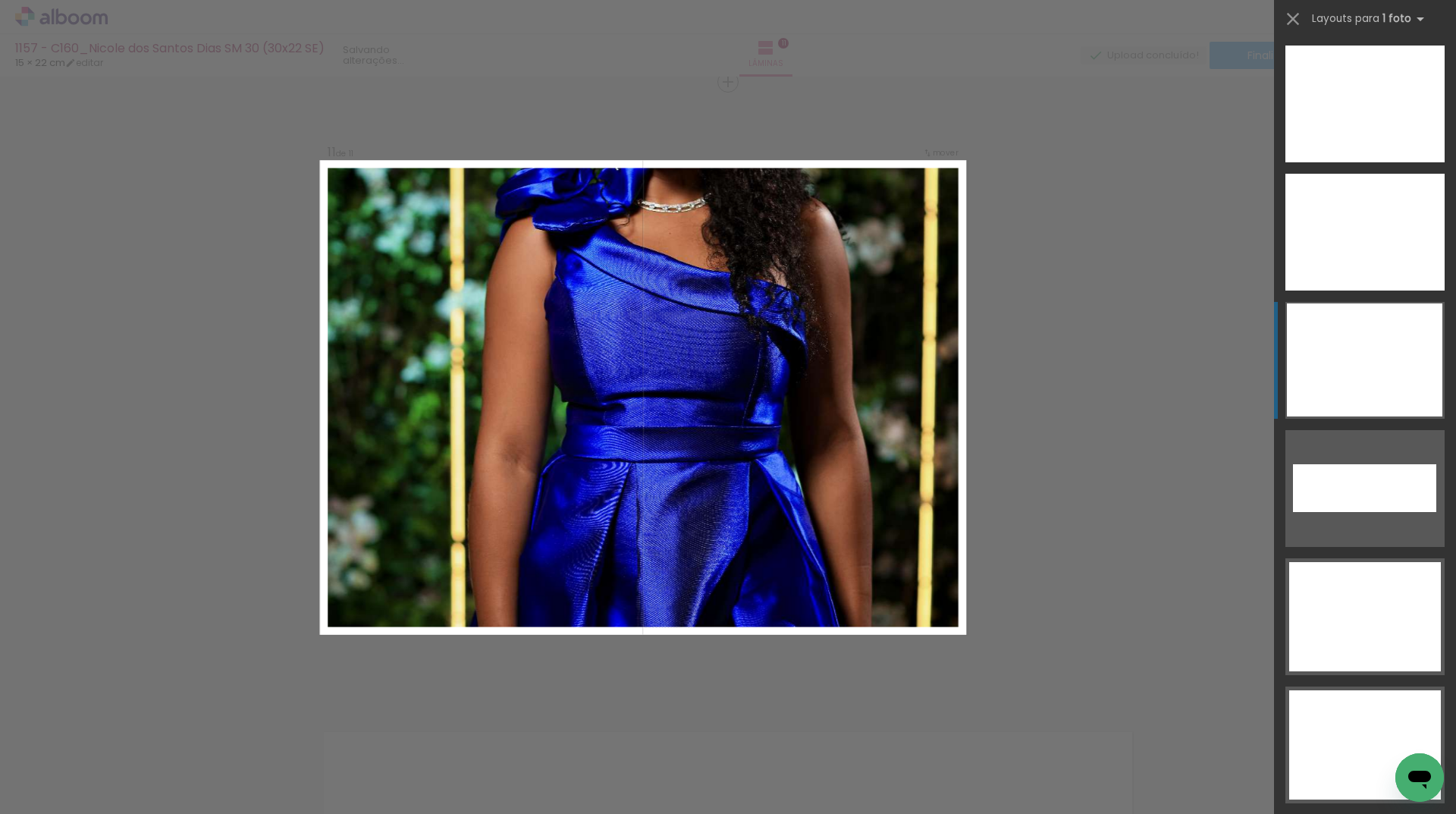
scroll to position [6349, 0]
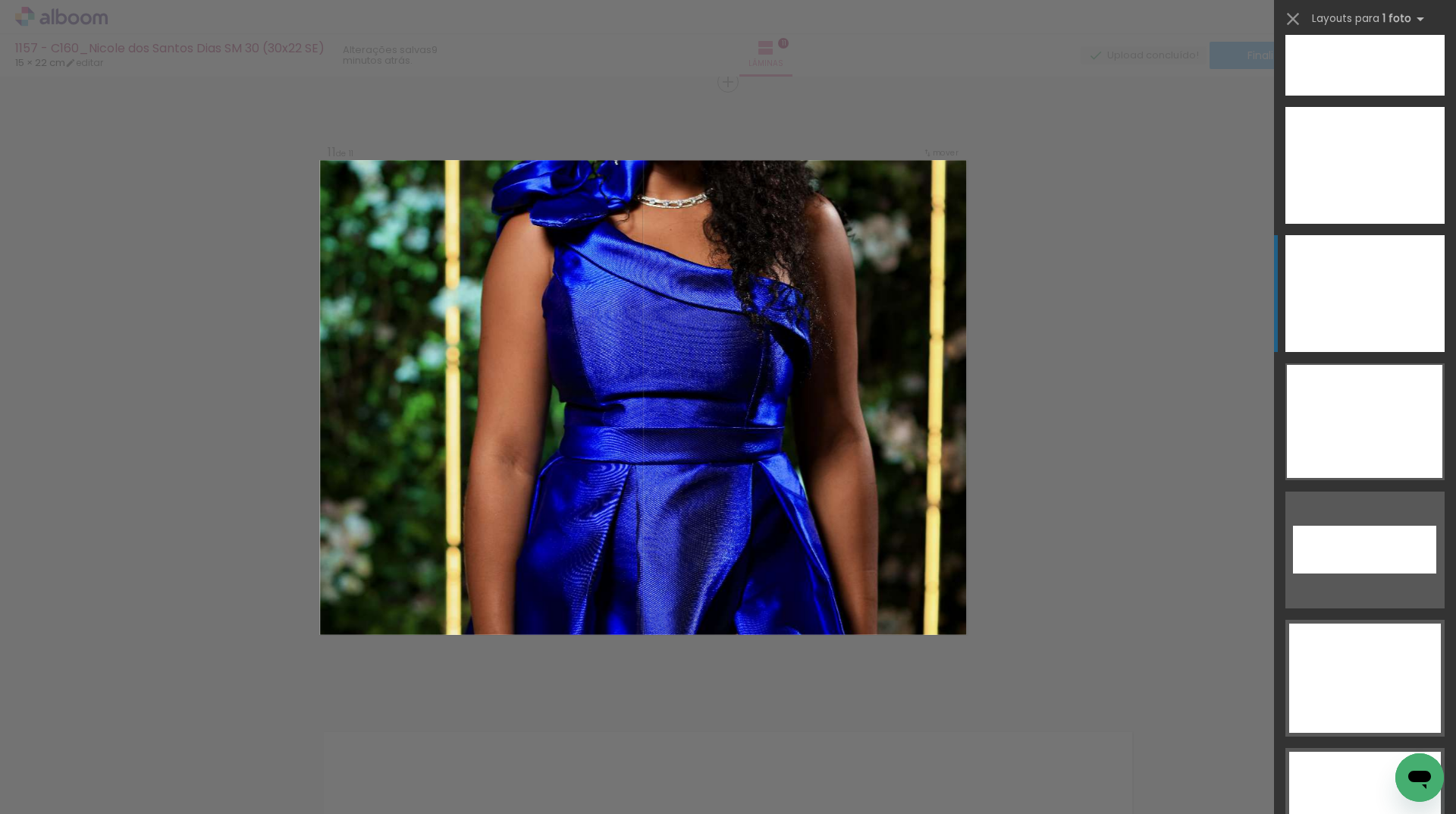
drag, startPoint x: 1391, startPoint y: 305, endPoint x: 945, endPoint y: 339, distance: 447.3
click at [1387, 751] on div at bounding box center [1365, 806] width 152 height 110
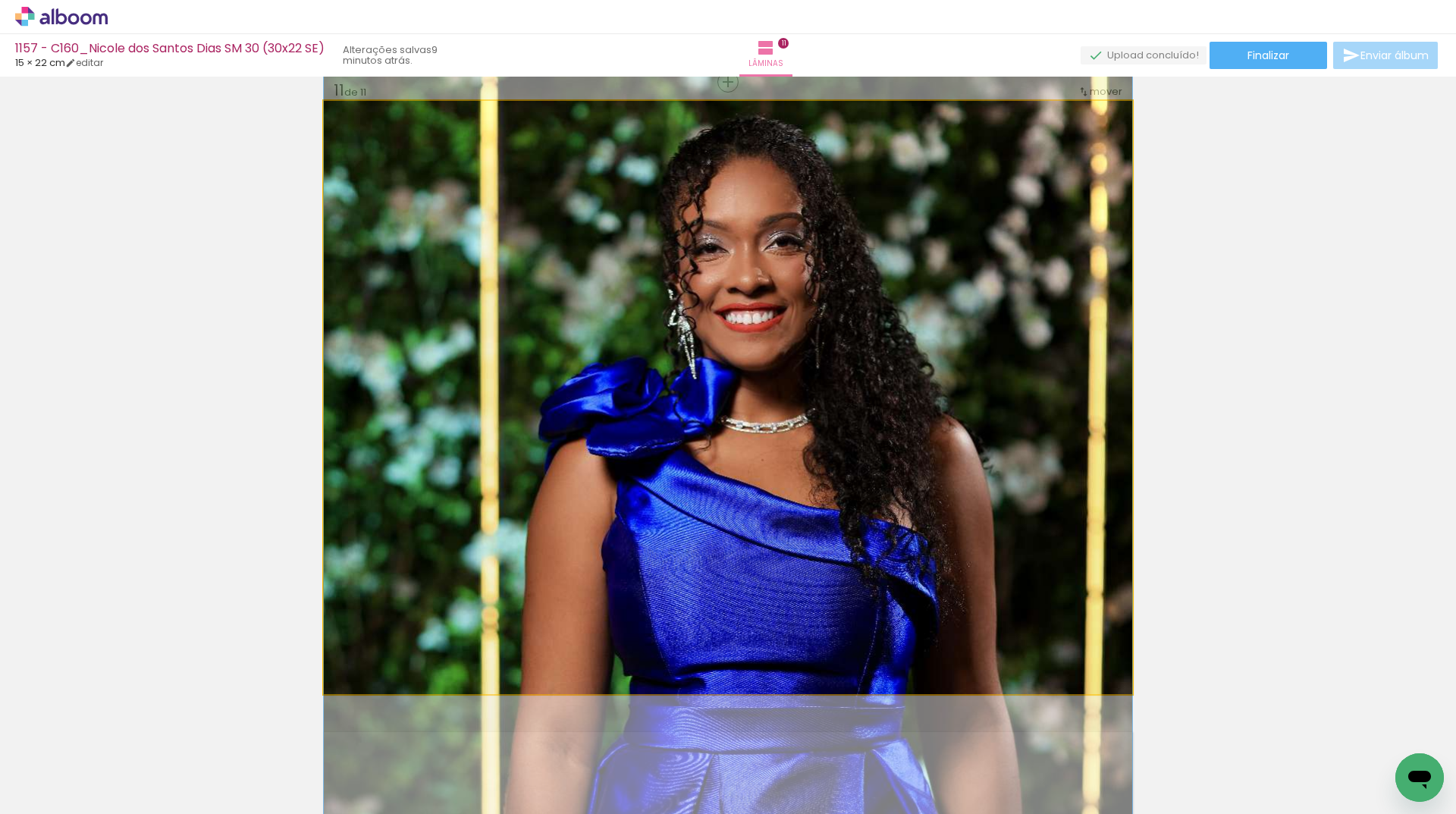
drag, startPoint x: 865, startPoint y: 343, endPoint x: 851, endPoint y: 615, distance: 272.4
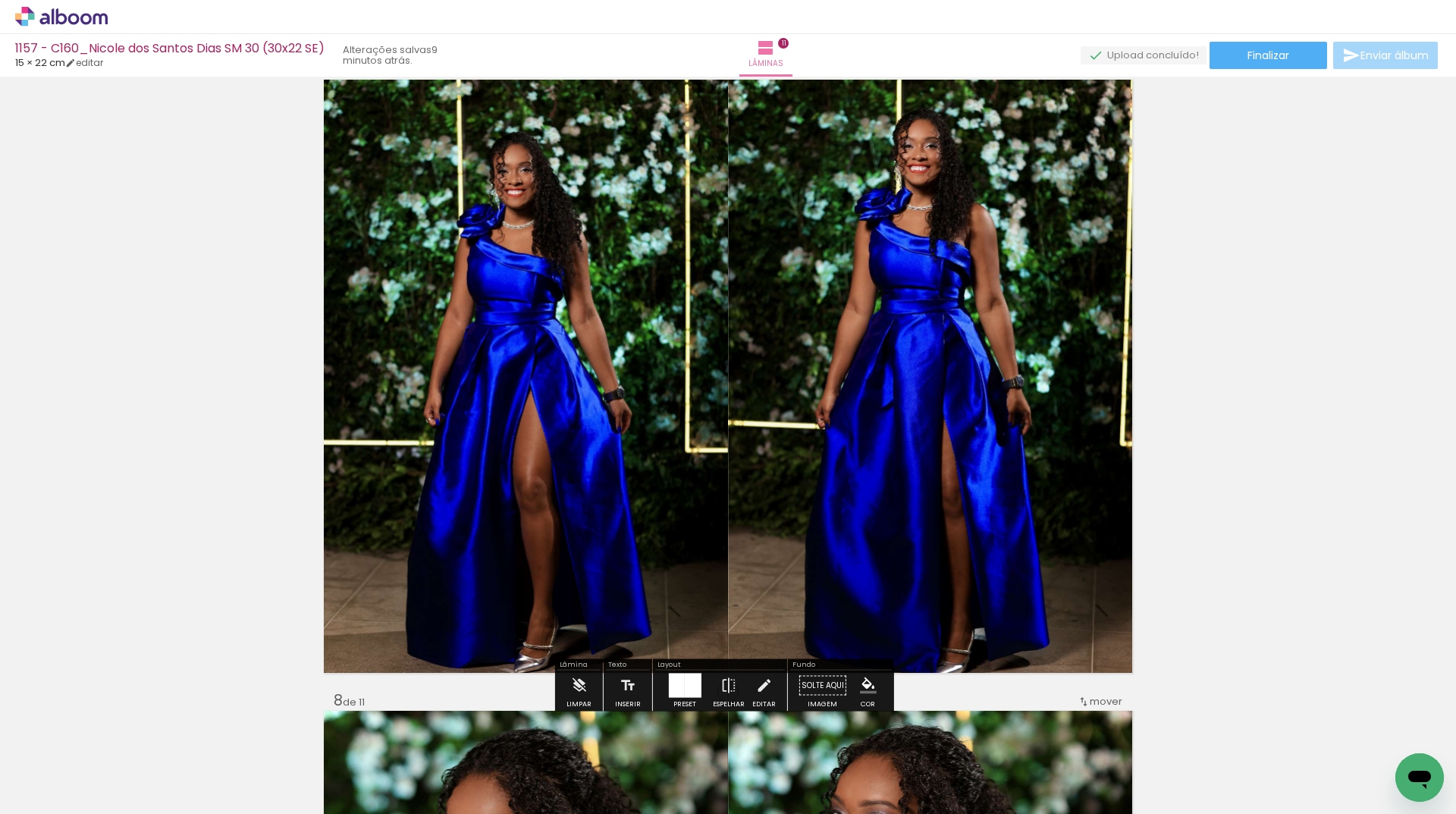
scroll to position [3752, 0]
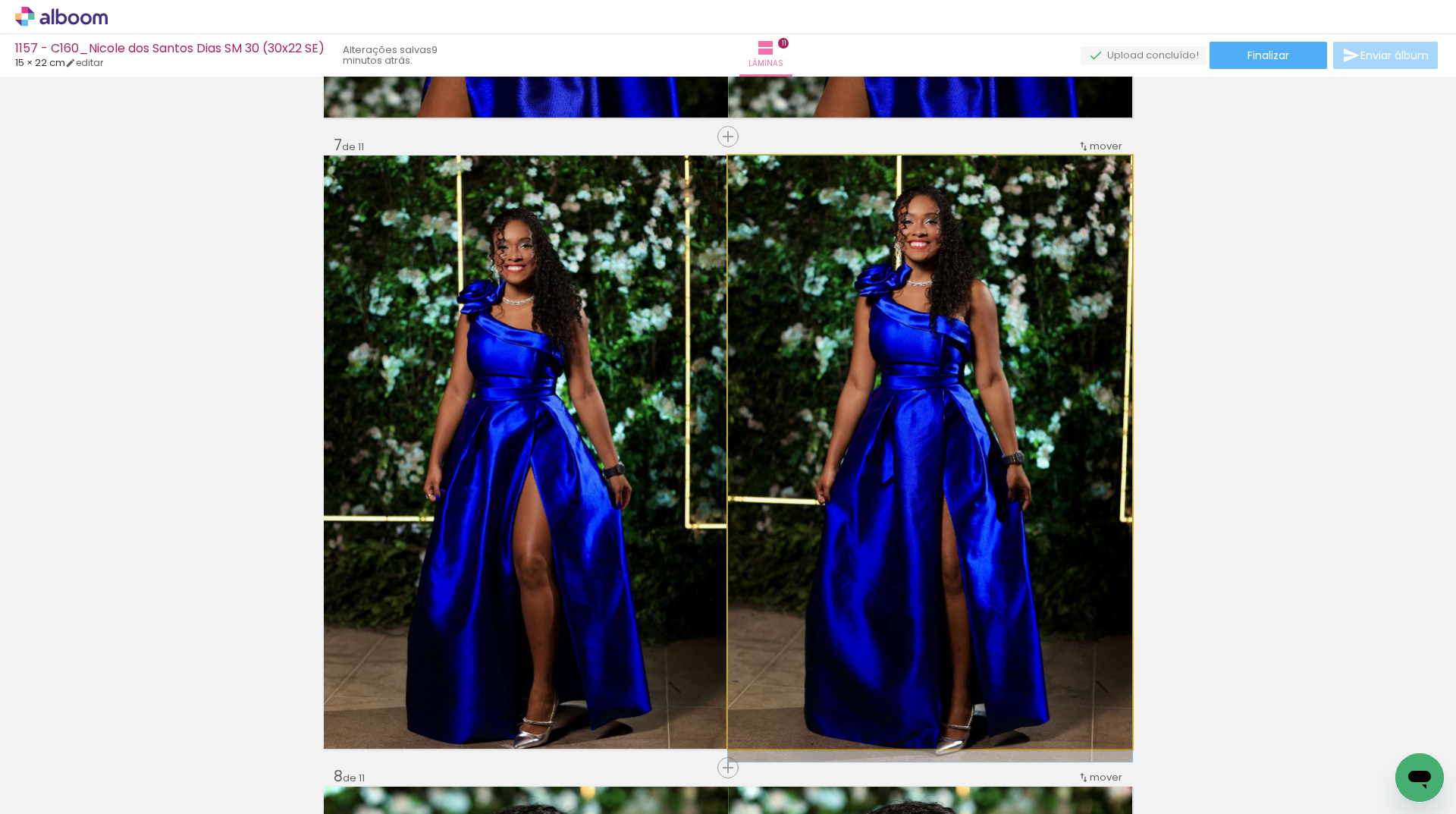
drag, startPoint x: 857, startPoint y: 576, endPoint x: 870, endPoint y: 597, distance: 24.7
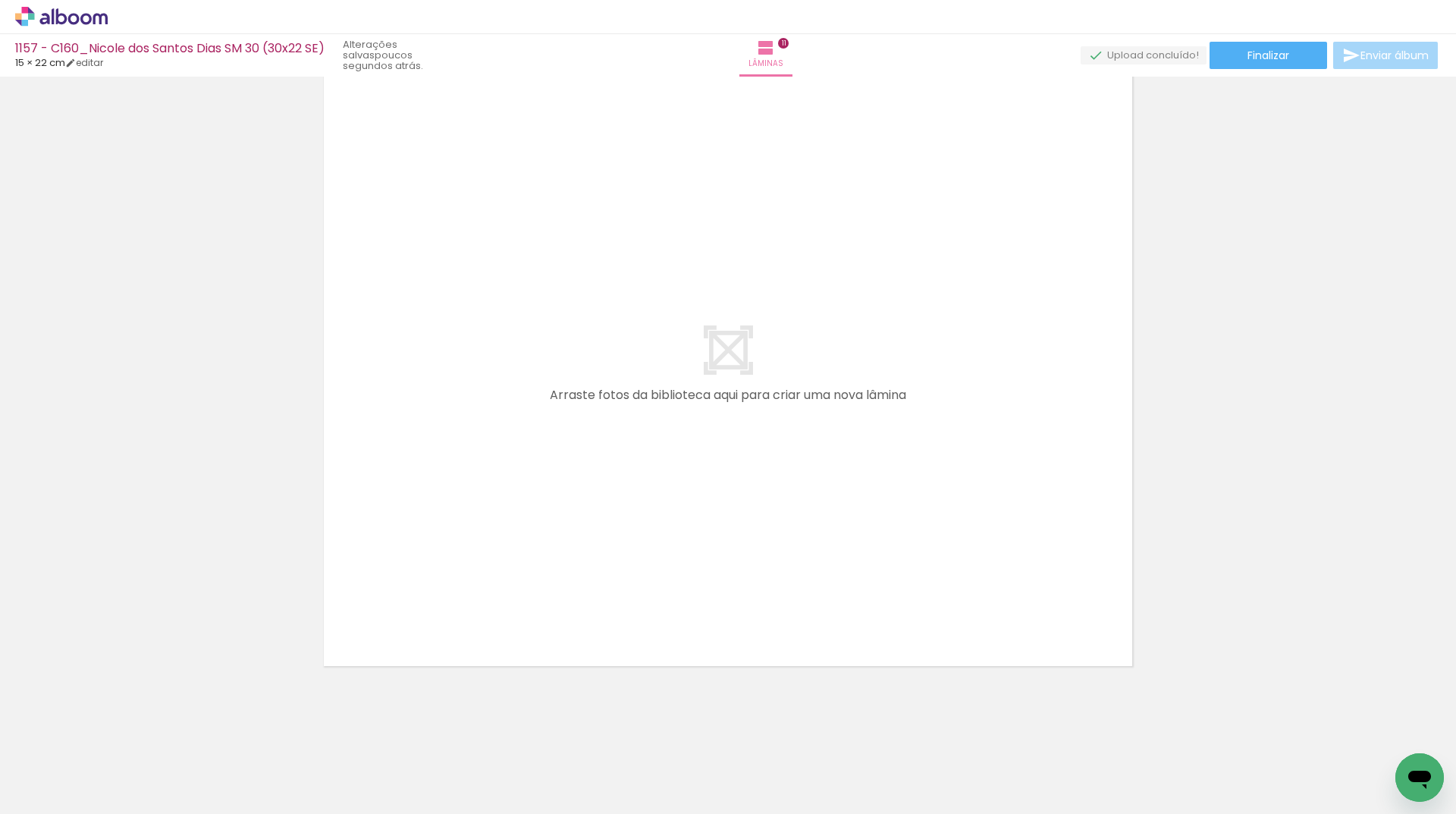
scroll to position [0, 512]
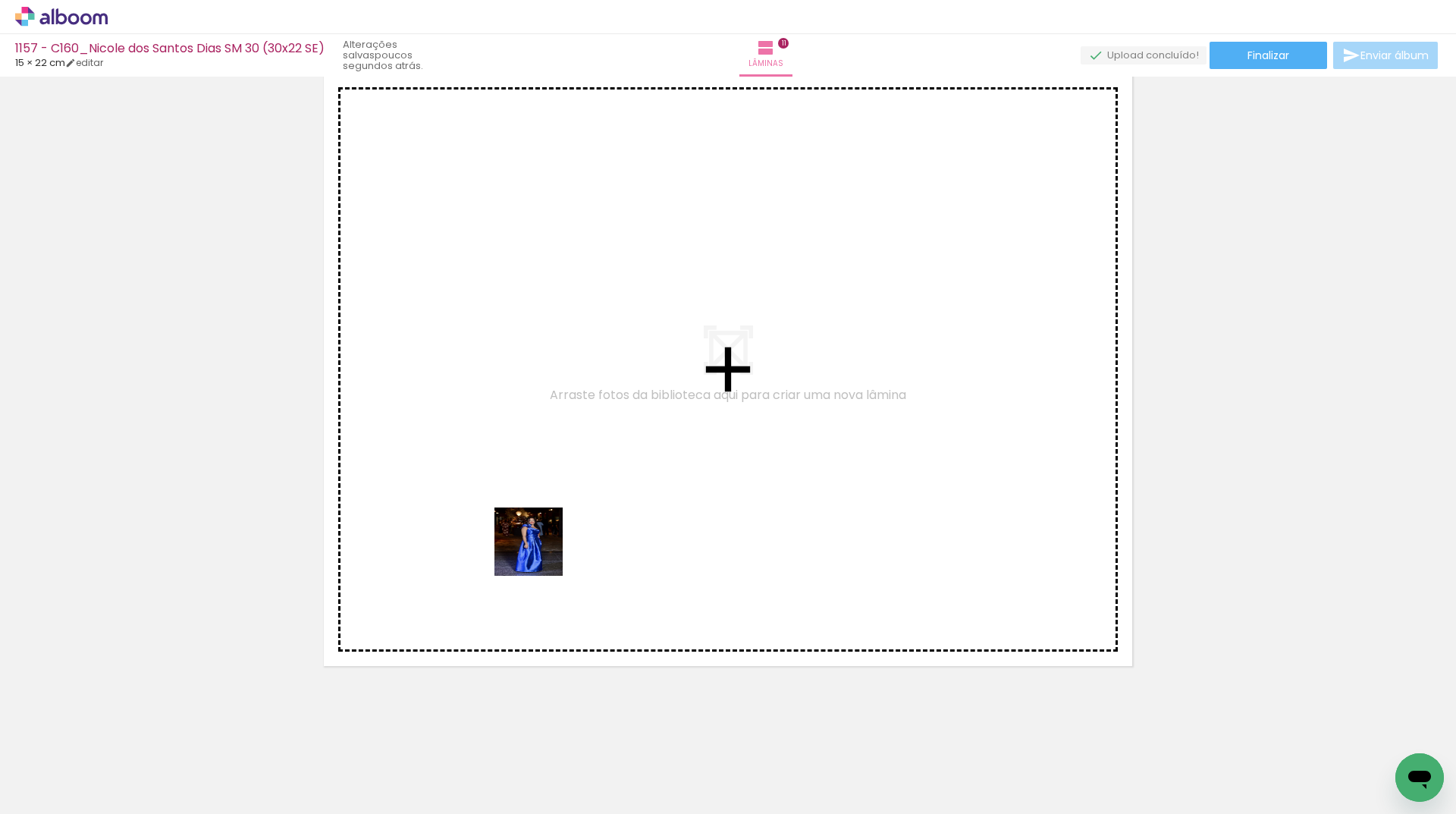
drag, startPoint x: 498, startPoint y: 764, endPoint x: 557, endPoint y: 474, distance: 295.9
click at [557, 474] on quentale-workspace at bounding box center [728, 407] width 1456 height 814
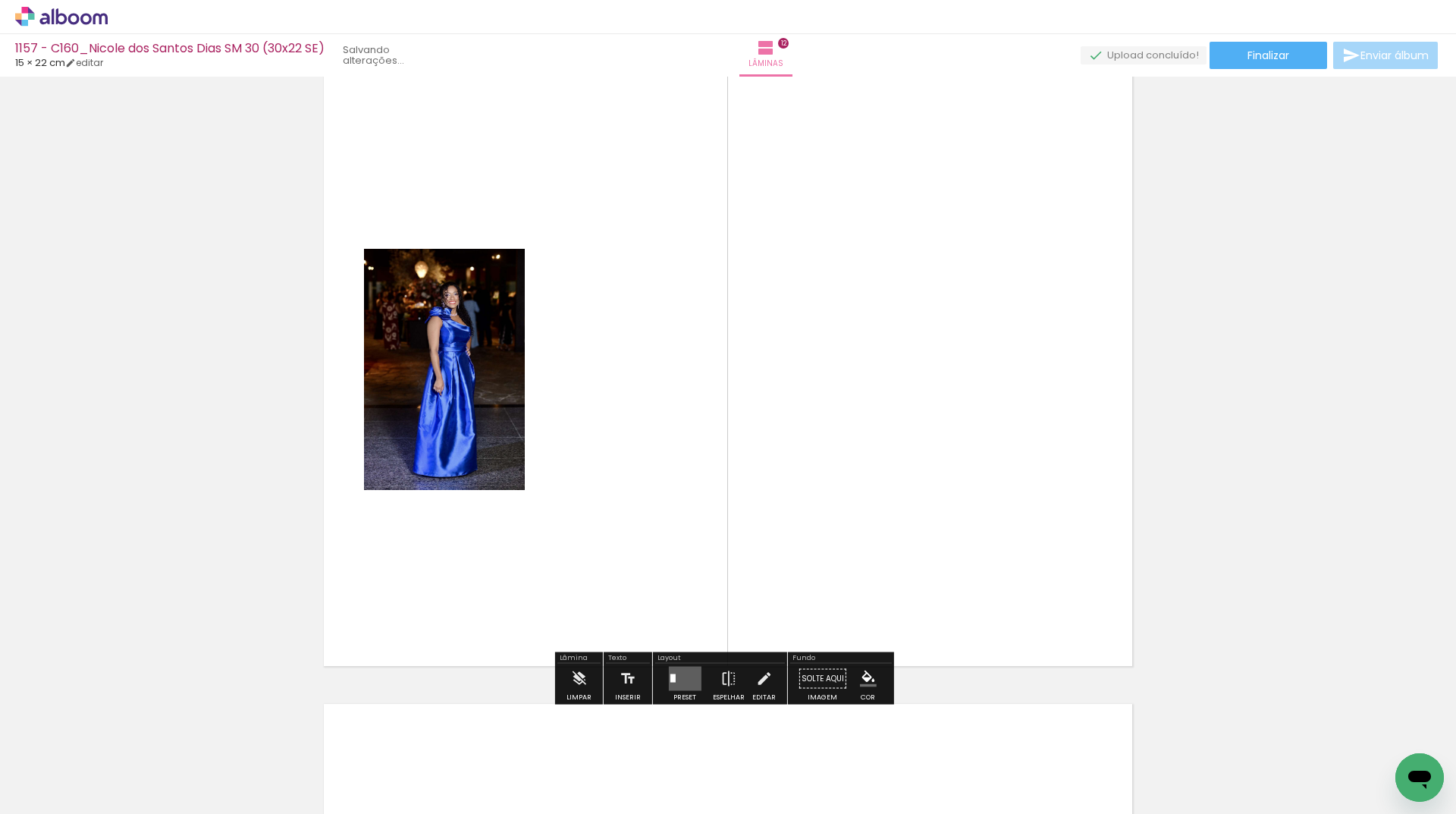
scroll to position [6962, 0]
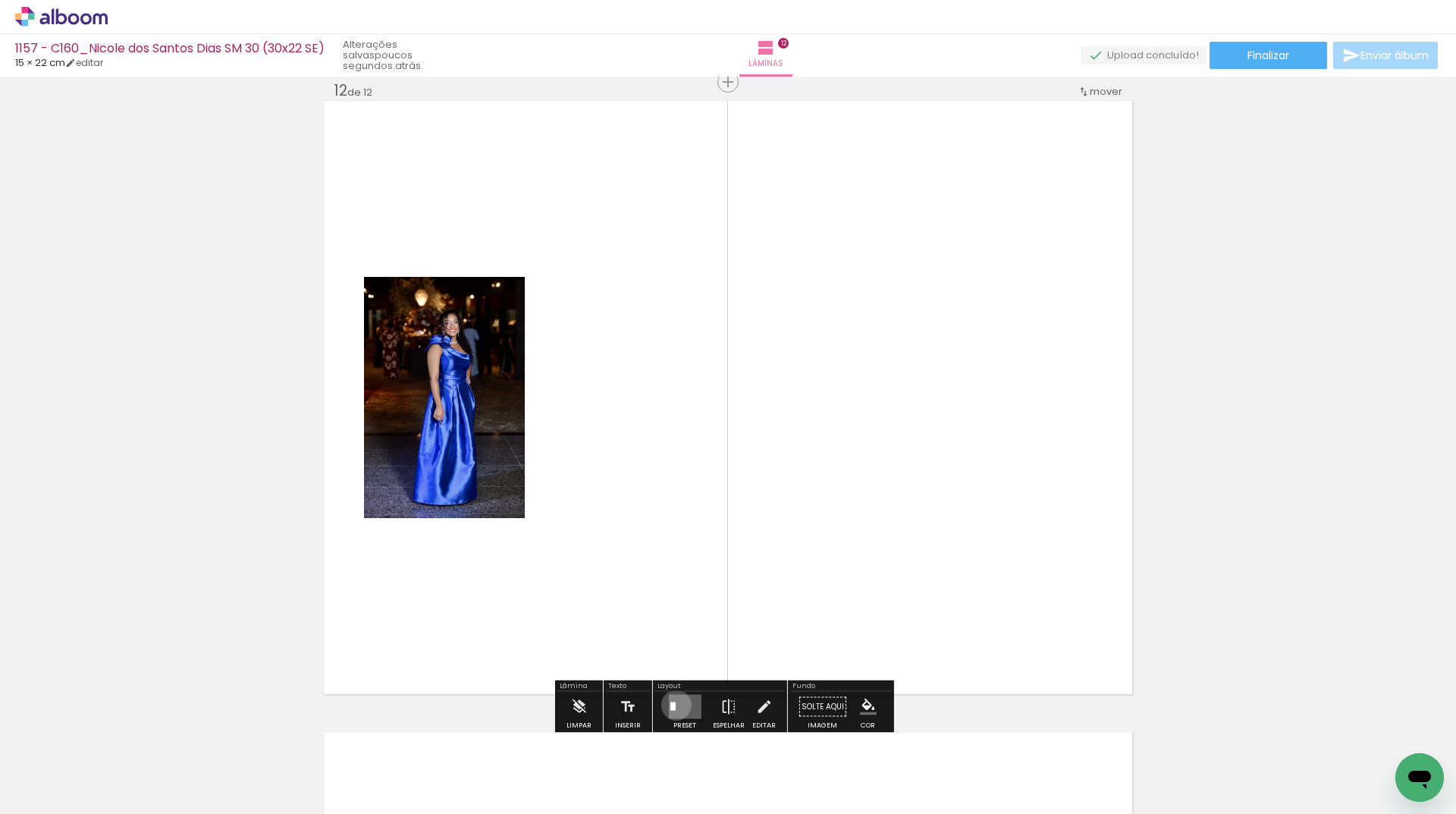
drag, startPoint x: 673, startPoint y: 704, endPoint x: 720, endPoint y: 697, distance: 47.5
click at [672, 704] on quentale-layouter at bounding box center [684, 706] width 33 height 24
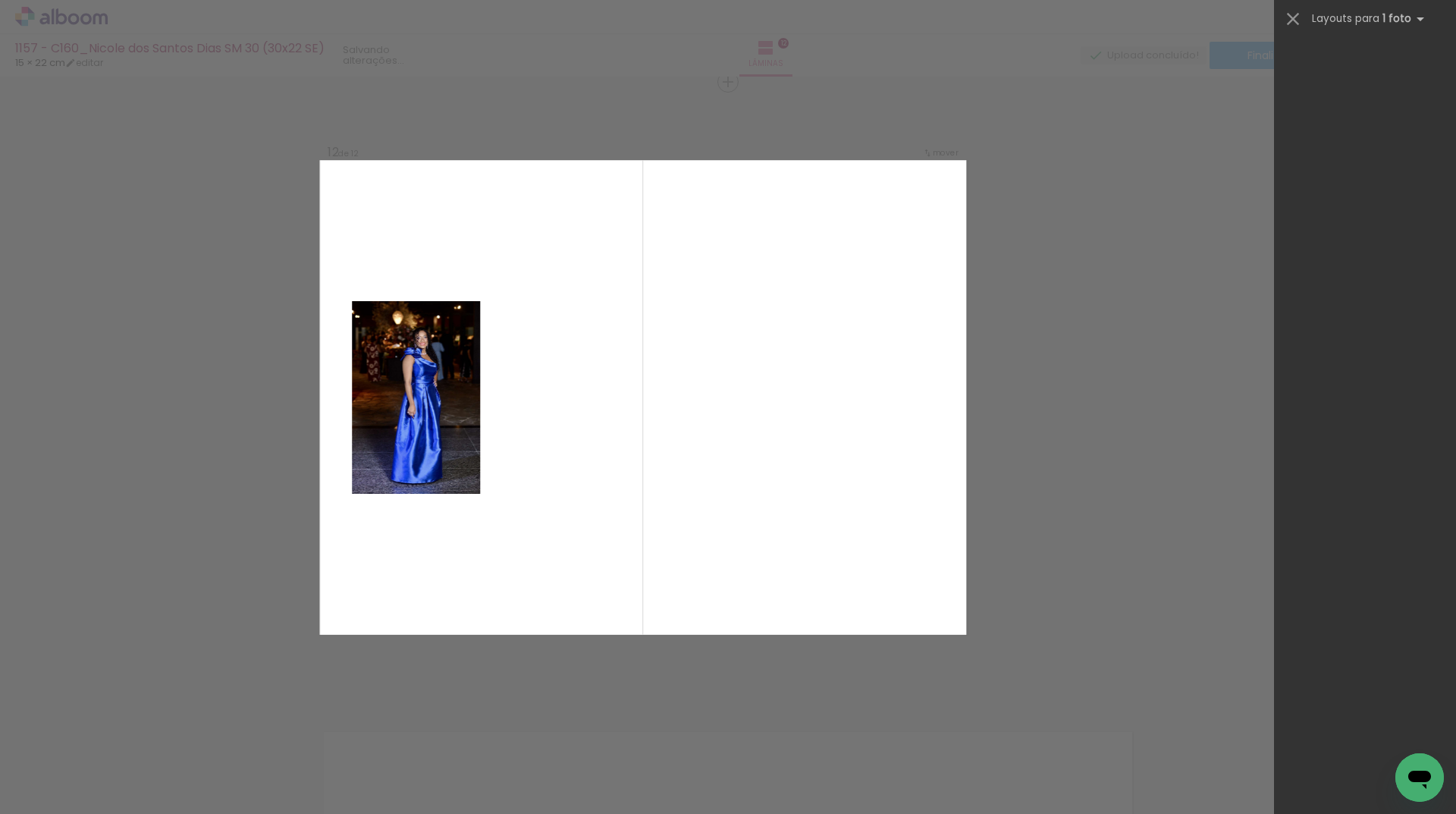
scroll to position [0, 0]
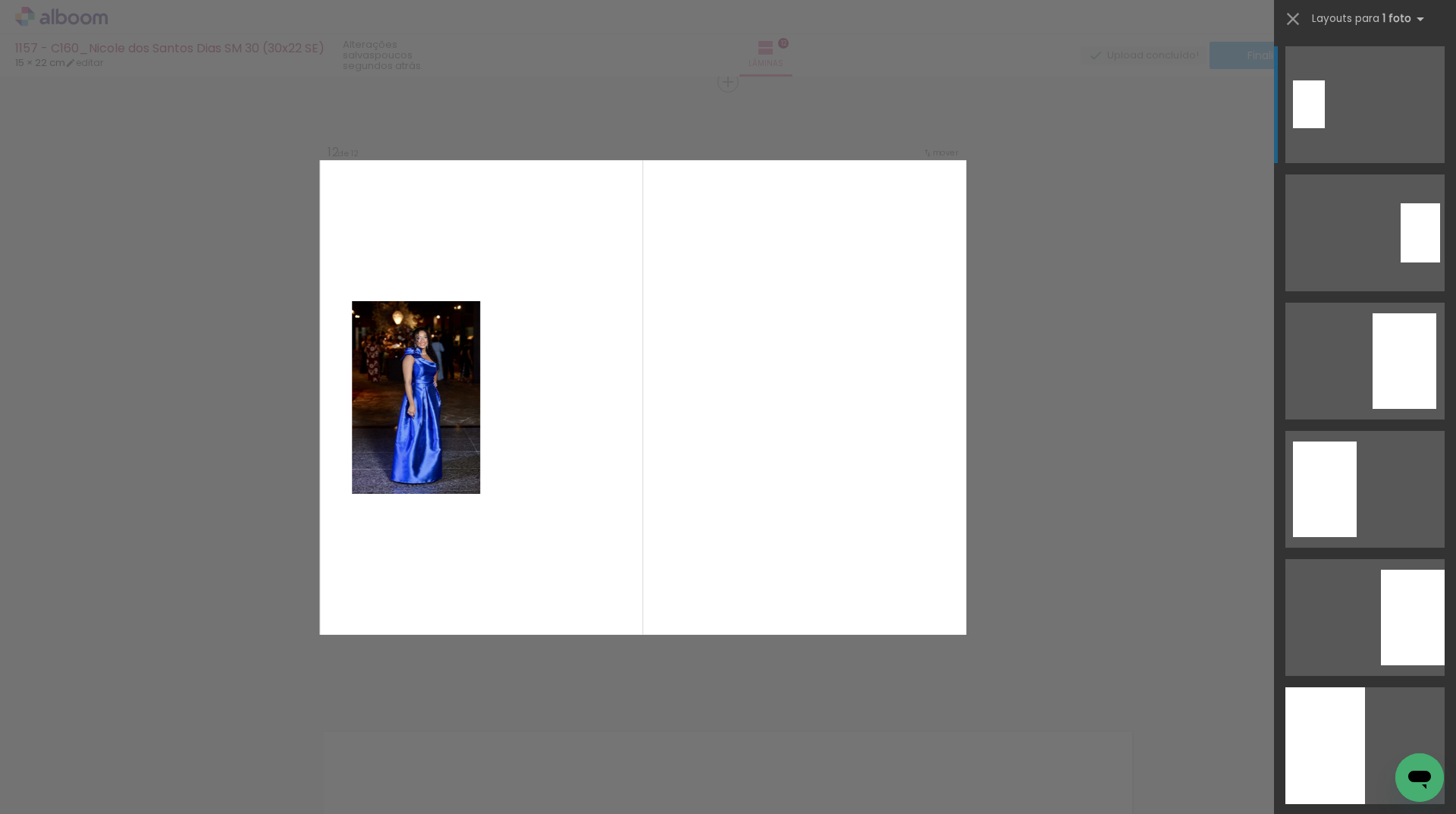
drag, startPoint x: 1443, startPoint y: 112, endPoint x: 1449, endPoint y: 161, distance: 49.4
click at [1455, 274] on div at bounding box center [1365, 424] width 182 height 779
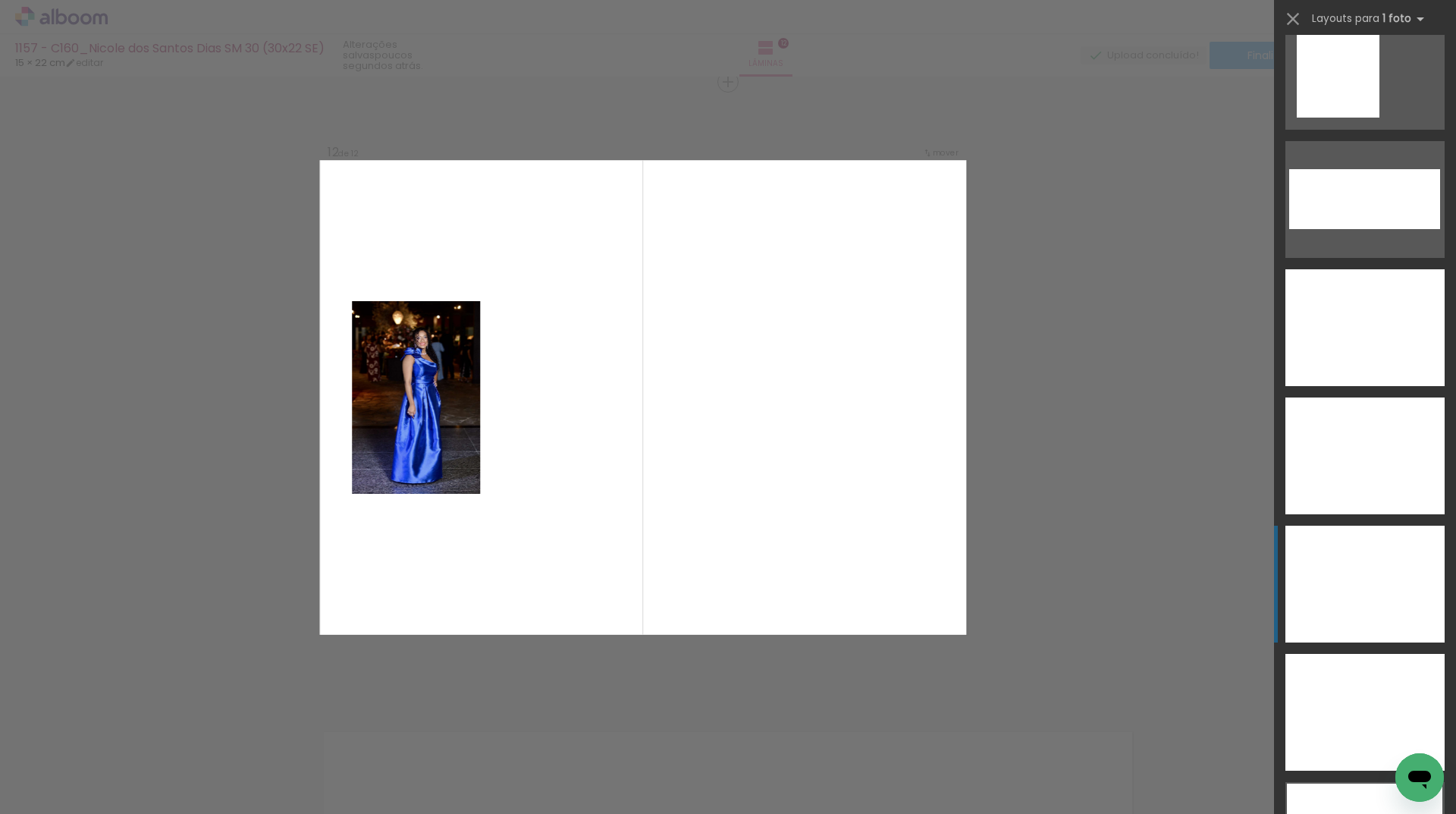
scroll to position [5892, 0]
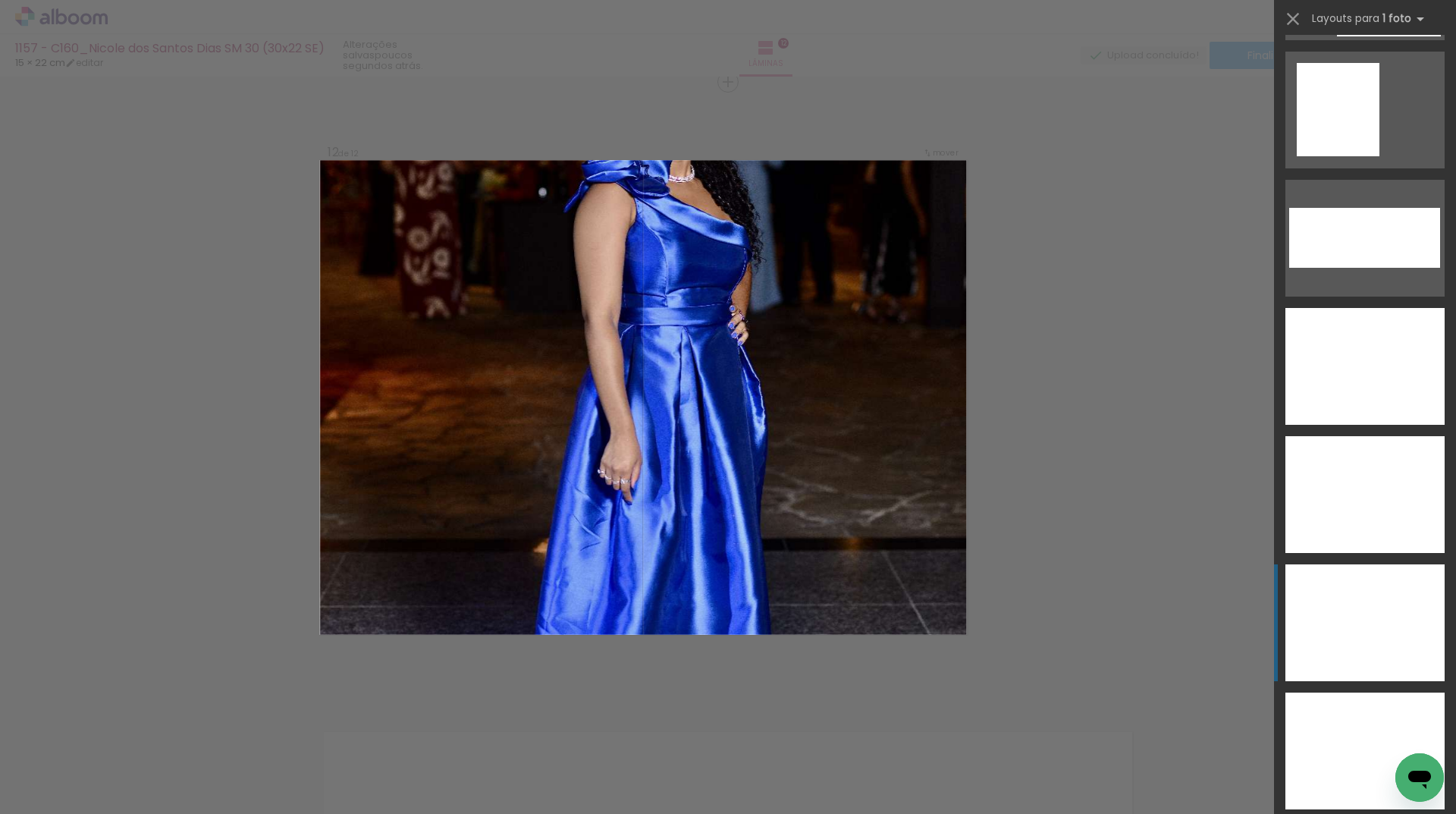
click at [1402, 600] on div at bounding box center [1365, 623] width 159 height 117
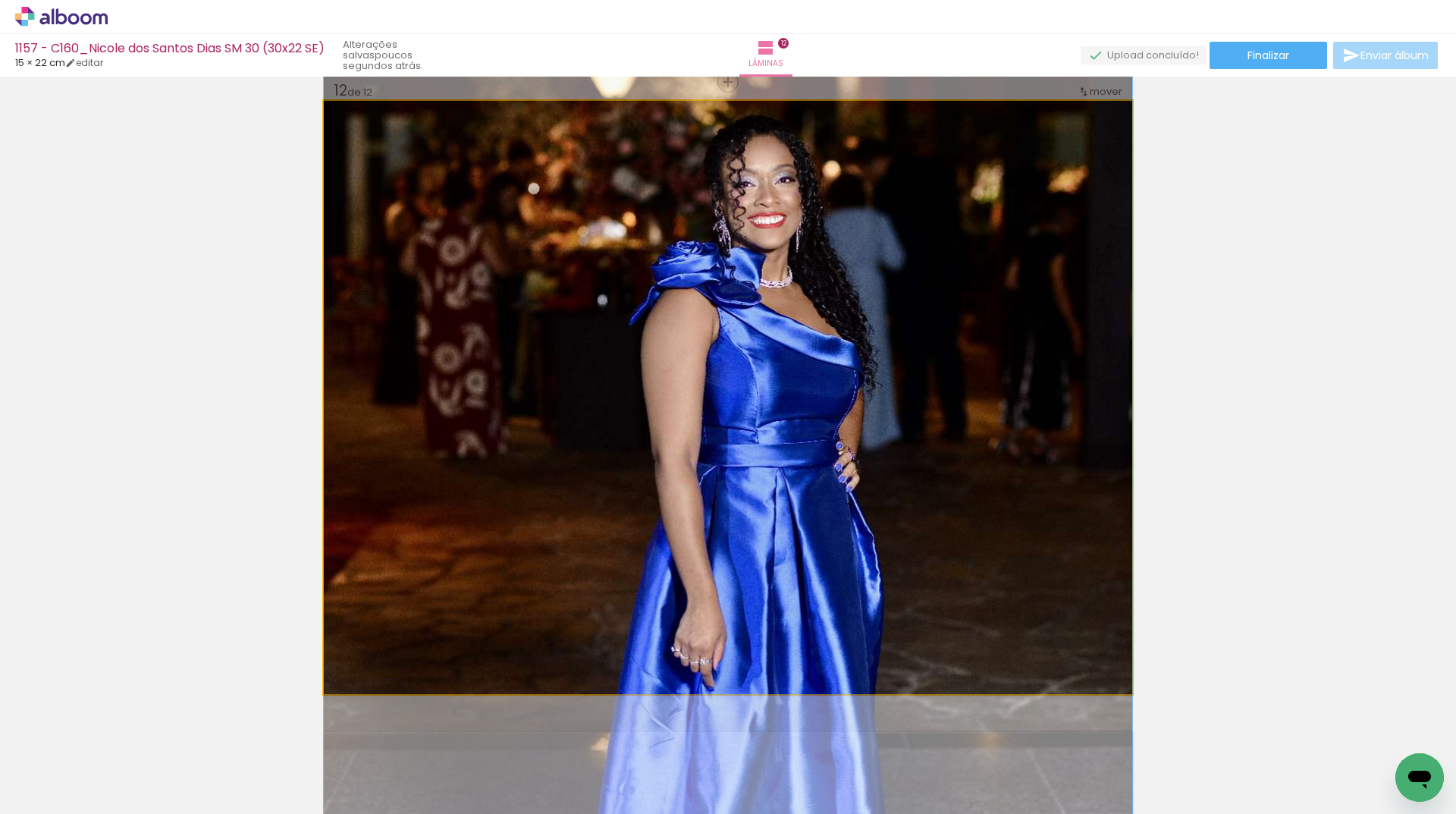
drag, startPoint x: 884, startPoint y: 283, endPoint x: 895, endPoint y: 442, distance: 159.4
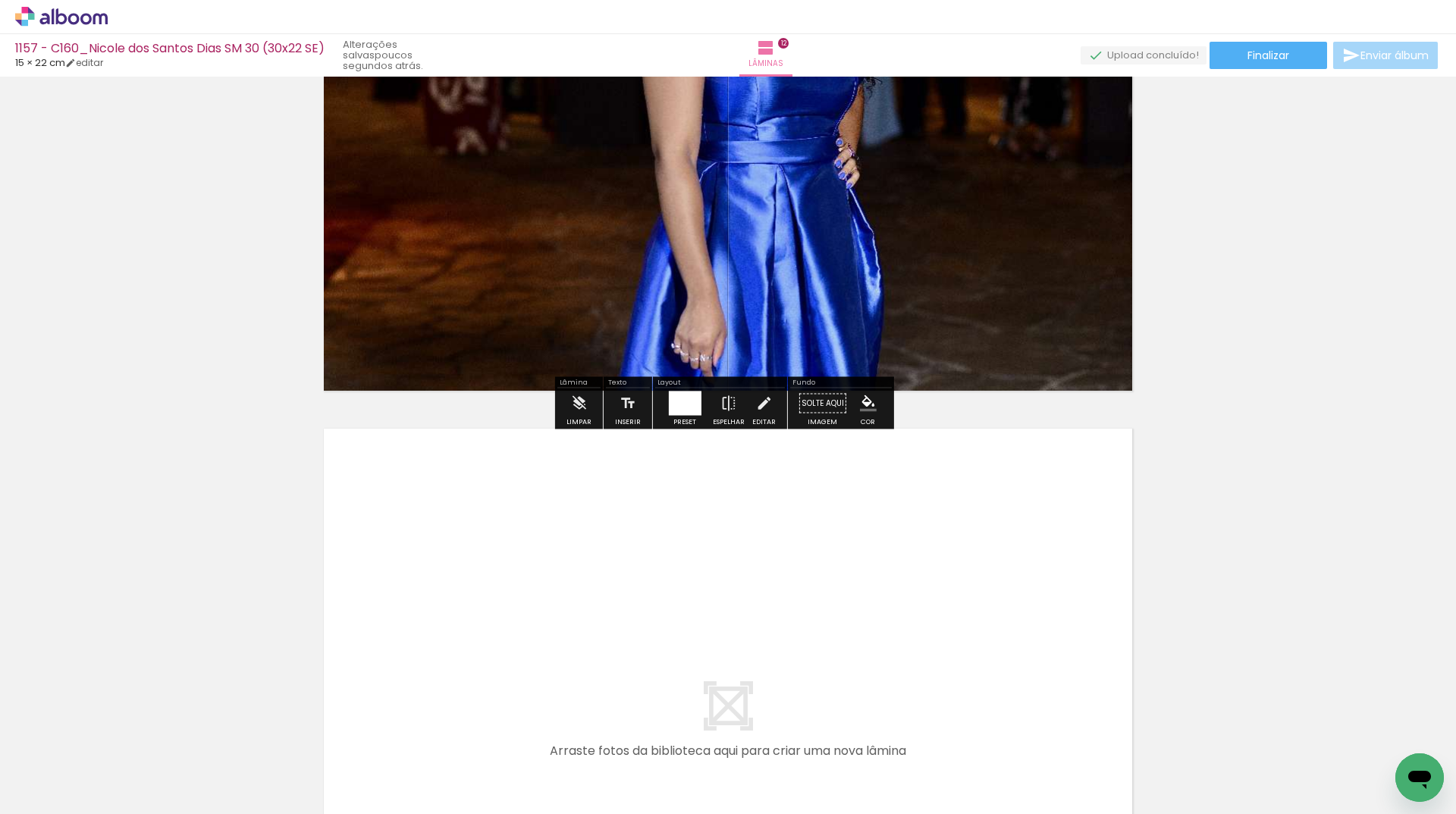
scroll to position [7341, 0]
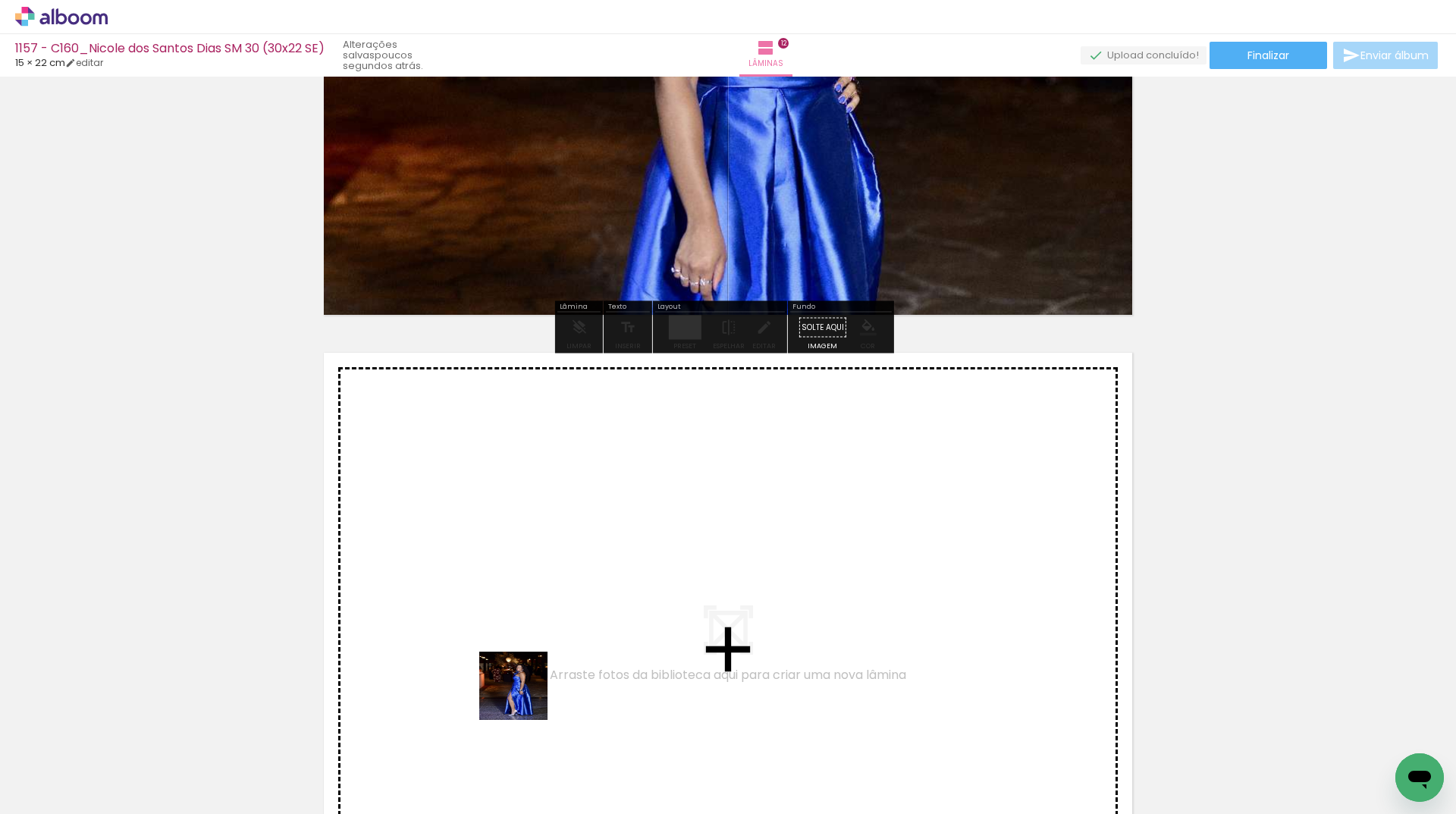
drag, startPoint x: 505, startPoint y: 761, endPoint x: 584, endPoint y: 775, distance: 80.2
click at [534, 680] on quentale-workspace at bounding box center [728, 407] width 1456 height 814
